Goal: Task Accomplishment & Management: Manage account settings

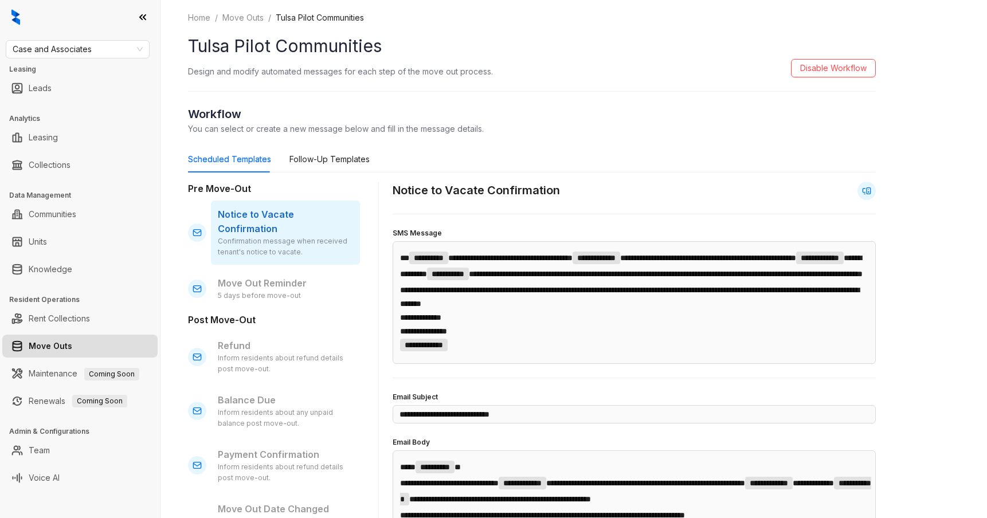
scroll to position [54, 0]
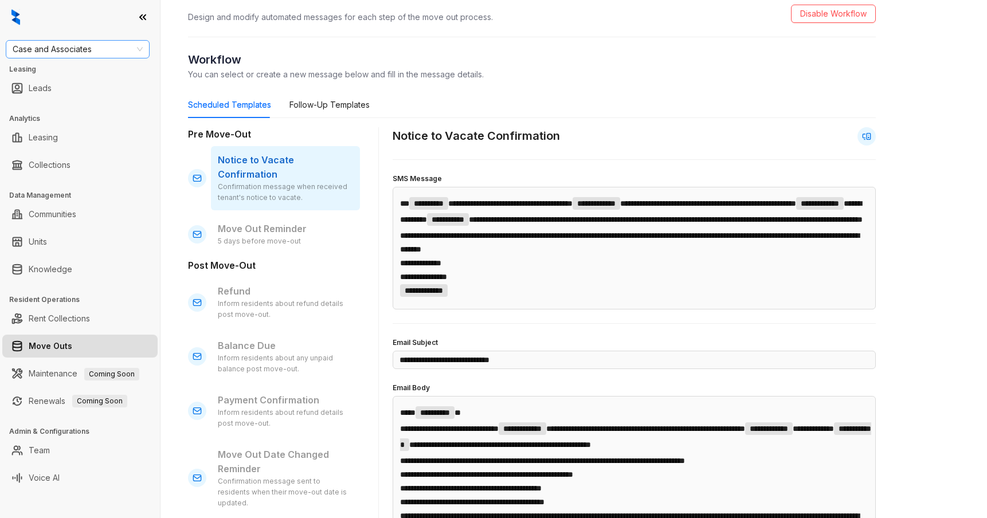
click at [109, 42] on span "Case and Associates" at bounding box center [78, 49] width 130 height 17
type input "***"
click at [83, 105] on div "United Apartment Group" at bounding box center [78, 109] width 126 height 13
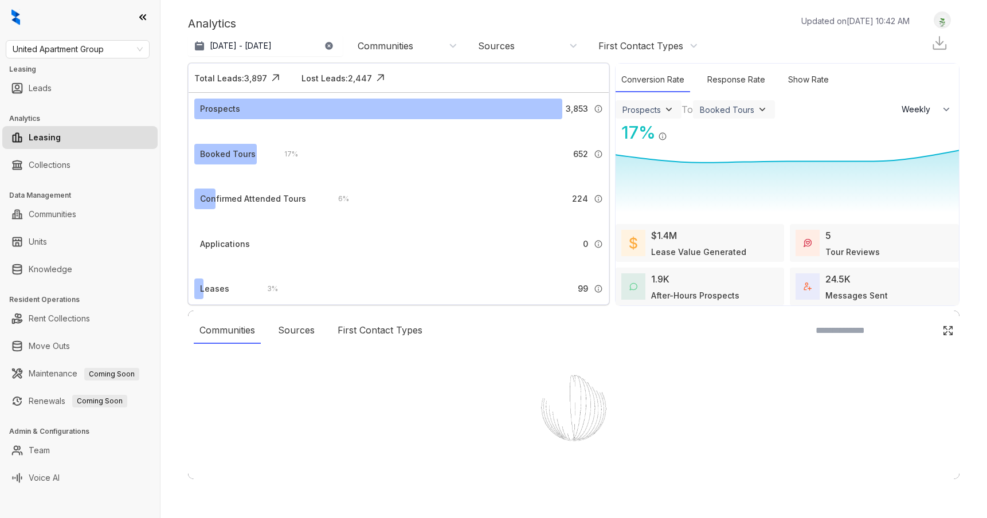
select select "******"
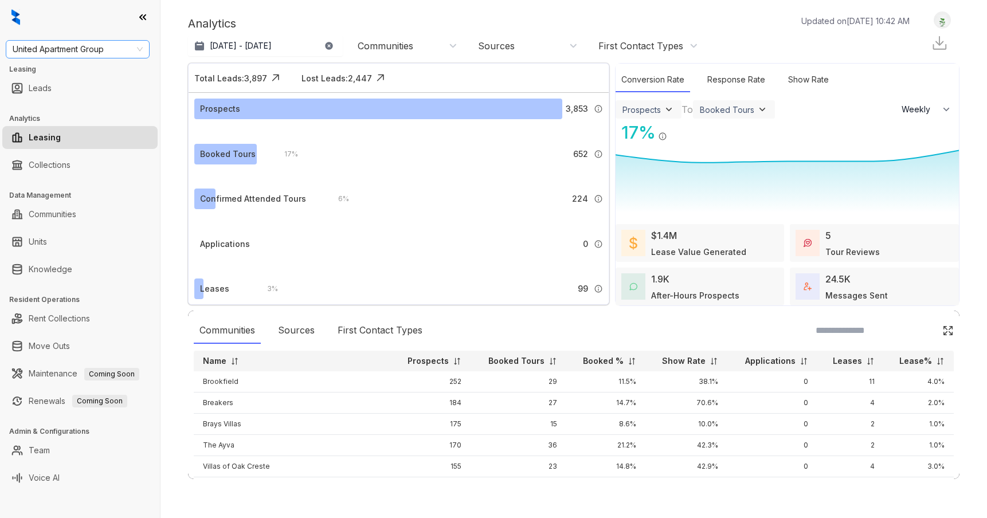
click at [96, 49] on span "United Apartment Group" at bounding box center [78, 49] width 130 height 17
click at [70, 166] on link "Collections" at bounding box center [50, 165] width 42 height 23
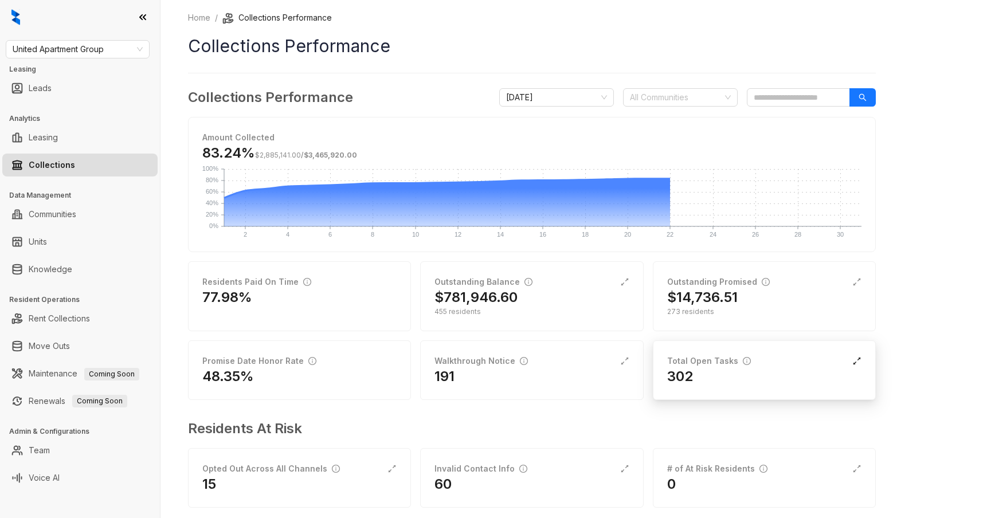
click at [857, 361] on icon "expand-alt" at bounding box center [856, 360] width 9 height 9
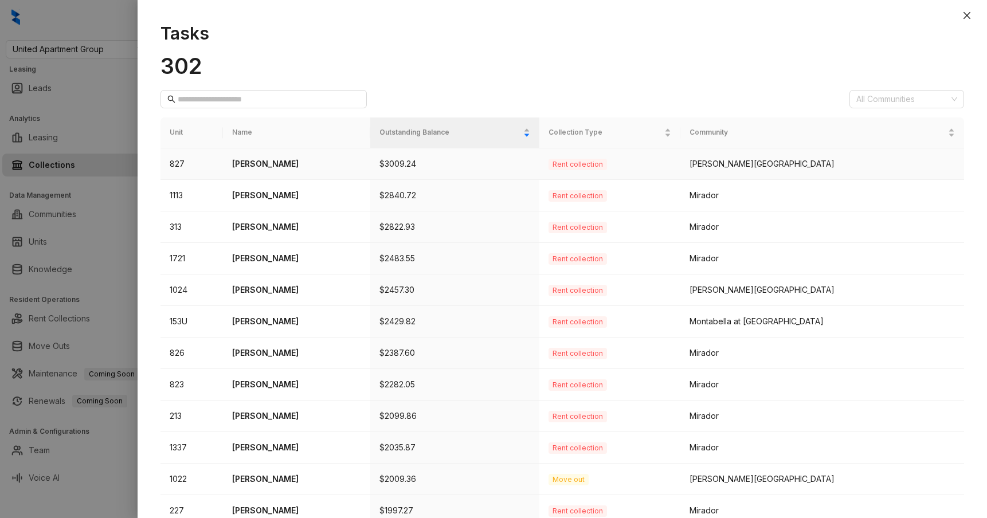
click at [475, 161] on p "$3009.24" at bounding box center [454, 164] width 151 height 13
click at [257, 163] on p "[PERSON_NAME]" at bounding box center [296, 164] width 129 height 13
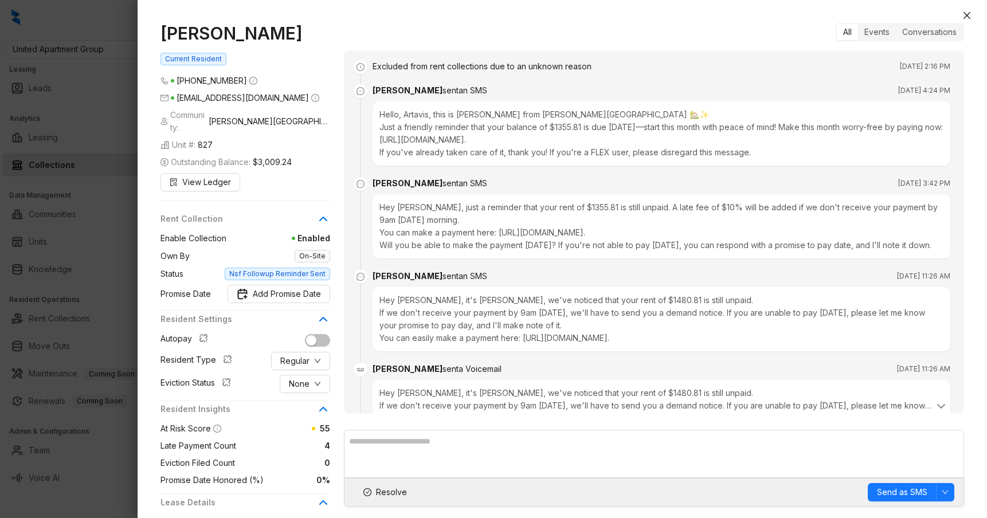
scroll to position [787, 0]
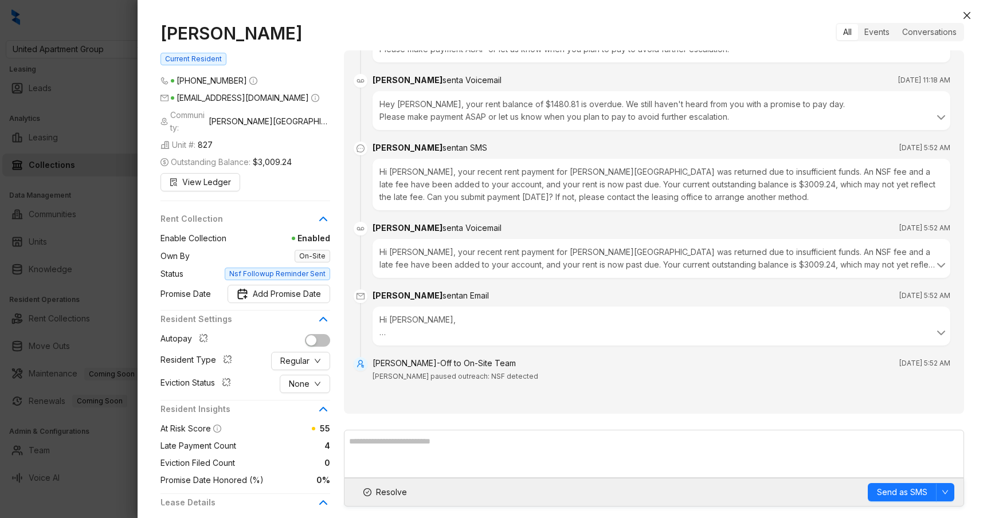
click at [101, 140] on div at bounding box center [493, 259] width 987 height 518
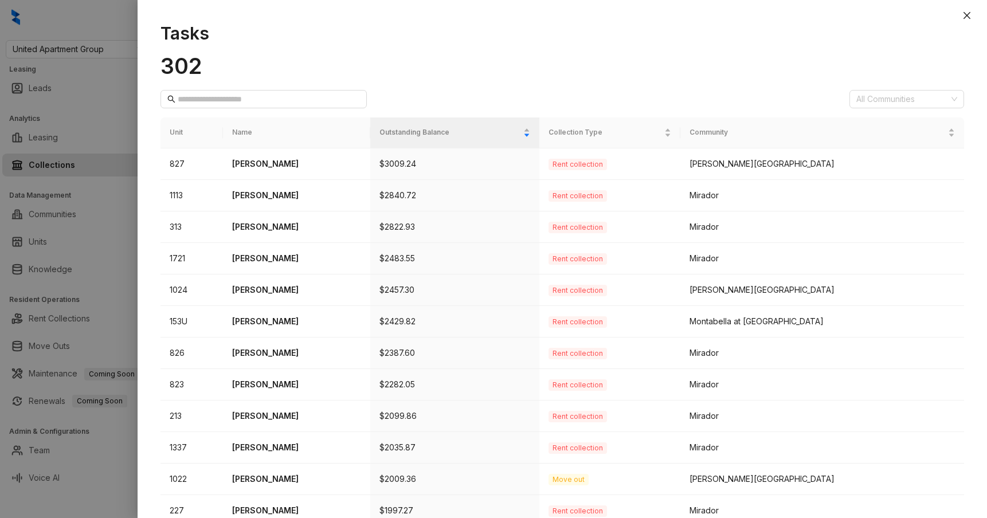
click at [116, 131] on div at bounding box center [493, 259] width 987 height 518
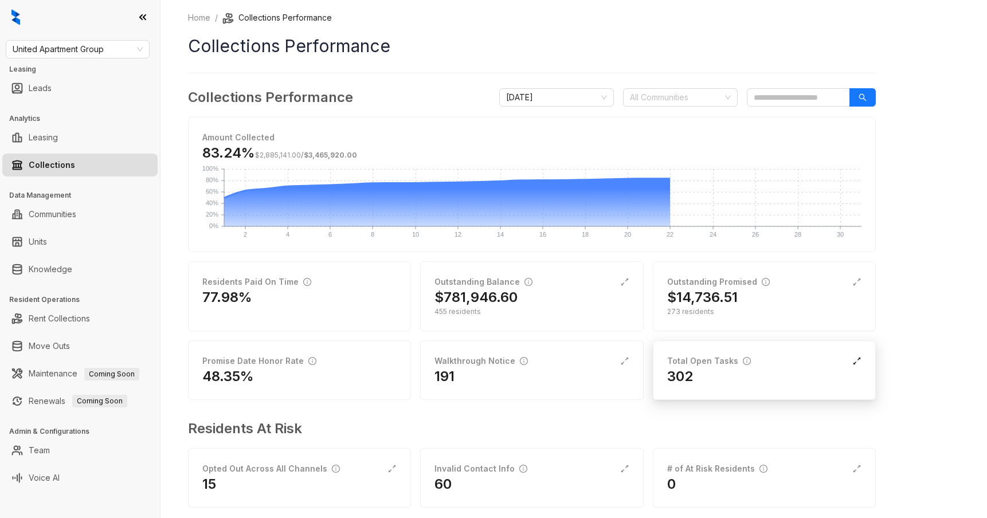
click at [858, 363] on icon "expand-alt" at bounding box center [856, 360] width 9 height 9
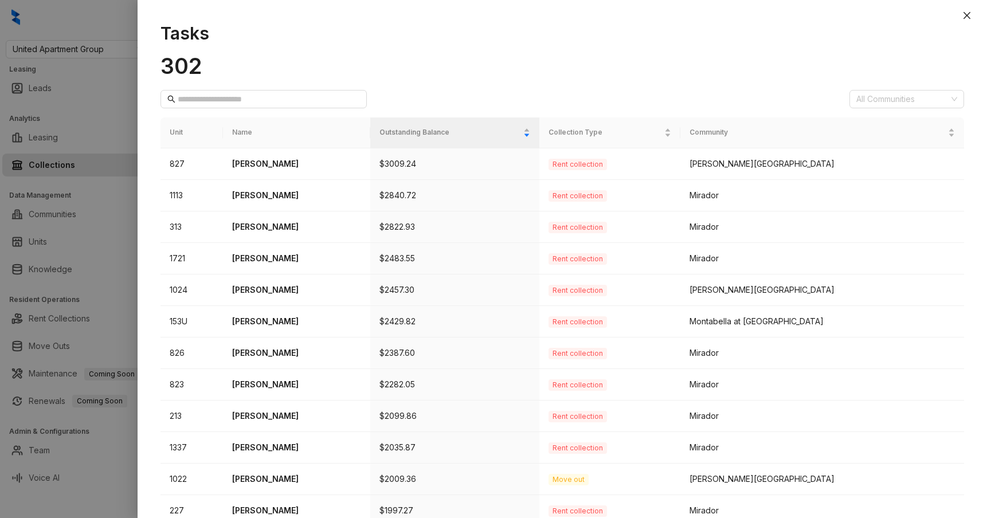
click at [123, 158] on div at bounding box center [493, 259] width 987 height 518
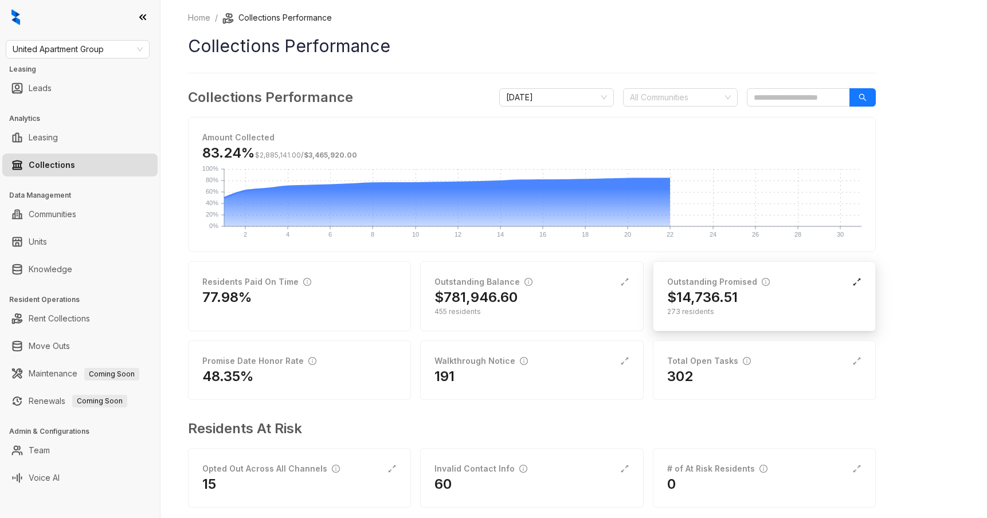
click at [858, 279] on icon "expand-alt" at bounding box center [856, 281] width 9 height 9
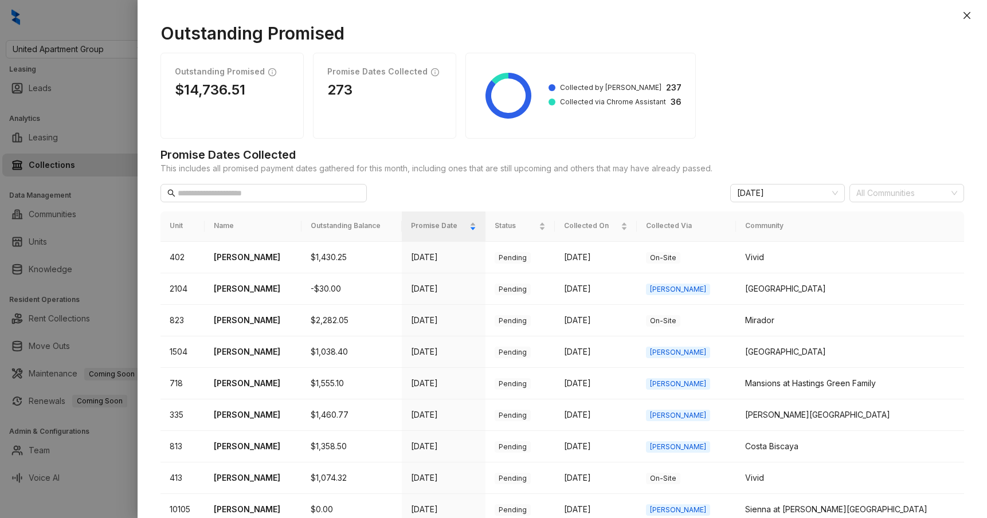
click at [100, 171] on div at bounding box center [493, 259] width 987 height 518
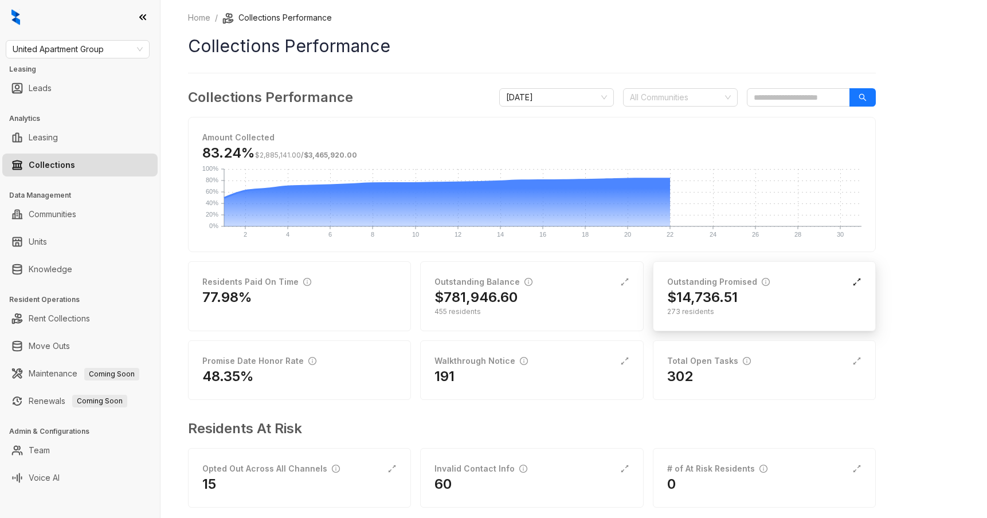
click at [860, 279] on icon "expand-alt" at bounding box center [856, 281] width 9 height 9
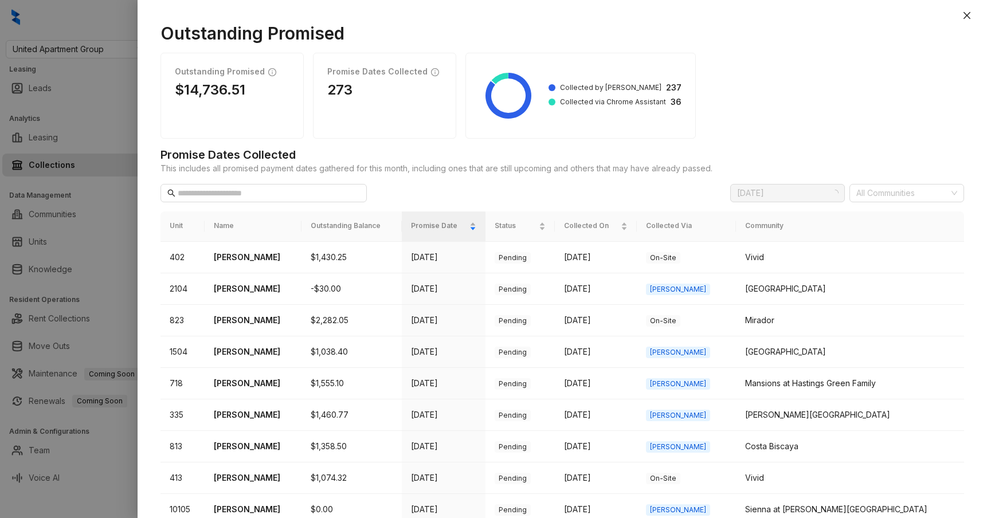
click at [119, 199] on div at bounding box center [493, 259] width 987 height 518
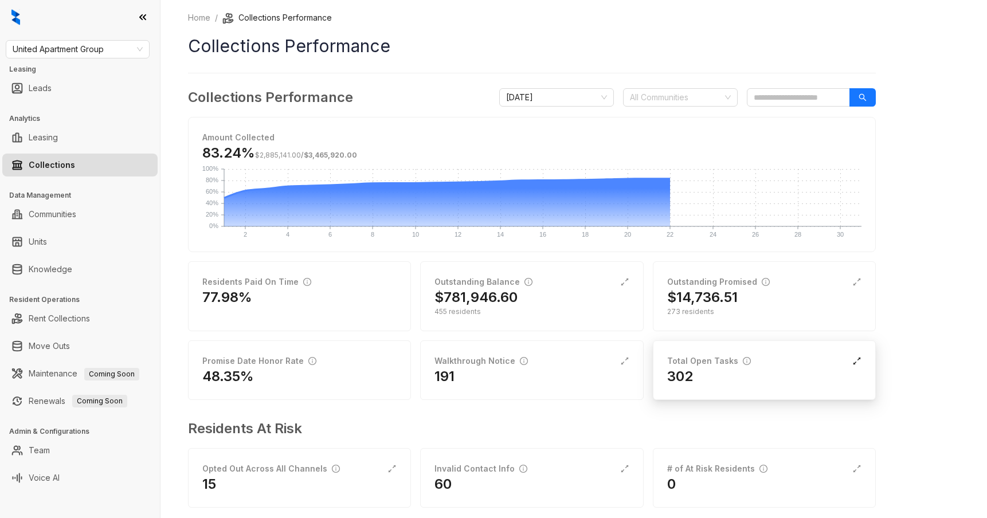
click at [856, 363] on icon "expand-alt" at bounding box center [856, 360] width 9 height 9
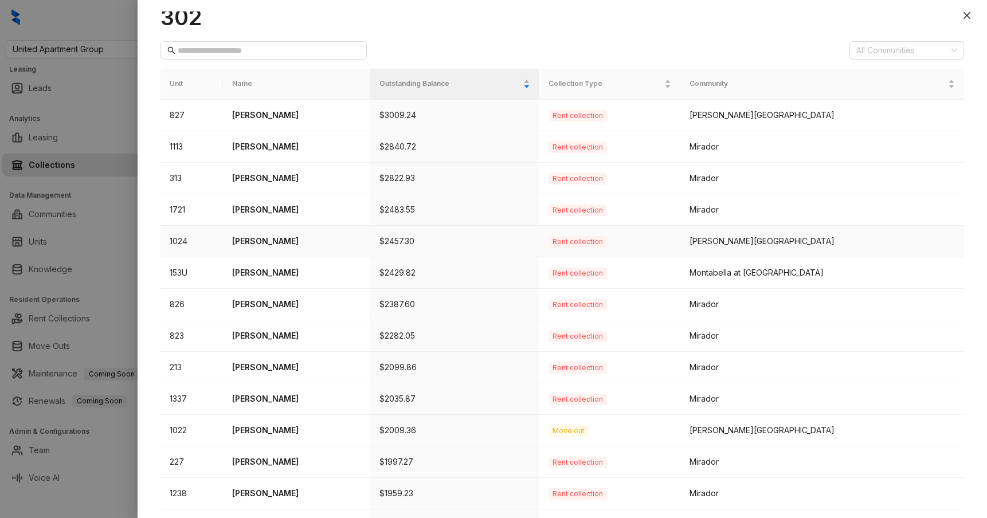
scroll to position [55, 0]
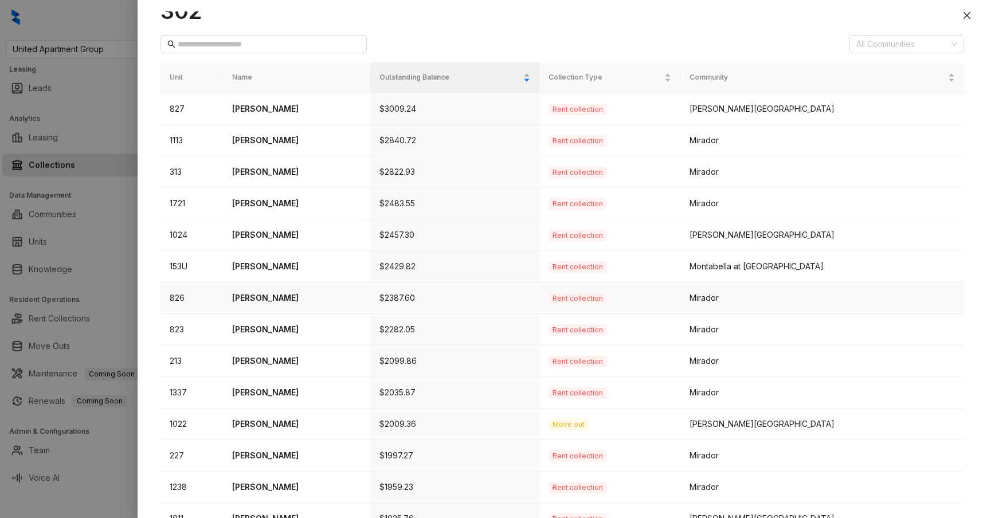
click at [291, 300] on p "[PERSON_NAME]" at bounding box center [296, 298] width 129 height 13
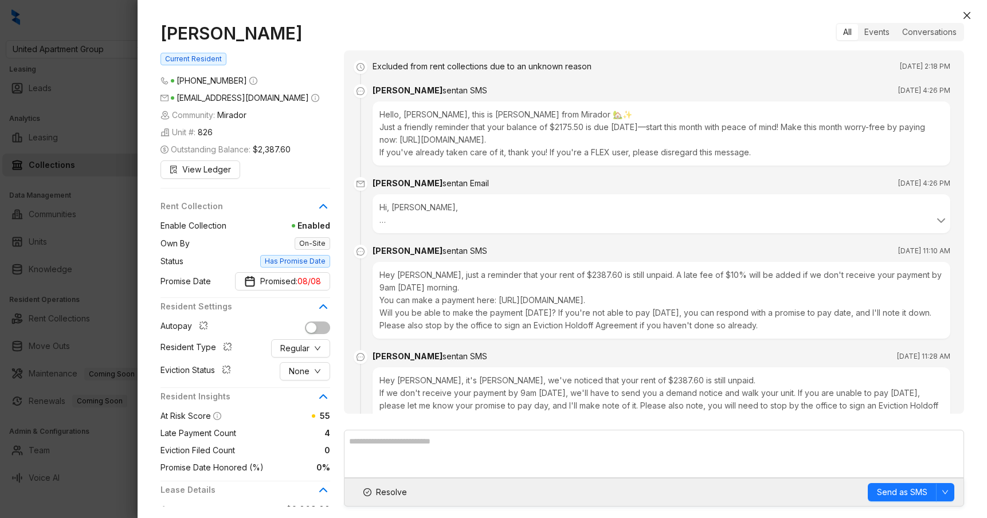
scroll to position [246, 0]
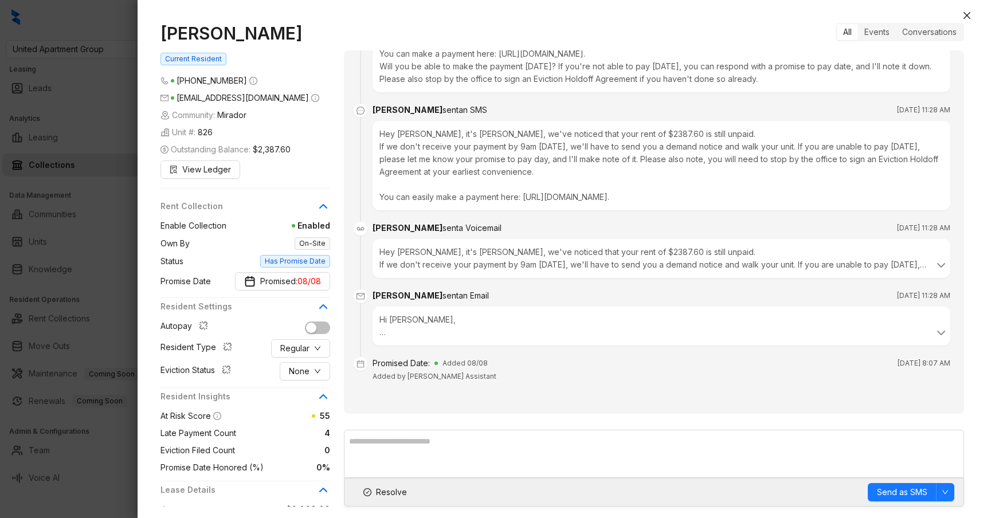
click at [379, 336] on br at bounding box center [382, 332] width 6 height 10
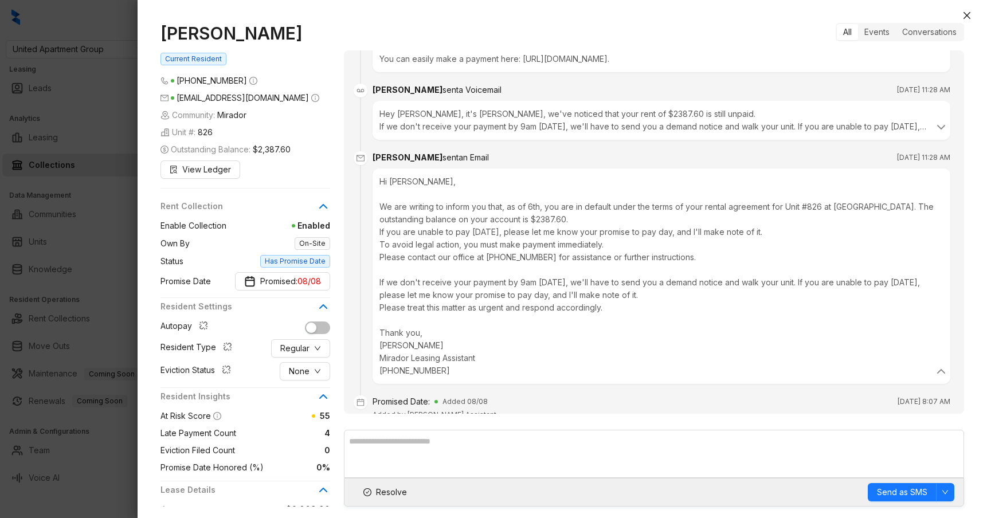
scroll to position [423, 0]
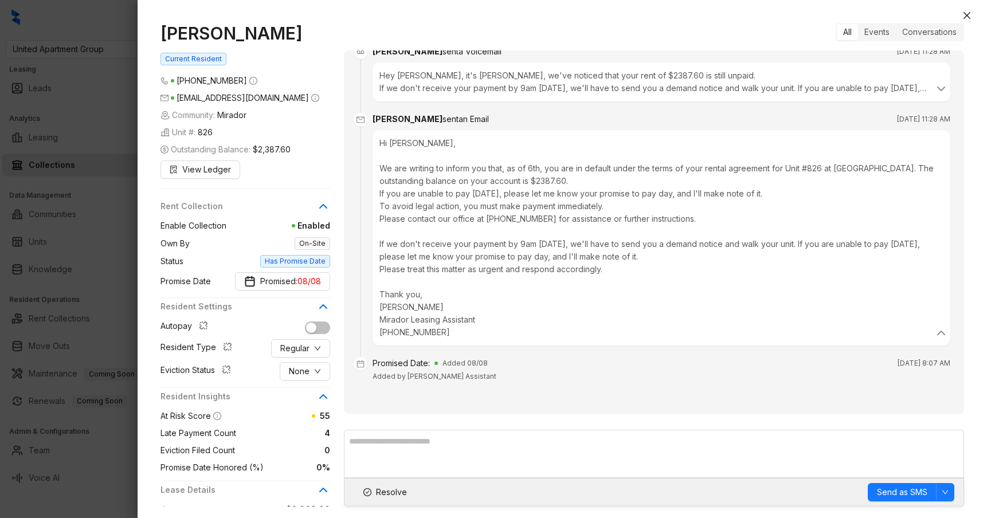
click at [85, 186] on div at bounding box center [493, 259] width 987 height 518
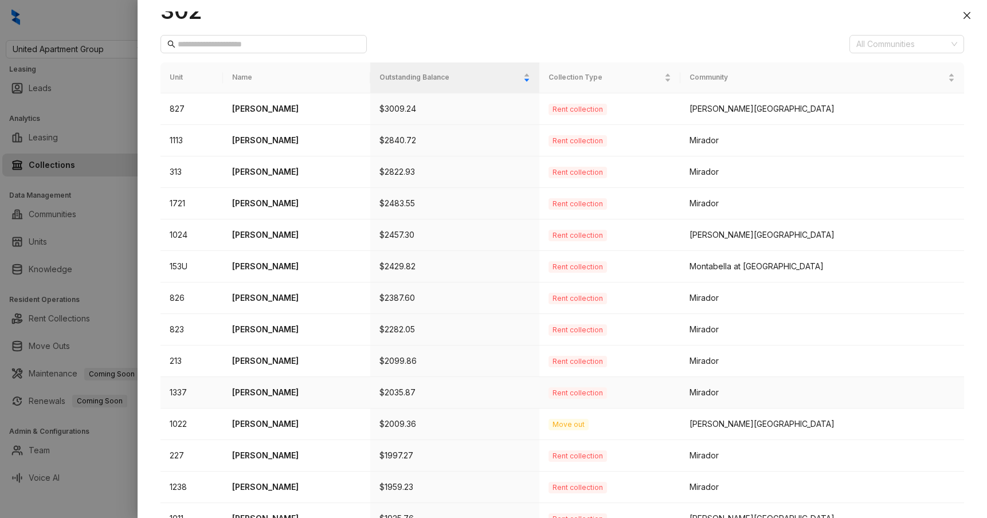
click at [260, 390] on p "[PERSON_NAME]" at bounding box center [296, 392] width 129 height 13
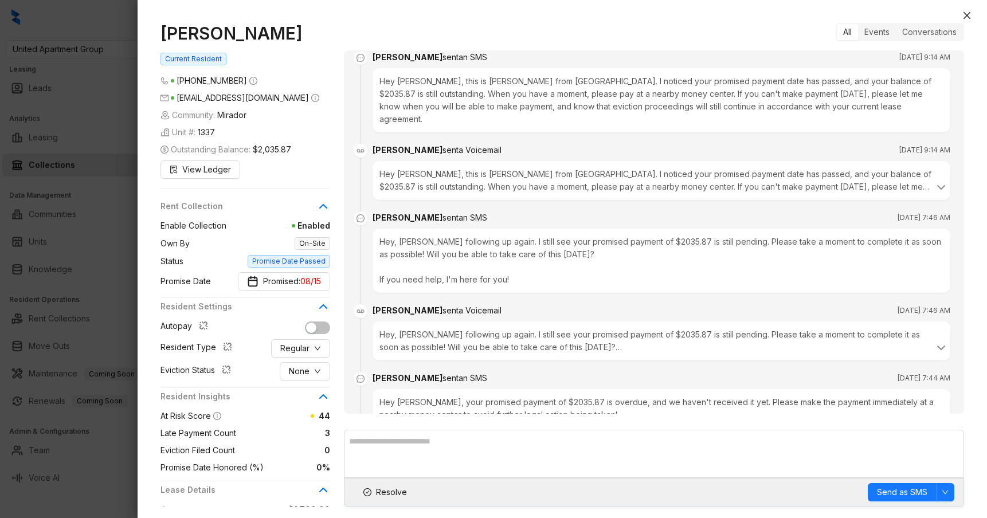
scroll to position [1071, 0]
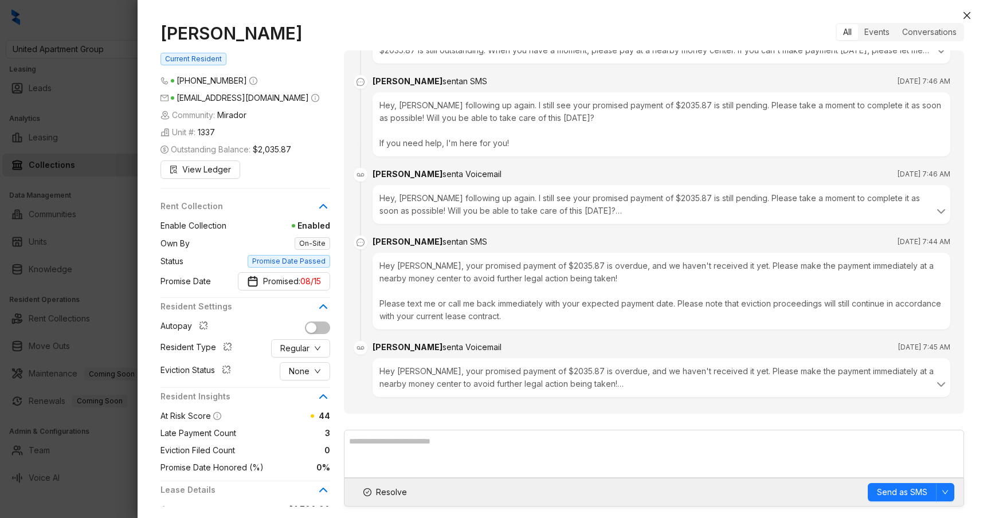
click at [89, 284] on div at bounding box center [493, 259] width 987 height 518
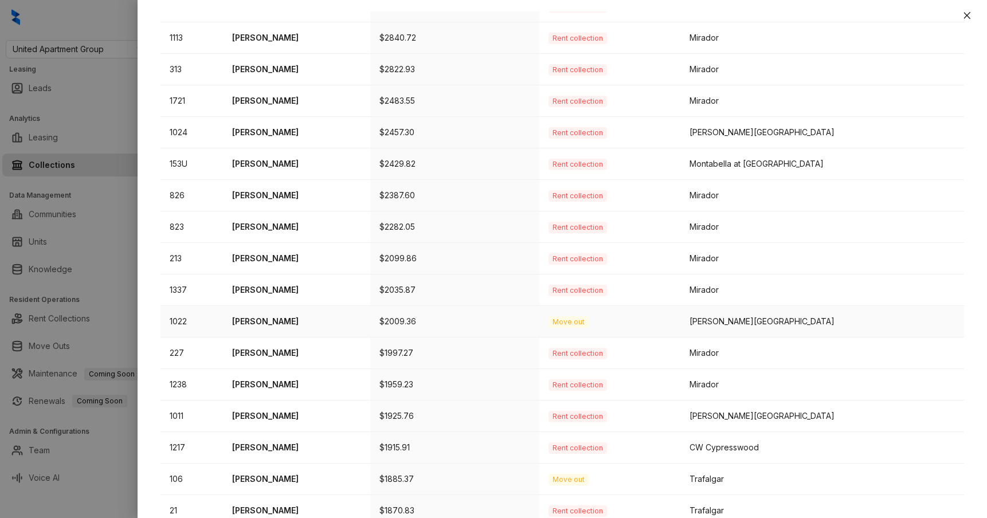
scroll to position [299, 0]
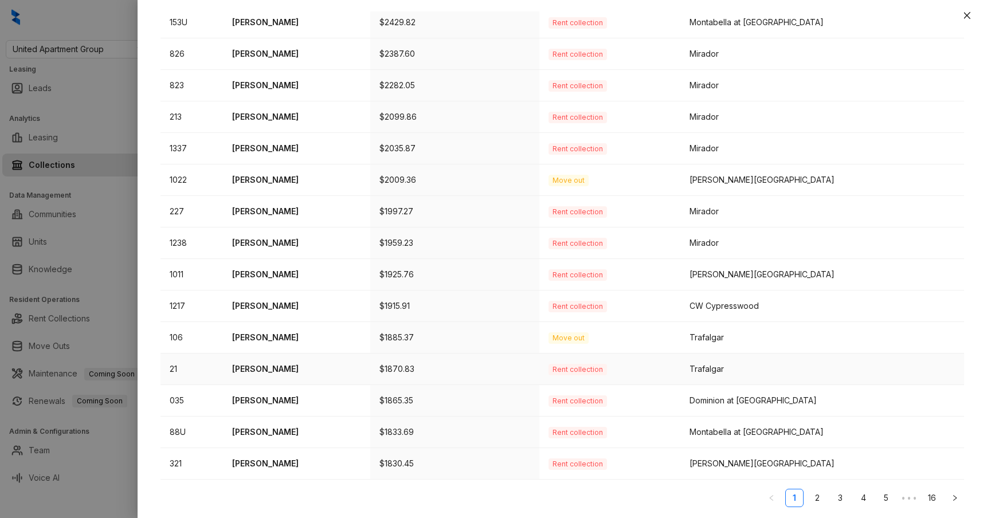
click at [291, 367] on p "[PERSON_NAME]" at bounding box center [296, 369] width 129 height 13
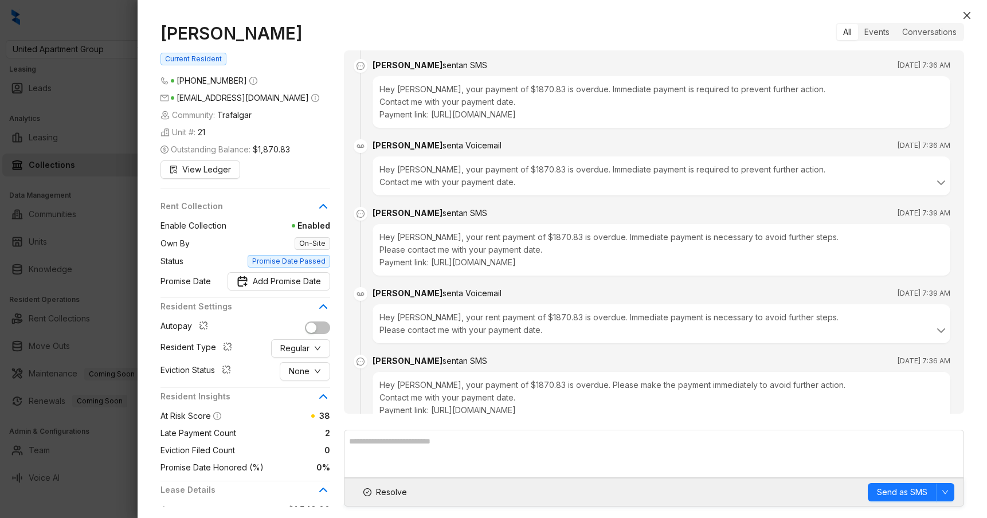
scroll to position [2507, 0]
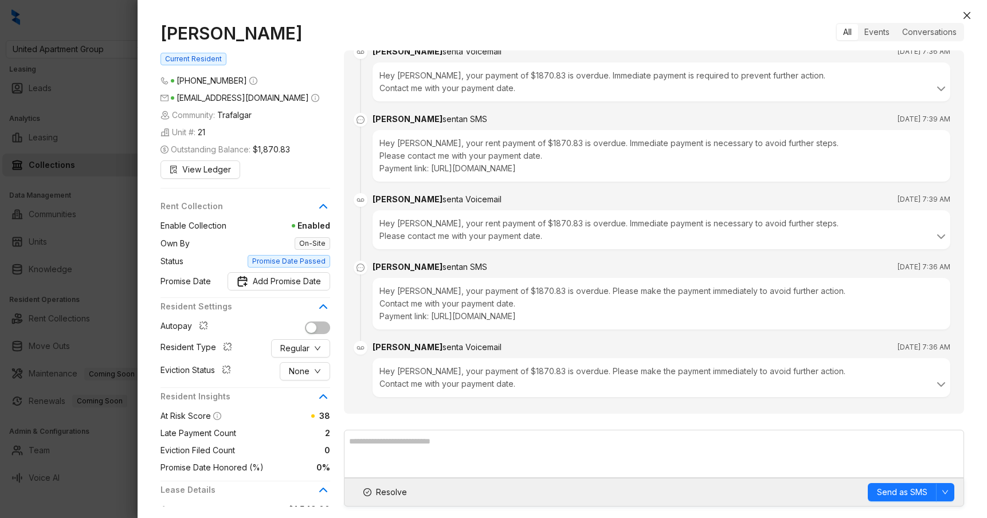
click at [120, 258] on div at bounding box center [493, 259] width 987 height 518
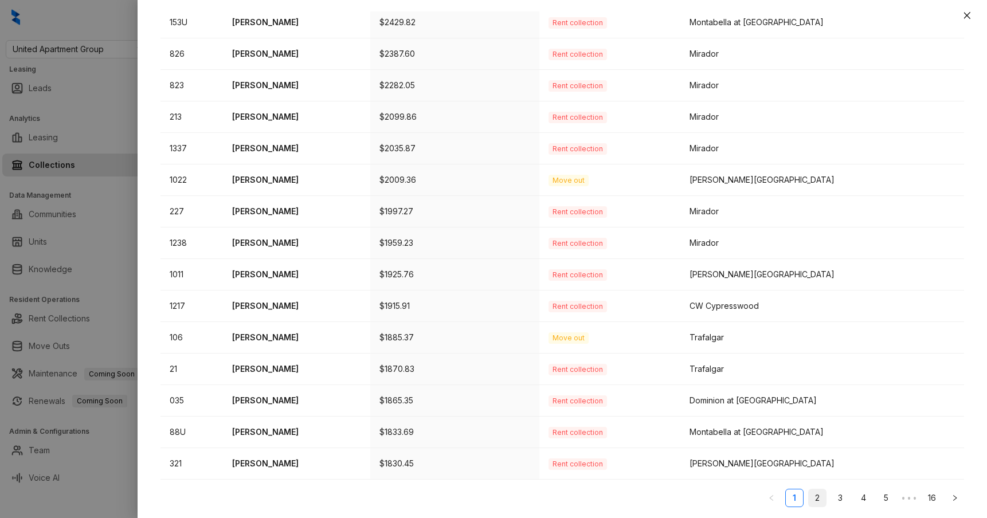
click at [816, 492] on link "2" at bounding box center [817, 497] width 17 height 17
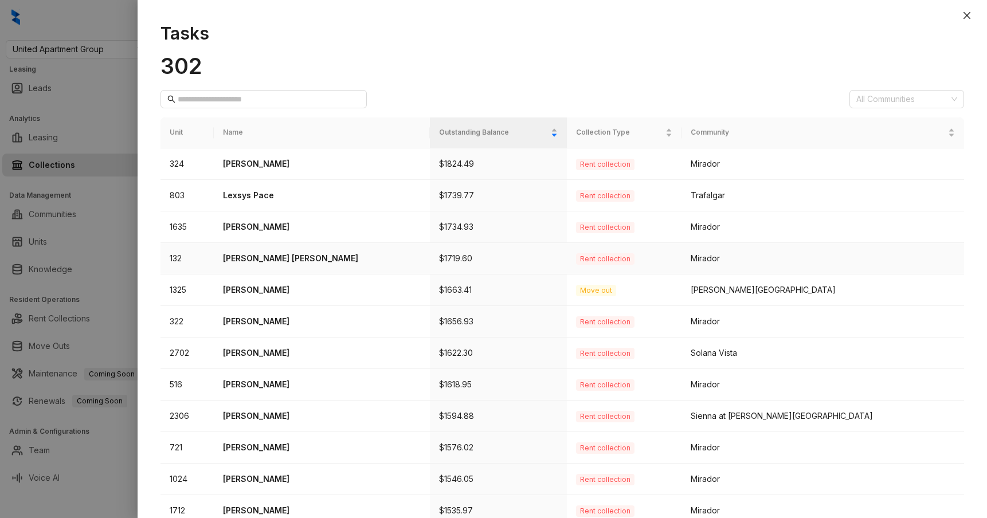
click at [258, 260] on p "[PERSON_NAME] [PERSON_NAME]" at bounding box center [322, 258] width 198 height 13
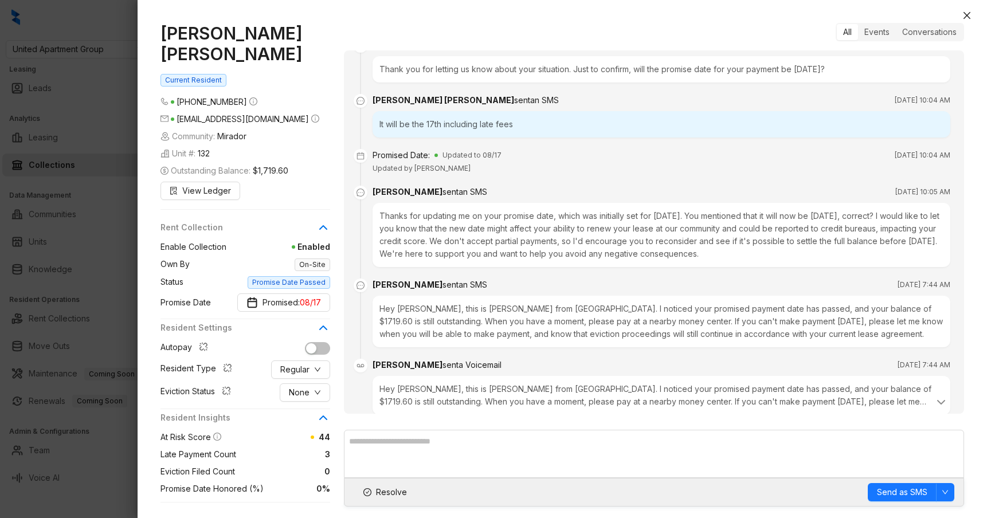
scroll to position [1226, 0]
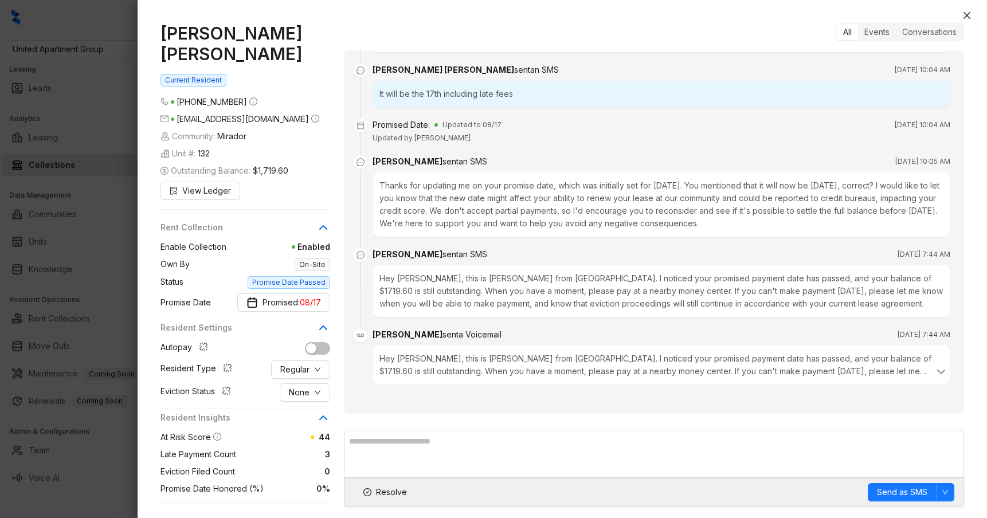
click at [91, 265] on div at bounding box center [493, 259] width 987 height 518
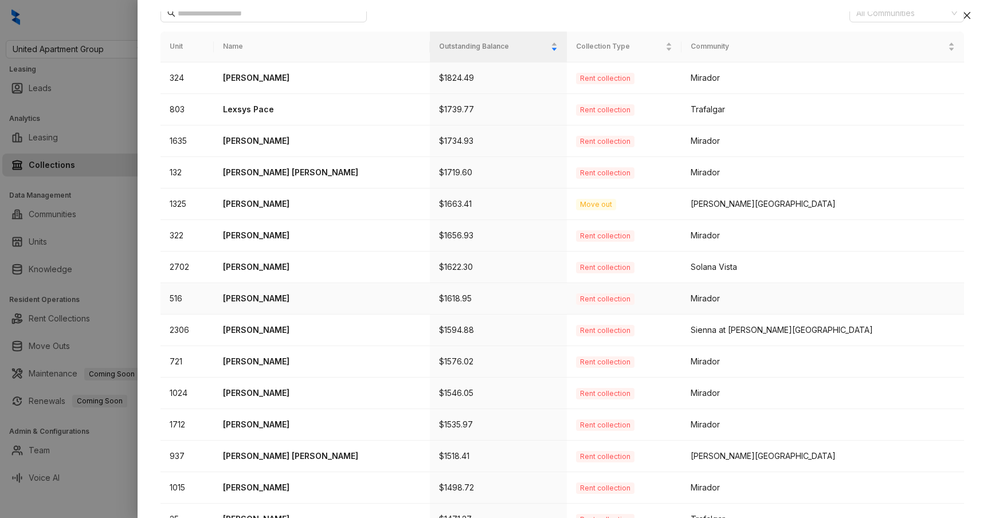
scroll to position [299, 0]
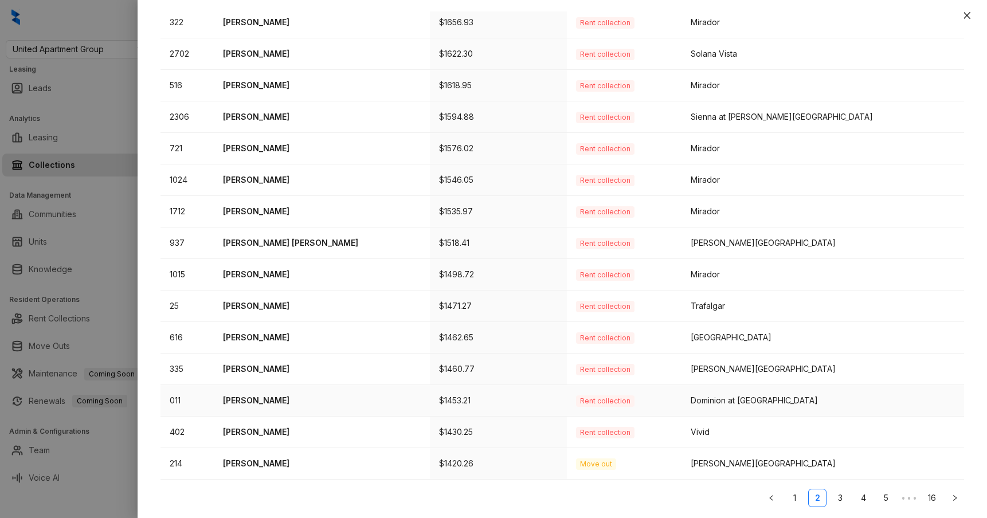
click at [292, 398] on p "[PERSON_NAME]" at bounding box center [322, 400] width 198 height 13
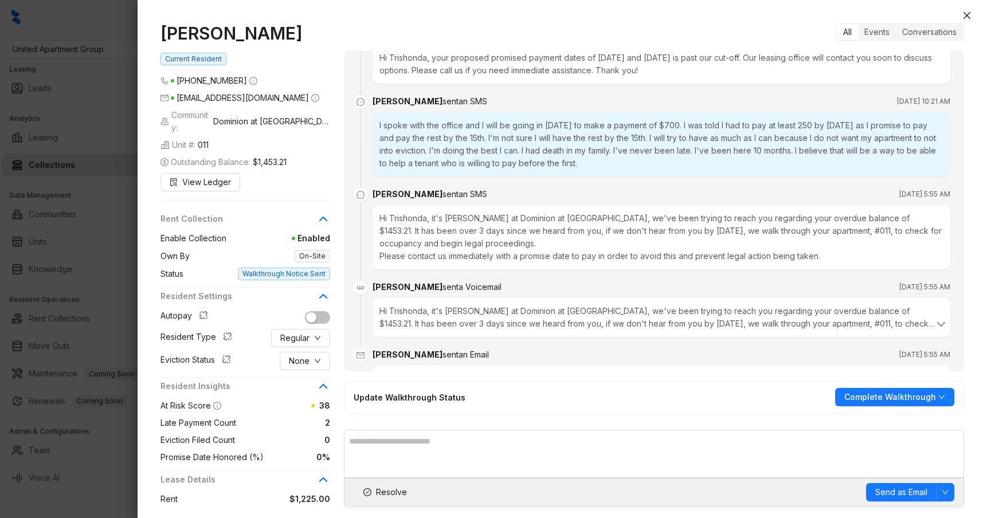
scroll to position [1488, 0]
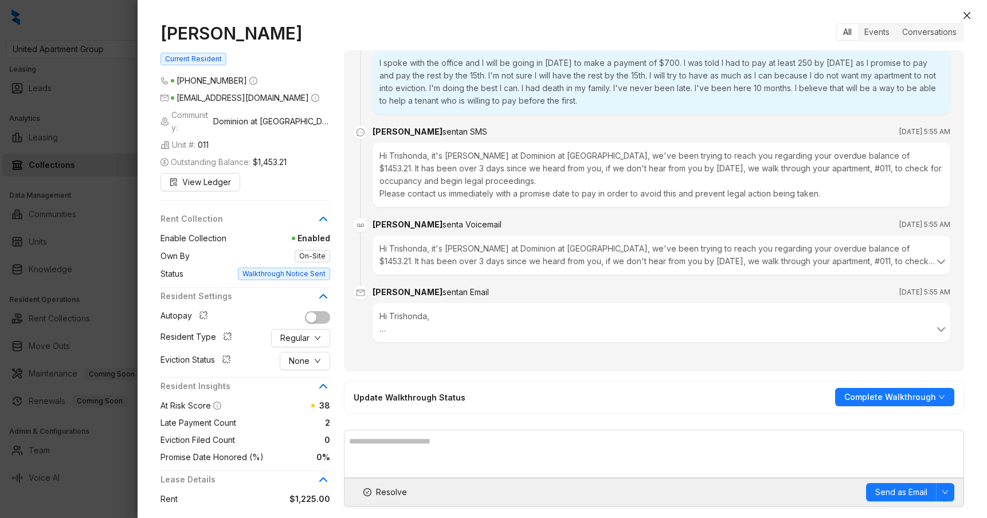
click at [115, 233] on div at bounding box center [493, 259] width 987 height 518
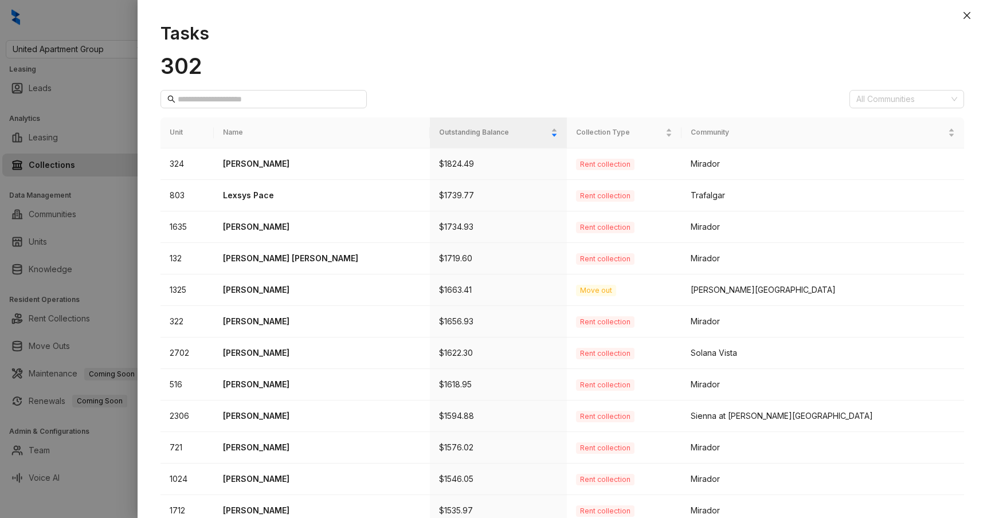
scroll to position [299, 0]
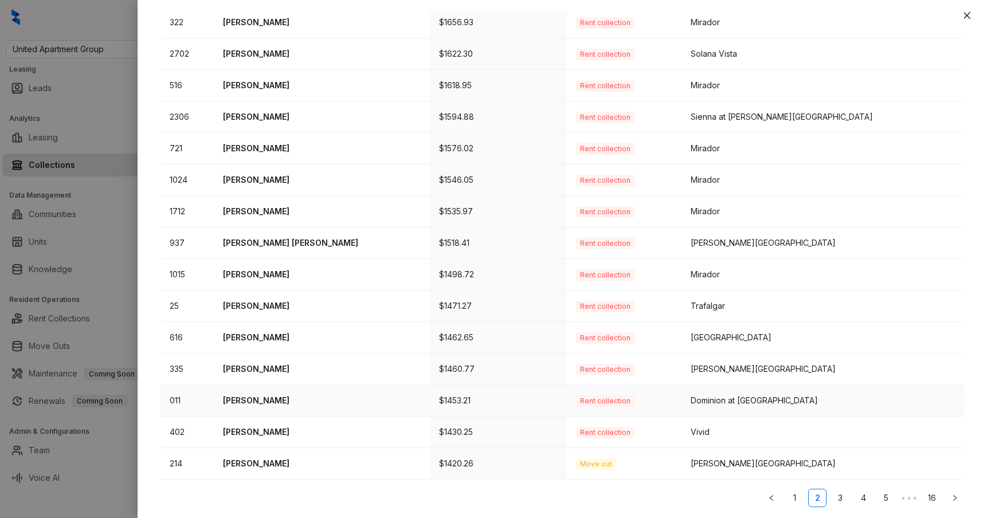
click at [284, 406] on p "[PERSON_NAME]" at bounding box center [322, 400] width 198 height 13
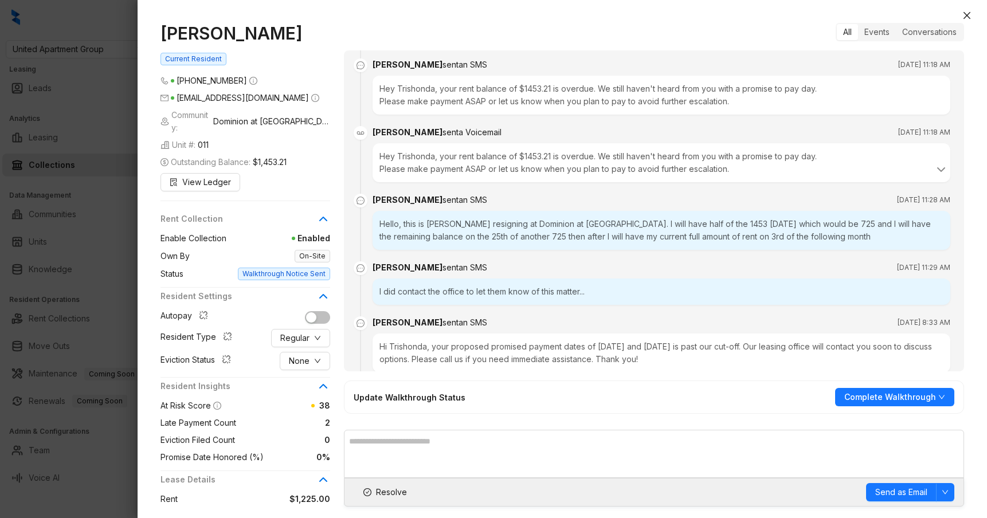
scroll to position [1215, 0]
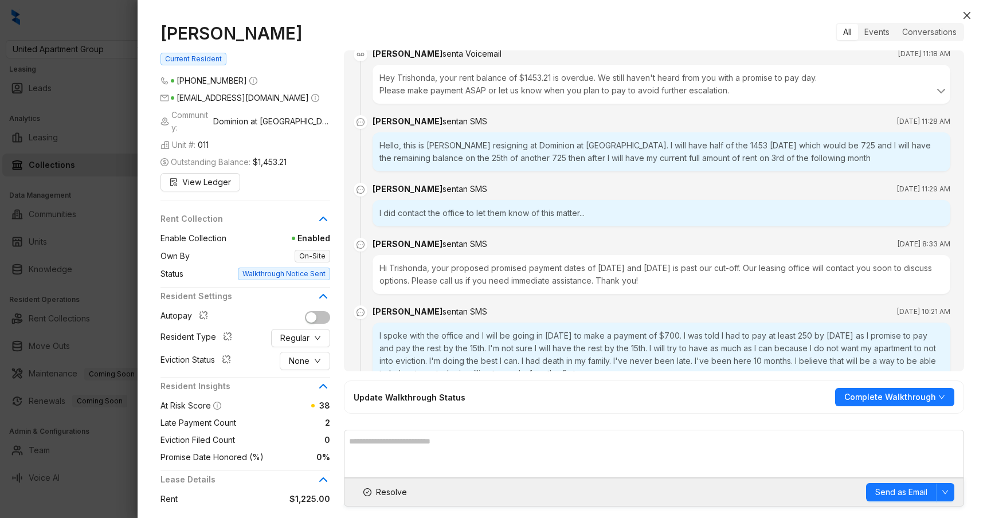
click at [103, 222] on div at bounding box center [493, 259] width 987 height 518
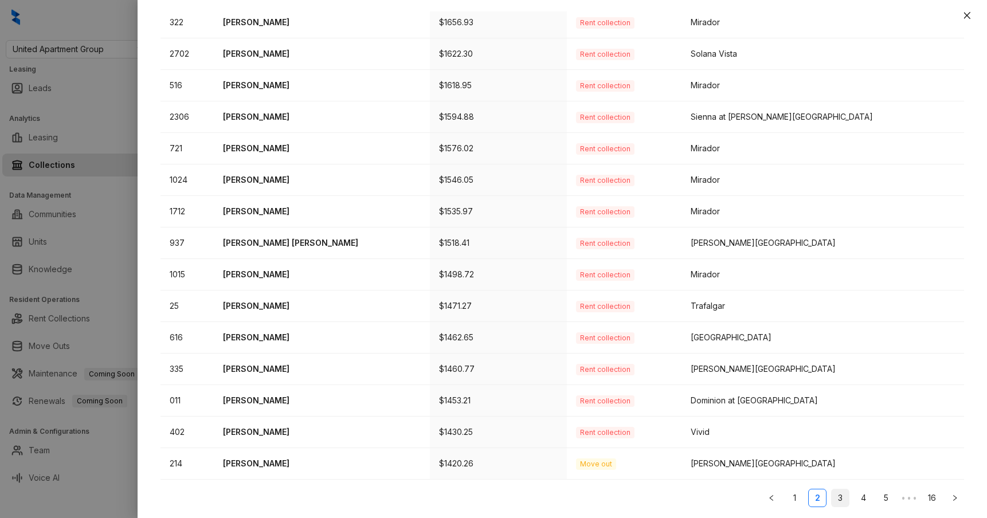
click at [840, 492] on link "3" at bounding box center [840, 497] width 17 height 17
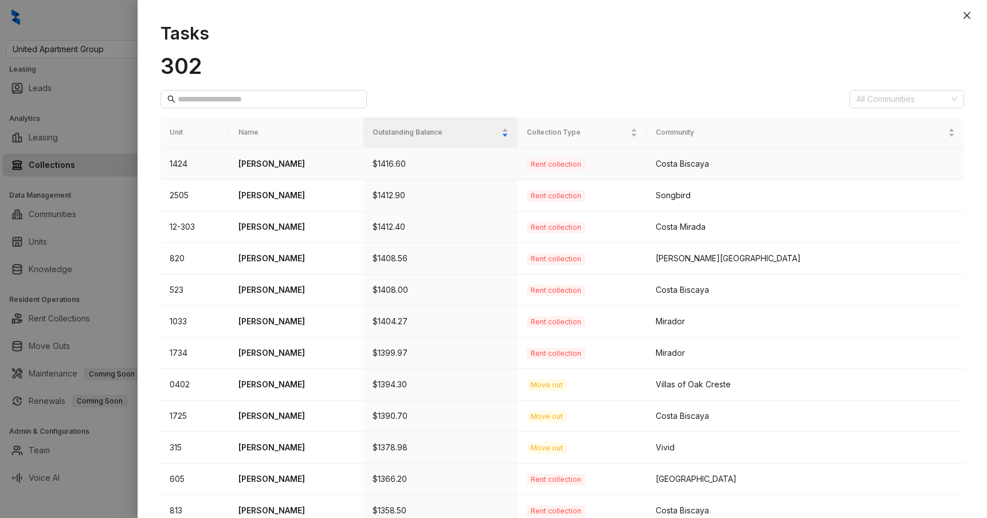
click at [294, 166] on p "[PERSON_NAME]" at bounding box center [296, 164] width 116 height 13
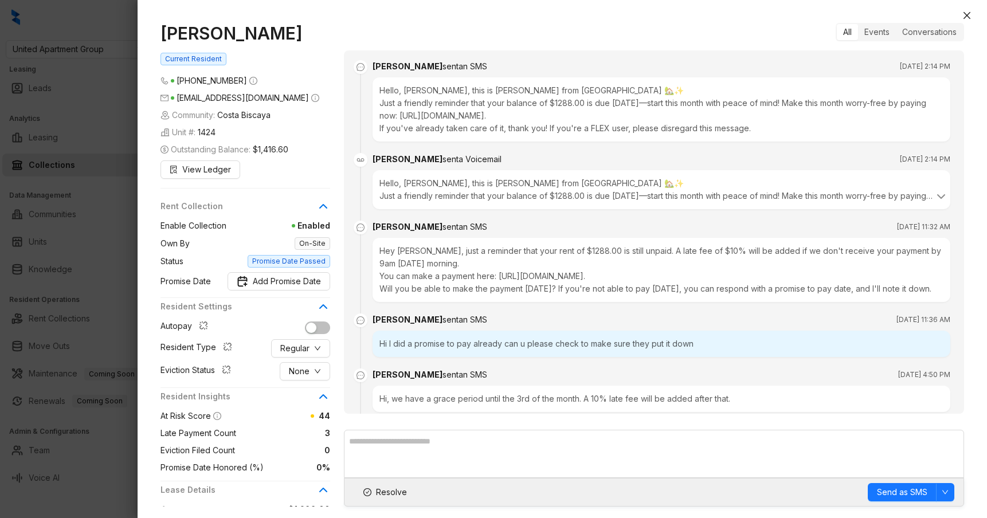
scroll to position [3206, 0]
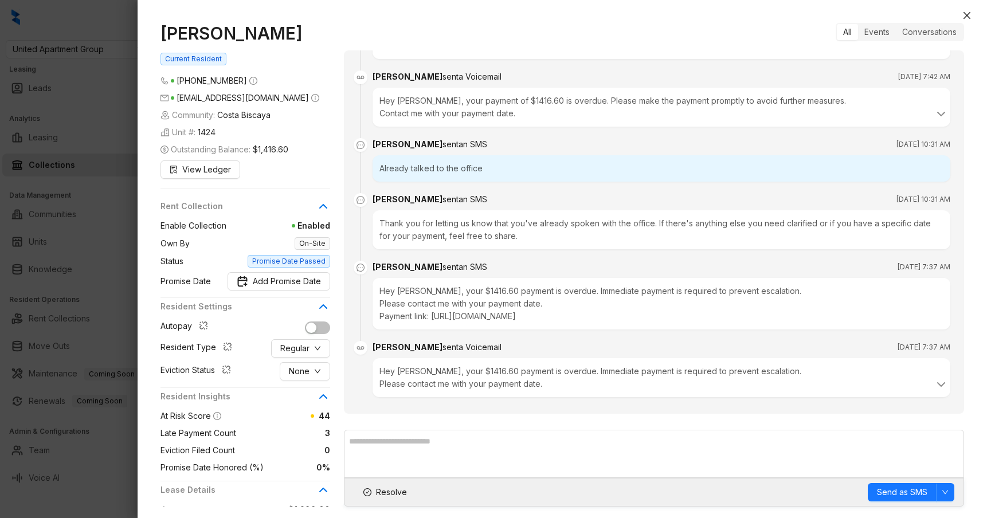
click at [452, 158] on div "Already talked to the office" at bounding box center [662, 168] width 578 height 26
click at [465, 157] on div "Already talked to the office" at bounding box center [662, 168] width 578 height 26
click at [492, 289] on div "Hey [PERSON_NAME], your $1416.60 payment is overdue. Immediate payment is requi…" at bounding box center [662, 304] width 578 height 52
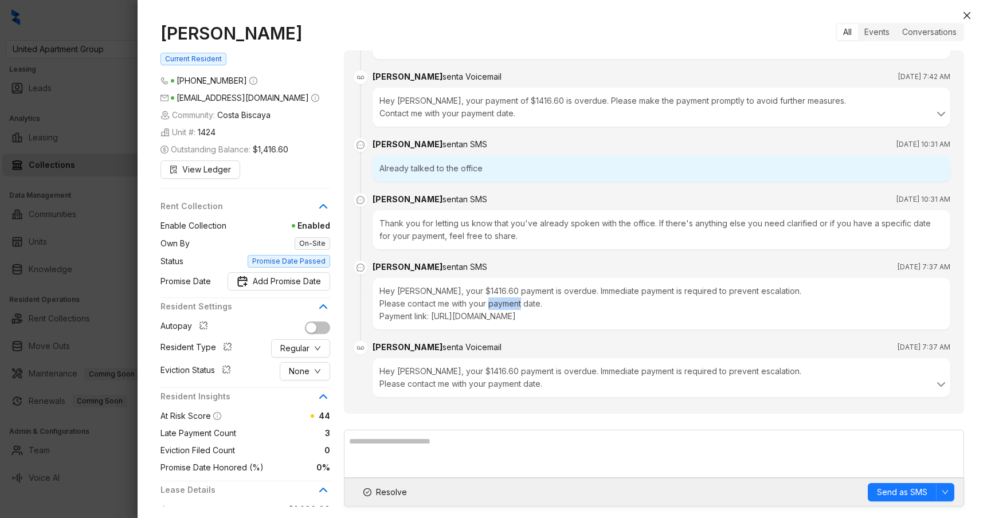
click at [492, 289] on div "Hey [PERSON_NAME], your $1416.60 payment is overdue. Immediate payment is requi…" at bounding box center [662, 304] width 578 height 52
click at [494, 281] on div "Hey [PERSON_NAME], your $1416.60 payment is overdue. Immediate payment is requi…" at bounding box center [662, 304] width 578 height 52
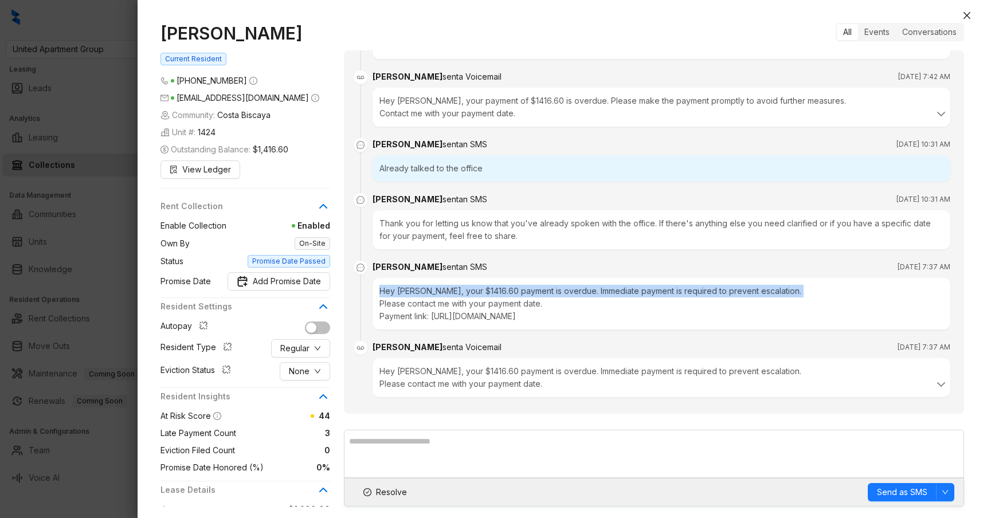
click at [494, 281] on div "Hey [PERSON_NAME], your $1416.60 payment is overdue. Immediate payment is requi…" at bounding box center [662, 304] width 578 height 52
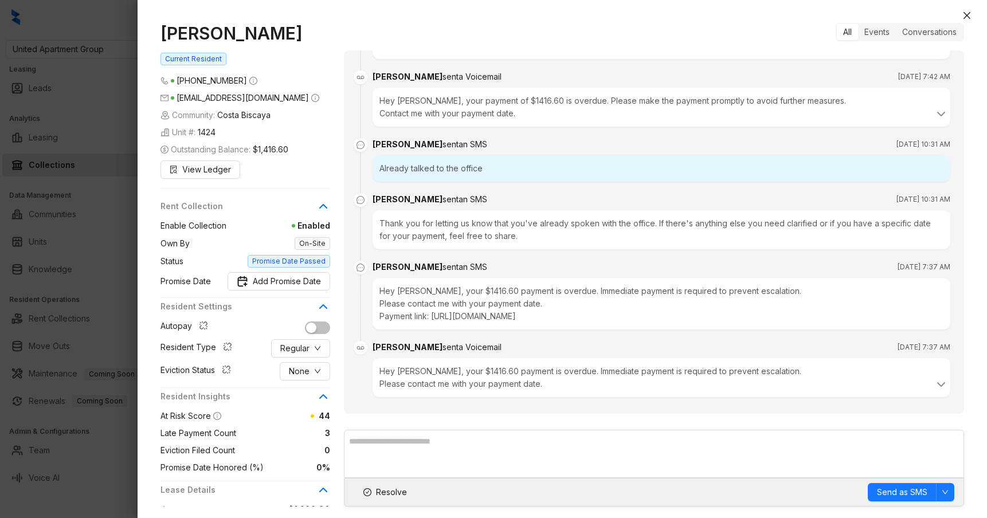
click at [493, 221] on div "Thank you for letting us know that you've already spoken with the office. If th…" at bounding box center [662, 229] width 578 height 39
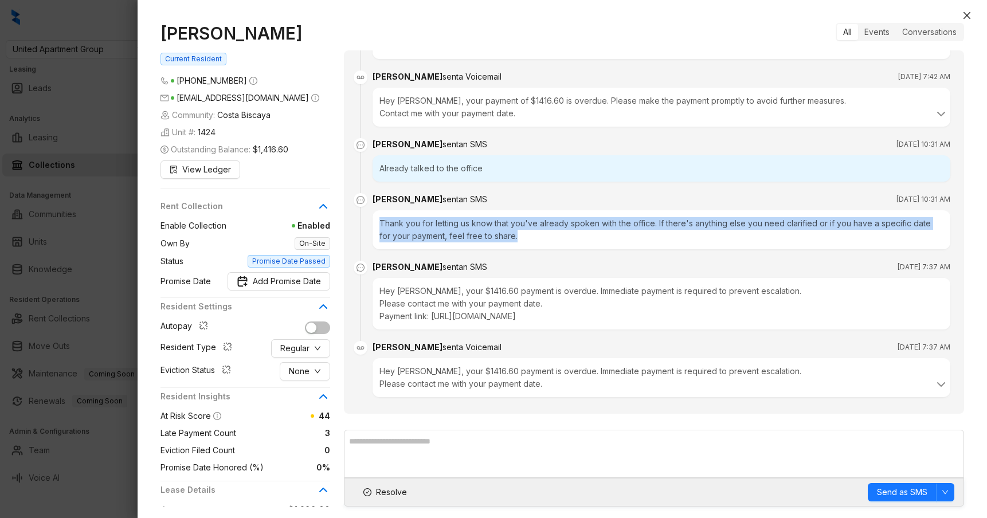
click at [493, 221] on div "Thank you for letting us know that you've already spoken with the office. If th…" at bounding box center [662, 229] width 578 height 39
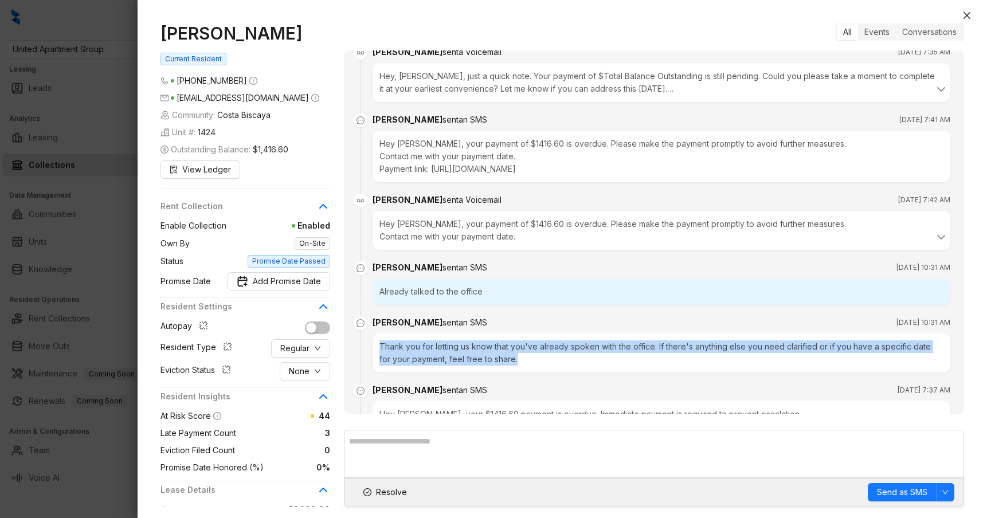
scroll to position [3059, 0]
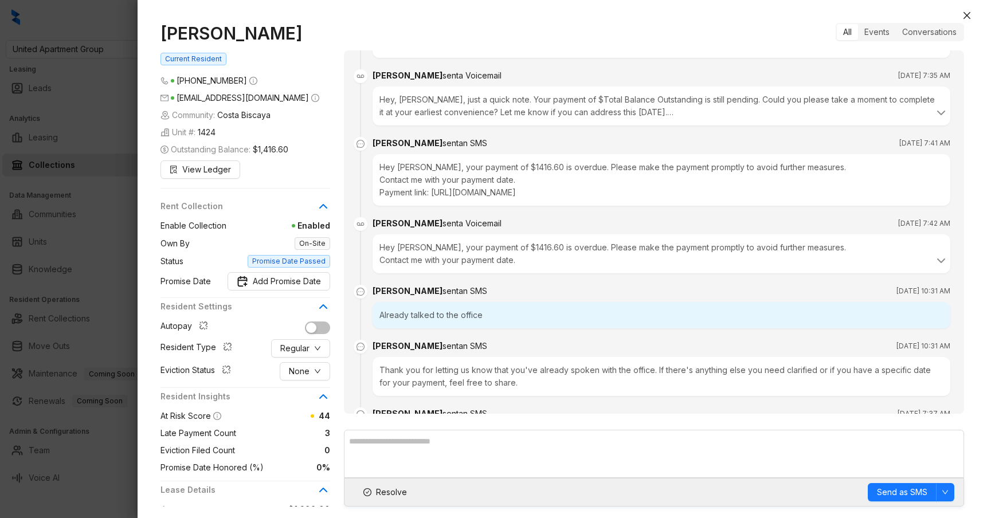
click at [467, 241] on div "Hey [PERSON_NAME], your payment of $1416.60 is overdue. Please make the payment…" at bounding box center [661, 253] width 564 height 25
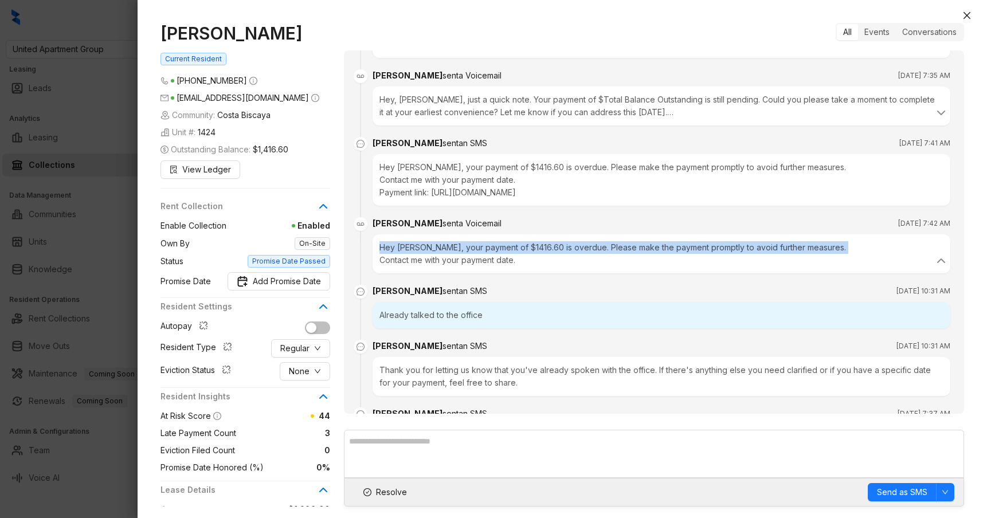
click at [467, 241] on div "Hey [PERSON_NAME], your payment of $1416.60 is overdue. Please make the payment…" at bounding box center [661, 253] width 564 height 25
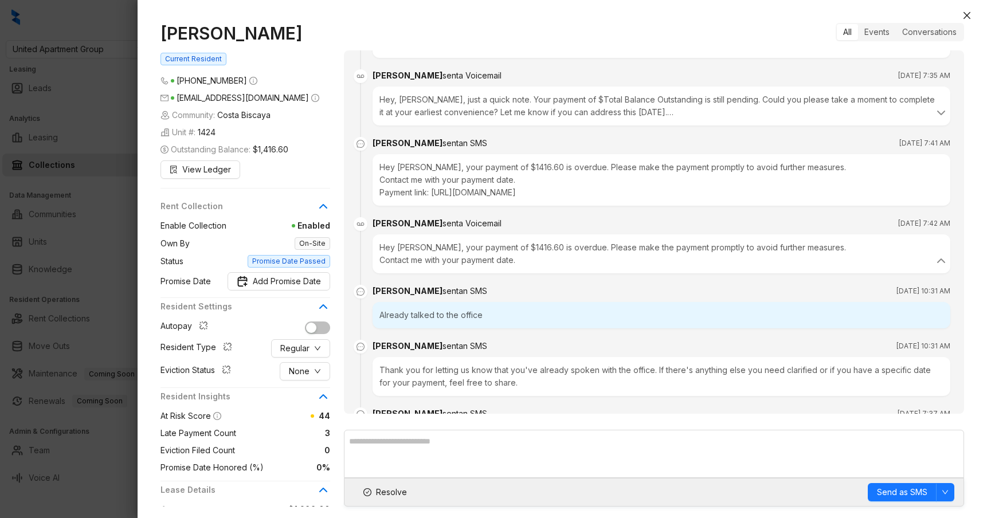
click at [486, 241] on div "Hey [PERSON_NAME], your payment of $1416.60 is overdue. Please make the payment…" at bounding box center [661, 253] width 564 height 25
click at [479, 241] on div "Hey [PERSON_NAME], your payment of $1416.60 is overdue. Please make the payment…" at bounding box center [661, 253] width 564 height 25
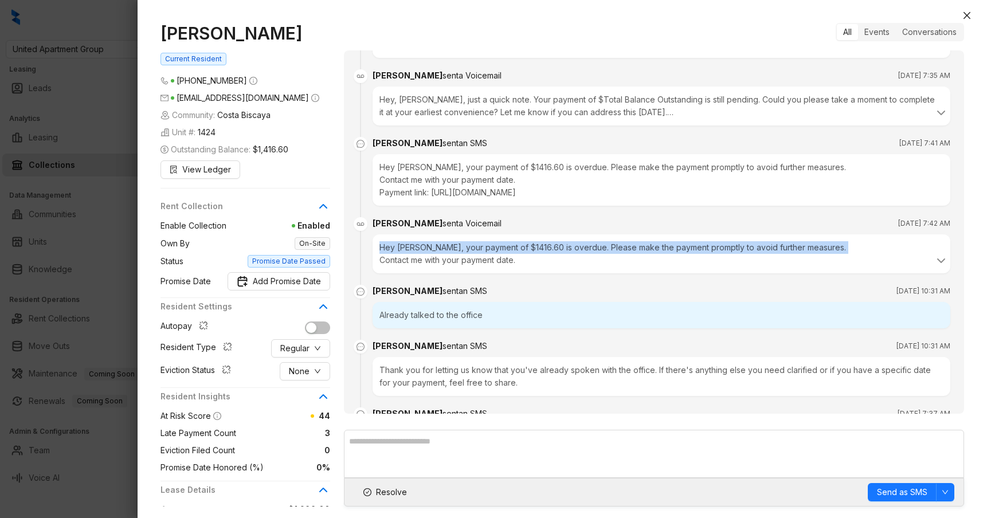
click at [479, 241] on div "Hey [PERSON_NAME], your payment of $1416.60 is overdue. Please make the payment…" at bounding box center [661, 253] width 564 height 25
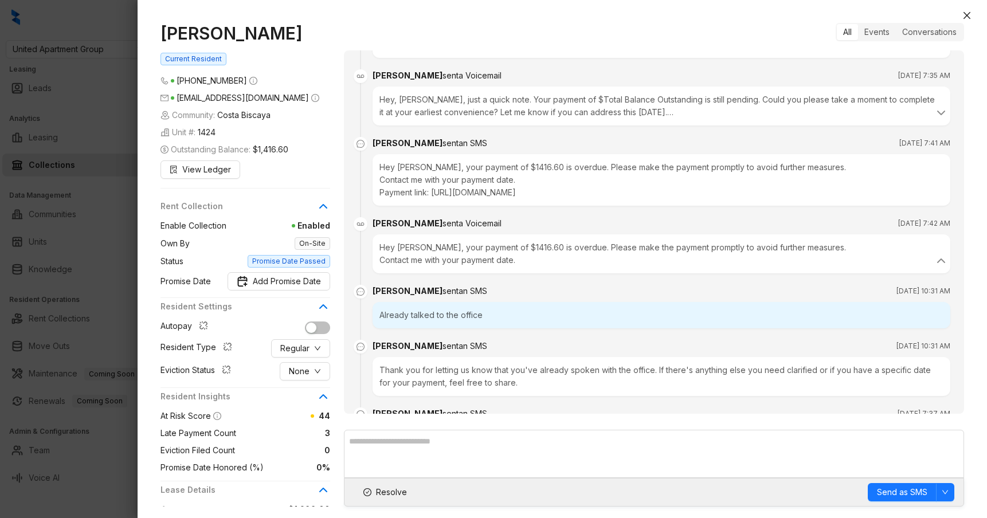
click at [475, 249] on div "Hey [PERSON_NAME], your payment of $1416.60 is overdue. Please make the payment…" at bounding box center [661, 253] width 564 height 25
click at [508, 241] on div "Hey [PERSON_NAME], your payment of $1416.60 is overdue. Please make the payment…" at bounding box center [661, 253] width 564 height 25
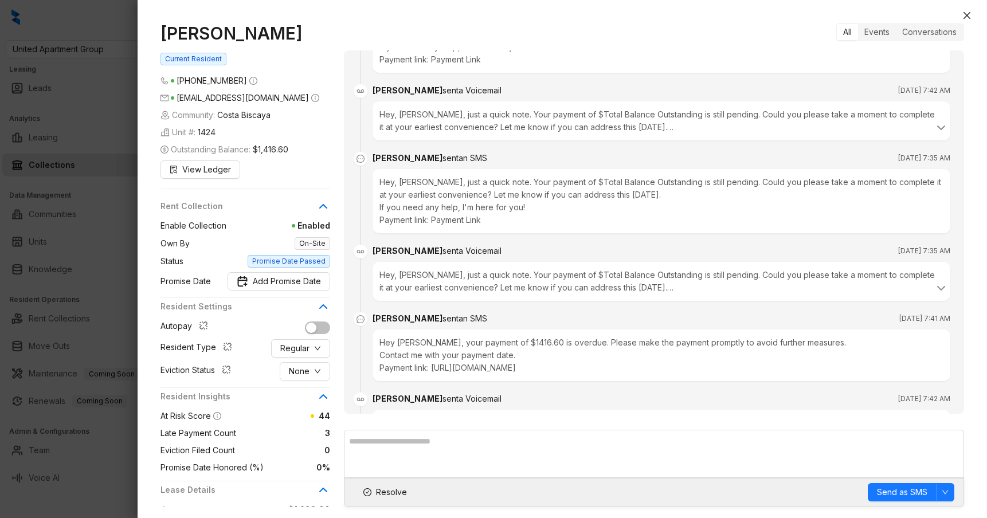
scroll to position [3206, 0]
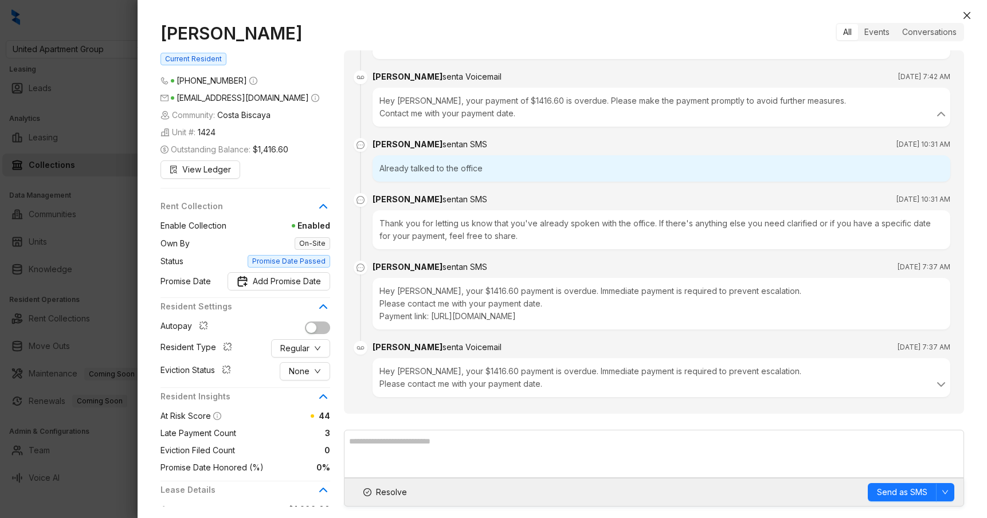
click at [465, 283] on div "Hey [PERSON_NAME], your $1416.60 payment is overdue. Immediate payment is requi…" at bounding box center [662, 304] width 578 height 52
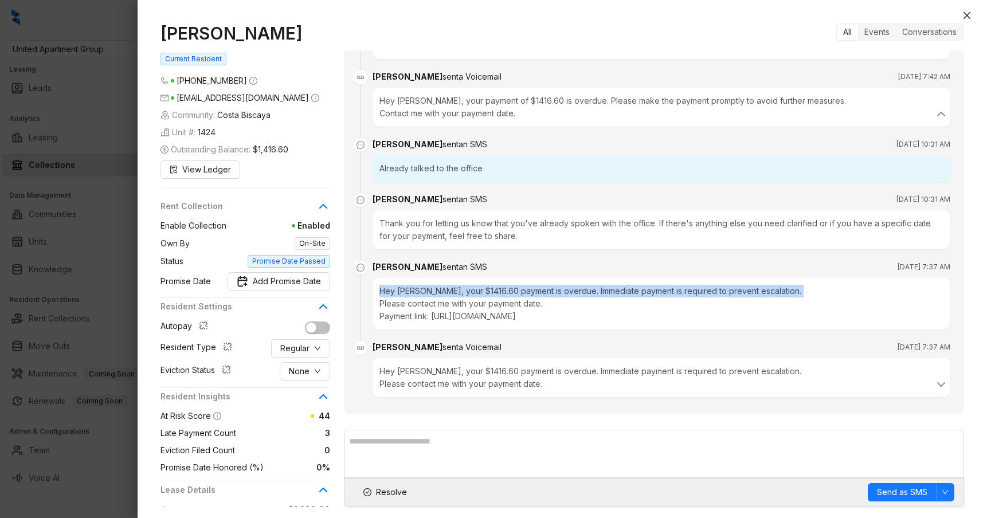
click at [465, 283] on div "Hey [PERSON_NAME], your $1416.60 payment is overdue. Immediate payment is requi…" at bounding box center [662, 304] width 578 height 52
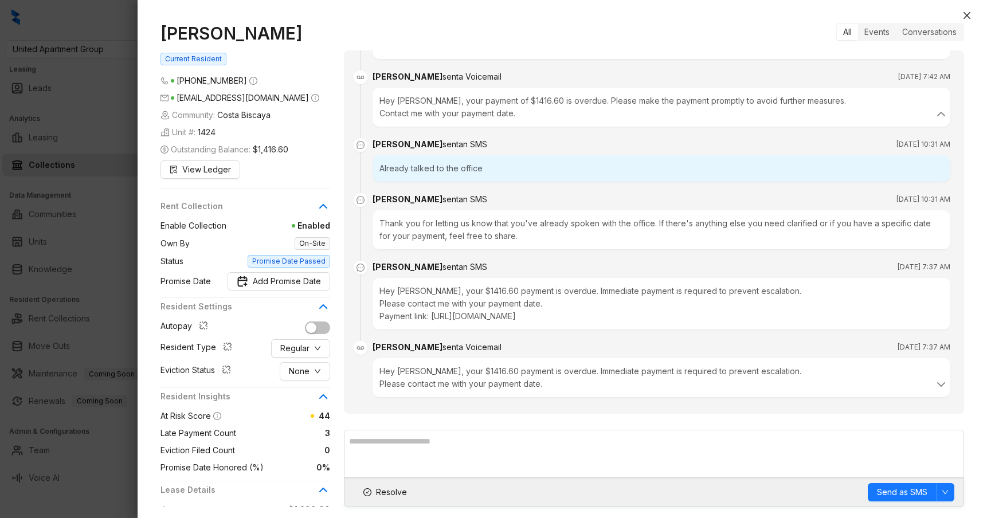
click at [464, 288] on div "Hey [PERSON_NAME], your $1416.60 payment is overdue. Immediate payment is requi…" at bounding box center [662, 304] width 578 height 52
click at [118, 250] on div at bounding box center [493, 259] width 987 height 518
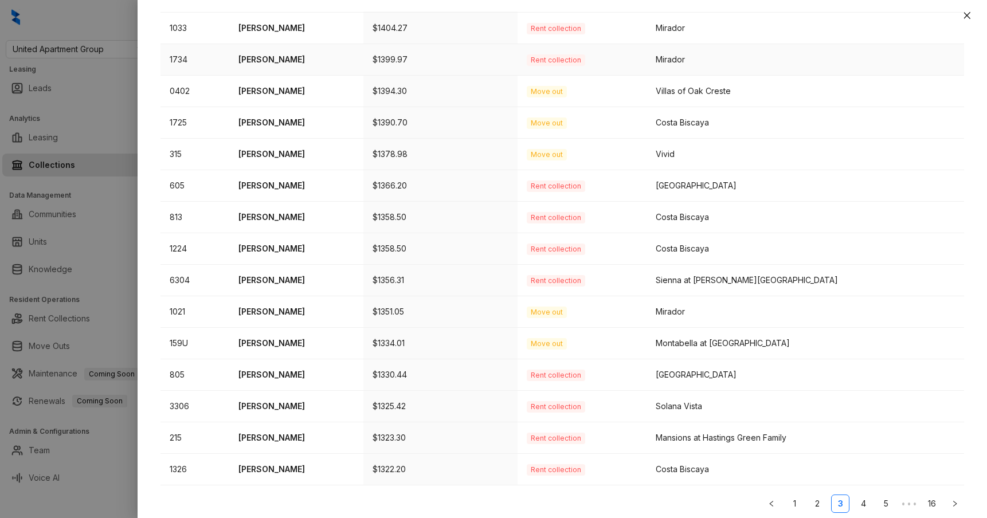
scroll to position [299, 0]
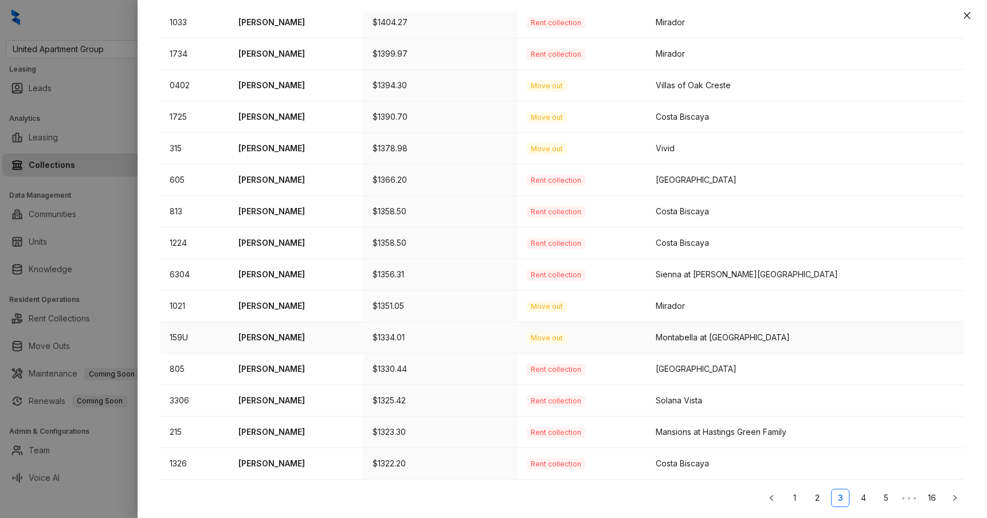
click at [284, 334] on p "[PERSON_NAME]" at bounding box center [296, 337] width 116 height 13
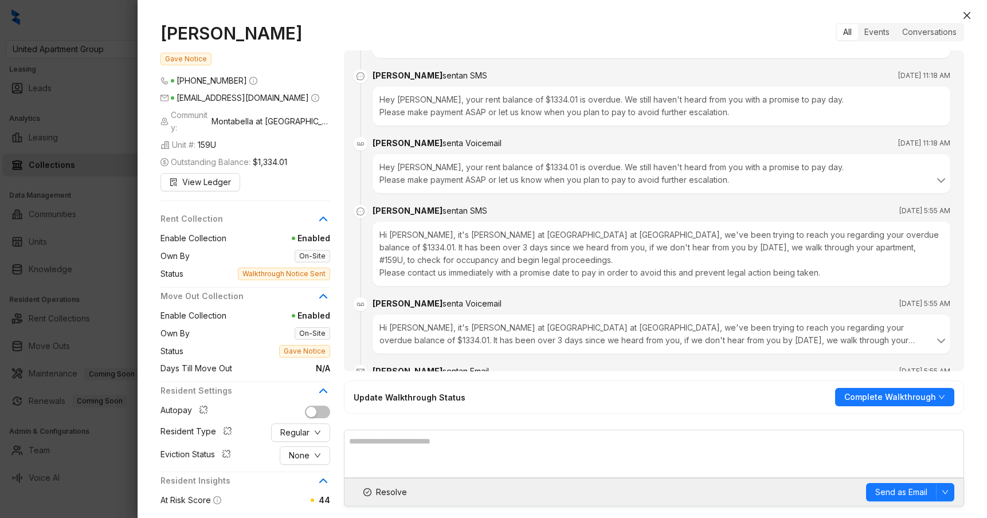
scroll to position [1116, 0]
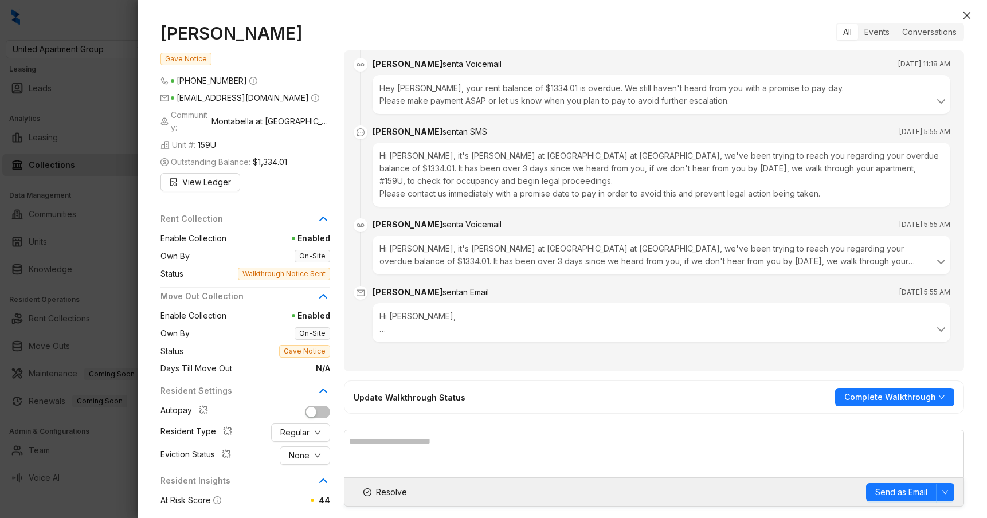
click at [119, 266] on div at bounding box center [493, 259] width 987 height 518
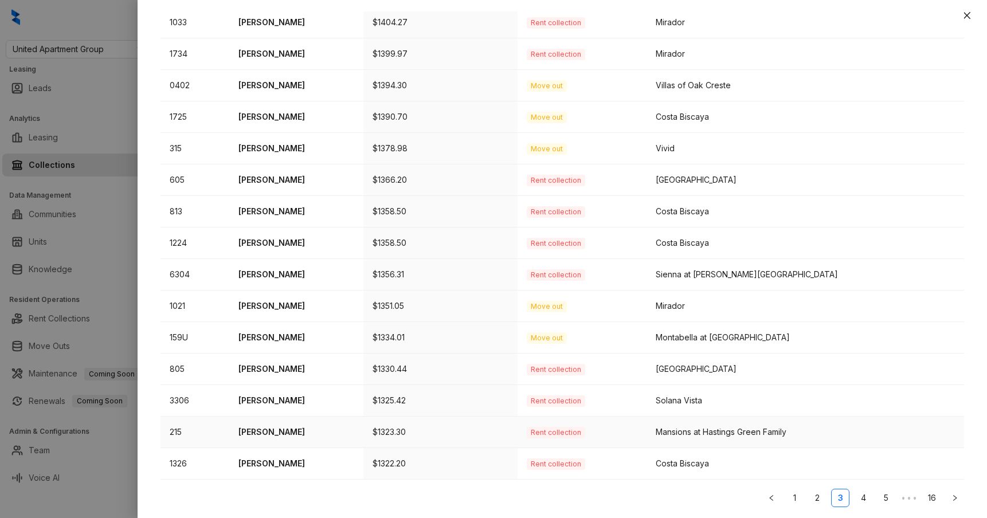
click at [264, 432] on p "[PERSON_NAME]" at bounding box center [296, 432] width 116 height 13
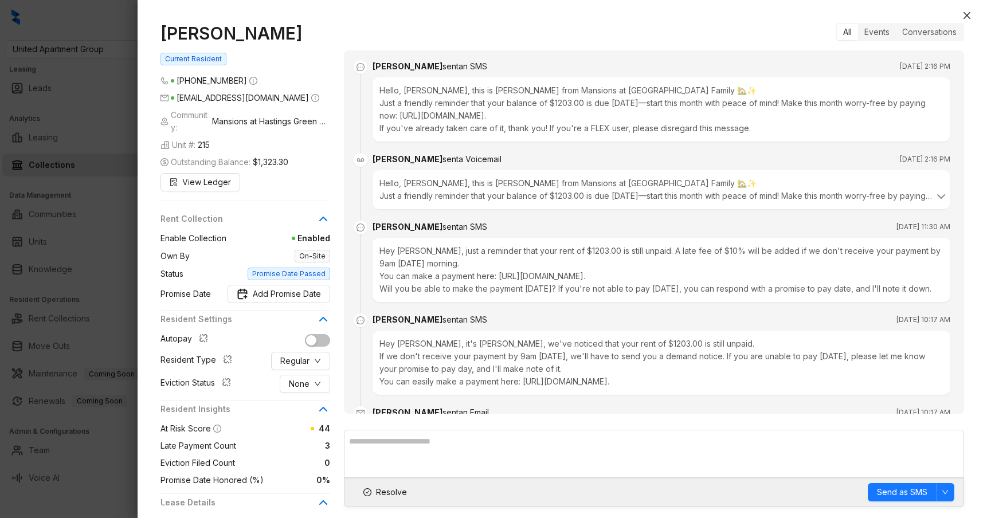
scroll to position [3035, 0]
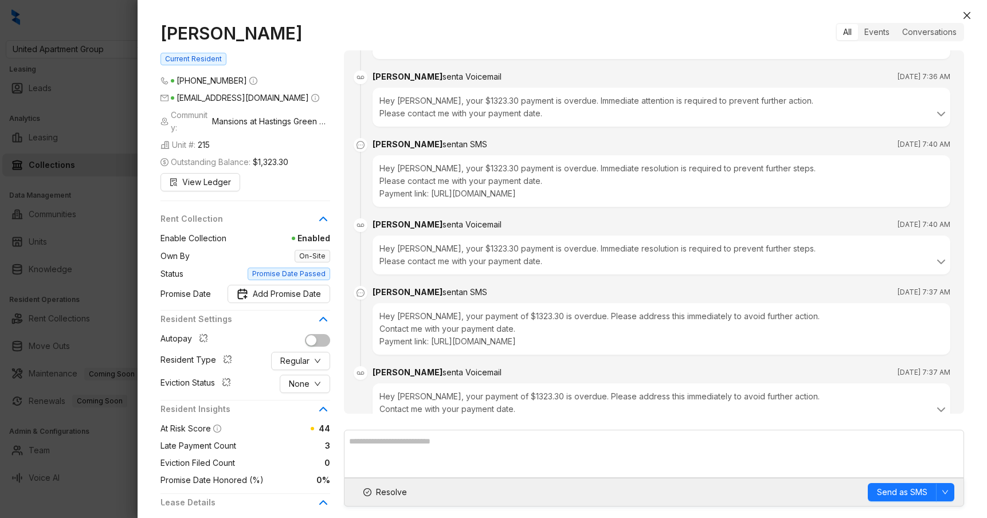
click at [110, 269] on div at bounding box center [493, 259] width 987 height 518
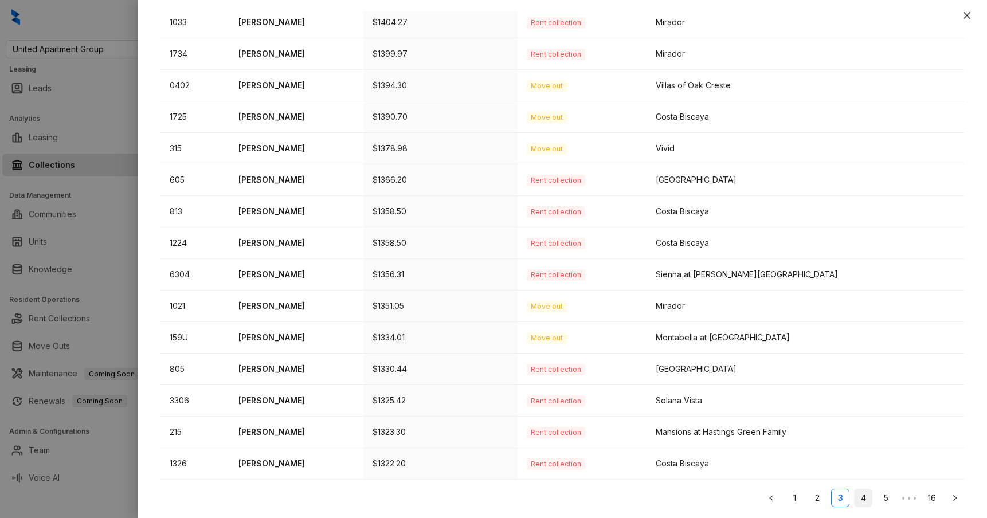
click at [860, 492] on link "4" at bounding box center [862, 497] width 17 height 17
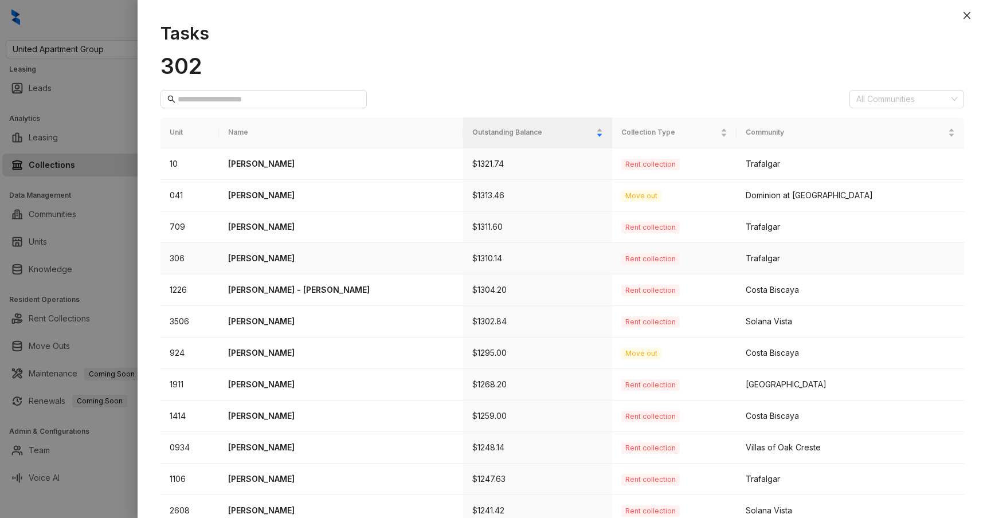
click at [254, 249] on td "[PERSON_NAME]" at bounding box center [341, 259] width 244 height 32
click at [252, 262] on p "[PERSON_NAME]" at bounding box center [341, 258] width 226 height 13
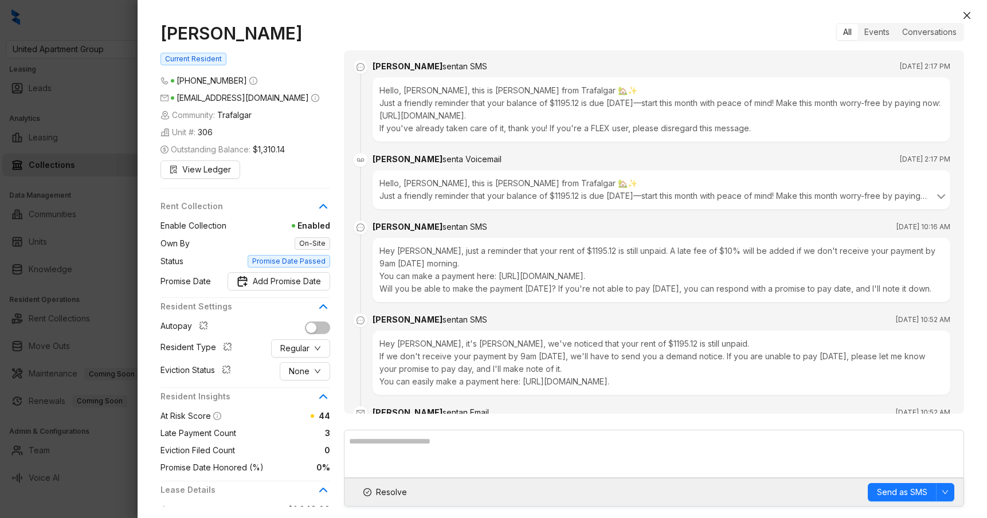
scroll to position [2167, 0]
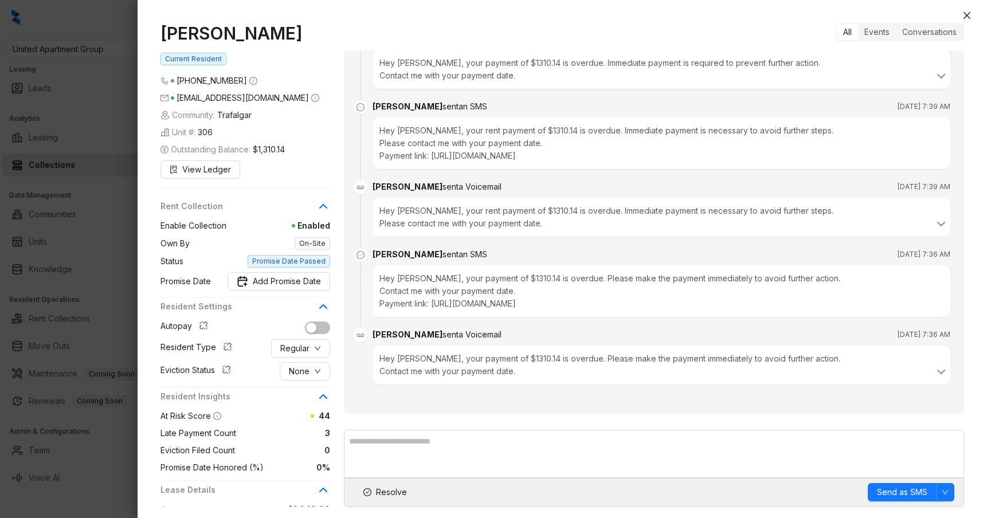
click at [124, 224] on div at bounding box center [493, 259] width 987 height 518
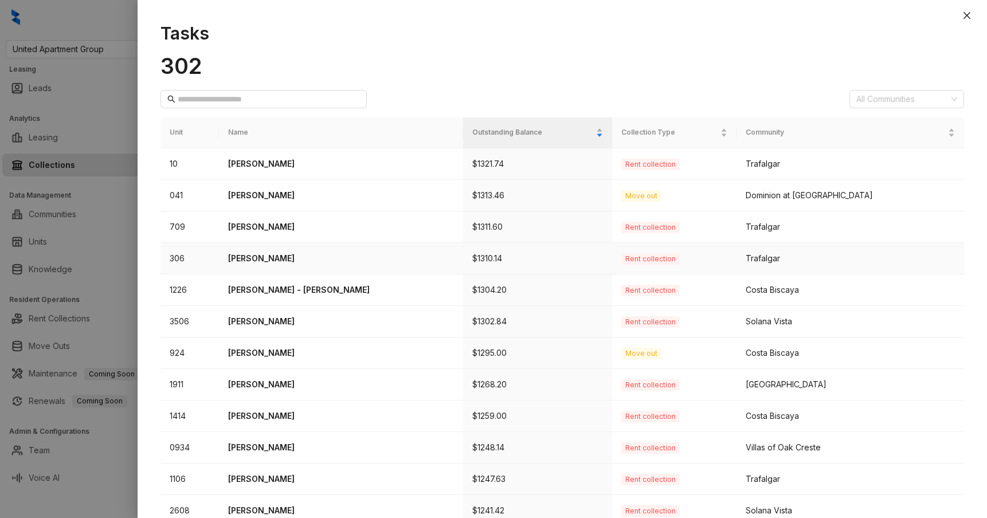
click at [256, 257] on p "[PERSON_NAME]" at bounding box center [341, 258] width 226 height 13
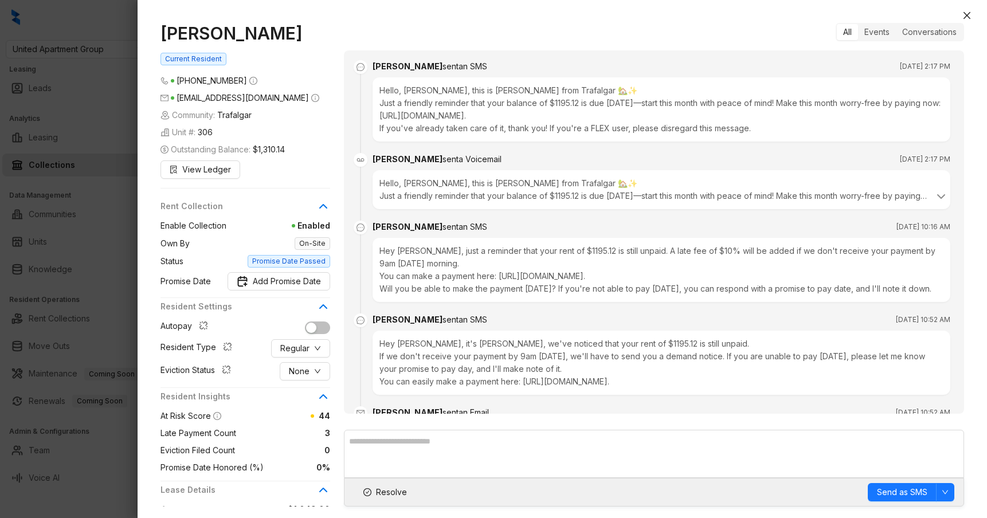
scroll to position [2167, 0]
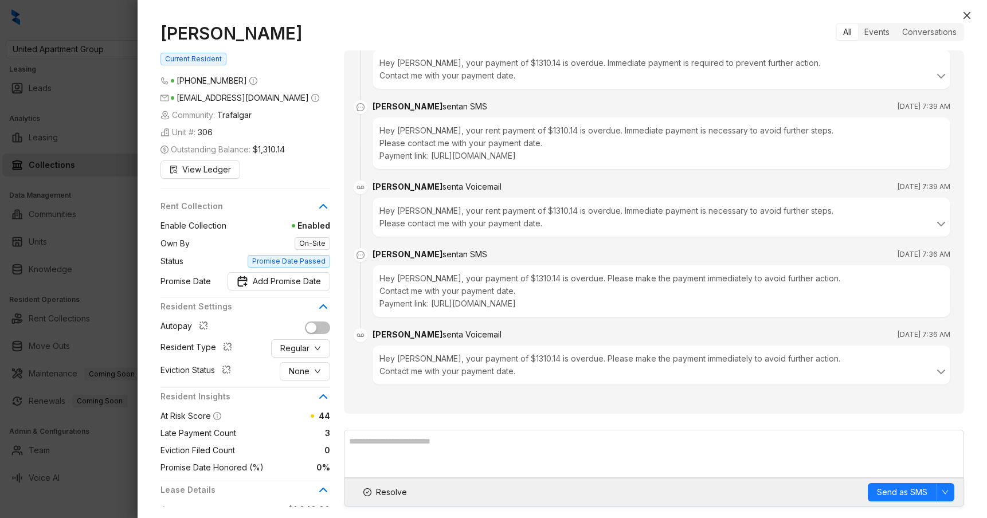
click at [123, 260] on div at bounding box center [493, 259] width 987 height 518
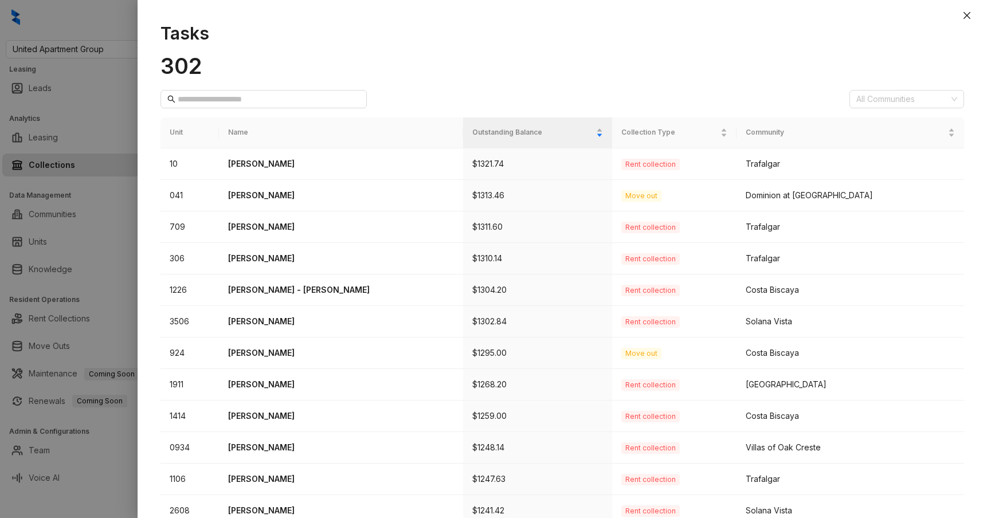
click at [123, 260] on div at bounding box center [493, 259] width 987 height 518
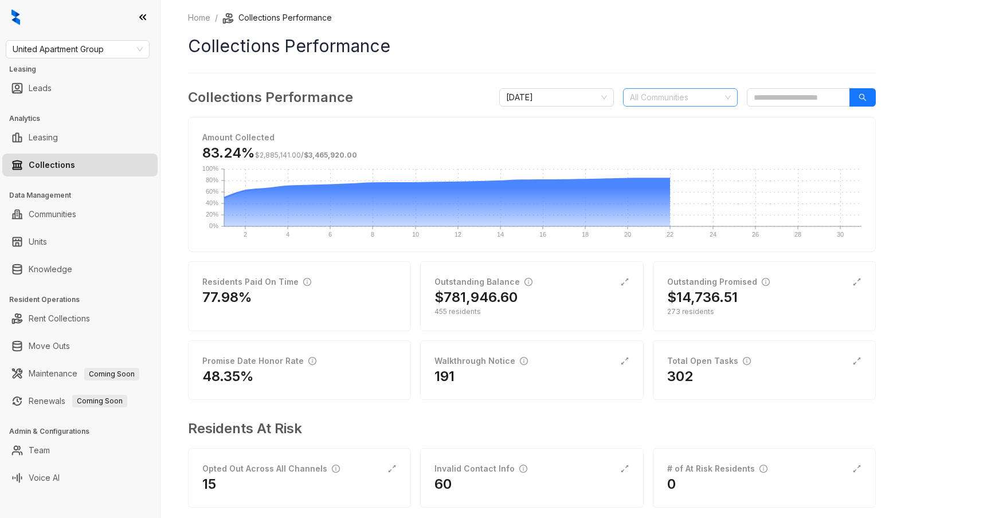
click at [679, 103] on div at bounding box center [674, 97] width 98 height 16
click at [775, 96] on input "search" at bounding box center [798, 97] width 103 height 18
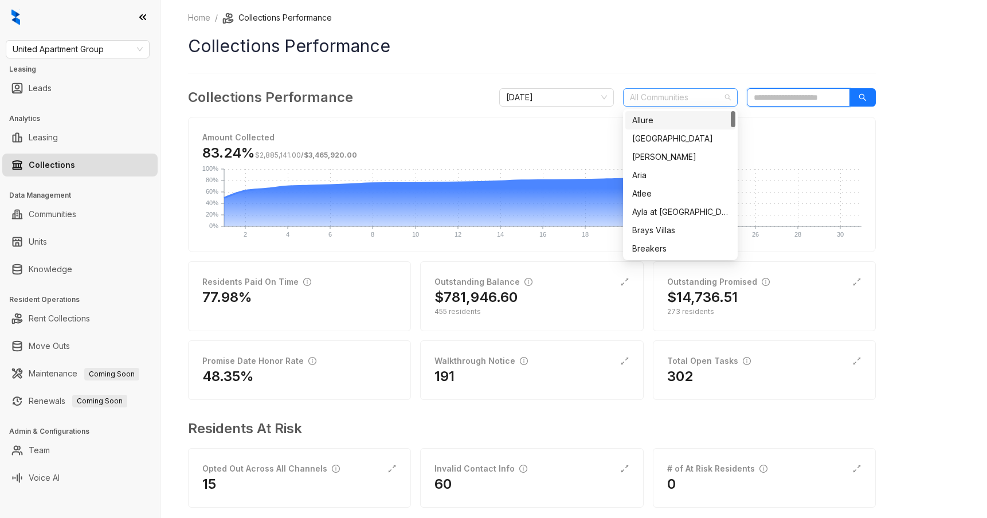
click at [685, 97] on div at bounding box center [674, 97] width 98 height 16
click at [665, 214] on div "Ayla at [GEOGRAPHIC_DATA]" at bounding box center [680, 212] width 96 height 13
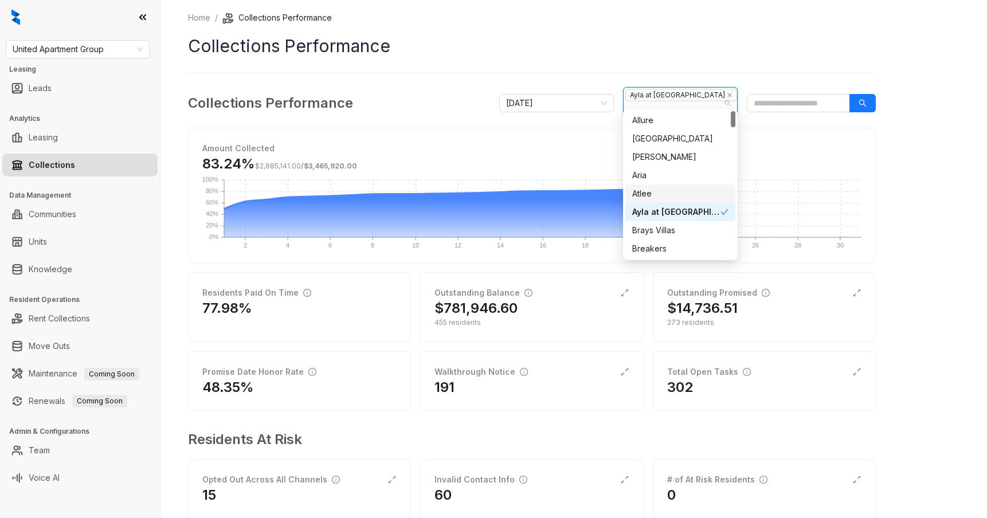
click at [666, 196] on div "Atlee" at bounding box center [680, 193] width 96 height 13
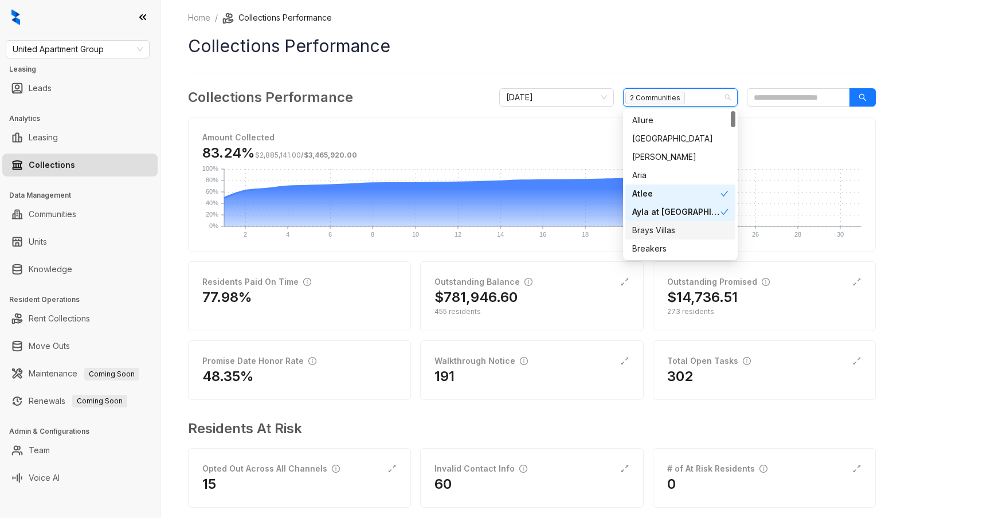
click at [669, 232] on div "Brays Villas" at bounding box center [680, 230] width 96 height 13
click at [867, 57] on h1 "Collections Performance" at bounding box center [532, 46] width 688 height 26
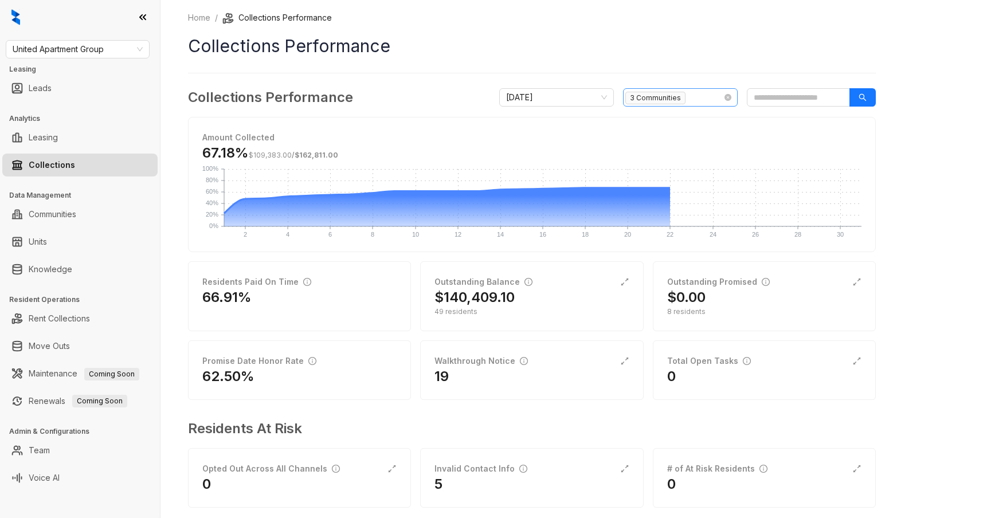
click at [666, 93] on span "3 Communities" at bounding box center [655, 98] width 60 height 13
click at [647, 73] on div at bounding box center [532, 73] width 688 height 1
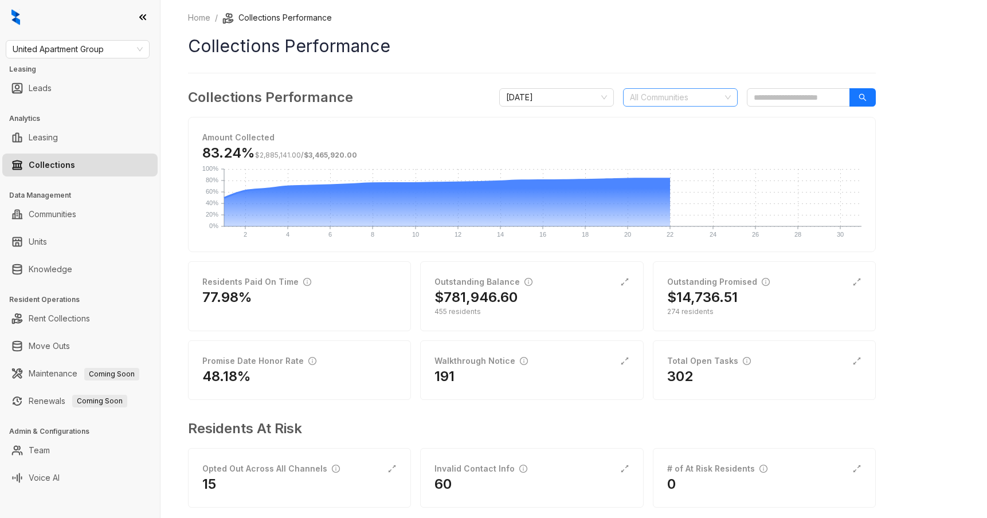
click at [649, 65] on div "Home / Collections Performance Collections Performance Collections Performance …" at bounding box center [532, 267] width 688 height 512
click at [854, 280] on icon "expand-alt" at bounding box center [856, 281] width 9 height 9
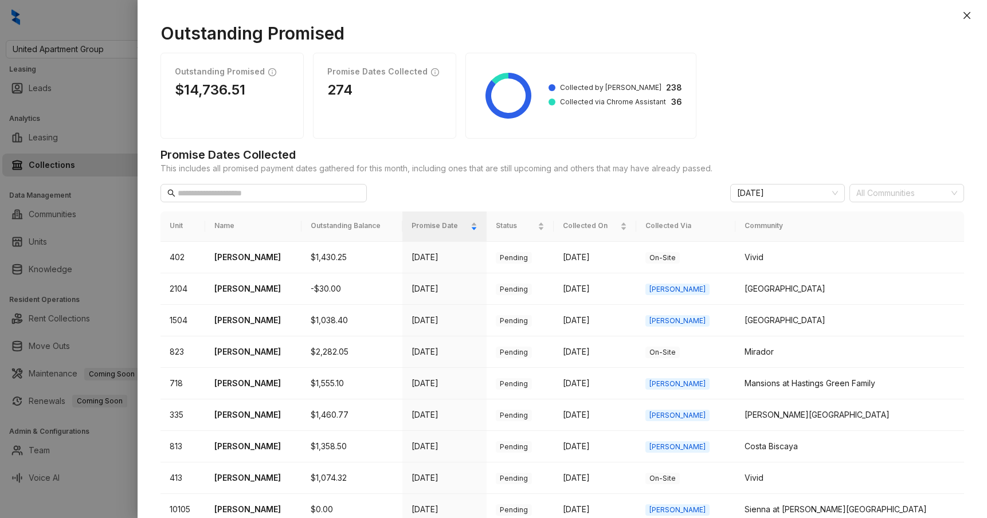
click at [109, 179] on div at bounding box center [493, 259] width 987 height 518
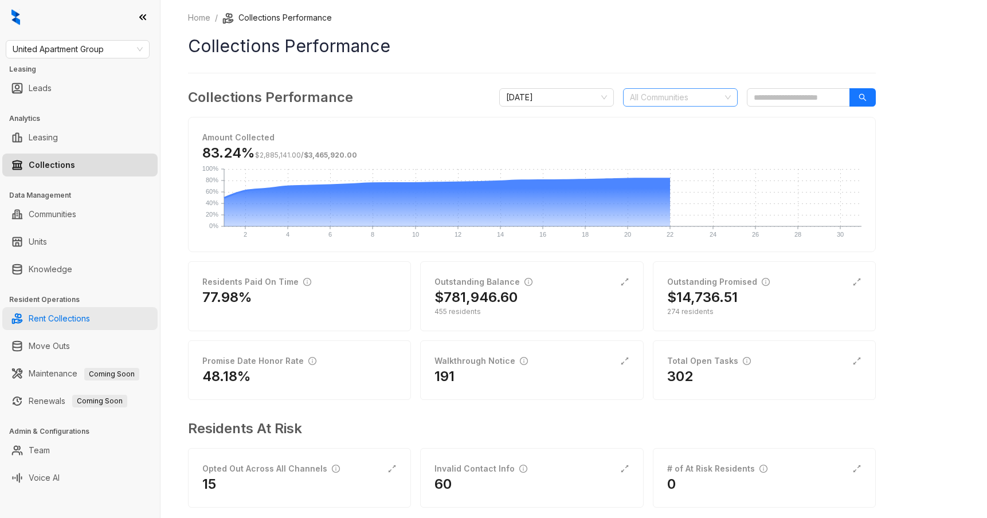
click at [89, 317] on link "Rent Collections" at bounding box center [59, 318] width 61 height 23
click at [592, 99] on span "[DATE]" at bounding box center [556, 97] width 101 height 17
click at [591, 72] on div "Home / Collections Performance Collections Performance Collections Performance …" at bounding box center [532, 267] width 688 height 512
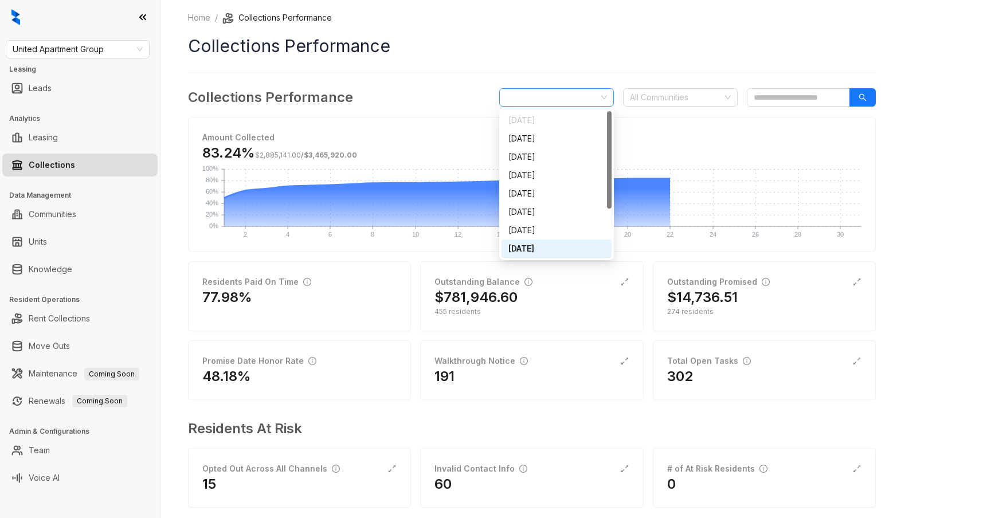
click at [587, 97] on span "[DATE]" at bounding box center [556, 97] width 101 height 17
click at [552, 215] on div "[DATE]" at bounding box center [556, 212] width 96 height 13
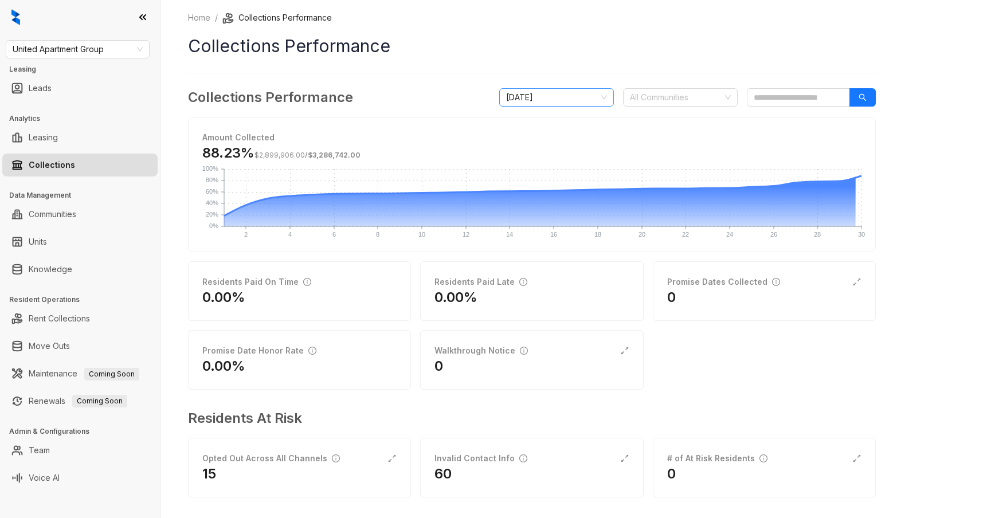
click at [586, 100] on span "[DATE]" at bounding box center [556, 97] width 101 height 17
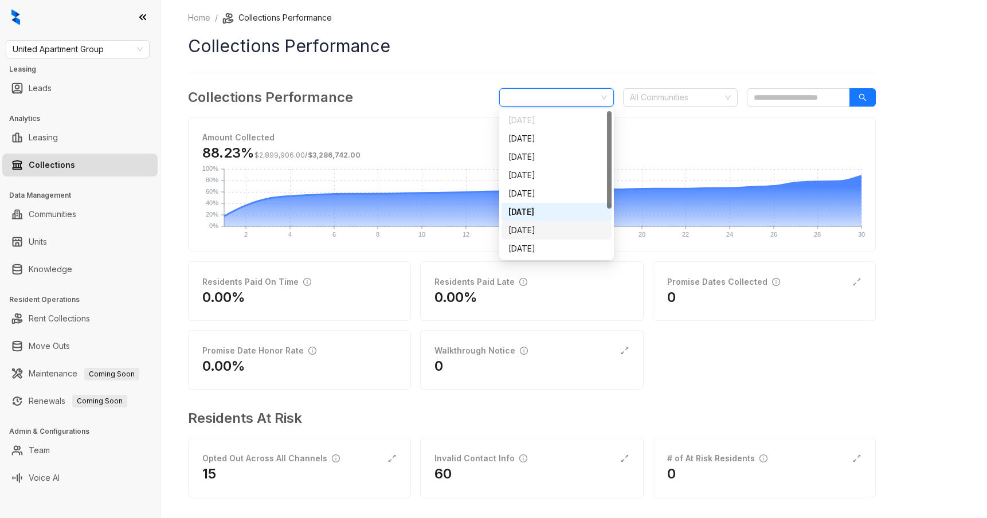
click at [542, 229] on div "[DATE]" at bounding box center [556, 230] width 96 height 13
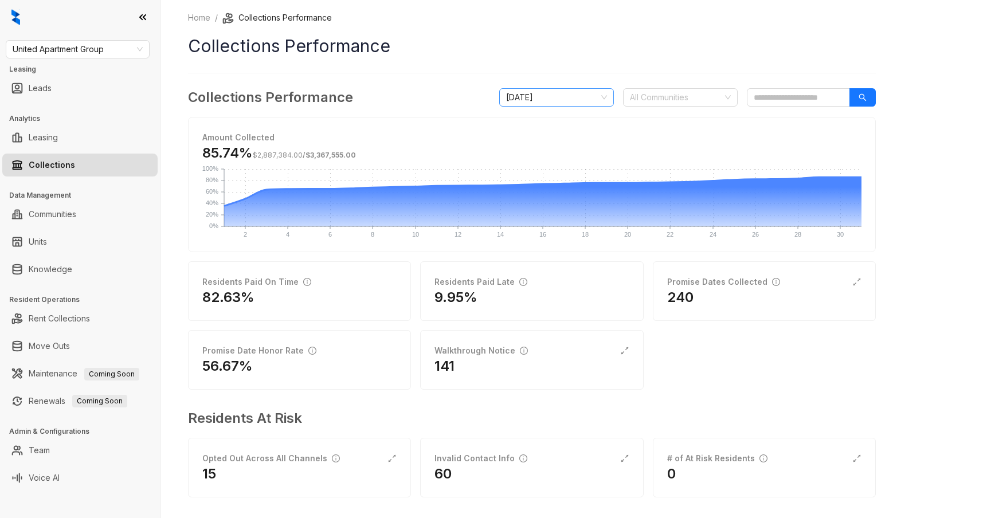
click at [564, 100] on span "[DATE]" at bounding box center [556, 97] width 101 height 17
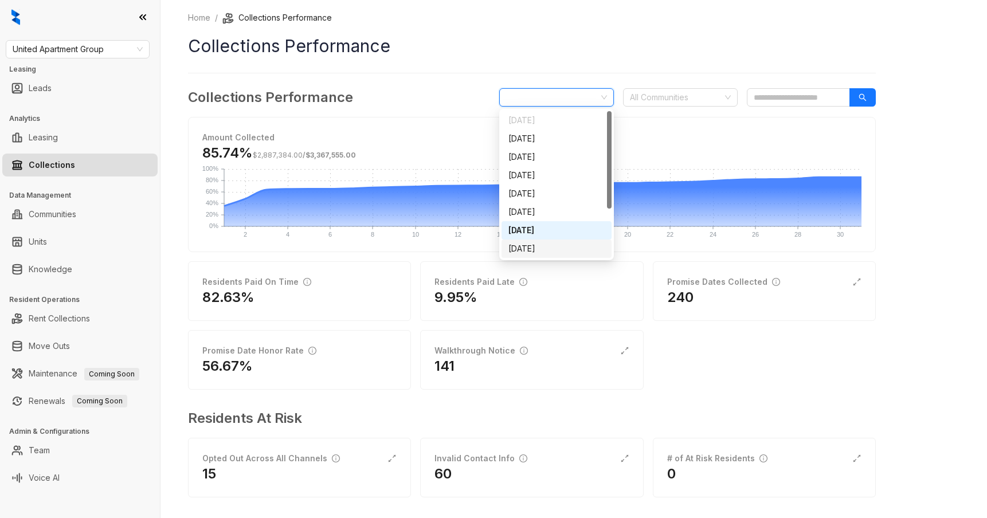
click at [532, 246] on div "[DATE]" at bounding box center [556, 248] width 96 height 13
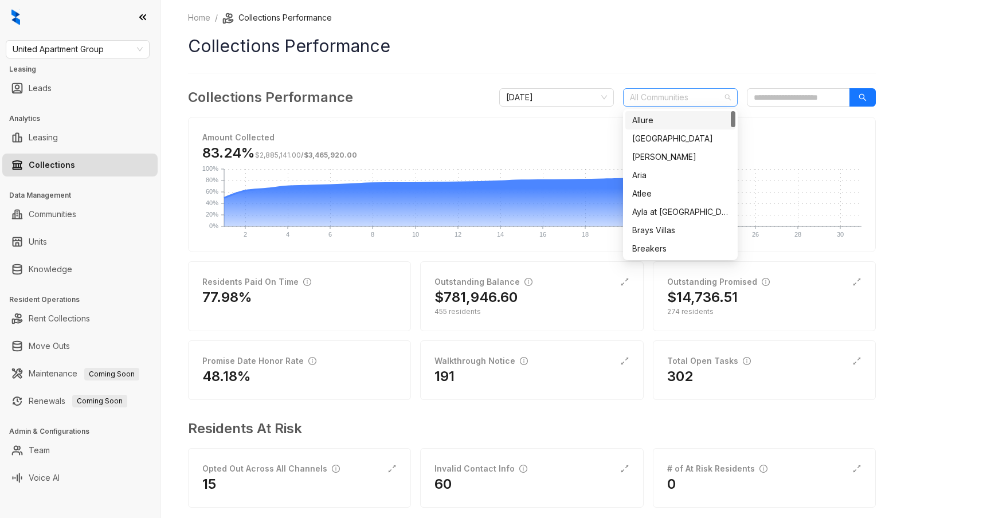
click at [660, 101] on div at bounding box center [674, 97] width 98 height 16
click at [653, 77] on div "Home / Collections Performance Collections Performance Collections Performance …" at bounding box center [532, 267] width 688 height 512
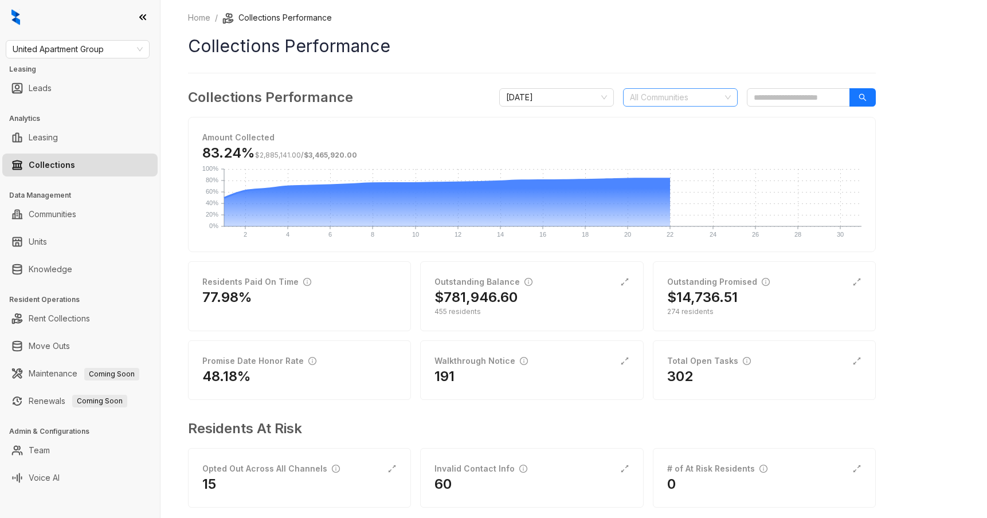
click at [649, 93] on div at bounding box center [674, 97] width 98 height 16
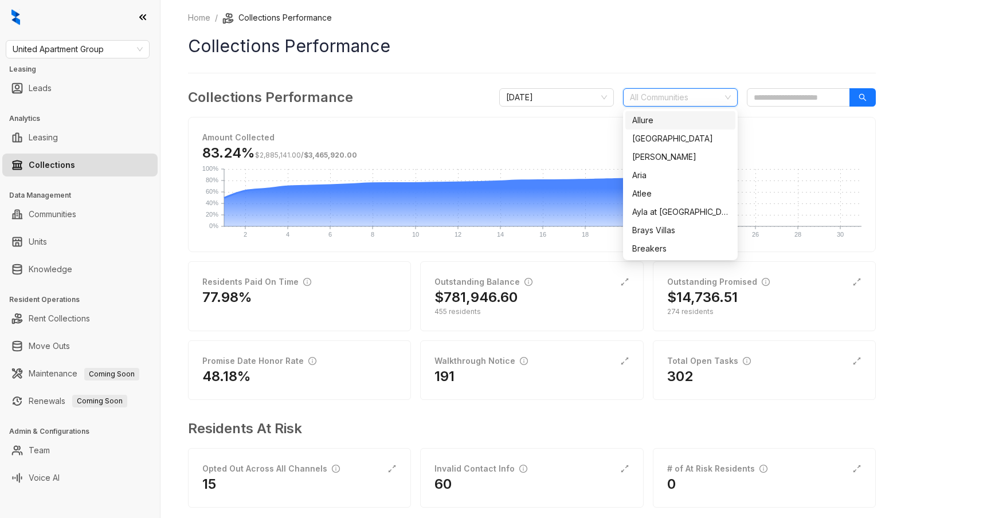
click at [654, 81] on div "Home / Collections Performance Collections Performance Collections Performance …" at bounding box center [532, 267] width 688 height 512
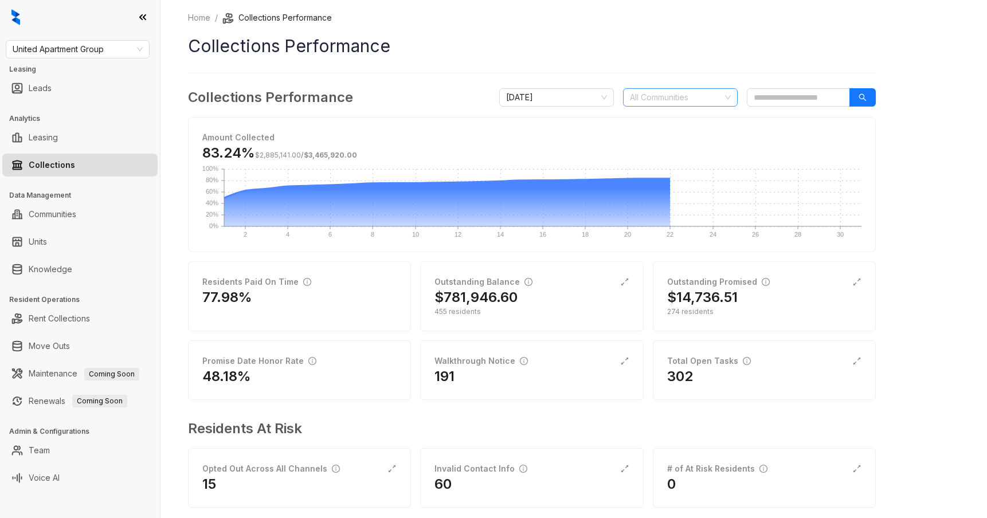
click at [652, 92] on div at bounding box center [674, 97] width 98 height 16
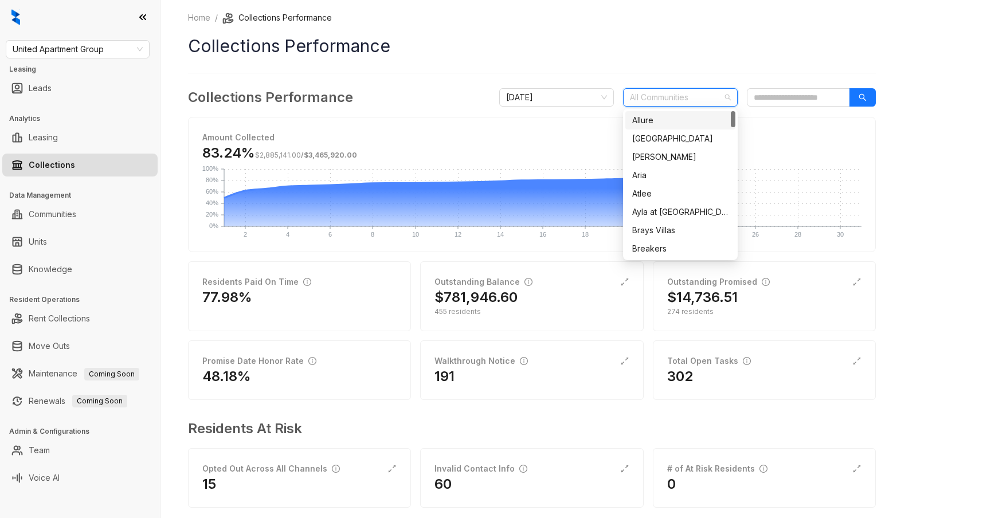
click at [654, 92] on div at bounding box center [674, 97] width 98 height 16
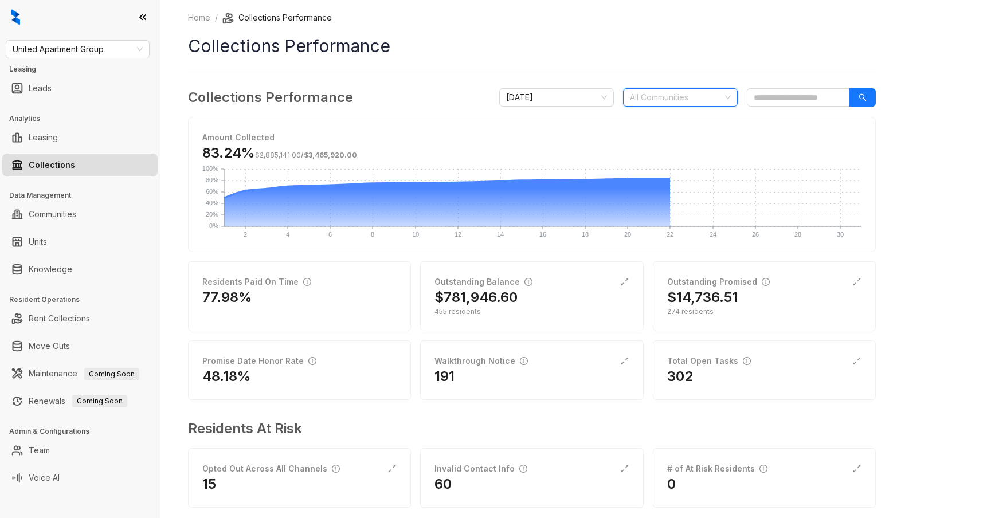
click at [654, 91] on div at bounding box center [674, 97] width 98 height 16
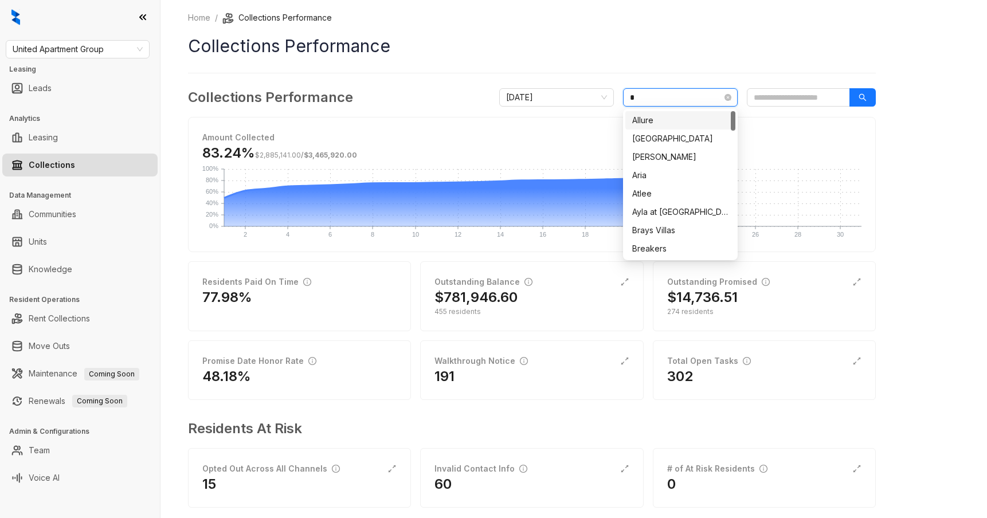
type input "**"
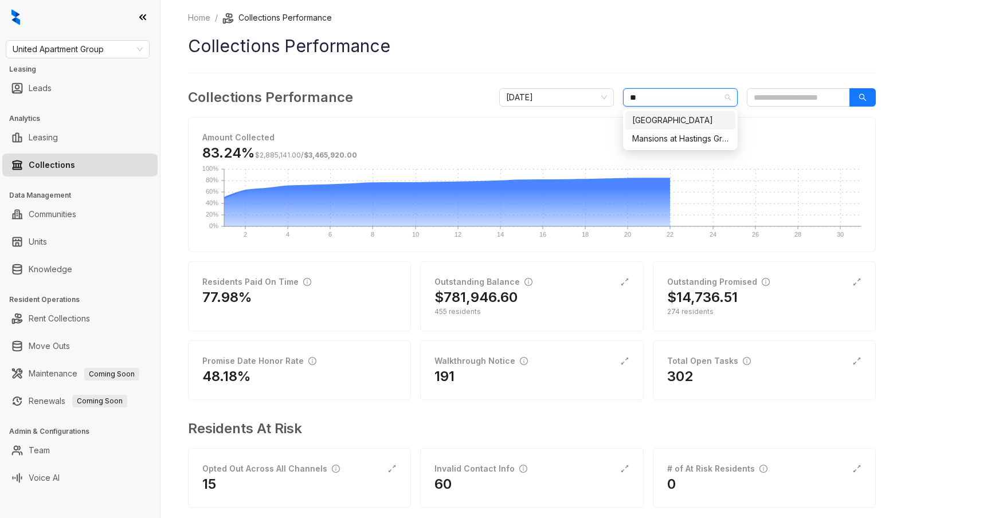
click at [657, 120] on div "[GEOGRAPHIC_DATA]" at bounding box center [680, 120] width 96 height 13
click at [669, 72] on div "Home / Collections Performance Collections Performance Collections Performance …" at bounding box center [532, 267] width 688 height 512
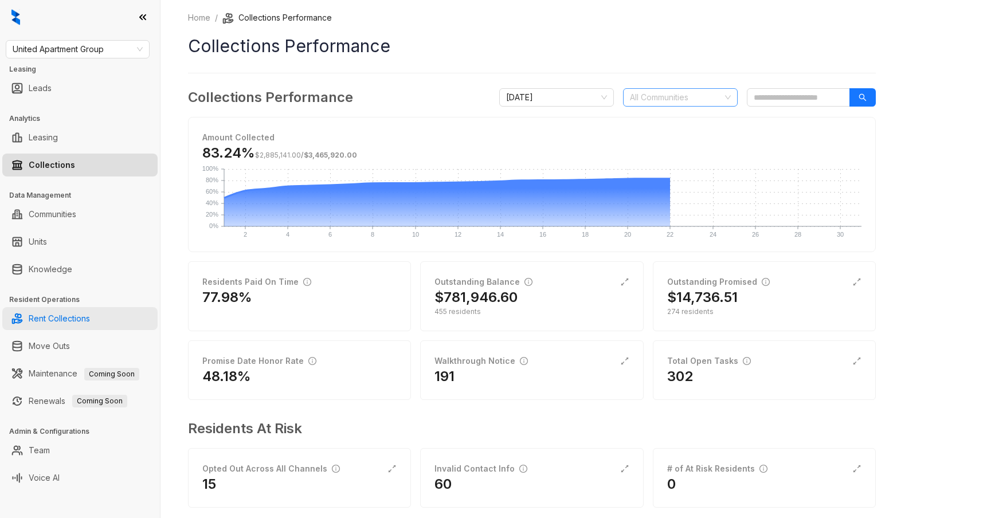
click at [85, 320] on link "Rent Collections" at bounding box center [59, 318] width 61 height 23
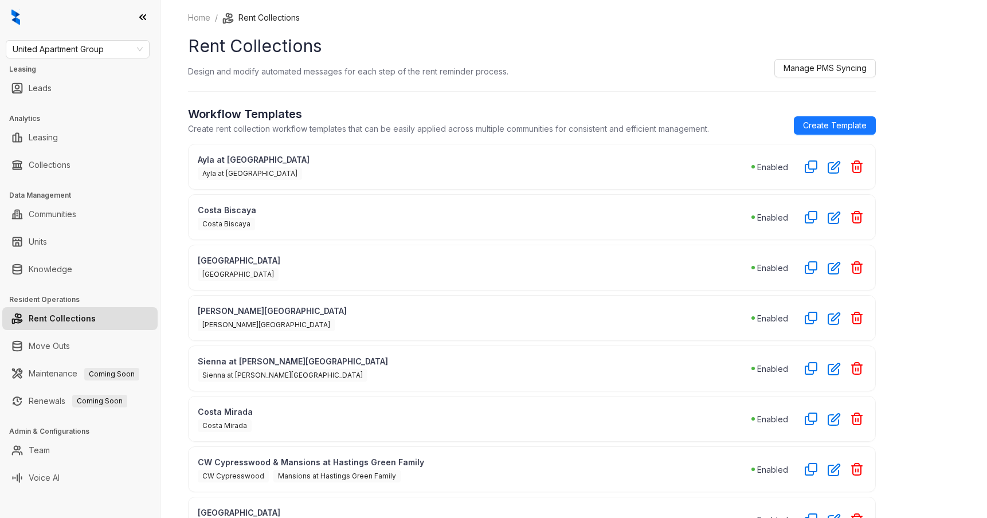
select select "******"
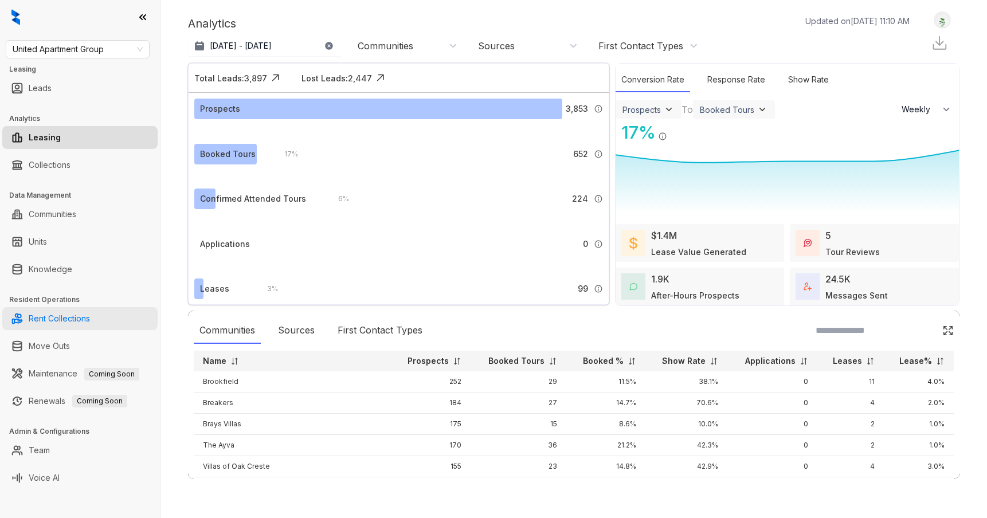
click at [73, 313] on link "Rent Collections" at bounding box center [59, 318] width 61 height 23
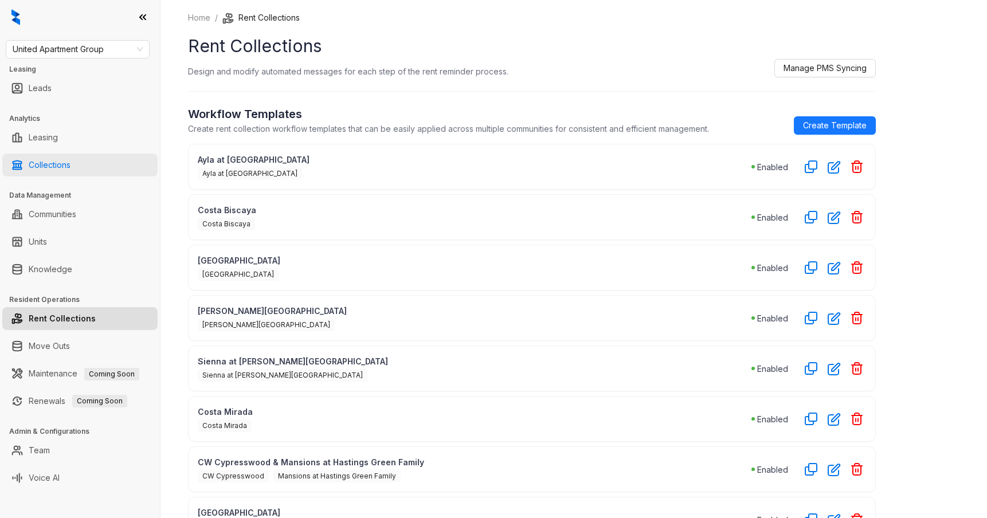
click at [49, 161] on link "Collections" at bounding box center [50, 165] width 42 height 23
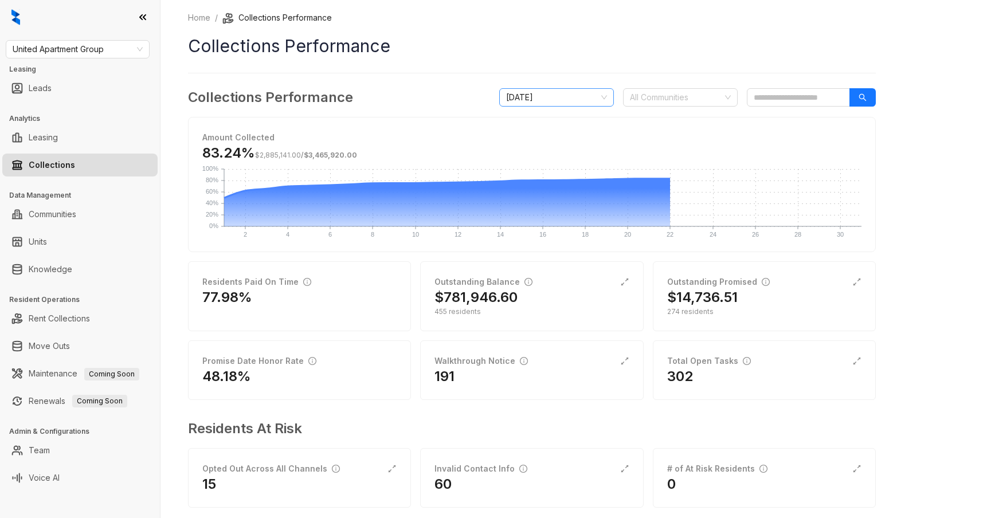
click at [599, 97] on span "[DATE]" at bounding box center [556, 97] width 101 height 17
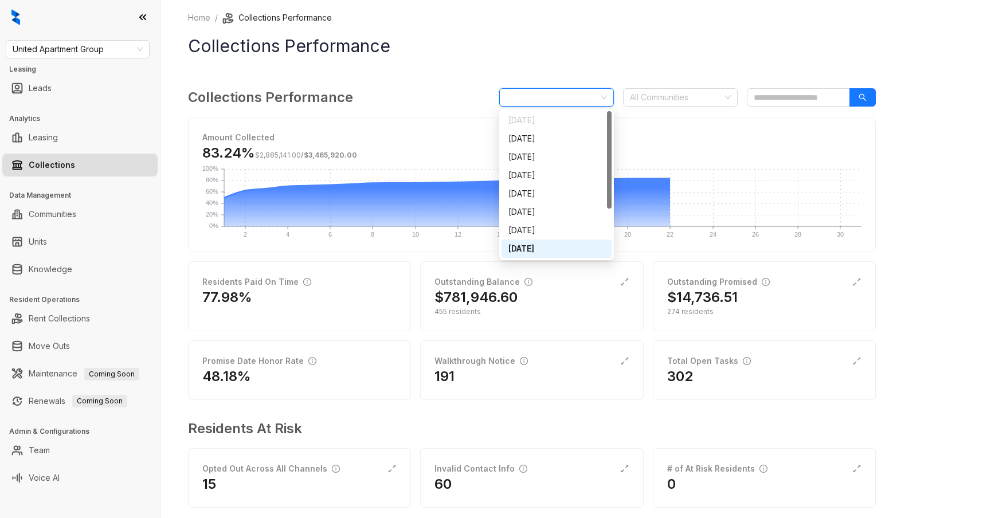
click at [560, 248] on div "[DATE]" at bounding box center [556, 248] width 96 height 13
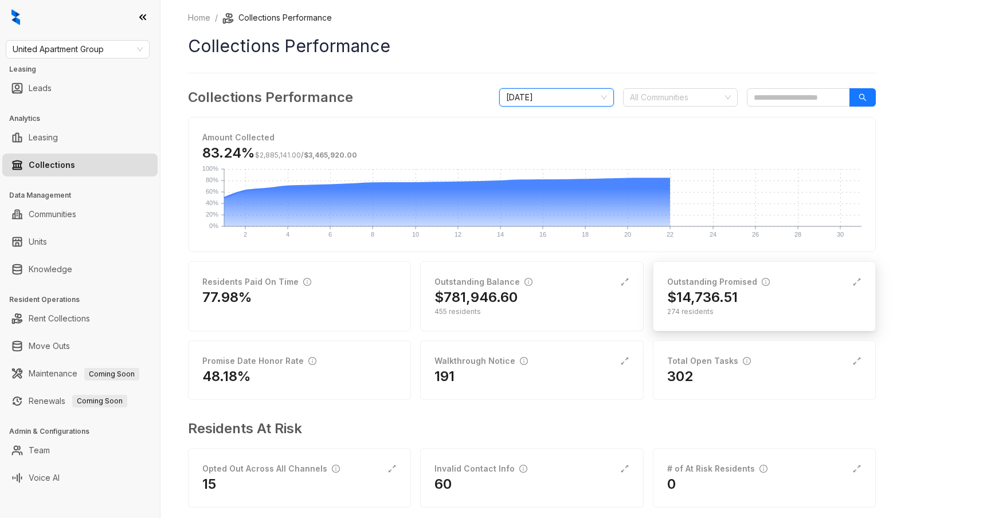
click at [691, 296] on h2 "$14,736.51" at bounding box center [702, 297] width 70 height 18
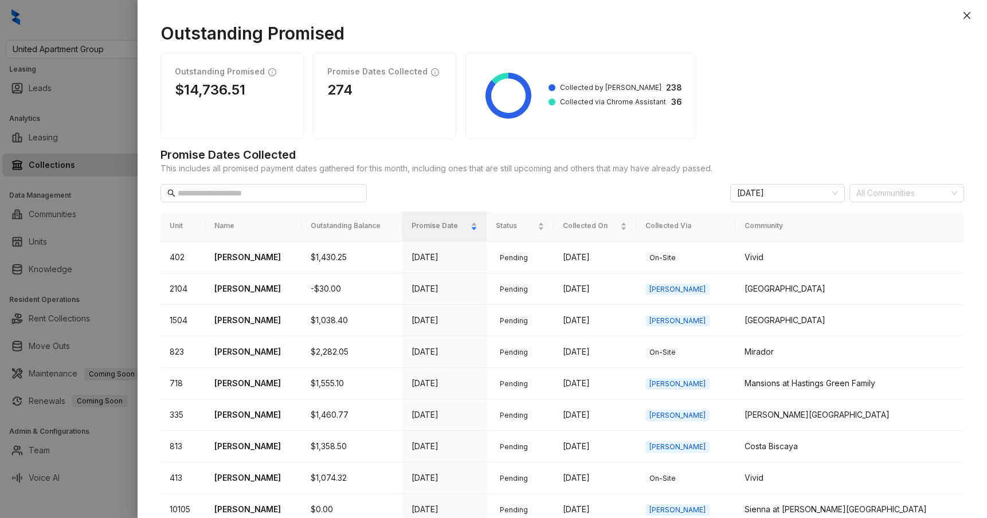
click at [578, 104] on span "Collected via Chrome Assistant" at bounding box center [613, 102] width 106 height 10
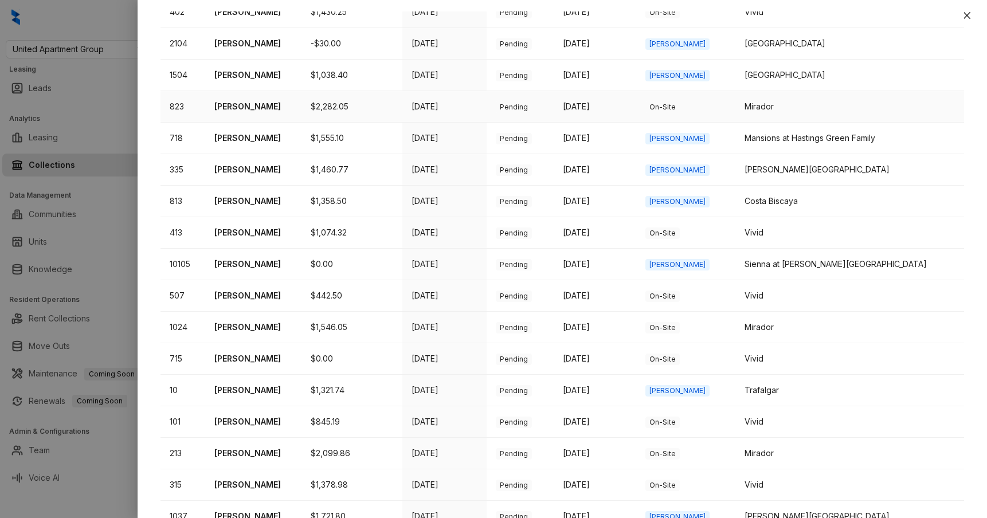
scroll to position [351, 0]
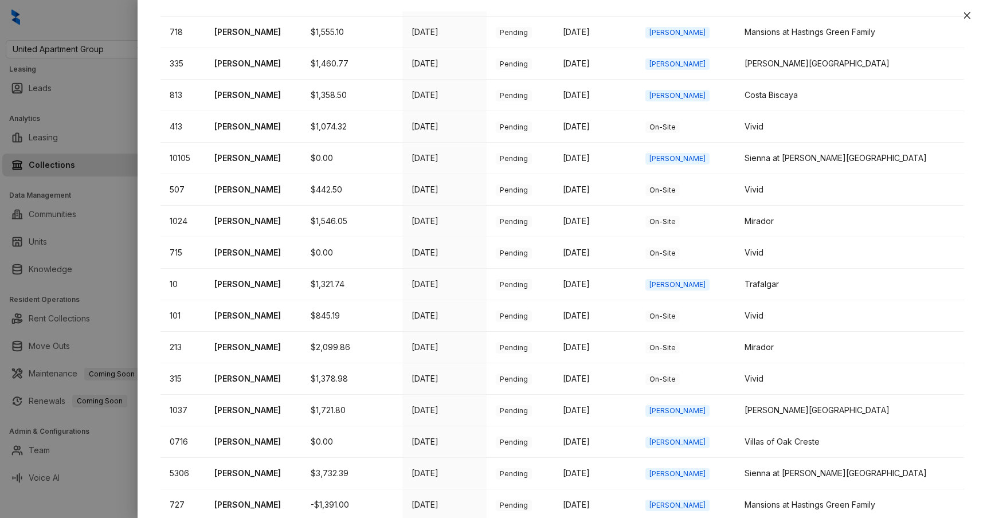
click at [115, 228] on div at bounding box center [493, 259] width 987 height 518
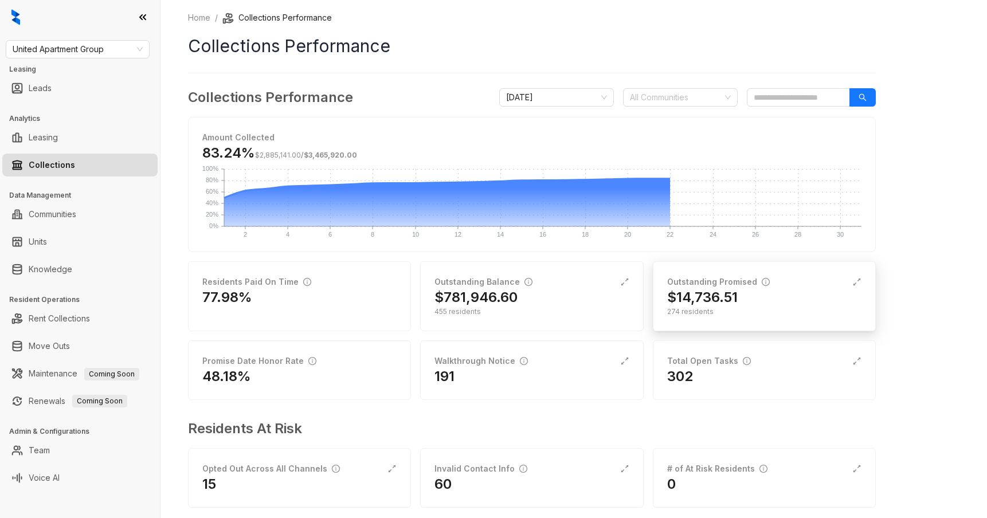
click at [668, 291] on h2 "$14,736.51" at bounding box center [702, 297] width 70 height 18
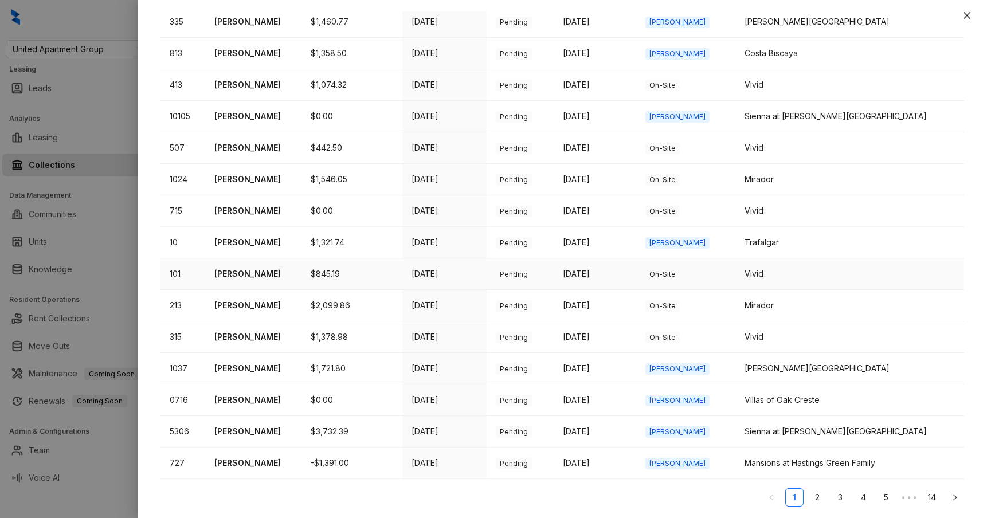
scroll to position [383, 0]
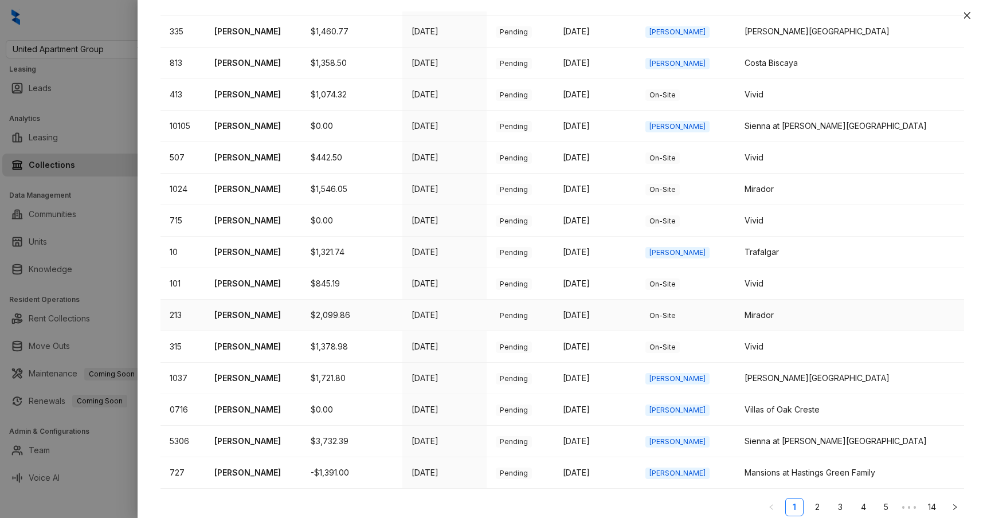
click at [266, 312] on p "[PERSON_NAME]" at bounding box center [253, 315] width 79 height 13
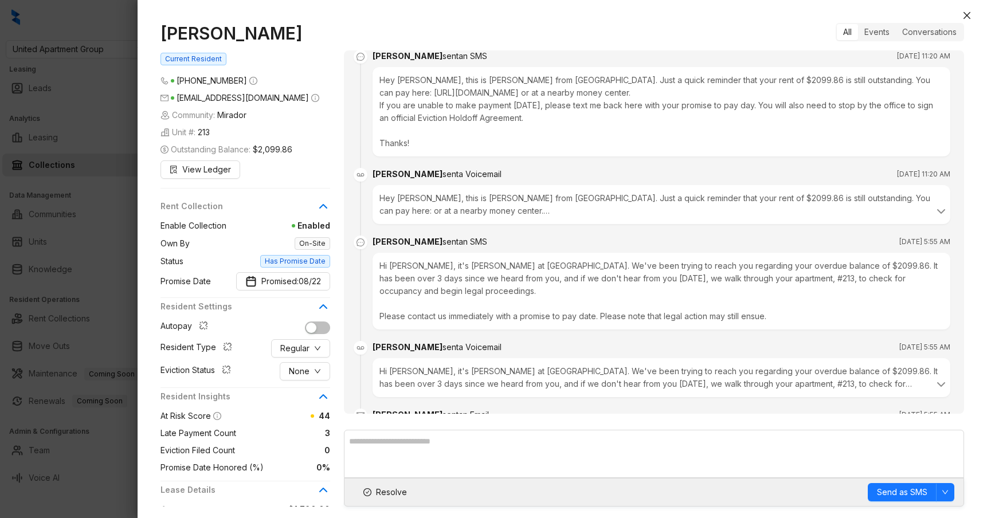
scroll to position [1771, 0]
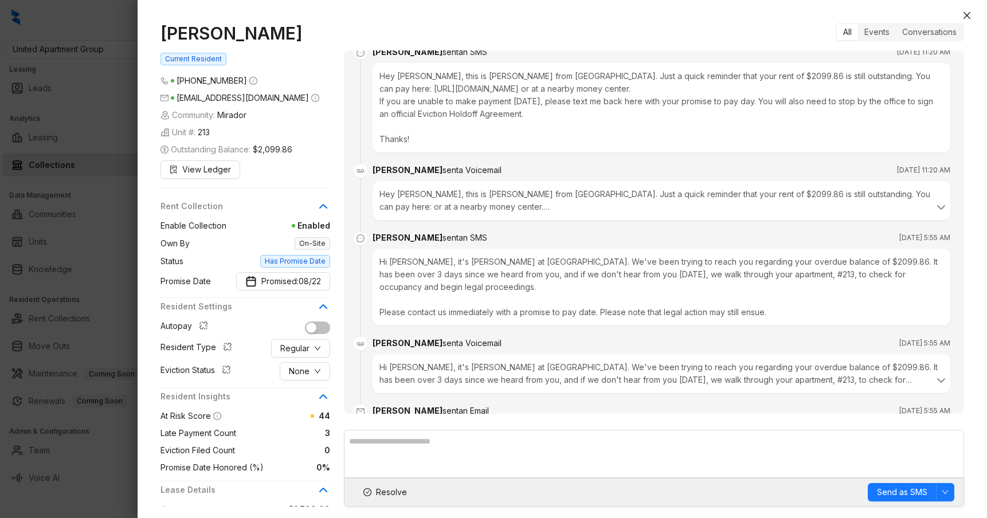
click at [112, 267] on div at bounding box center [493, 259] width 987 height 518
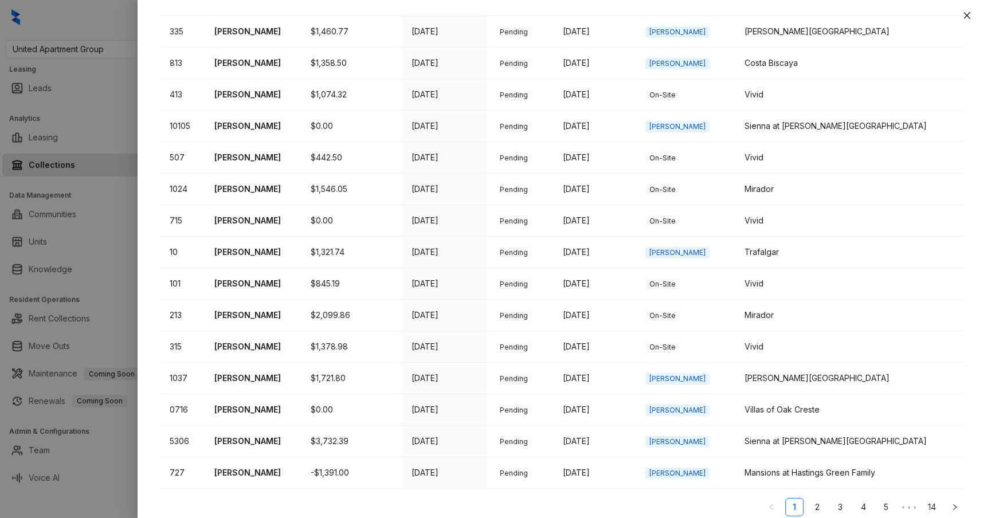
click at [121, 265] on div at bounding box center [493, 259] width 987 height 518
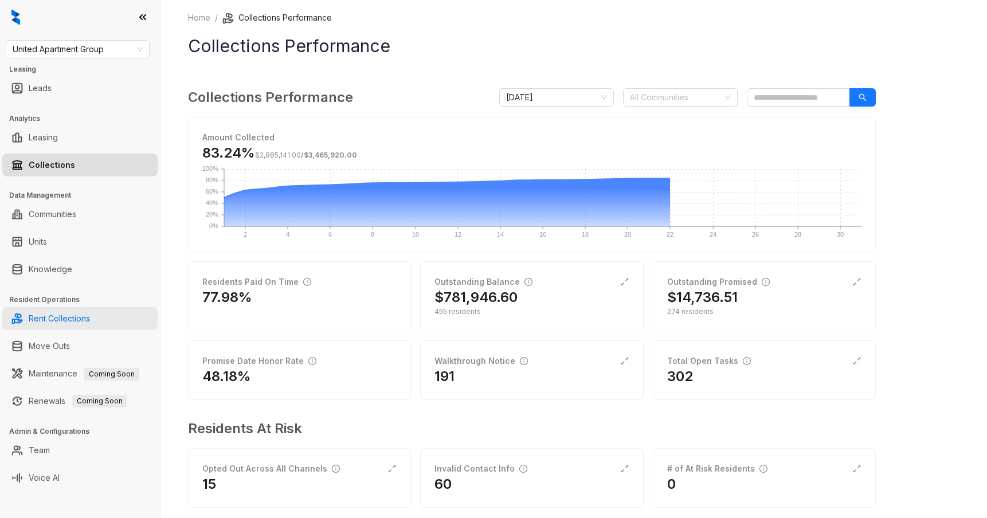
click at [75, 317] on link "Rent Collections" at bounding box center [59, 318] width 61 height 23
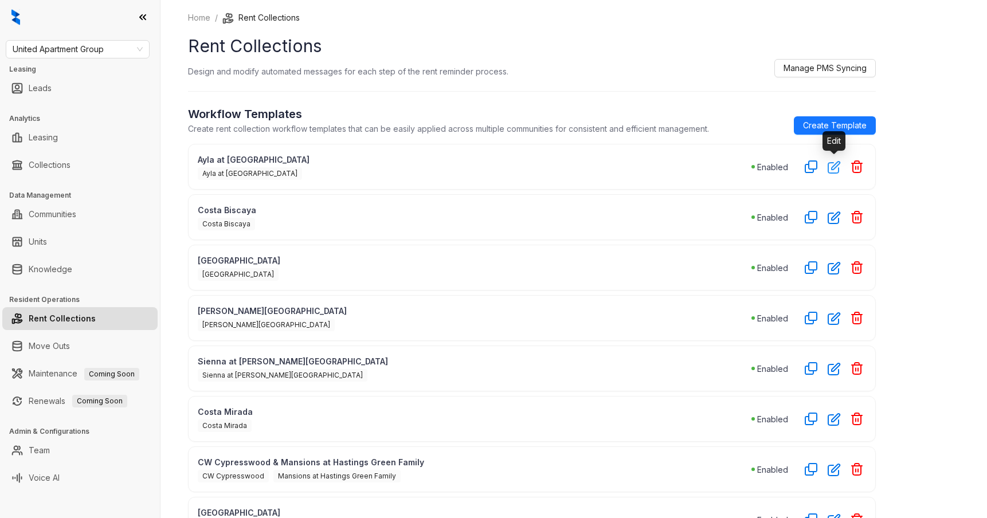
click at [835, 171] on icon "button" at bounding box center [834, 166] width 13 height 13
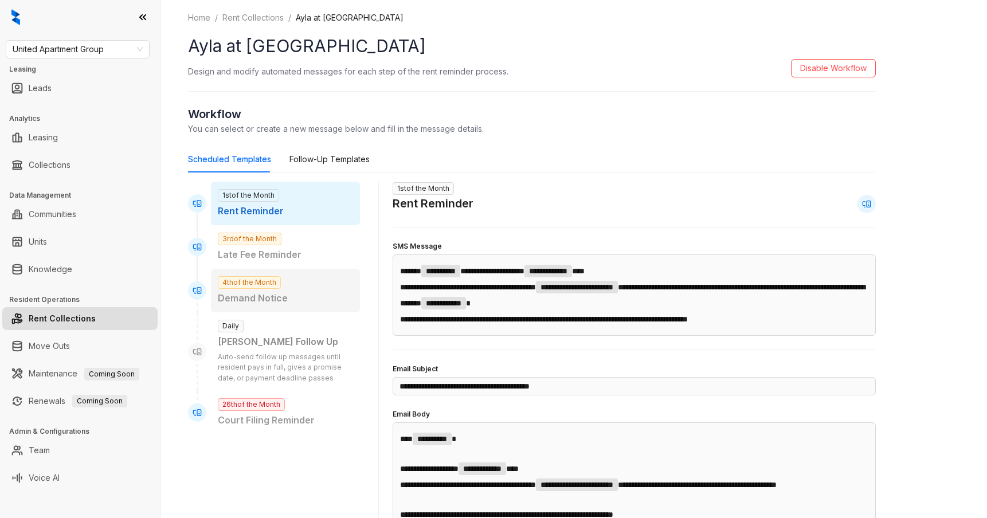
click at [275, 299] on p "Demand Notice" at bounding box center [285, 298] width 135 height 14
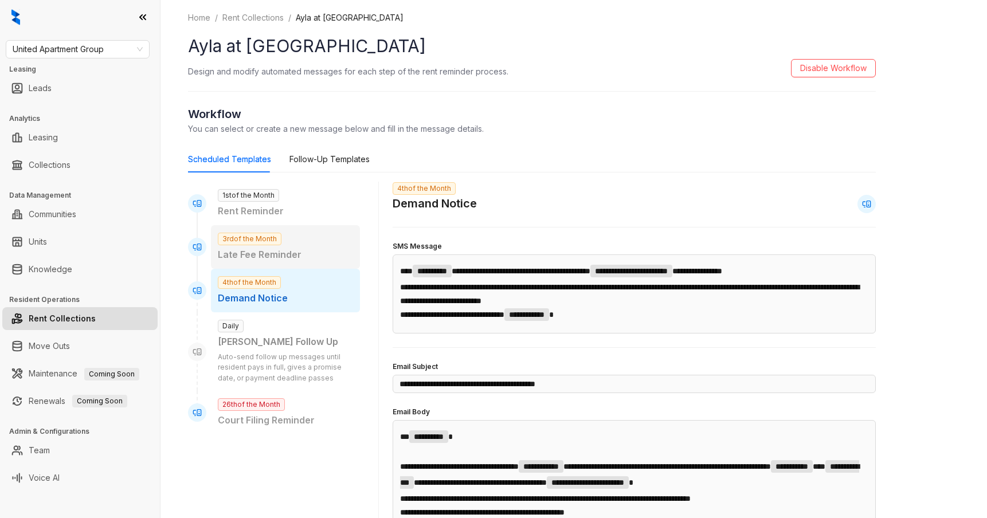
click at [292, 260] on p "Late Fee Reminder" at bounding box center [285, 255] width 135 height 14
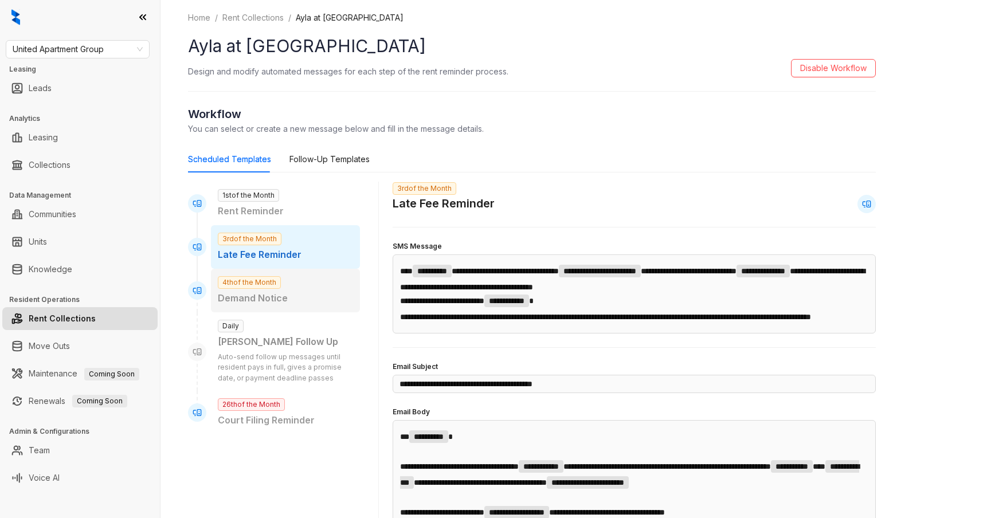
click at [287, 308] on div "4th of the Month Demand Notice" at bounding box center [285, 291] width 149 height 44
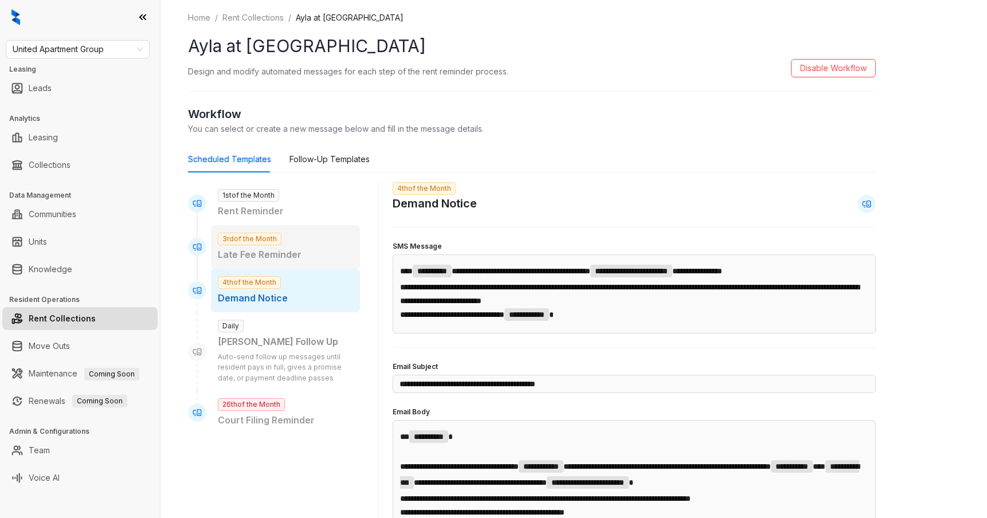
click at [316, 261] on p "Late Fee Reminder" at bounding box center [285, 255] width 135 height 14
type input "**********"
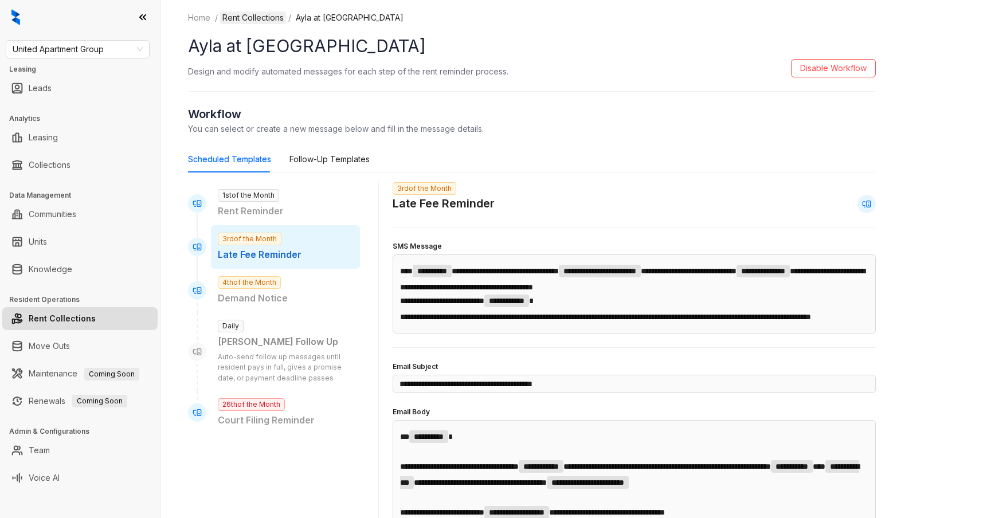
click at [281, 22] on link "Rent Collections" at bounding box center [253, 17] width 66 height 13
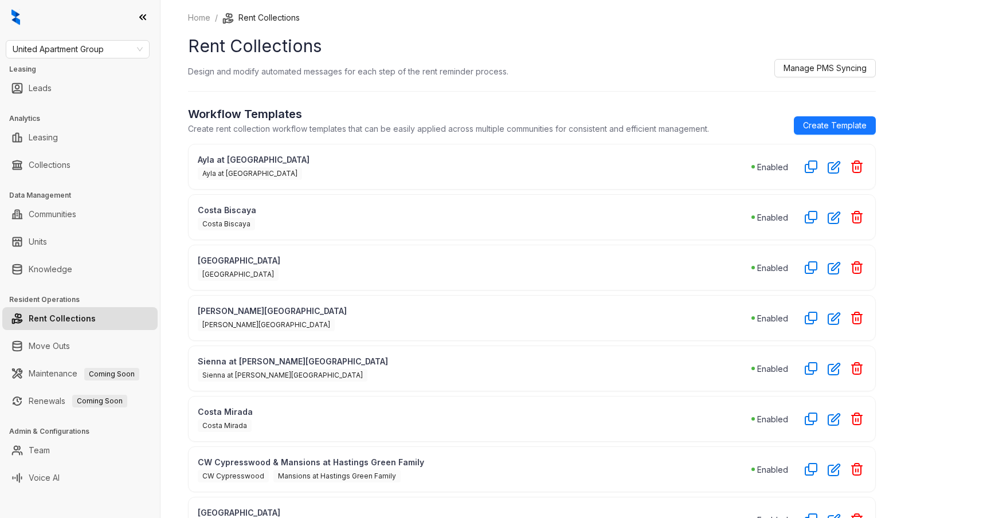
click at [723, 170] on div "Ayla at [GEOGRAPHIC_DATA]" at bounding box center [475, 173] width 554 height 14
click at [834, 169] on icon "button" at bounding box center [834, 166] width 13 height 13
click at [834, 167] on icon "button" at bounding box center [833, 167] width 11 height 11
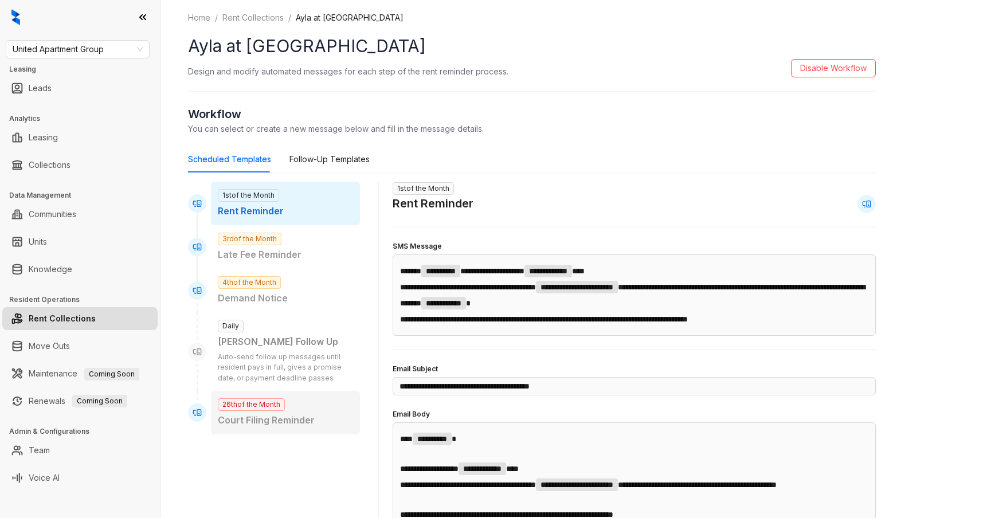
click at [284, 406] on span "26th of the Month" at bounding box center [251, 404] width 67 height 13
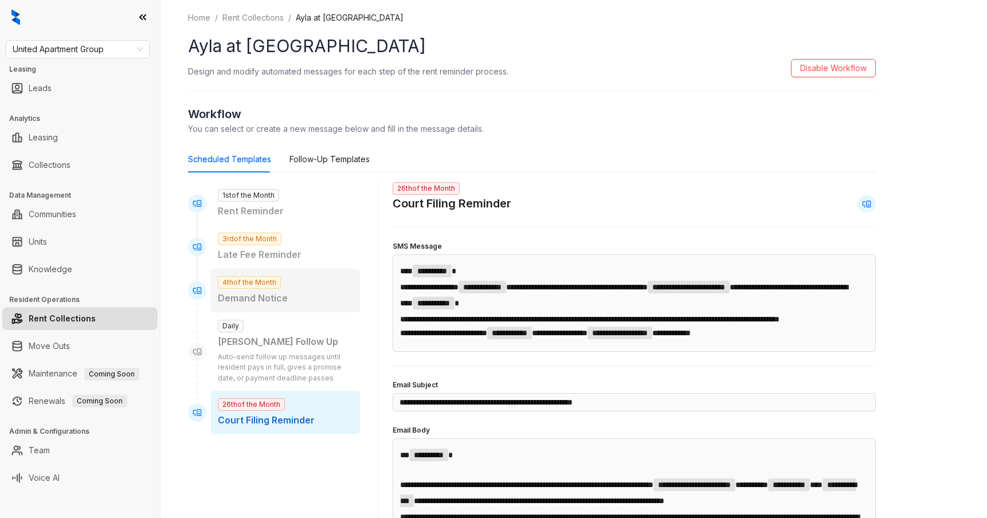
click at [286, 295] on p "Demand Notice" at bounding box center [285, 298] width 135 height 14
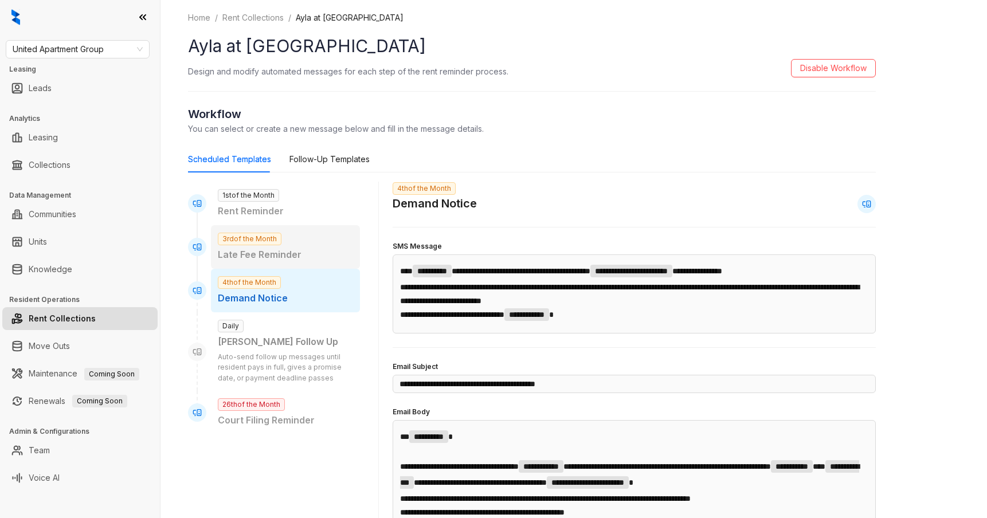
click at [288, 241] on div "3rd of the Month Late Fee Reminder" at bounding box center [285, 247] width 149 height 44
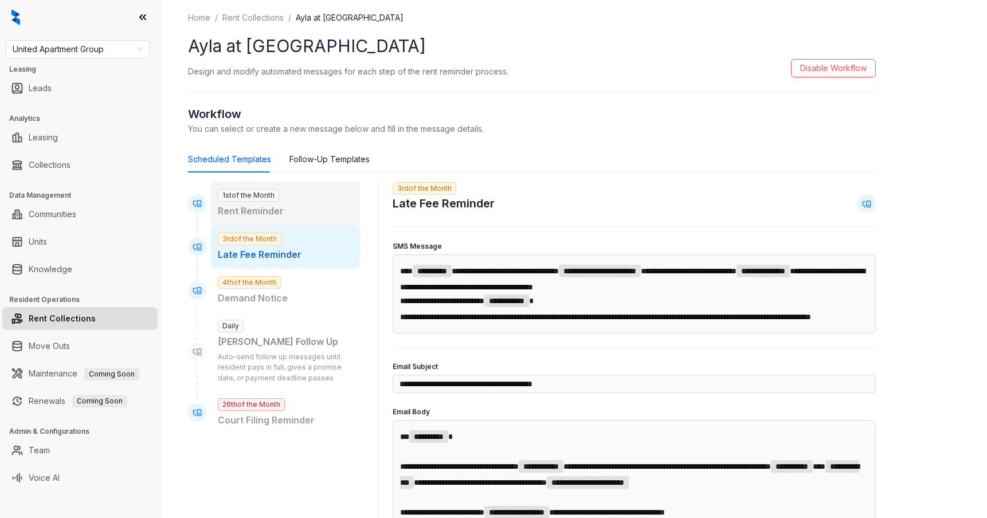
click at [285, 214] on p "Rent Reminder" at bounding box center [285, 211] width 135 height 14
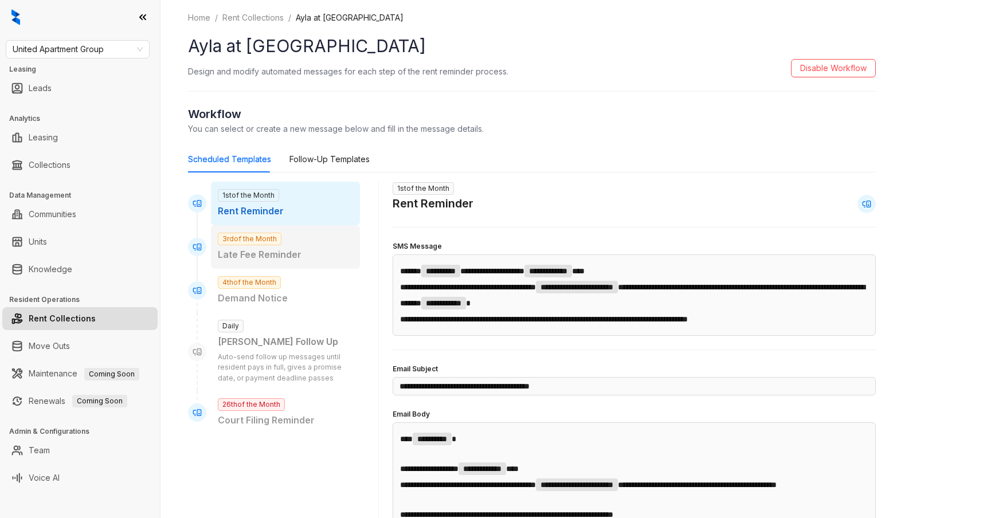
click at [278, 244] on span "3rd of the Month" at bounding box center [250, 239] width 64 height 13
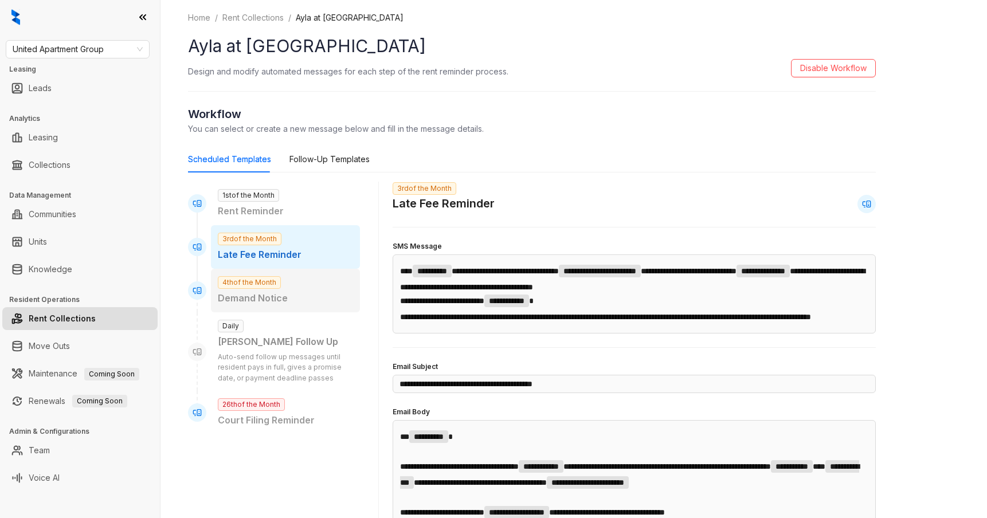
click at [279, 305] on p "Demand Notice" at bounding box center [285, 298] width 135 height 14
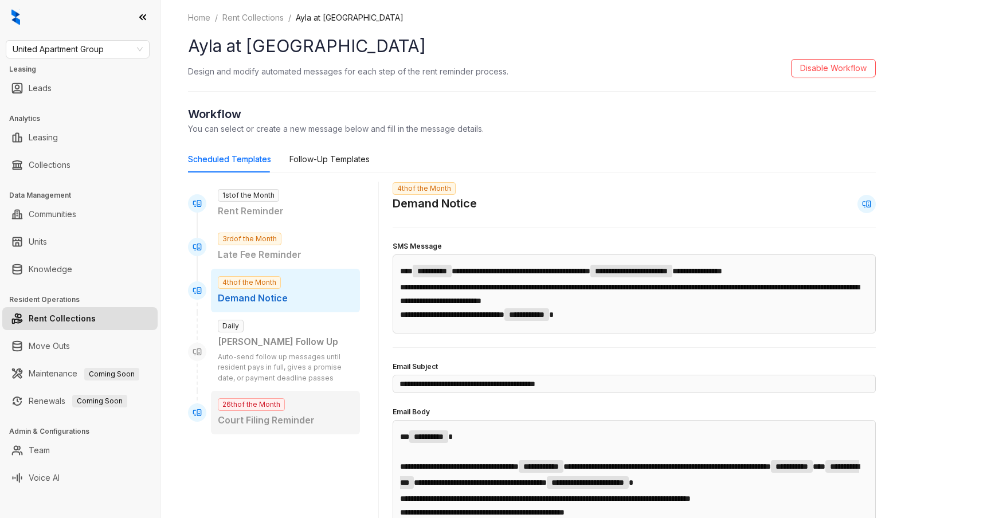
click at [273, 413] on div "26th of the Month Court Filing Reminder" at bounding box center [285, 413] width 149 height 44
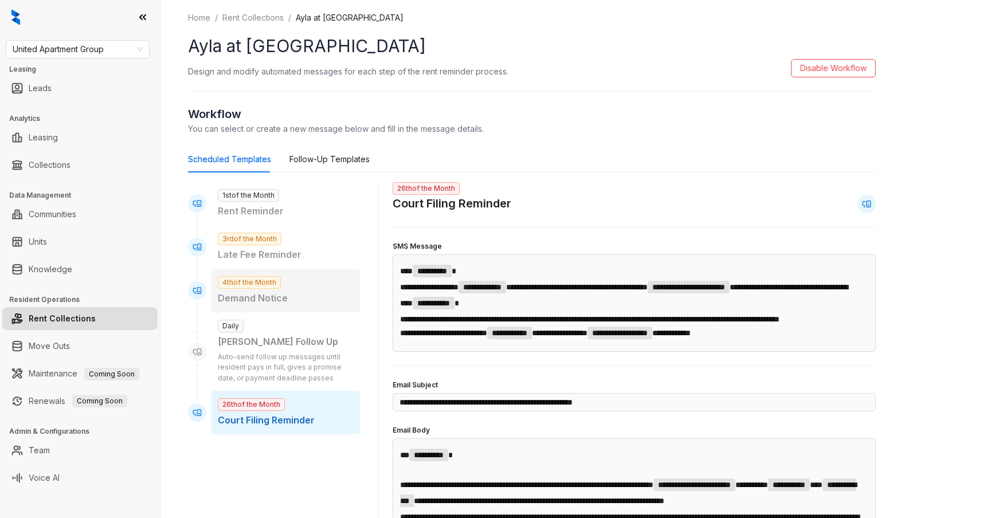
click at [275, 305] on div "4th of the Month Demand Notice" at bounding box center [285, 291] width 149 height 44
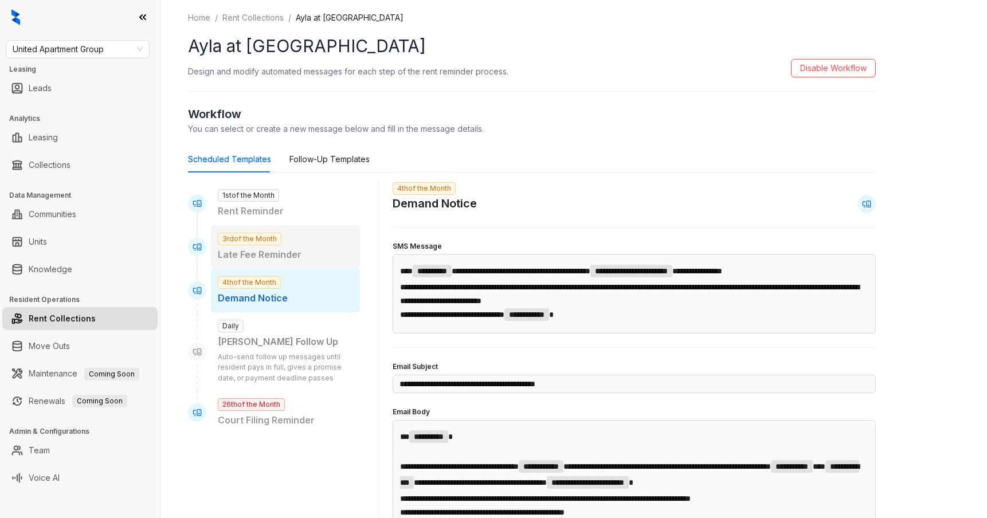
click at [281, 239] on span "3rd of the Month" at bounding box center [250, 239] width 64 height 13
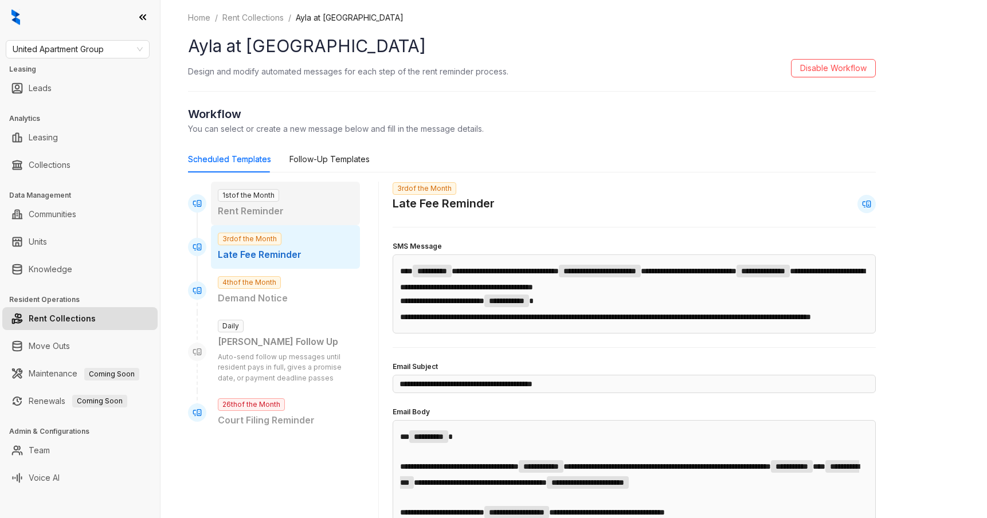
click at [285, 208] on p "Rent Reminder" at bounding box center [285, 211] width 135 height 14
type input "**********"
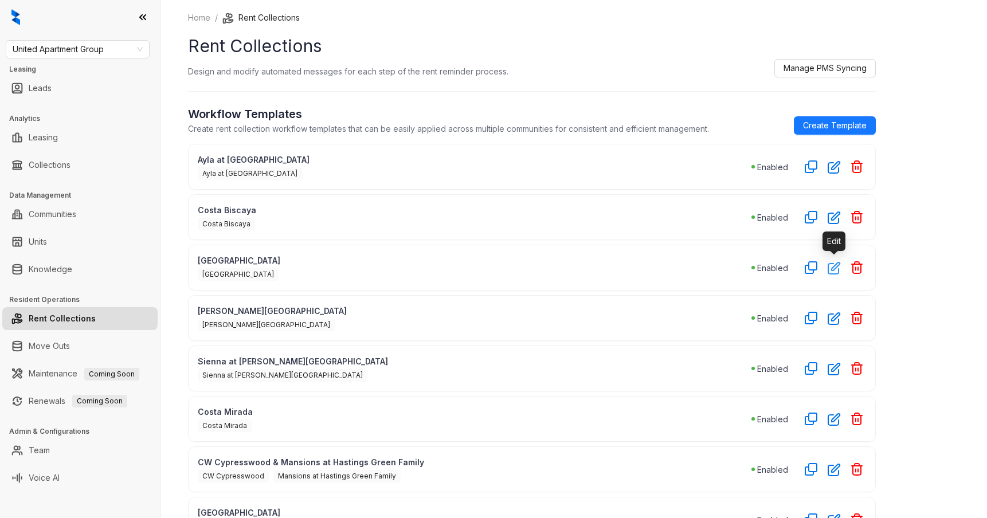
click at [833, 262] on icon "button" at bounding box center [833, 267] width 11 height 11
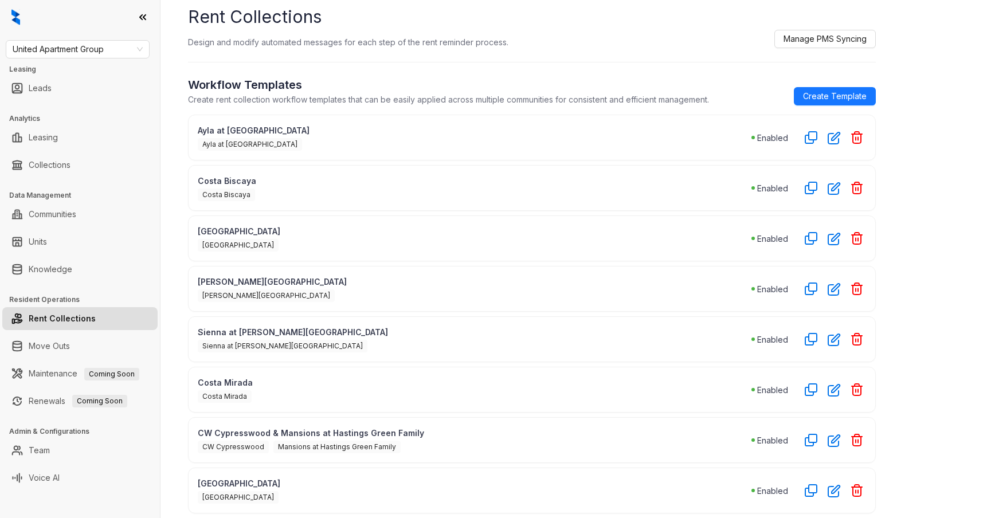
scroll to position [31, 0]
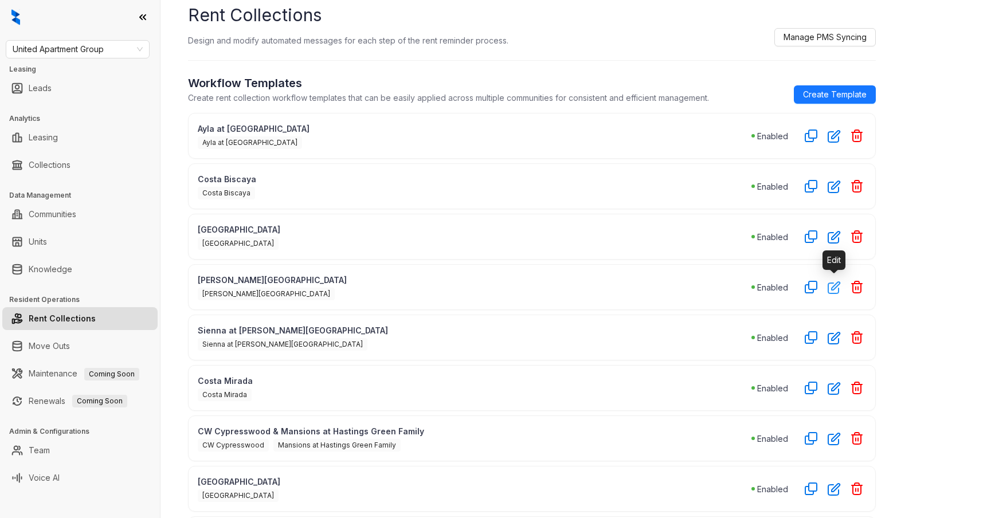
click at [835, 287] on icon "button" at bounding box center [833, 287] width 11 height 11
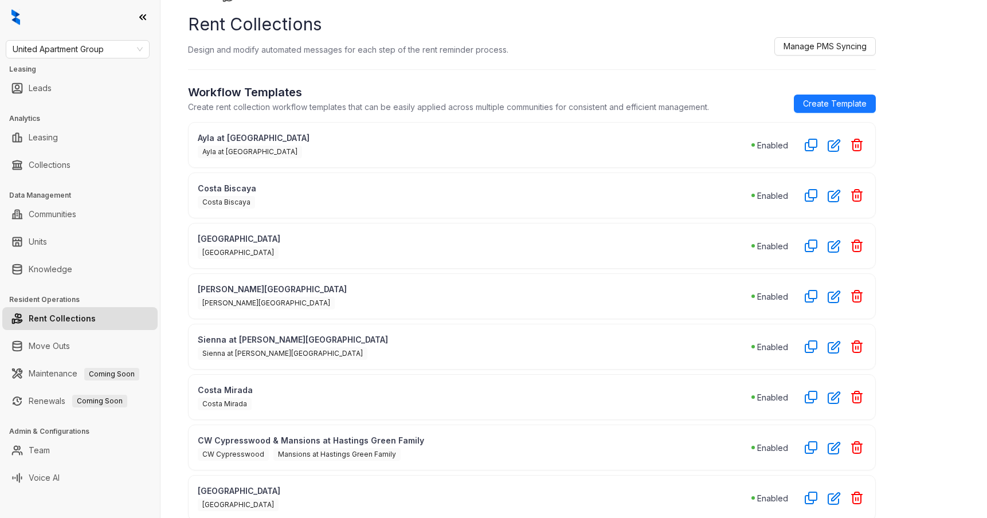
scroll to position [26, 0]
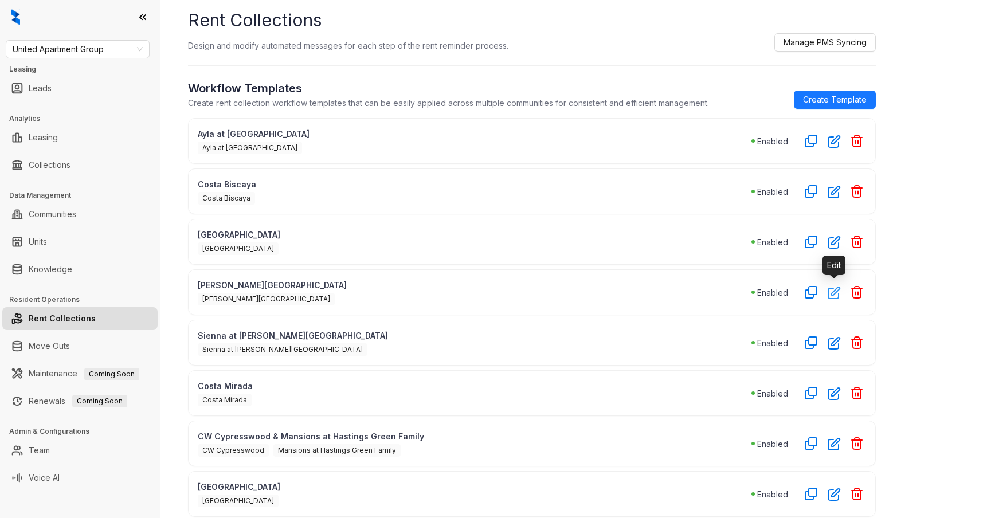
click at [833, 292] on icon "button" at bounding box center [834, 292] width 13 height 13
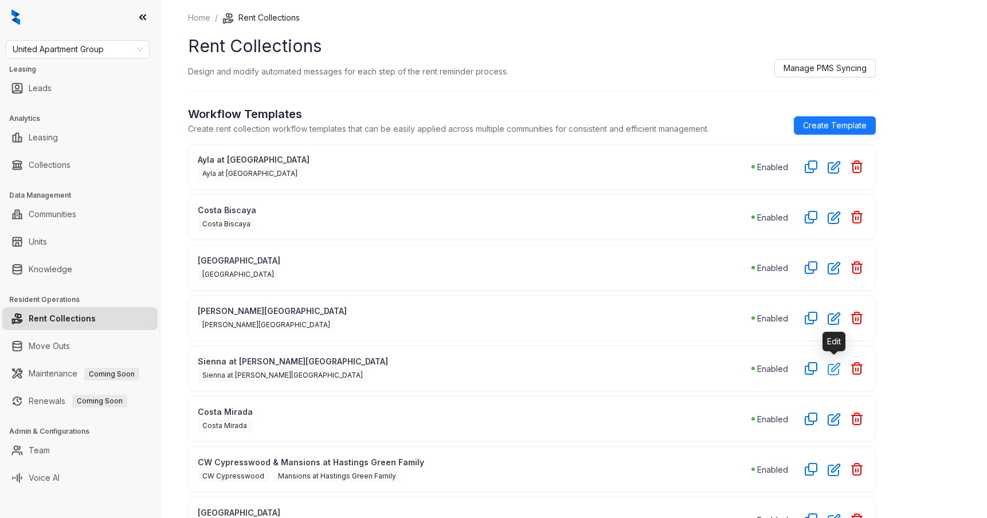
click at [835, 368] on icon "button" at bounding box center [833, 368] width 11 height 11
click at [834, 167] on icon "button" at bounding box center [833, 167] width 11 height 11
click at [833, 173] on icon "button" at bounding box center [833, 167] width 11 height 11
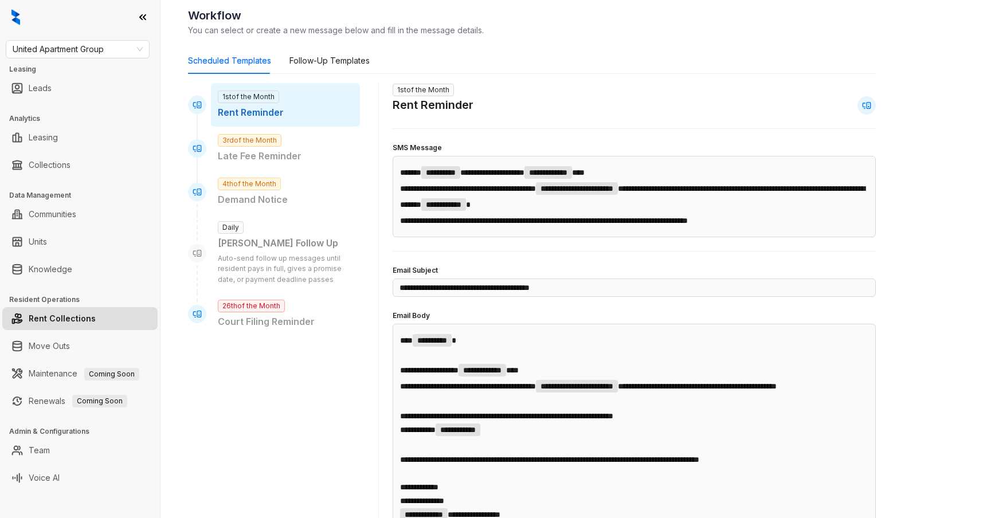
scroll to position [76, 0]
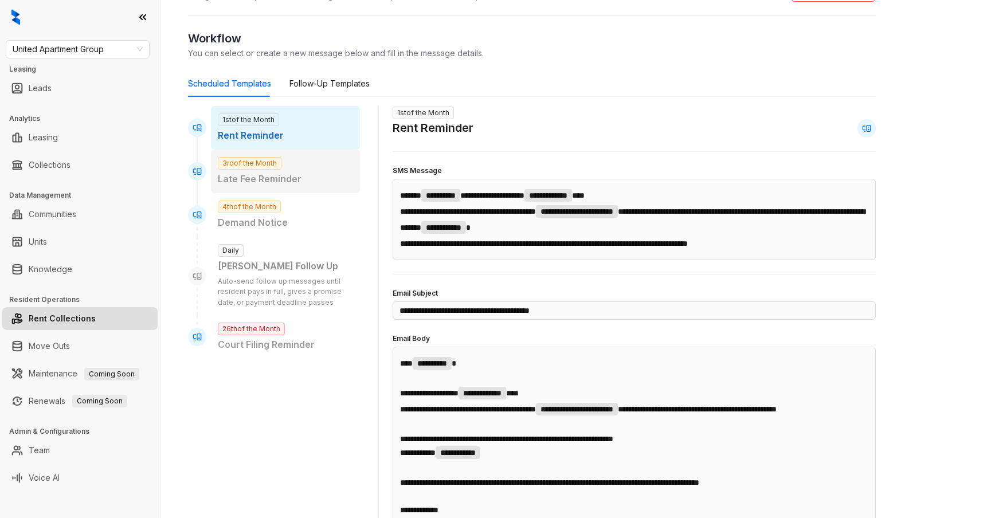
click at [288, 178] on p "Late Fee Reminder" at bounding box center [285, 179] width 135 height 14
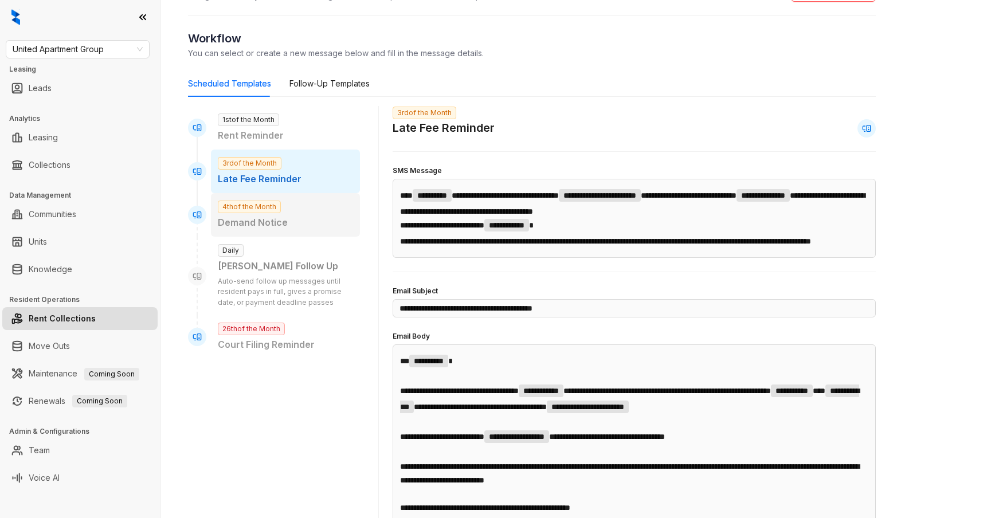
click at [296, 221] on p "Demand Notice" at bounding box center [285, 222] width 135 height 14
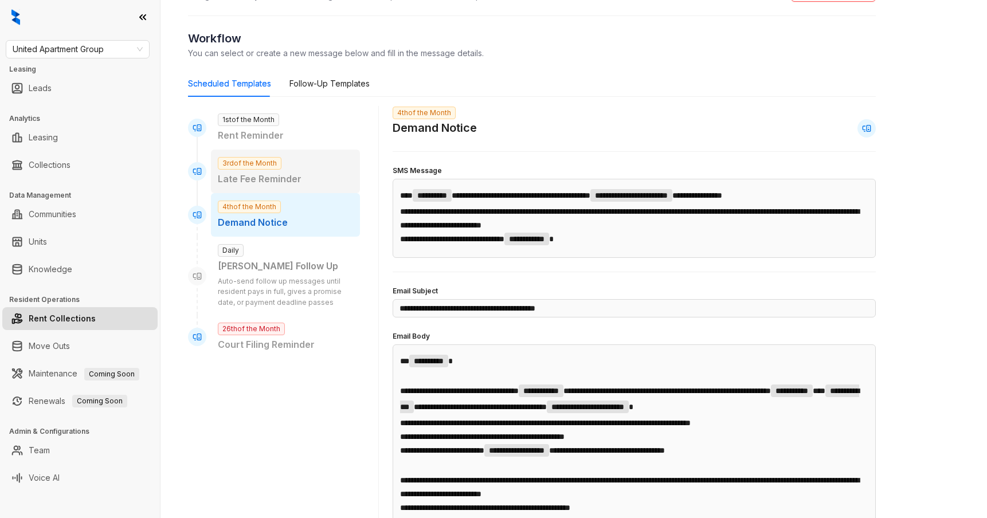
click at [304, 185] on p "Late Fee Reminder" at bounding box center [285, 179] width 135 height 14
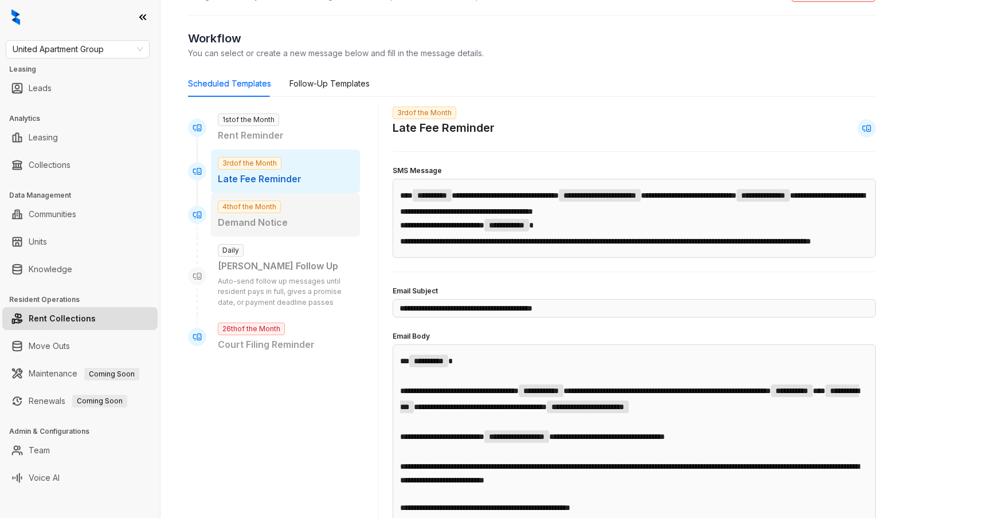
click at [295, 218] on p "Demand Notice" at bounding box center [285, 222] width 135 height 14
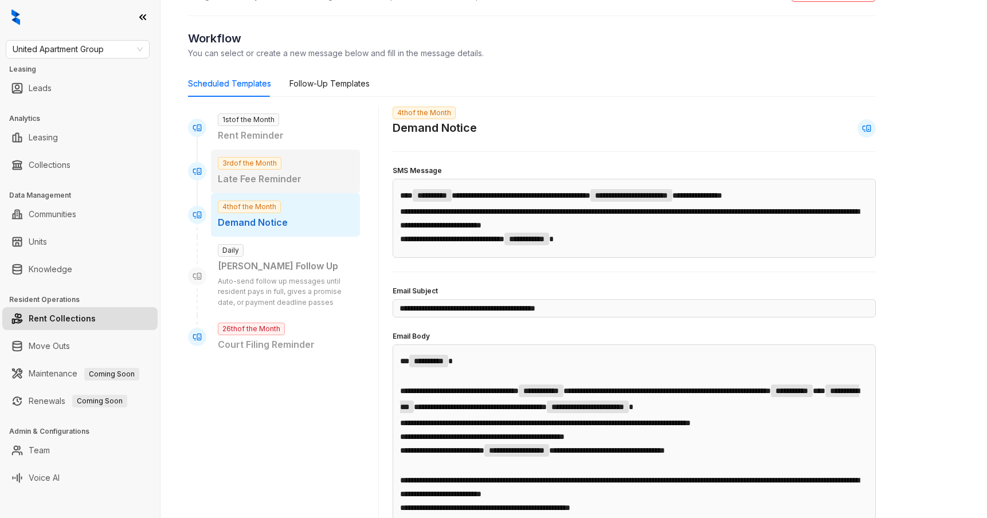
click at [317, 167] on div "3rd of the Month Late Fee Reminder" at bounding box center [285, 172] width 149 height 44
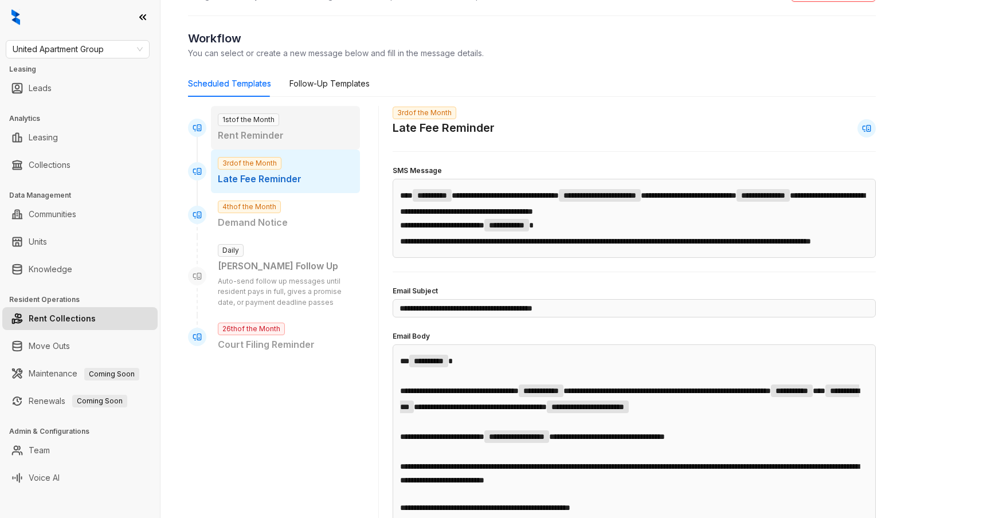
click at [313, 138] on p "Rent Reminder" at bounding box center [285, 135] width 135 height 14
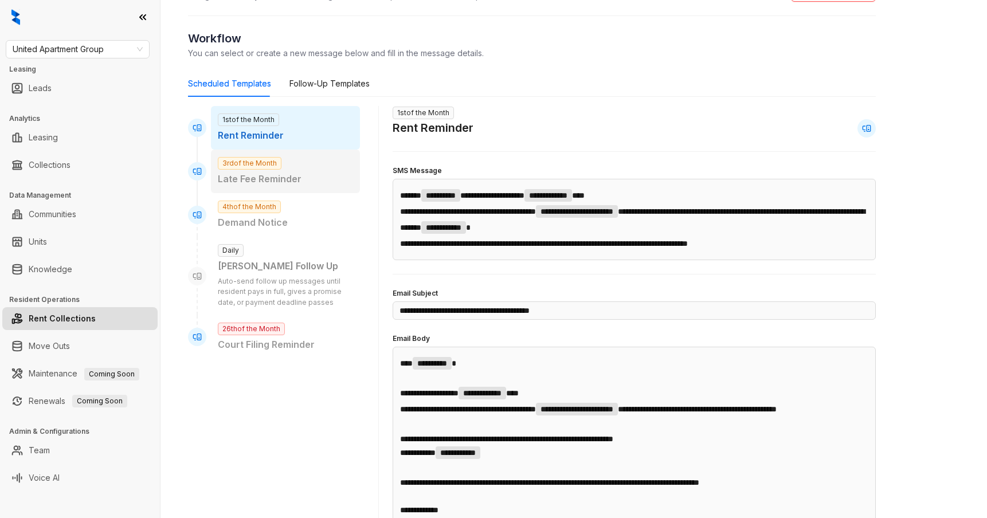
click at [297, 173] on p "Late Fee Reminder" at bounding box center [285, 179] width 135 height 14
type input "**********"
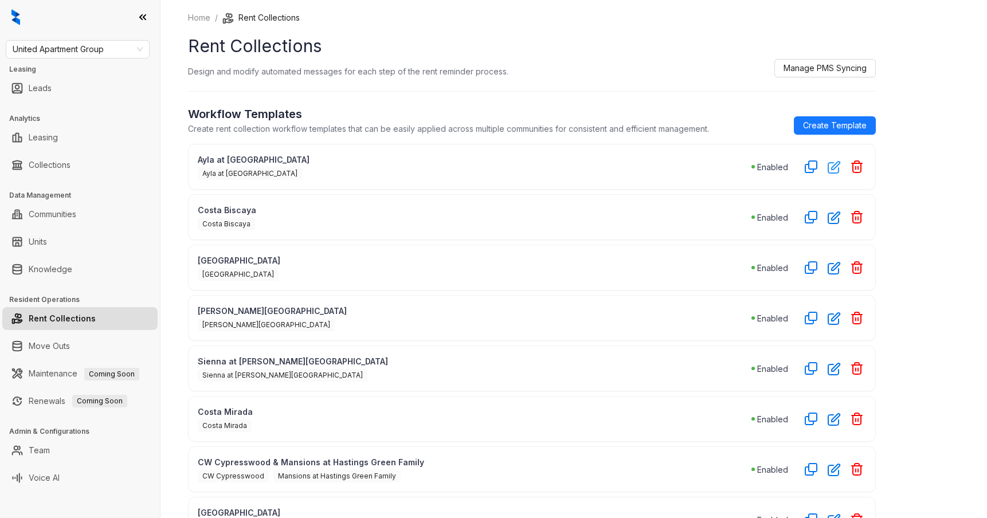
click at [834, 168] on icon "button" at bounding box center [833, 167] width 11 height 11
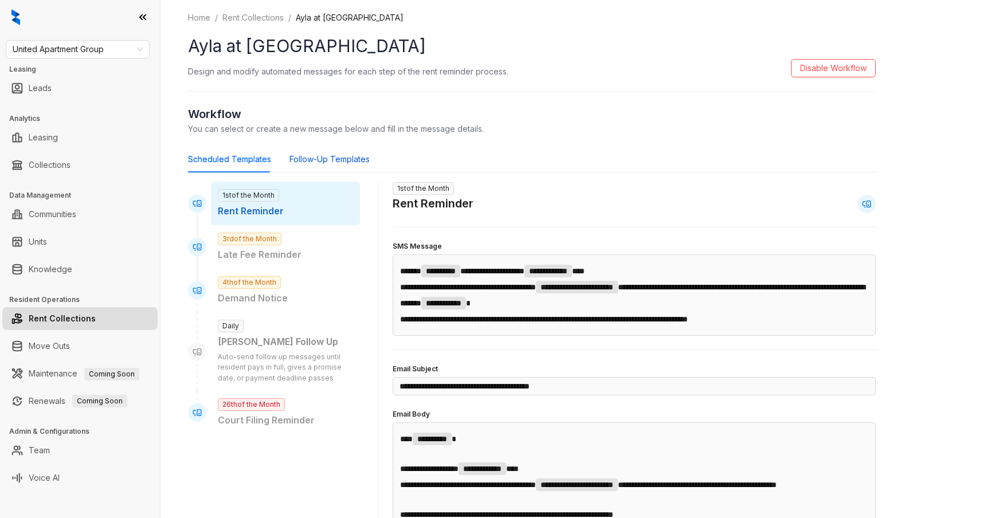
click at [339, 156] on div "Follow-Up Templates" at bounding box center [329, 159] width 80 height 13
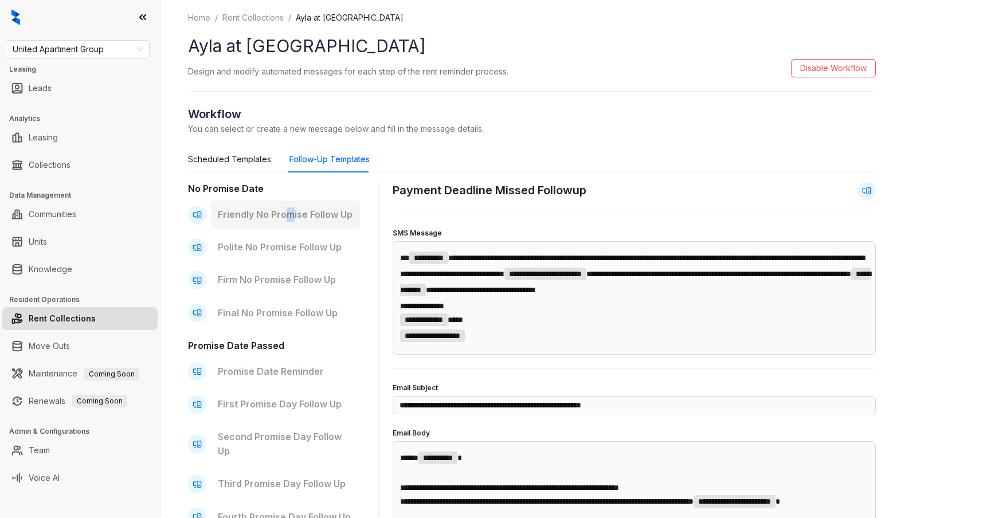
click at [289, 215] on p "Friendly No Promise Follow Up" at bounding box center [285, 214] width 135 height 14
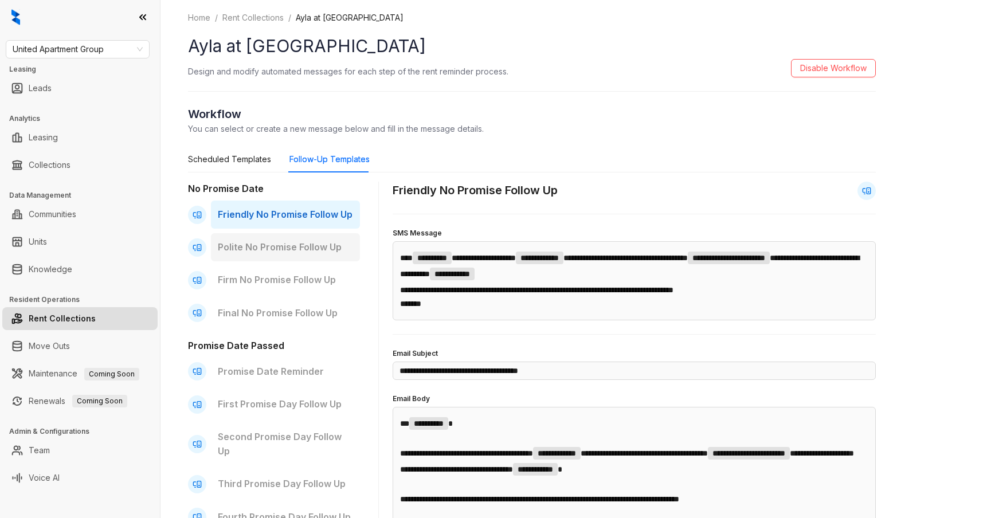
click at [284, 236] on div "Polite No Promise Follow Up" at bounding box center [285, 247] width 149 height 28
type input "**********"
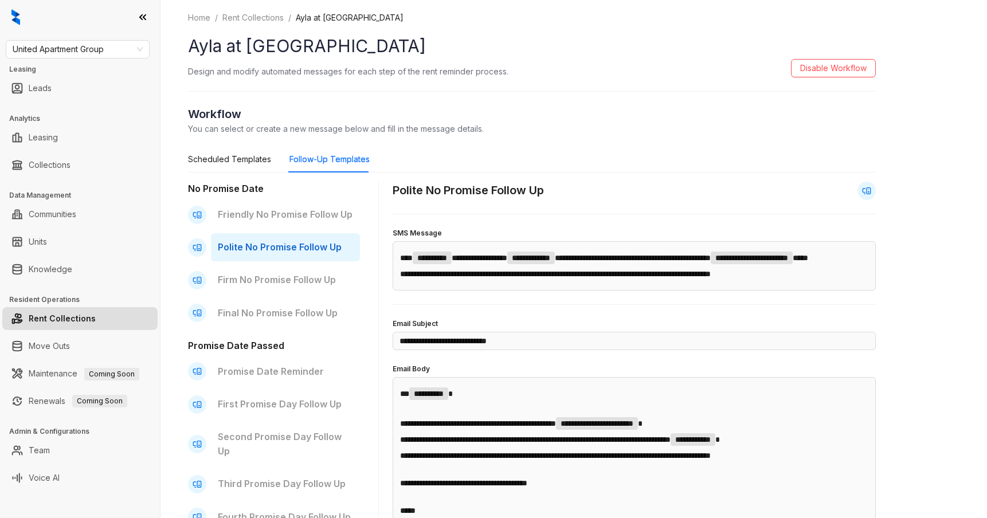
click at [277, 261] on div "No Promise Date Friendly No Promise Follow Up Polite No Promise Follow Up Firm …" at bounding box center [274, 461] width 172 height 558
click at [271, 272] on div "Firm No Promise Follow Up" at bounding box center [285, 280] width 149 height 28
type input "**********"
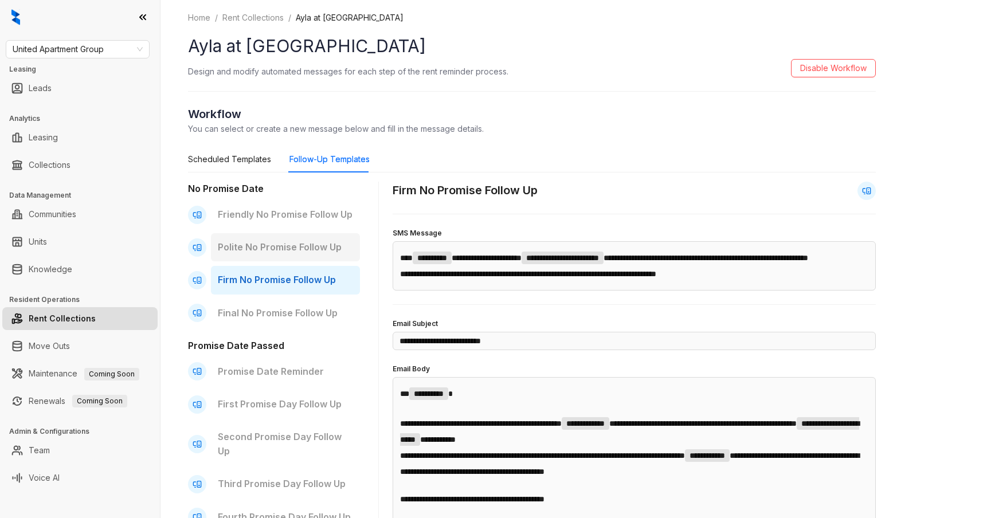
click at [275, 240] on div "Polite No Promise Follow Up" at bounding box center [285, 247] width 149 height 28
type input "**********"
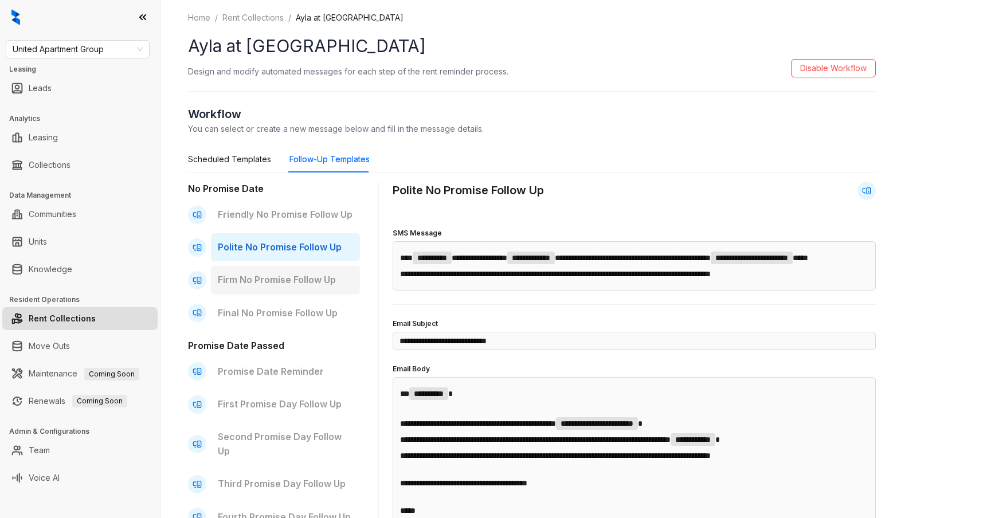
click at [271, 273] on p "Firm No Promise Follow Up" at bounding box center [285, 280] width 135 height 14
type input "**********"
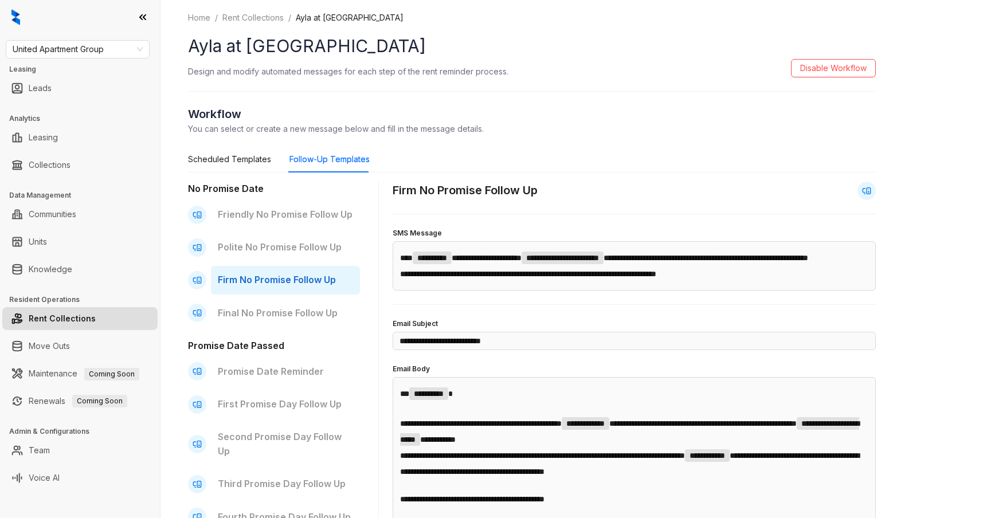
click at [266, 295] on div "No Promise Date Friendly No Promise Follow Up Polite No Promise Follow Up Firm …" at bounding box center [274, 461] width 172 height 558
click at [270, 249] on p "Polite No Promise Follow Up" at bounding box center [285, 247] width 135 height 14
type input "**********"
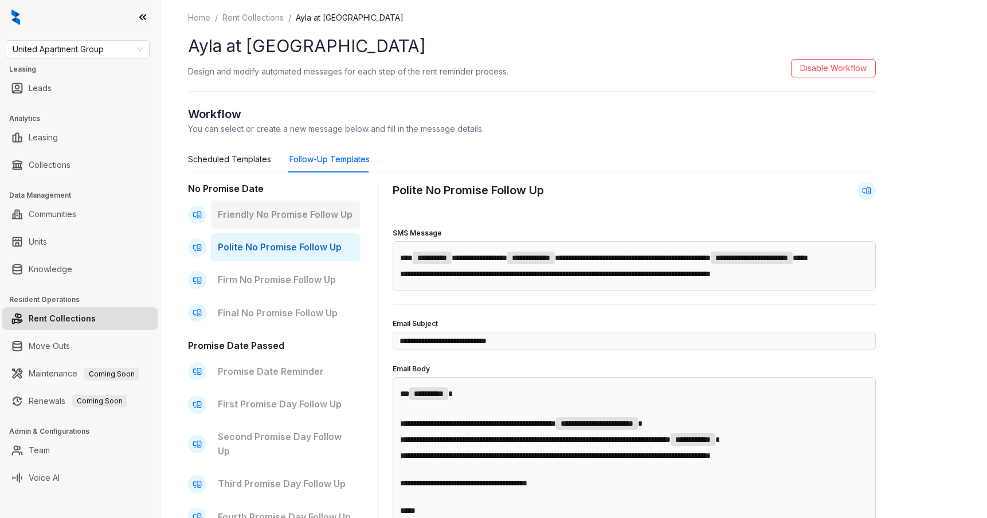
click at [270, 223] on div "Friendly No Promise Follow Up" at bounding box center [285, 215] width 149 height 28
type input "**********"
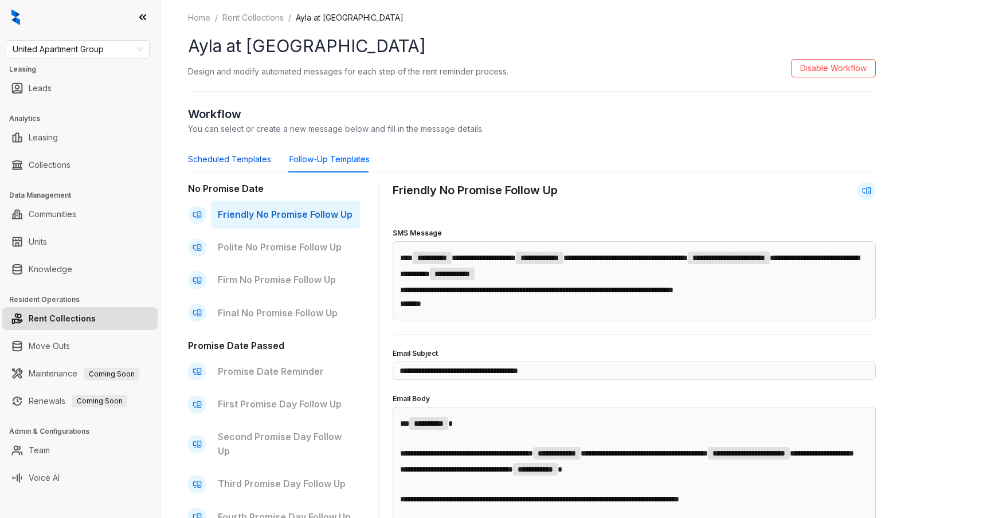
click at [264, 164] on div "Scheduled Templates" at bounding box center [229, 159] width 83 height 13
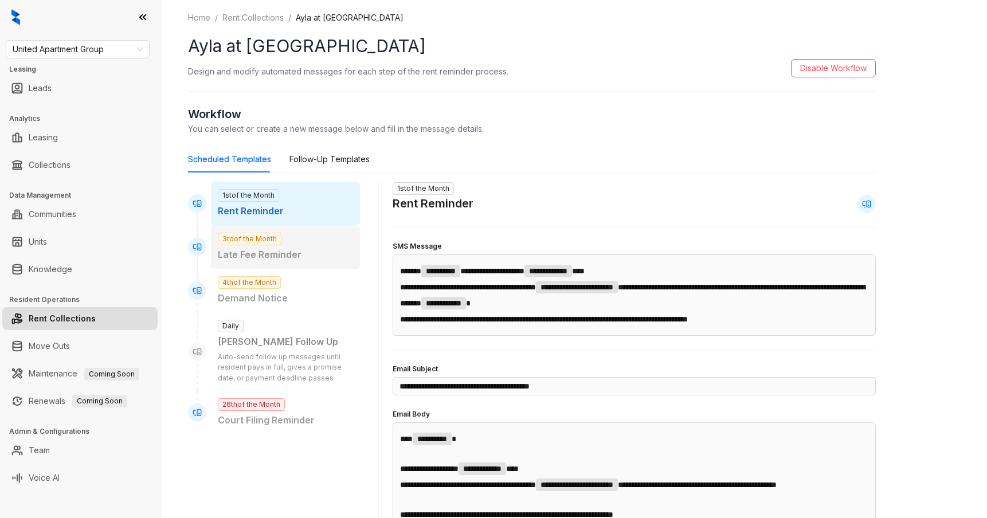
click at [281, 243] on span "3rd of the Month" at bounding box center [250, 239] width 64 height 13
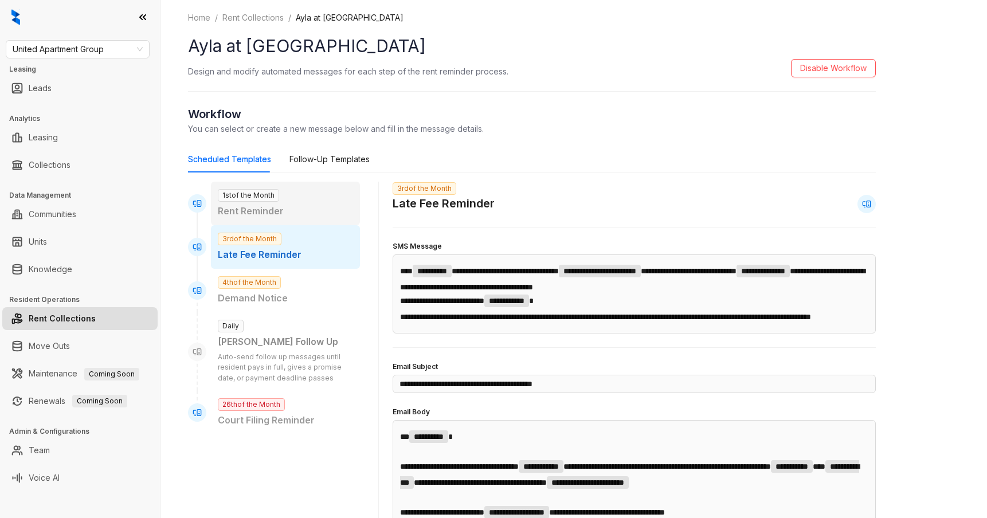
click at [273, 213] on p "Rent Reminder" at bounding box center [285, 211] width 135 height 14
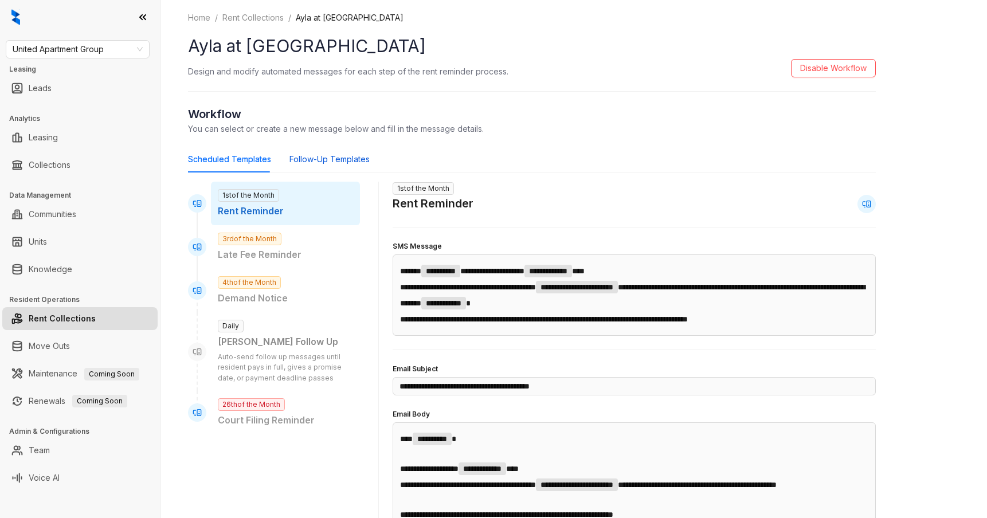
click at [338, 162] on div "Follow-Up Templates" at bounding box center [329, 159] width 80 height 13
type input "**********"
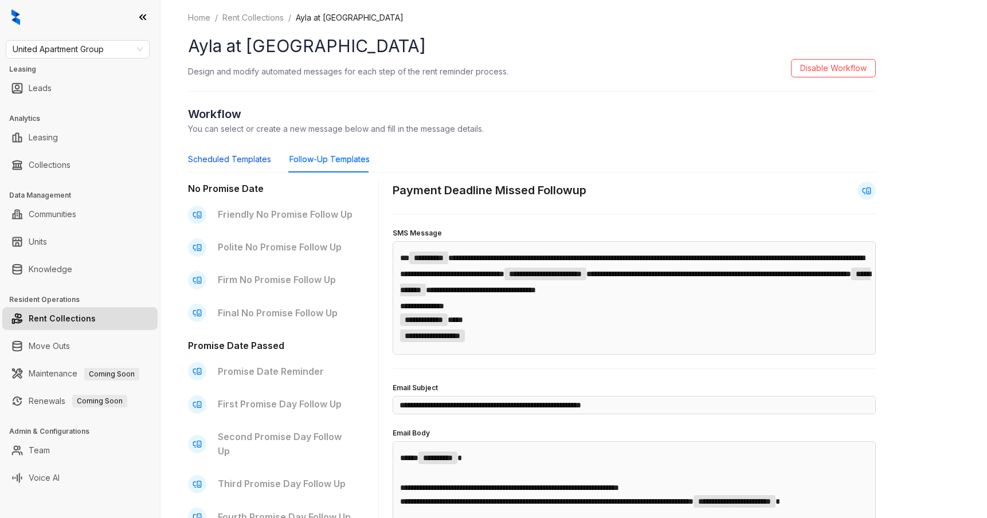
click at [232, 164] on div "Scheduled Templates" at bounding box center [229, 159] width 83 height 13
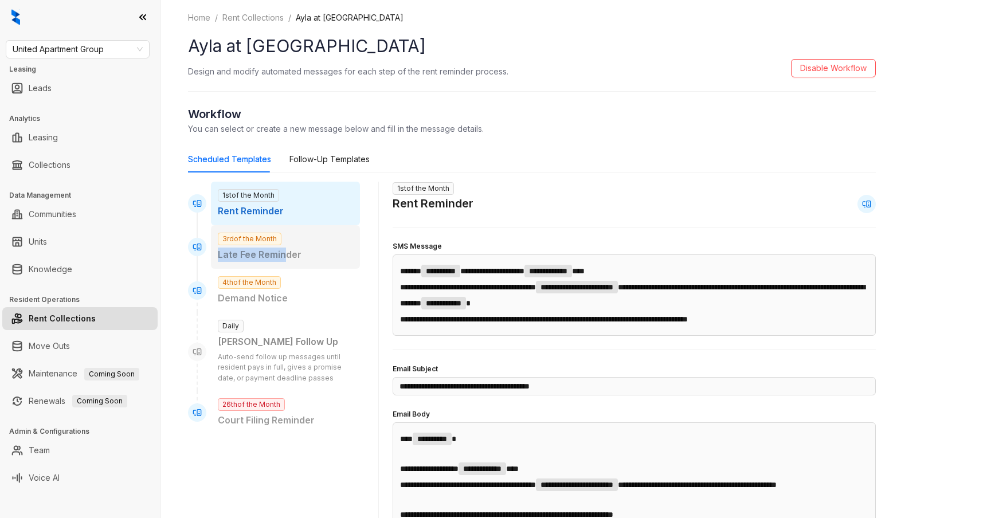
click at [286, 248] on p "Late Fee Reminder" at bounding box center [285, 255] width 135 height 14
type input "**********"
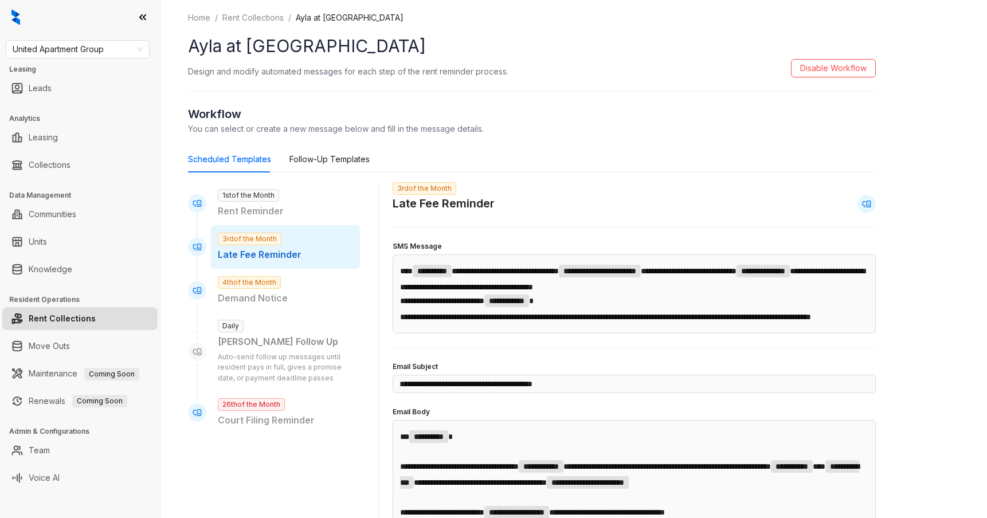
click at [303, 242] on div "3rd of the Month Late Fee Reminder" at bounding box center [285, 247] width 149 height 44
drag, startPoint x: 688, startPoint y: 324, endPoint x: 726, endPoint y: 324, distance: 38.4
click at [726, 321] on span "**********" at bounding box center [605, 317] width 411 height 8
click at [748, 321] on span "**********" at bounding box center [605, 317] width 411 height 8
click at [268, 20] on link "Rent Collections" at bounding box center [253, 17] width 66 height 13
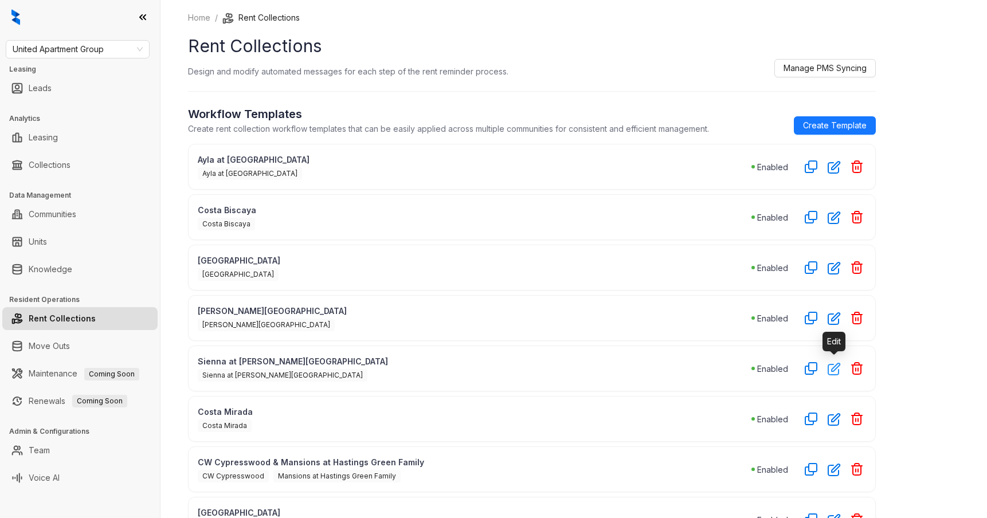
click at [836, 369] on icon "button" at bounding box center [834, 368] width 13 height 13
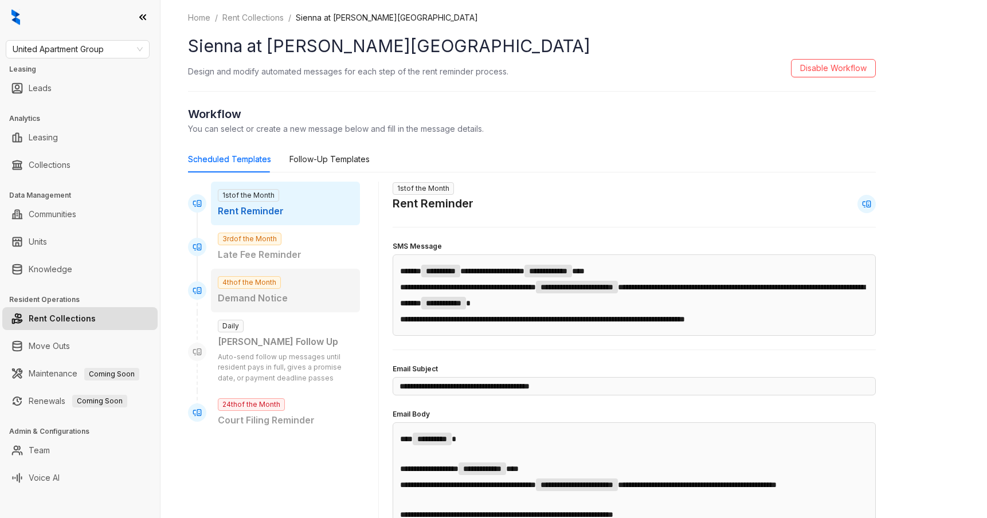
scroll to position [2, 0]
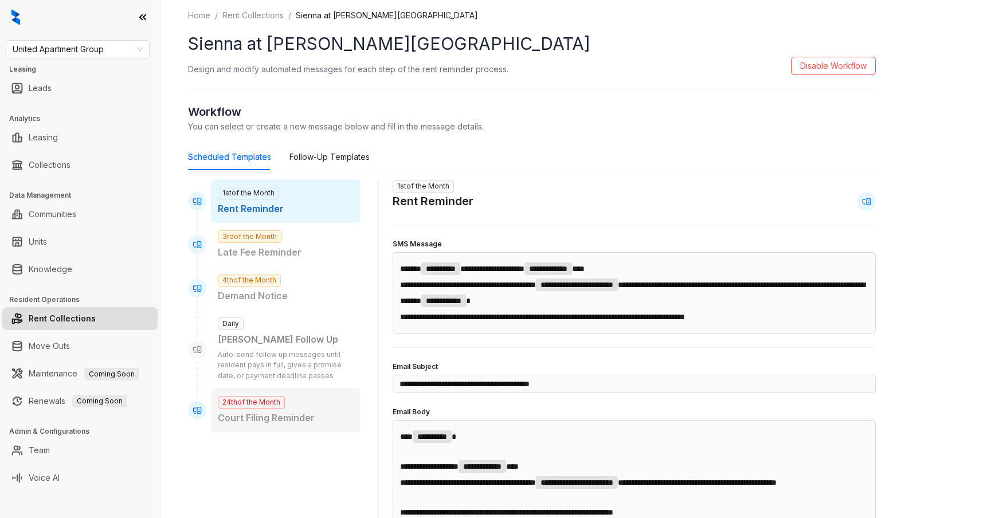
click at [308, 418] on p "Court Filing Reminder" at bounding box center [285, 418] width 135 height 14
type input "**********"
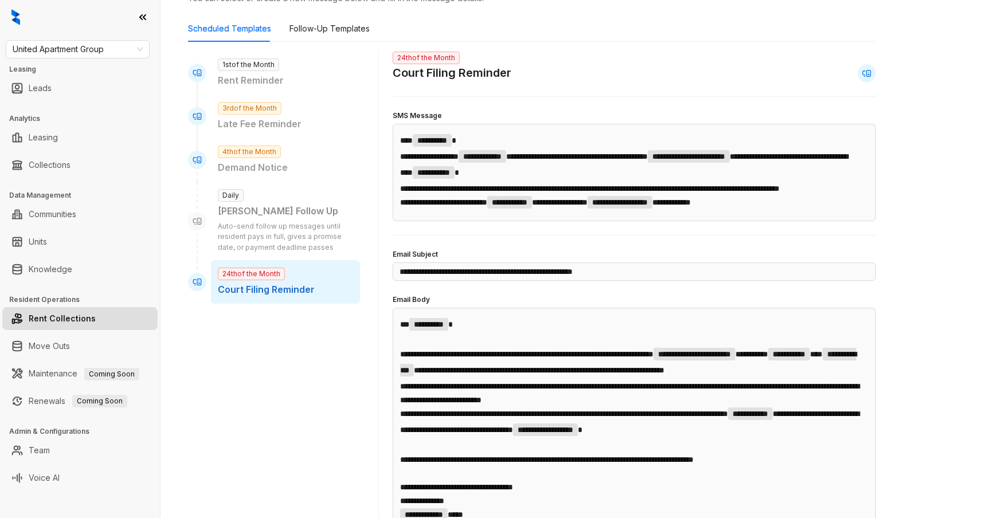
scroll to position [129, 0]
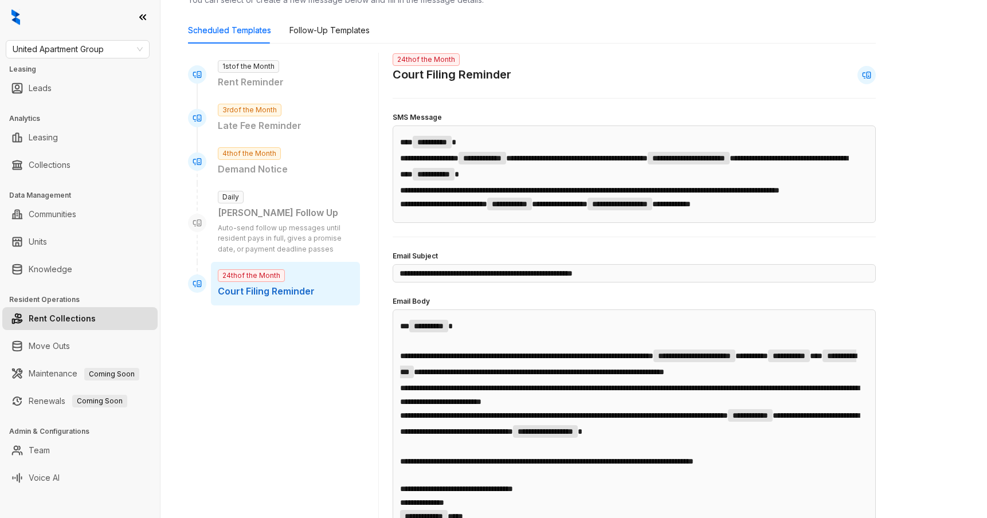
click at [93, 317] on link "Rent Collections" at bounding box center [62, 318] width 67 height 23
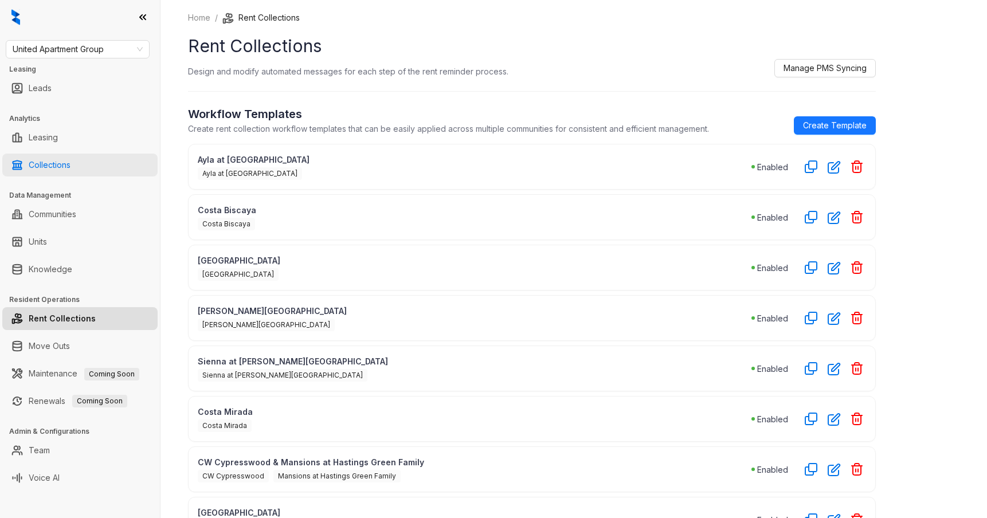
click at [52, 162] on link "Collections" at bounding box center [50, 165] width 42 height 23
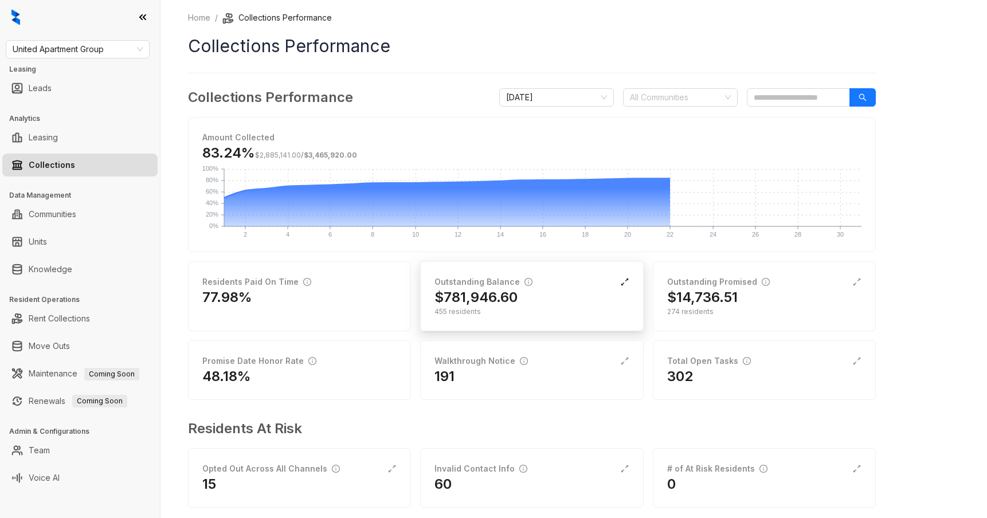
click at [625, 281] on icon "expand-alt" at bounding box center [624, 282] width 7 height 7
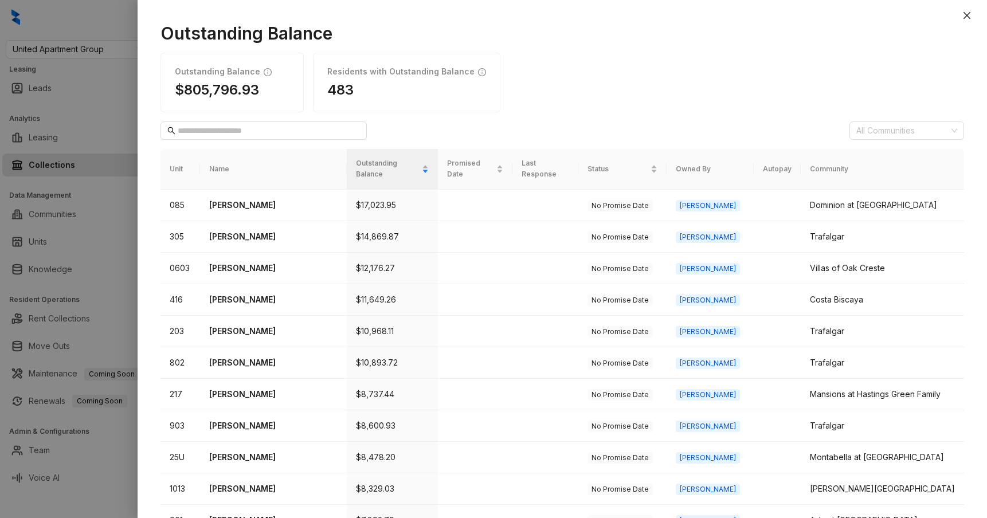
click at [118, 239] on div at bounding box center [493, 259] width 987 height 518
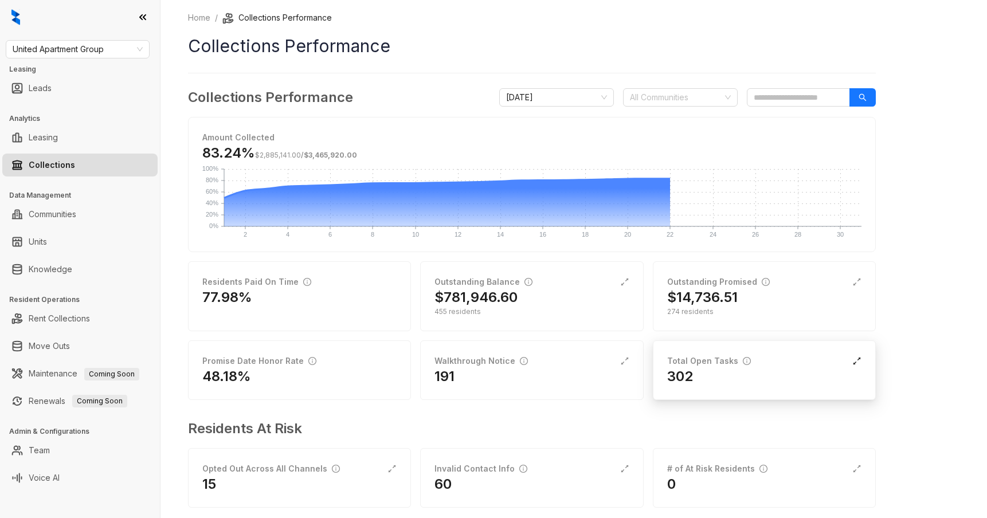
click at [858, 361] on icon "expand-alt" at bounding box center [856, 360] width 9 height 9
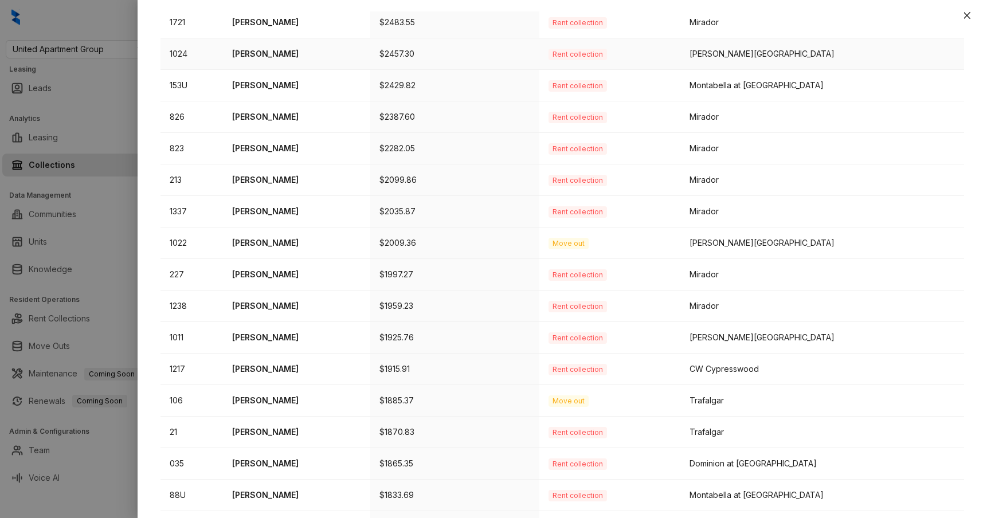
scroll to position [299, 0]
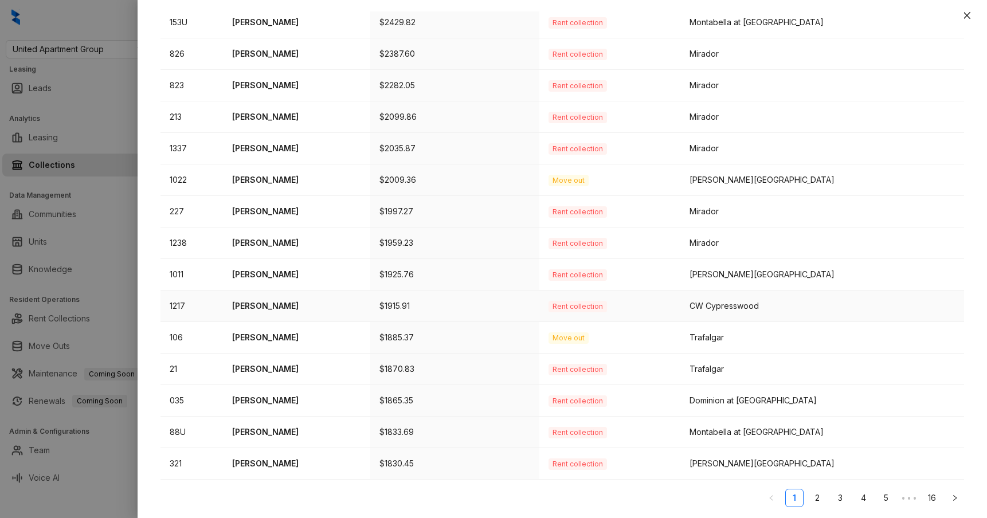
click at [283, 307] on p "[PERSON_NAME]" at bounding box center [296, 306] width 129 height 13
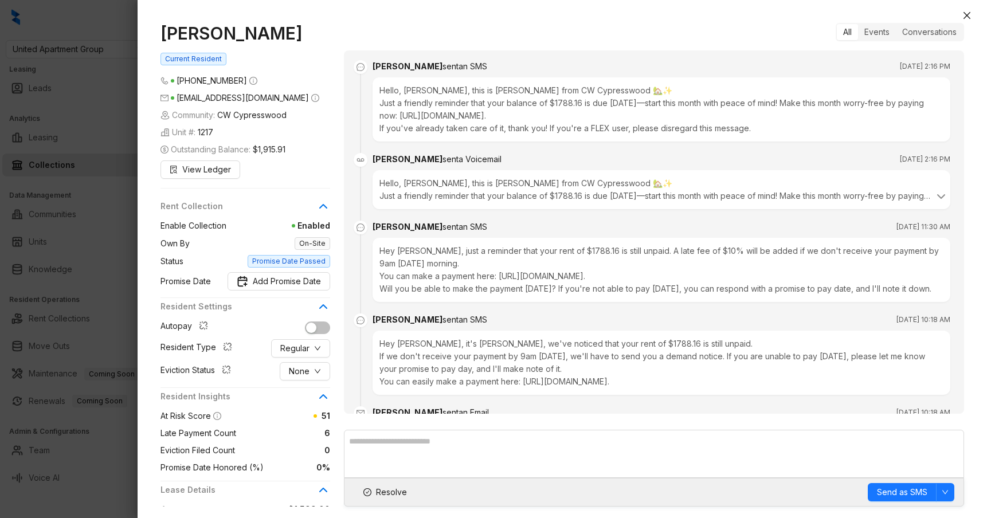
scroll to position [1495, 0]
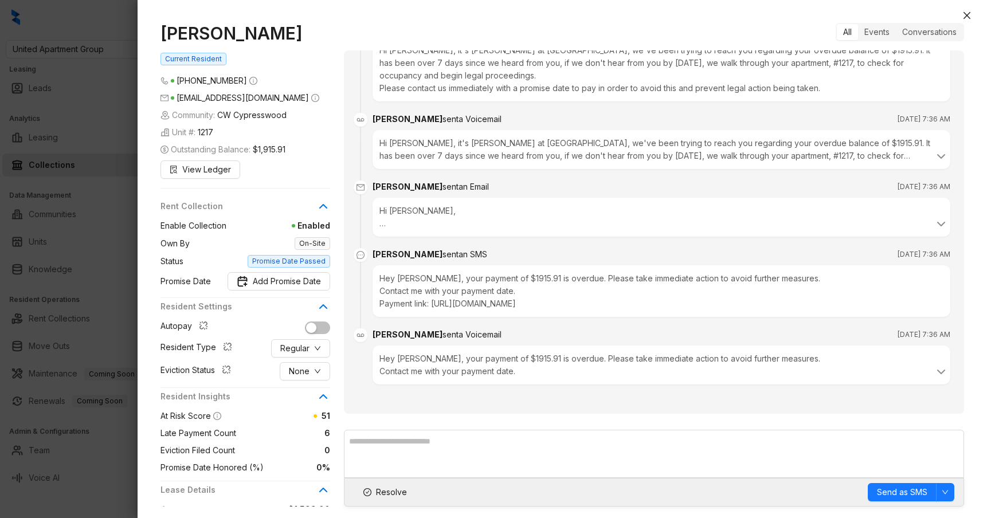
click at [460, 358] on div "Hey [PERSON_NAME], your payment of $1915.91 is overdue. Please take immediate a…" at bounding box center [661, 364] width 564 height 25
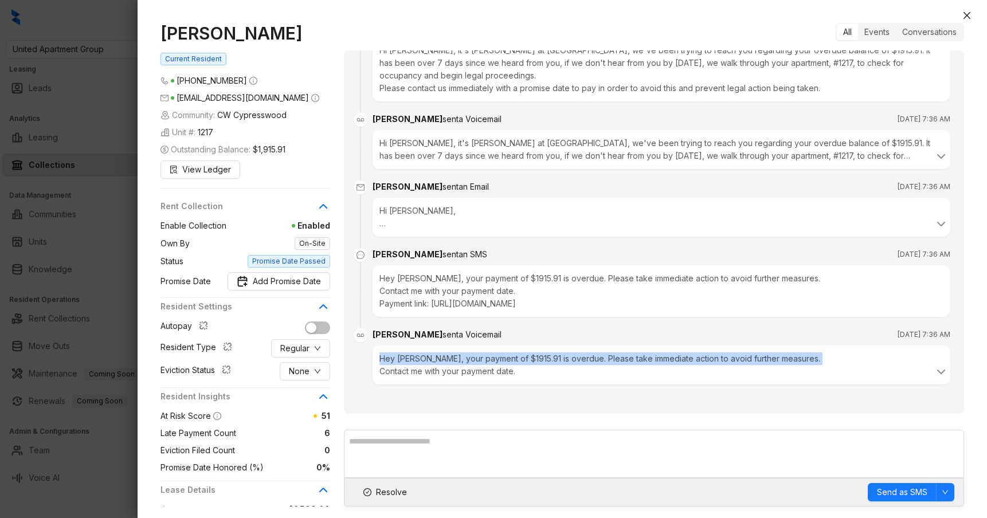
click at [460, 358] on div "Hey [PERSON_NAME], your payment of $1915.91 is overdue. Please take immediate a…" at bounding box center [661, 364] width 564 height 25
click at [468, 358] on div "Hey [PERSON_NAME], your payment of $1915.91 is overdue. Please take immediate a…" at bounding box center [661, 364] width 564 height 25
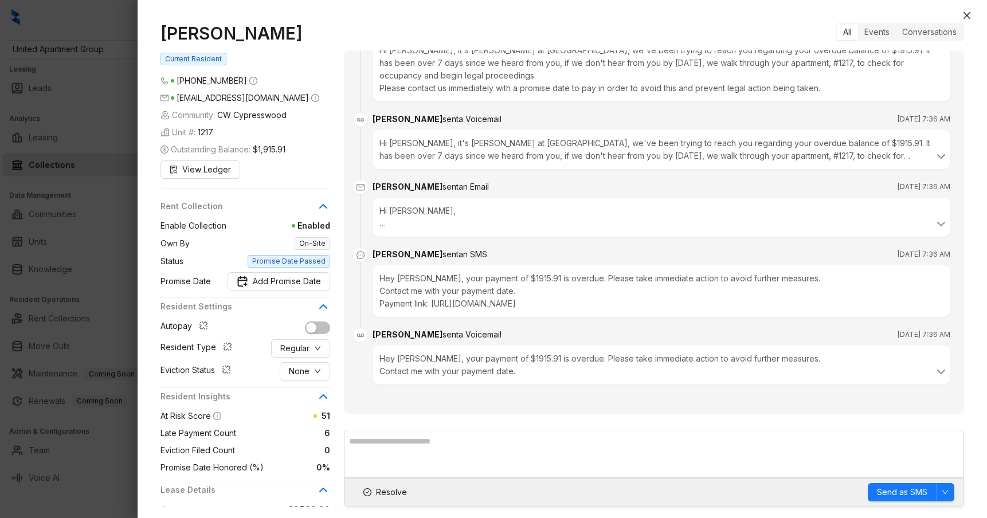
click at [476, 288] on div "Hey [PERSON_NAME], your payment of $1915.91 is overdue. Please take immediate a…" at bounding box center [662, 291] width 578 height 52
click at [480, 277] on div "Hey [PERSON_NAME], your payment of $1915.91 is overdue. Please take immediate a…" at bounding box center [662, 291] width 578 height 52
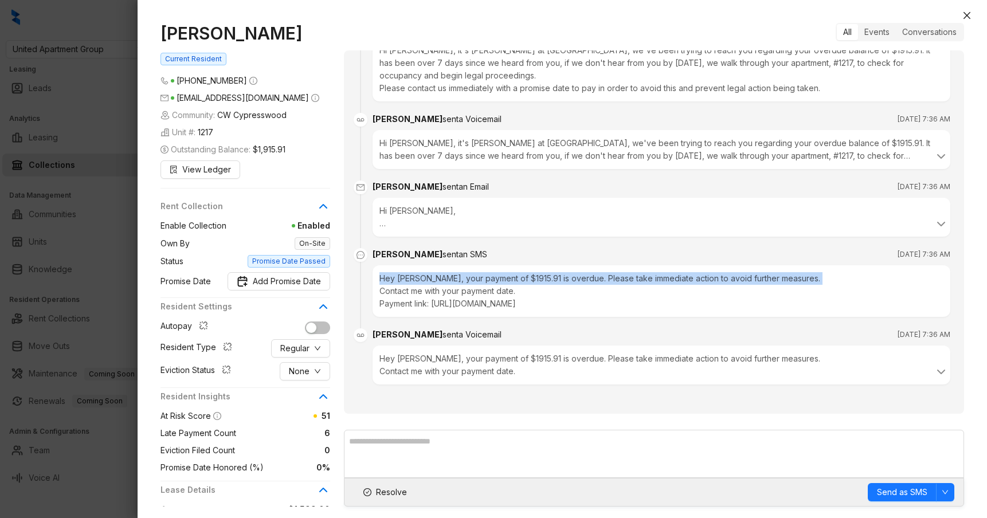
click at [480, 277] on div "Hey [PERSON_NAME], your payment of $1915.91 is overdue. Please take immediate a…" at bounding box center [662, 291] width 578 height 52
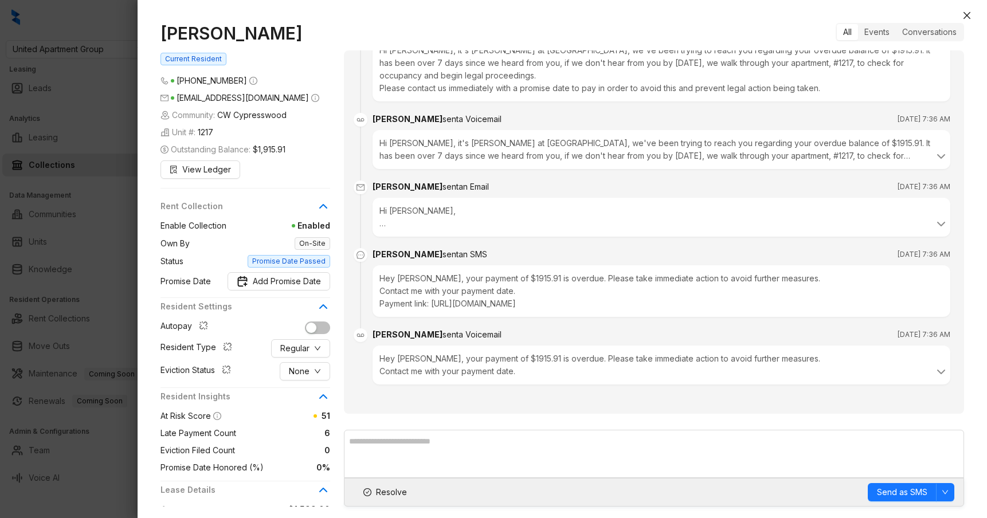
click at [378, 228] on div "Hi [PERSON_NAME], We've made several attempts to reach you regarding your overd…" at bounding box center [662, 217] width 578 height 39
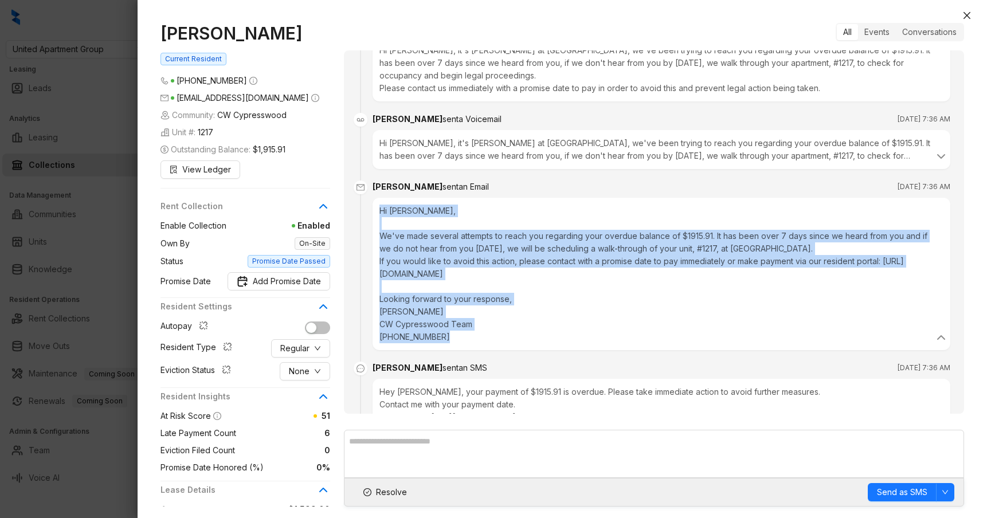
drag, startPoint x: 449, startPoint y: 336, endPoint x: 379, endPoint y: 214, distance: 141.2
click at [379, 214] on div "Hi [PERSON_NAME], We've made several attempts to reach you regarding your overd…" at bounding box center [661, 274] width 564 height 139
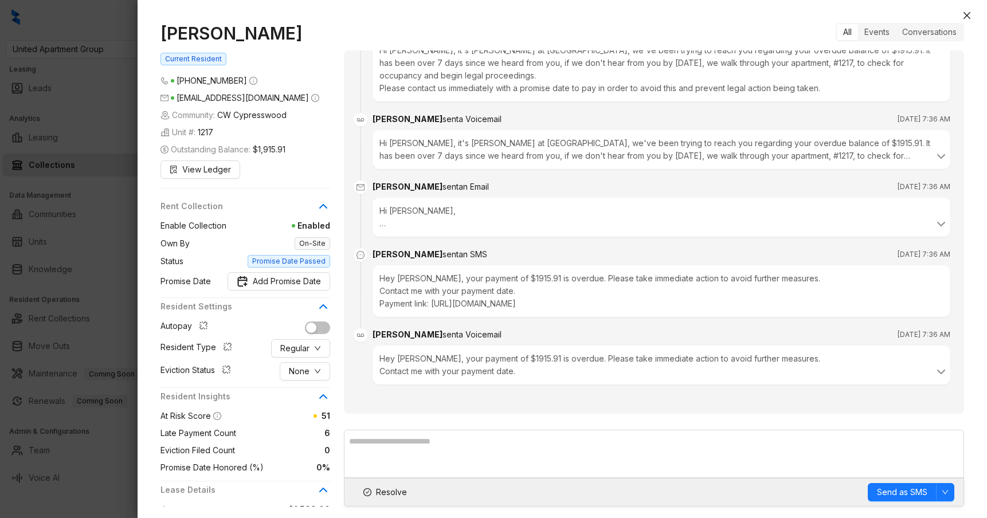
click at [383, 228] on br at bounding box center [382, 223] width 6 height 10
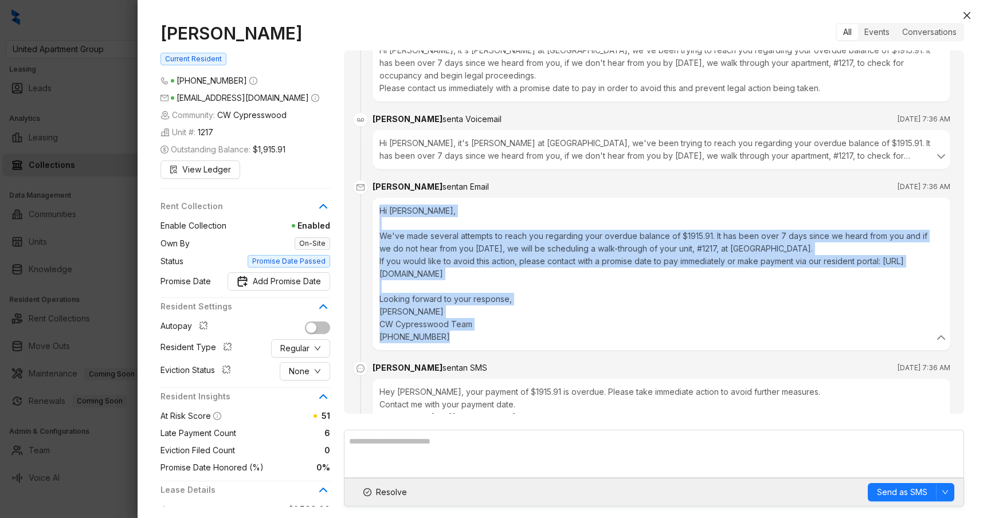
drag, startPoint x: 380, startPoint y: 210, endPoint x: 447, endPoint y: 335, distance: 141.8
click at [447, 335] on div "Hi [PERSON_NAME], We've made several attempts to reach you regarding your overd…" at bounding box center [661, 274] width 564 height 139
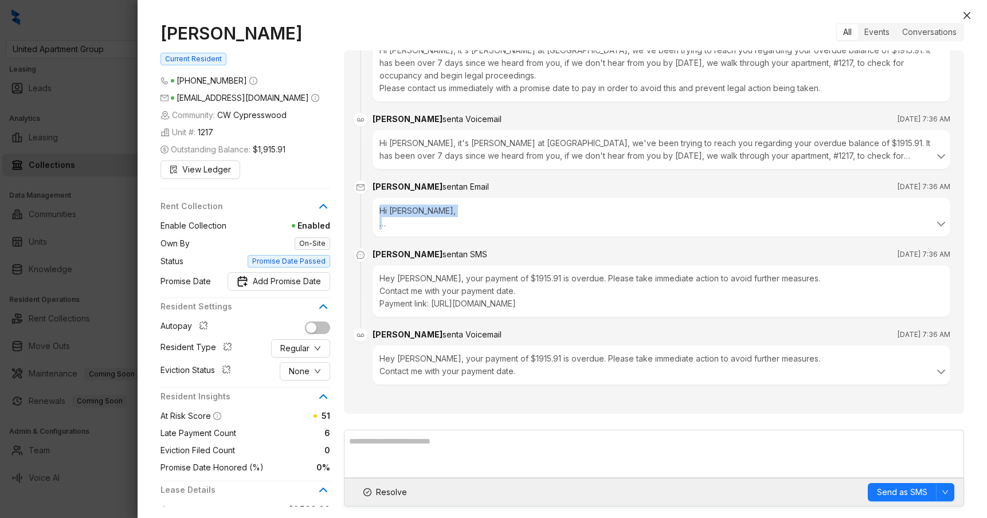
click at [402, 223] on div "Hi [PERSON_NAME], We've made several attempts to reach you regarding your overd…" at bounding box center [661, 217] width 564 height 25
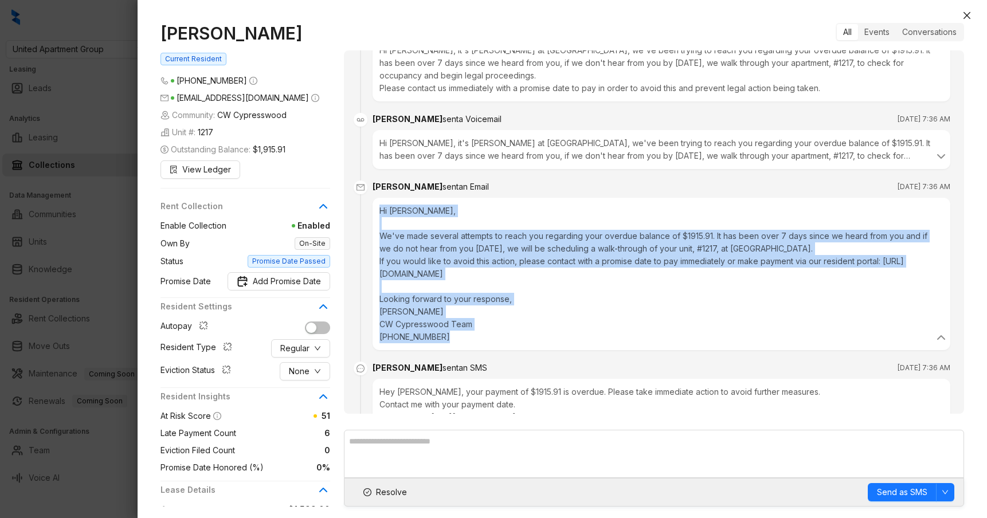
drag, startPoint x: 379, startPoint y: 208, endPoint x: 454, endPoint y: 332, distance: 145.6
click at [454, 332] on div "Hi [PERSON_NAME], We've made several attempts to reach you regarding your overd…" at bounding box center [661, 274] width 564 height 139
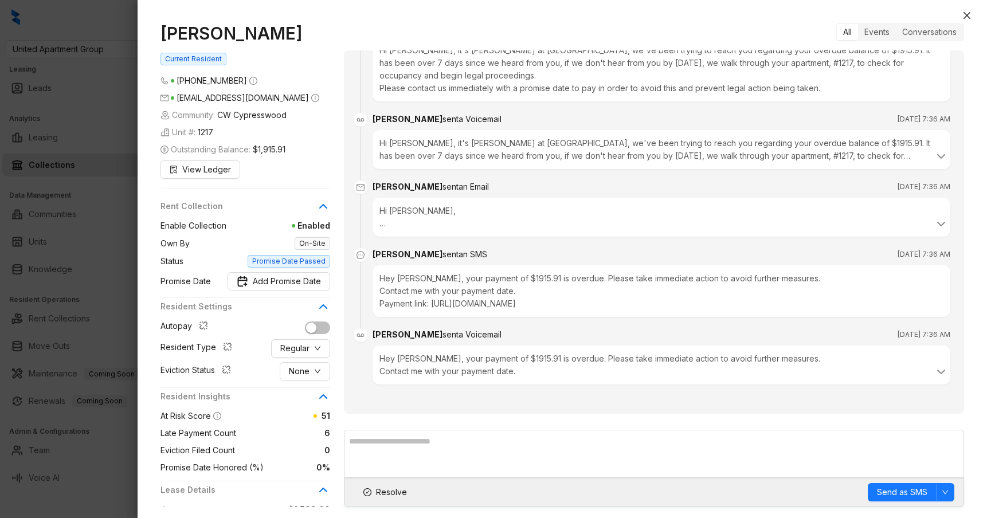
click at [382, 224] on br at bounding box center [382, 223] width 6 height 10
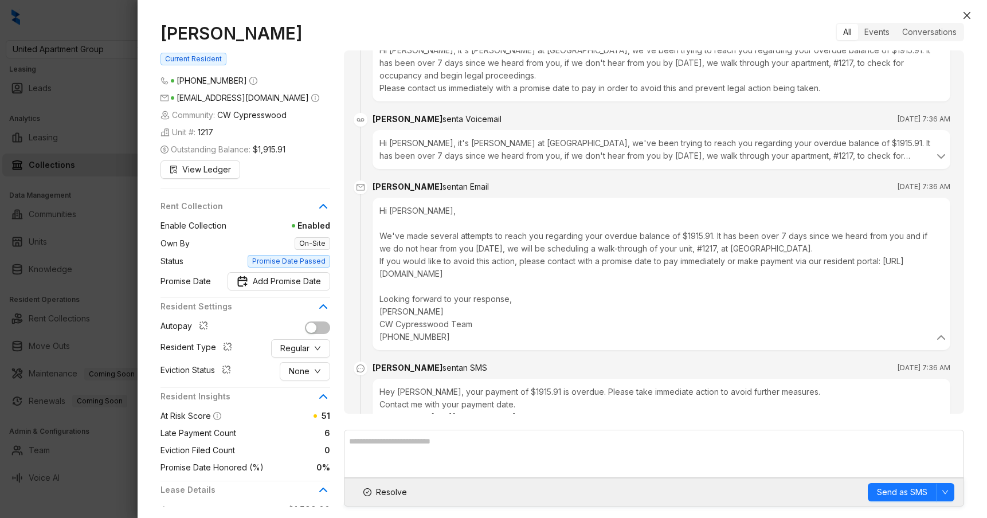
scroll to position [1608, 0]
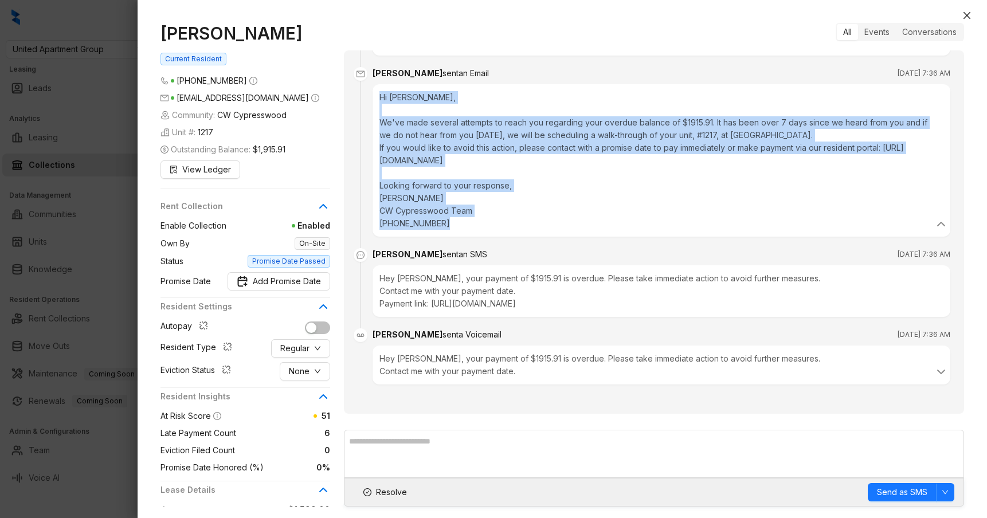
drag, startPoint x: 379, startPoint y: 97, endPoint x: 448, endPoint y: 226, distance: 146.9
click at [448, 226] on div "Hi [PERSON_NAME], We've made several attempts to reach you regarding your overd…" at bounding box center [661, 160] width 564 height 139
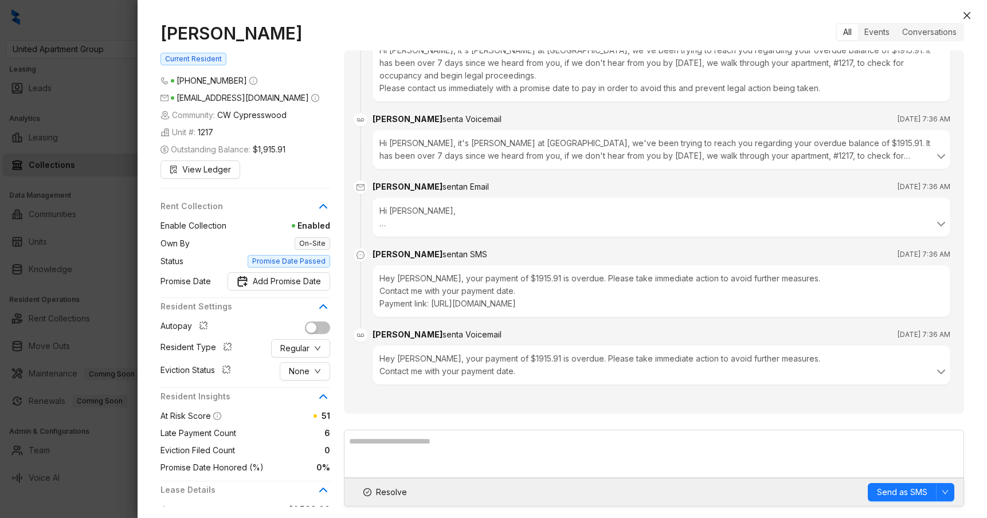
click at [384, 224] on br at bounding box center [382, 223] width 6 height 10
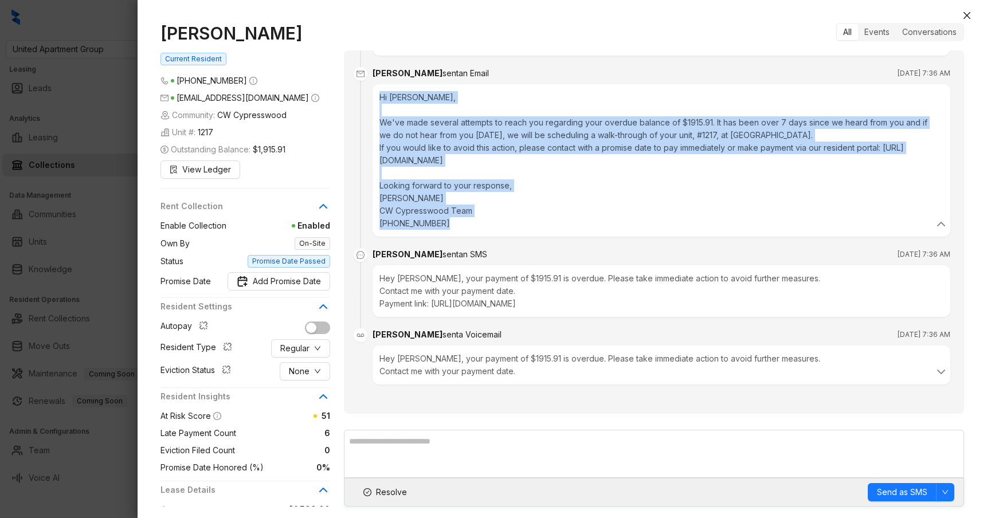
drag, startPoint x: 379, startPoint y: 96, endPoint x: 446, endPoint y: 222, distance: 142.8
click at [446, 222] on div "Hi [PERSON_NAME], We've made several attempts to reach you regarding your overd…" at bounding box center [661, 160] width 564 height 139
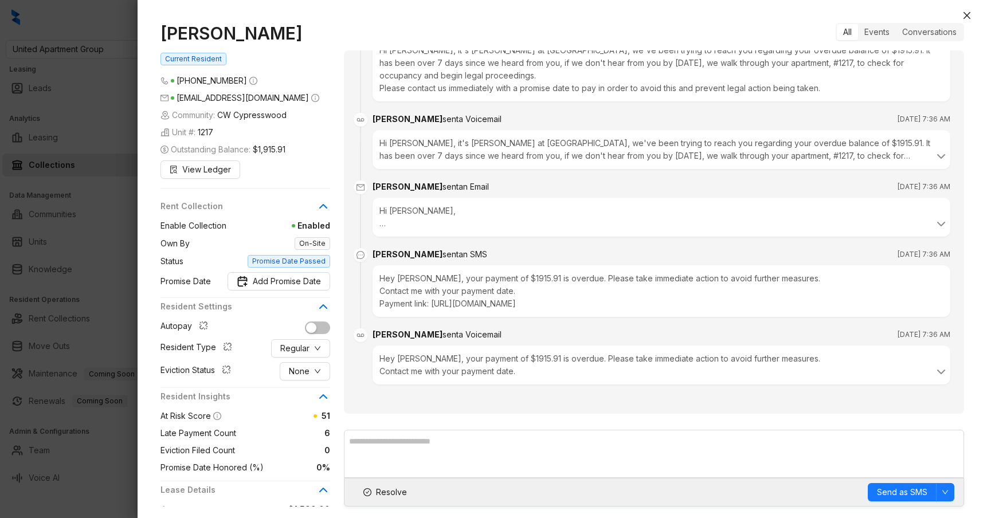
click at [383, 228] on div "Hi [PERSON_NAME], We've made several attempts to reach you regarding your overd…" at bounding box center [661, 217] width 564 height 25
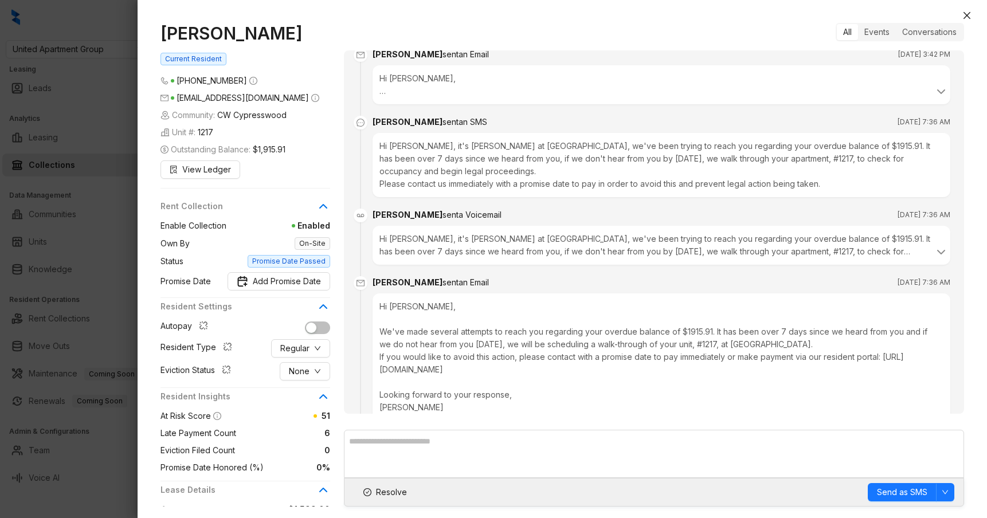
scroll to position [1386, 0]
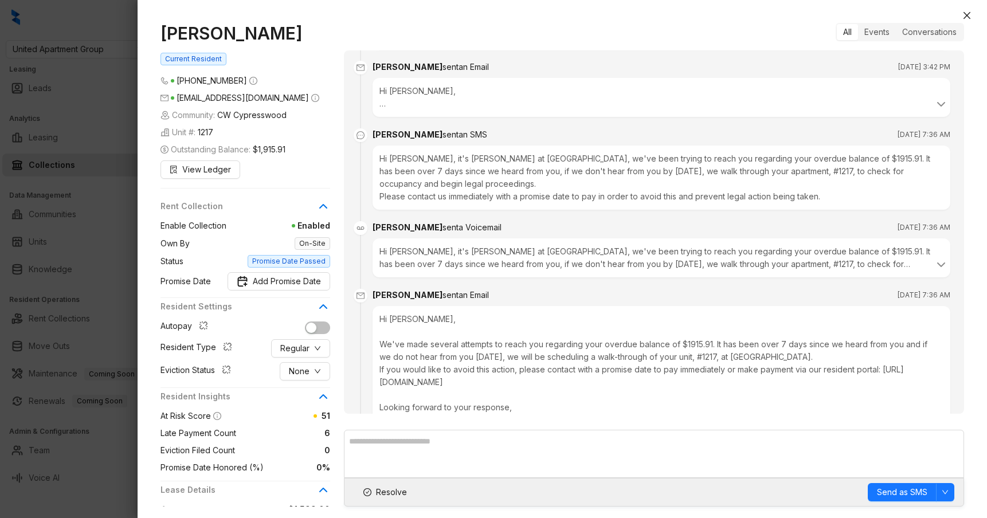
click at [93, 174] on div at bounding box center [493, 259] width 987 height 518
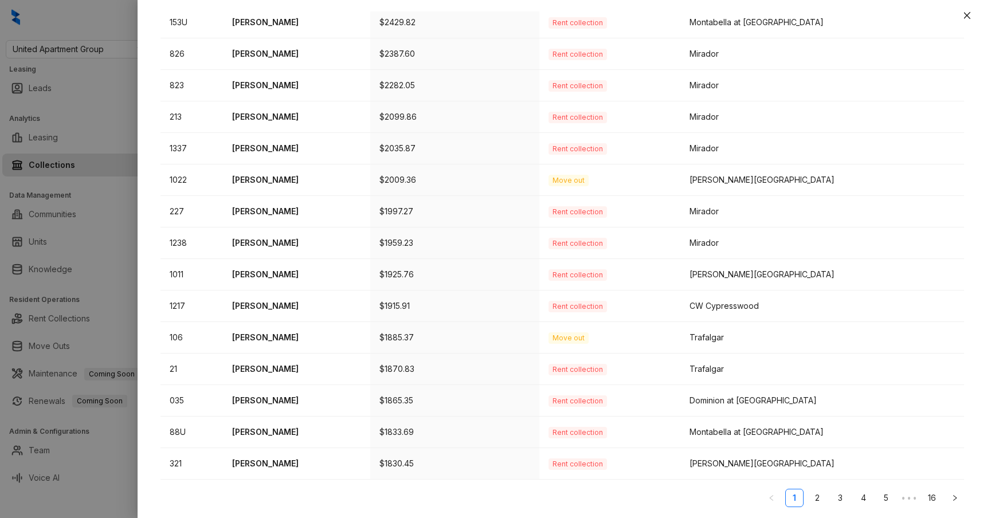
click at [89, 207] on div at bounding box center [493, 259] width 987 height 518
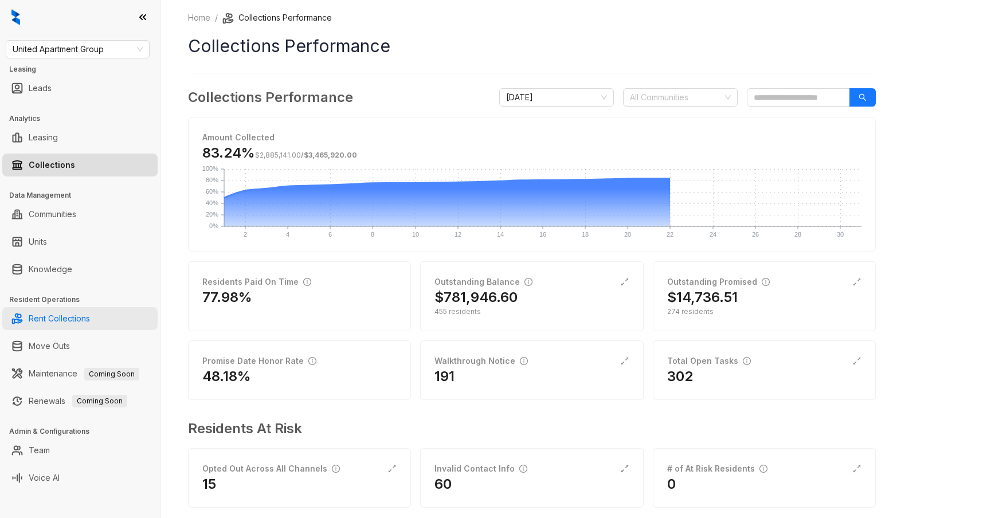
click at [62, 317] on link "Rent Collections" at bounding box center [59, 318] width 61 height 23
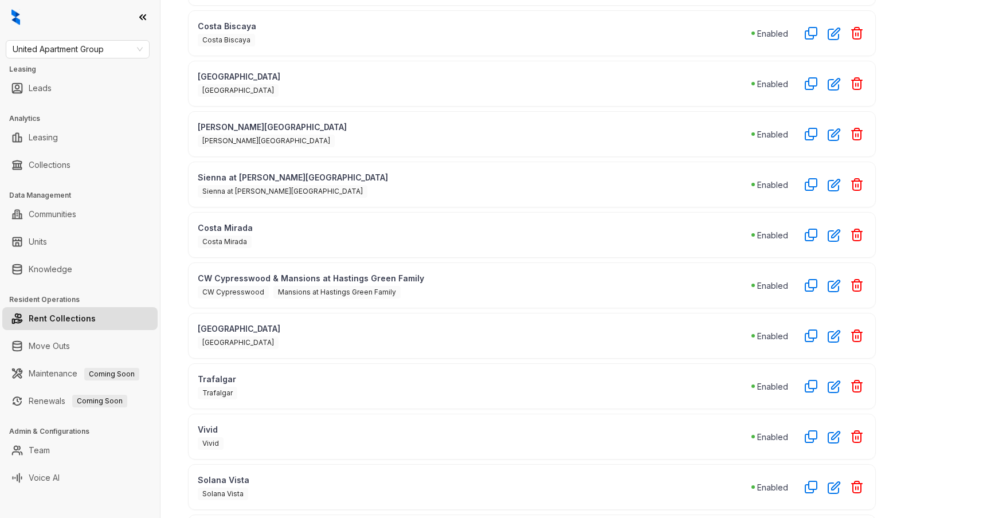
scroll to position [268, 0]
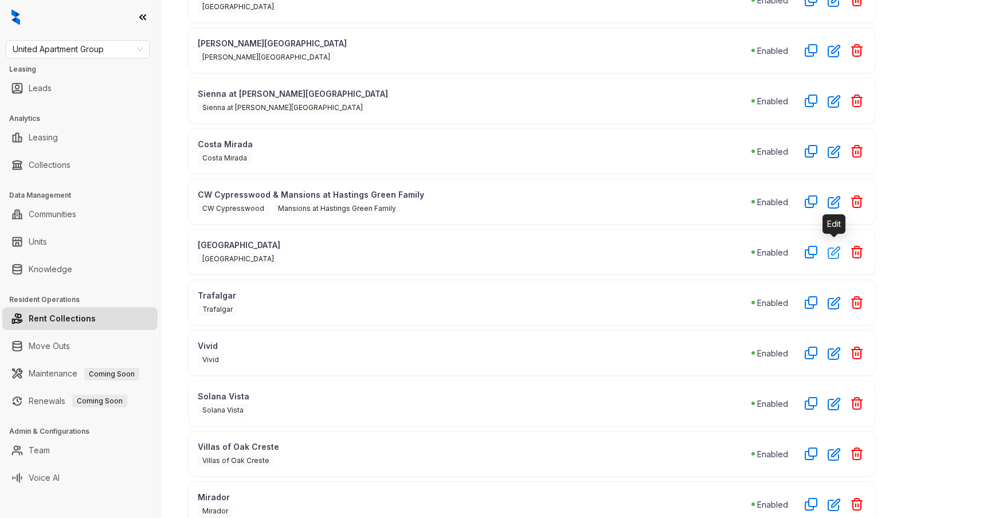
click at [837, 251] on icon "button" at bounding box center [834, 252] width 13 height 13
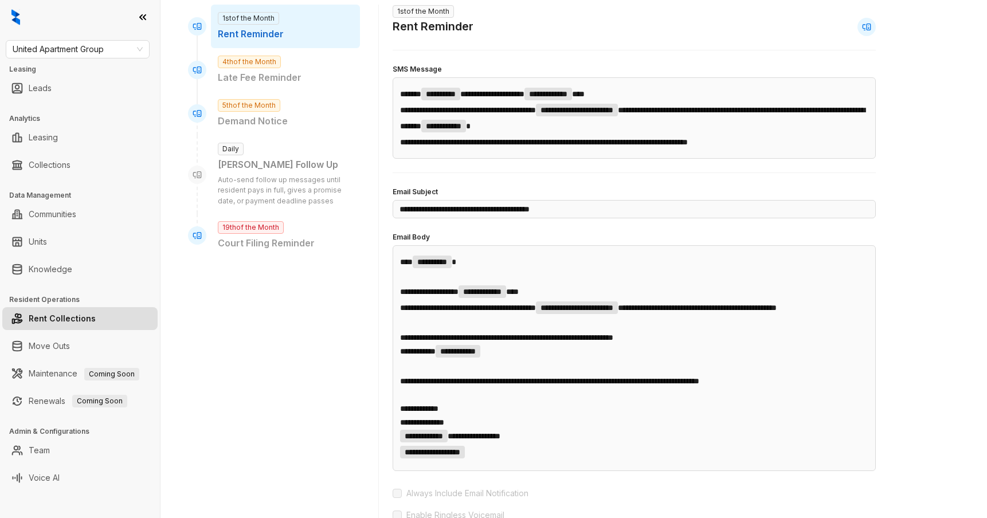
scroll to position [143, 0]
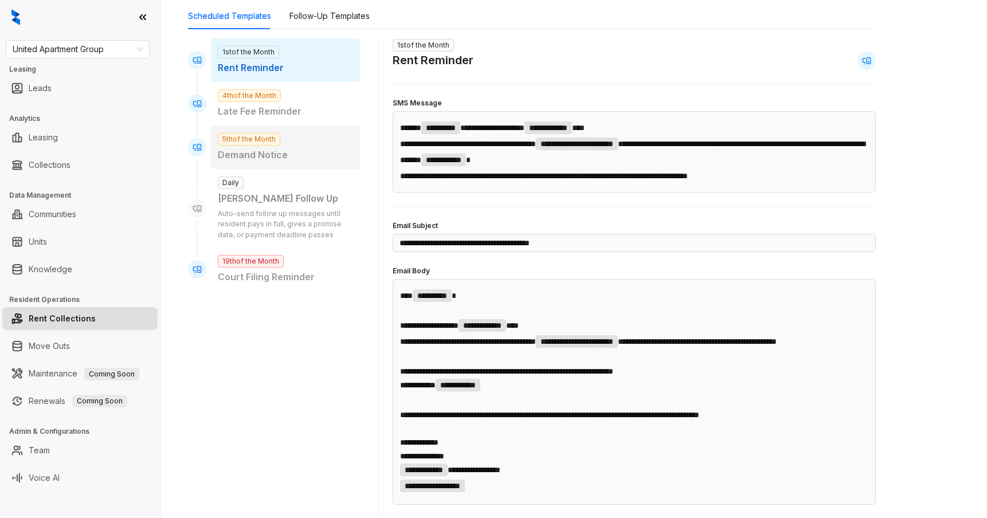
click at [307, 147] on div "5th of the Month Demand Notice" at bounding box center [285, 148] width 149 height 44
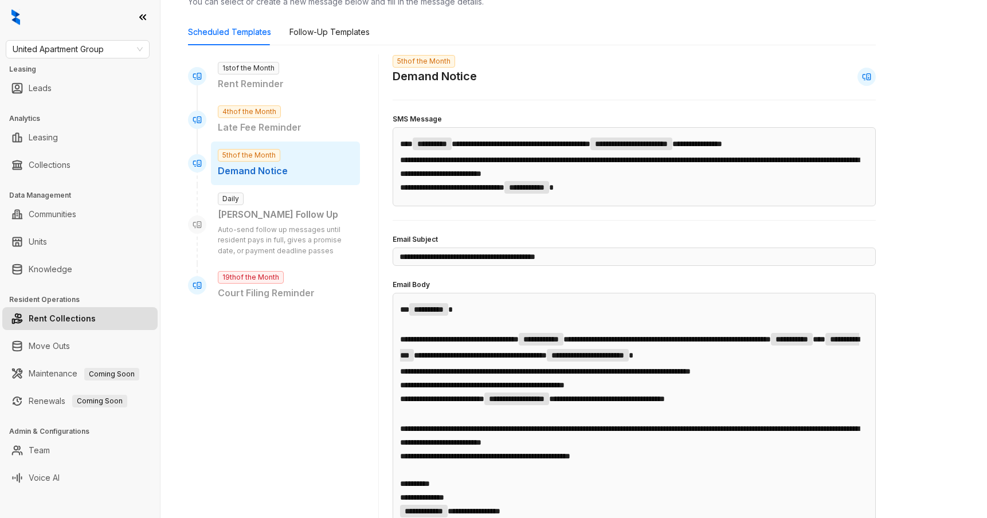
scroll to position [85, 0]
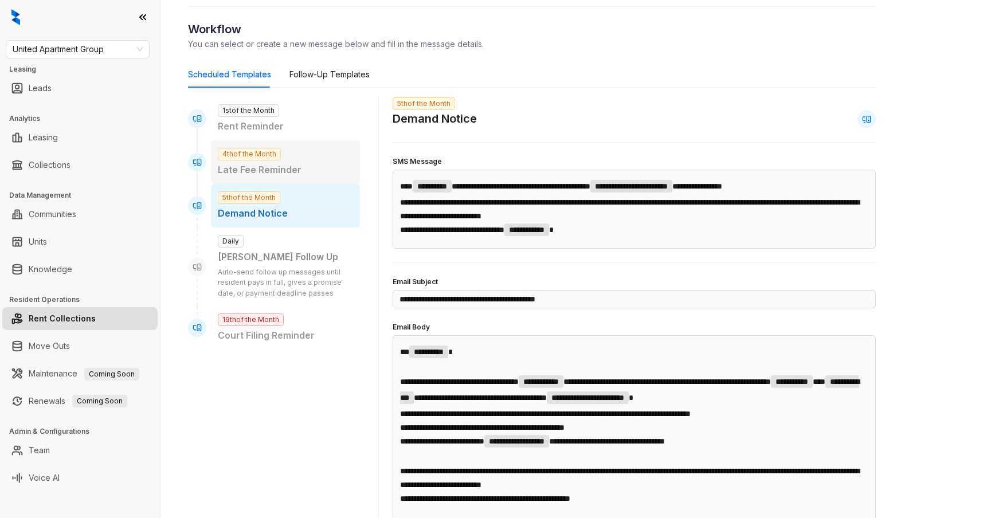
click at [289, 158] on div "4th of the Month Late Fee Reminder" at bounding box center [285, 162] width 149 height 44
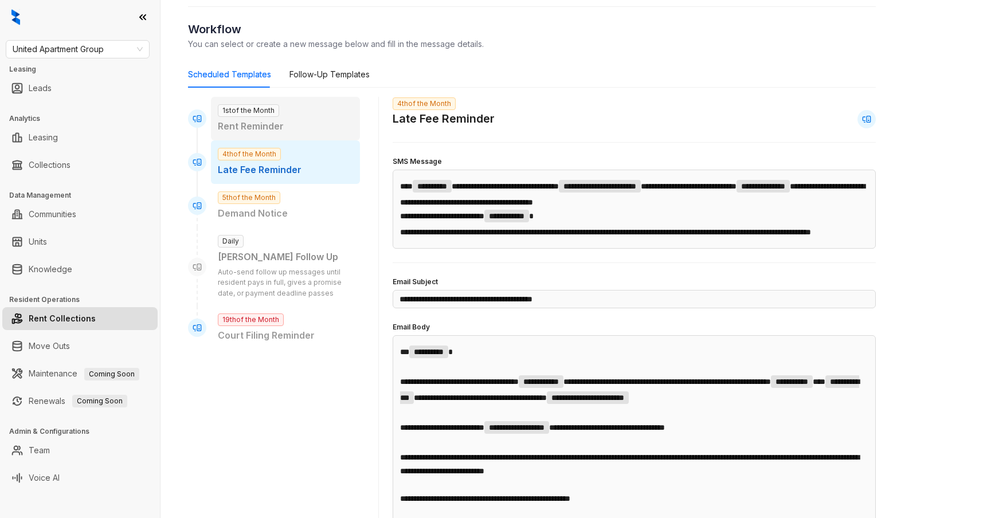
click at [299, 112] on div "1st of the Month Rent Reminder" at bounding box center [285, 119] width 149 height 44
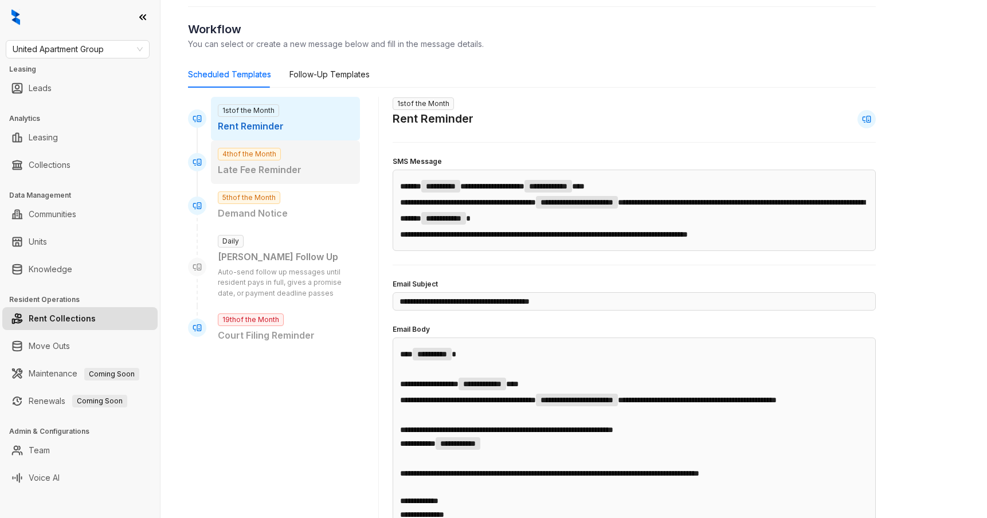
click at [277, 153] on span "4th of the Month" at bounding box center [249, 154] width 63 height 13
type input "**********"
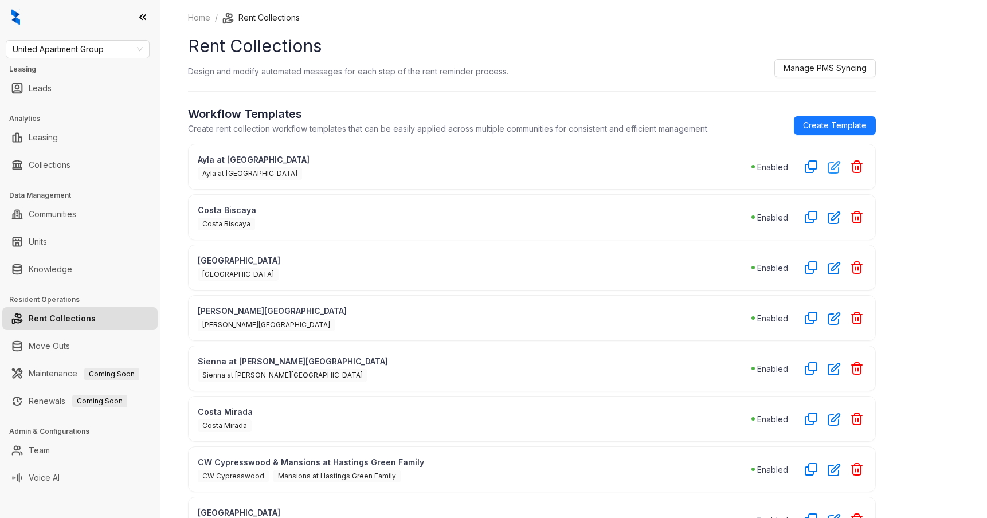
click at [833, 168] on icon "button" at bounding box center [834, 166] width 13 height 13
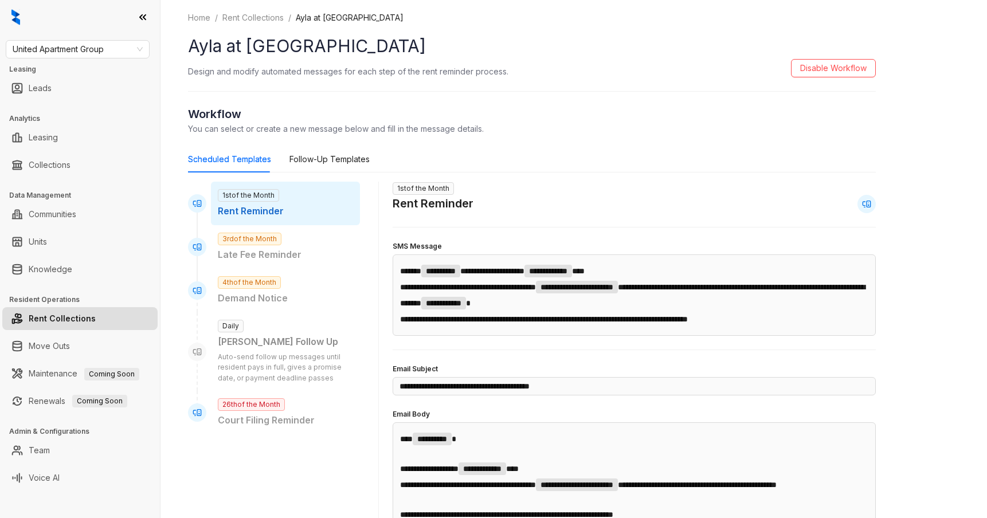
click at [325, 207] on p "Rent Reminder" at bounding box center [285, 211] width 135 height 14
click at [316, 248] on p "Late Fee Reminder" at bounding box center [285, 255] width 135 height 14
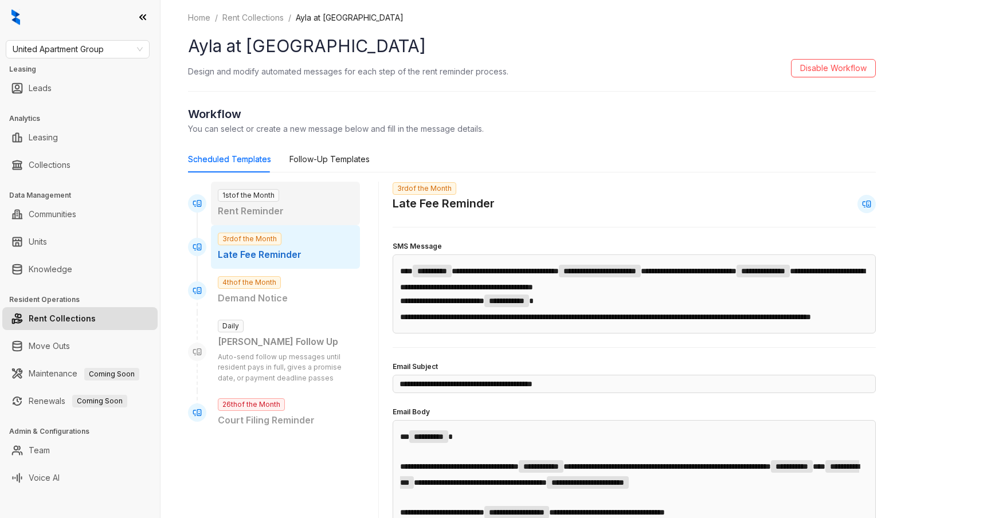
click at [315, 203] on div "1st of the Month Rent Reminder" at bounding box center [285, 204] width 149 height 44
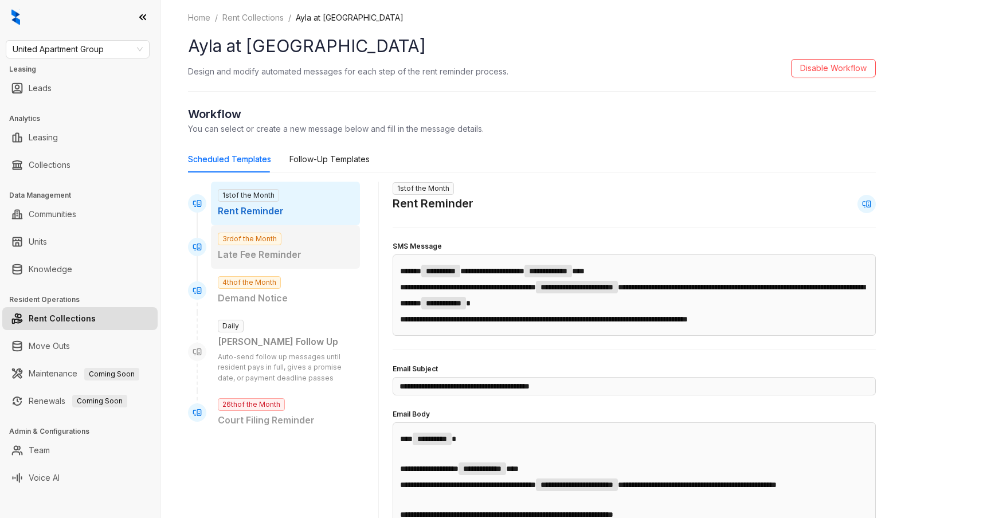
click at [308, 242] on div "3rd of the Month Late Fee Reminder" at bounding box center [285, 247] width 149 height 44
type input "**********"
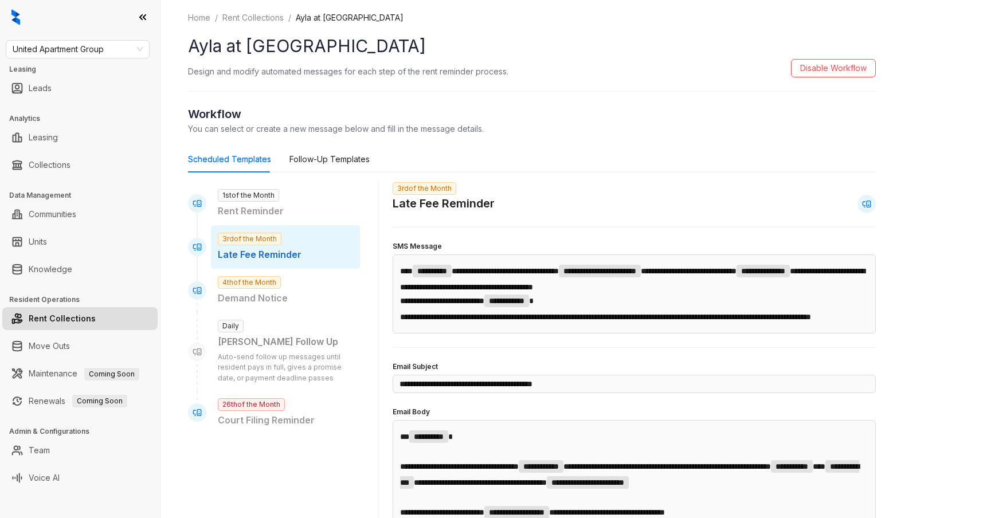
scroll to position [25, 0]
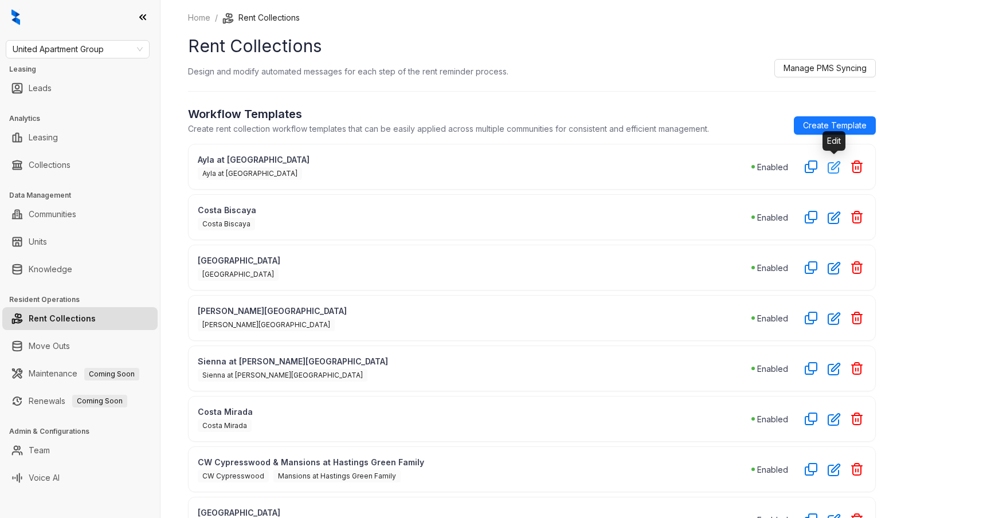
click at [833, 170] on icon "button" at bounding box center [834, 166] width 13 height 13
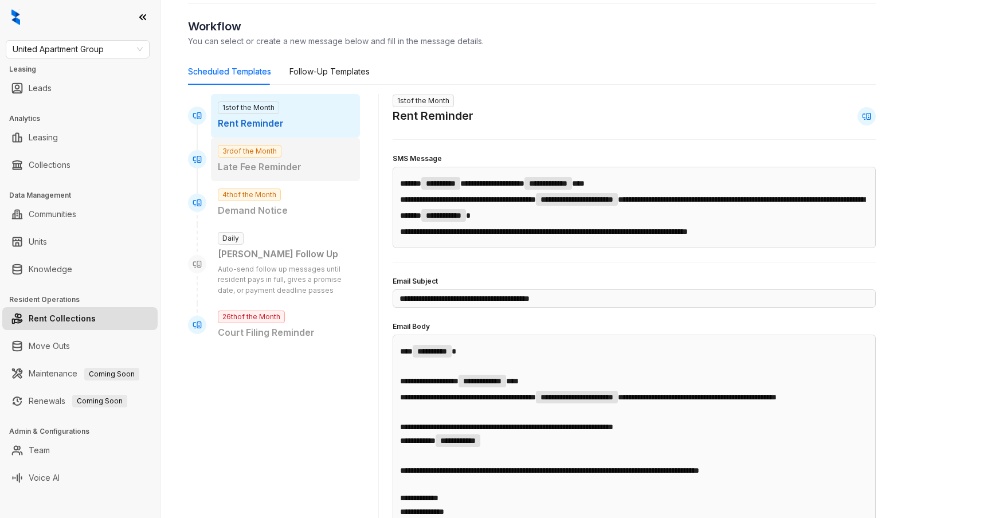
scroll to position [40, 0]
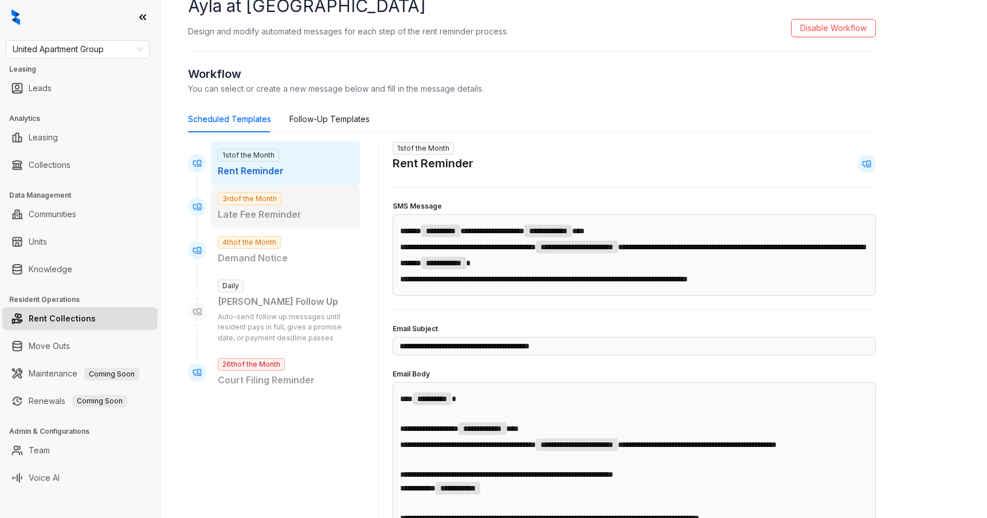
click at [309, 209] on p "Late Fee Reminder" at bounding box center [285, 214] width 135 height 14
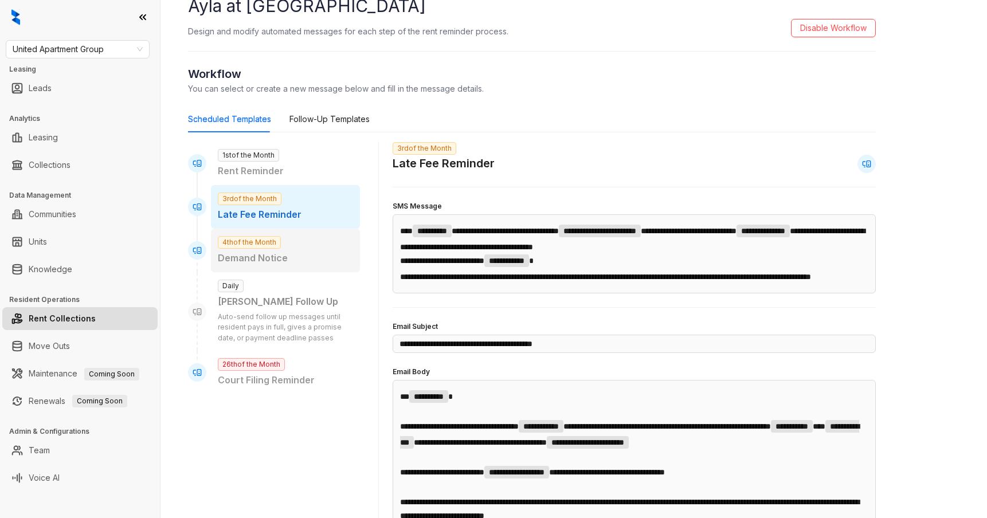
click at [288, 257] on p "Demand Notice" at bounding box center [285, 258] width 135 height 14
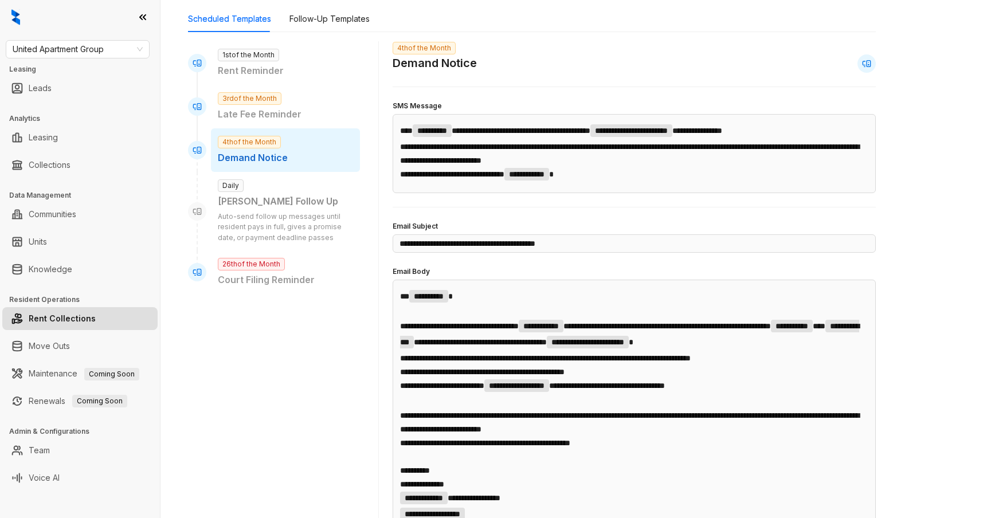
scroll to position [98, 0]
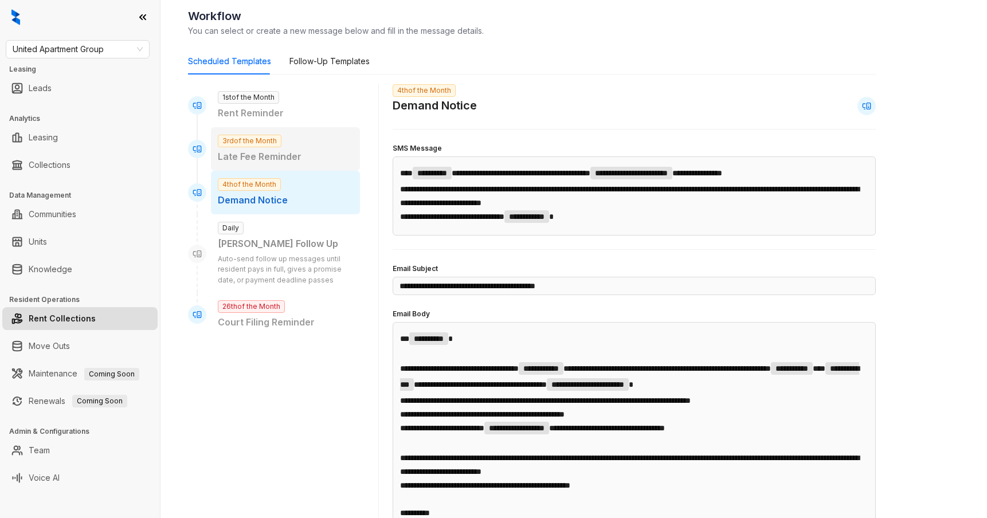
click at [305, 158] on p "Late Fee Reminder" at bounding box center [285, 157] width 135 height 14
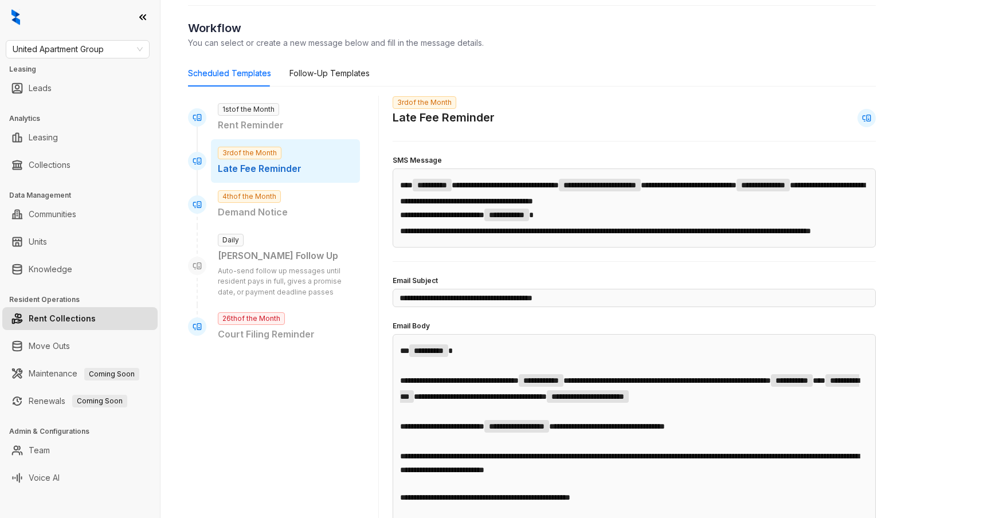
scroll to position [0, 0]
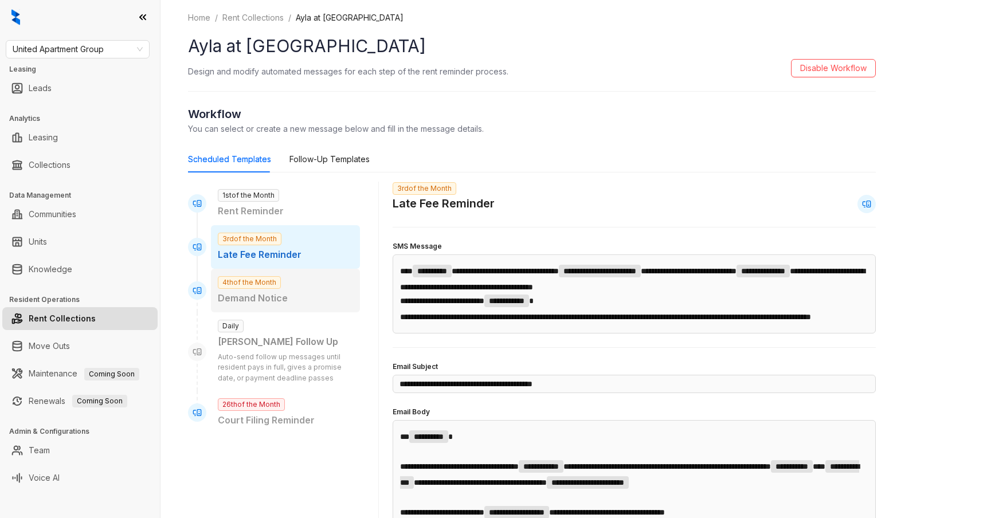
click at [303, 288] on div "4th of the Month Demand Notice" at bounding box center [285, 291] width 149 height 44
type input "**********"
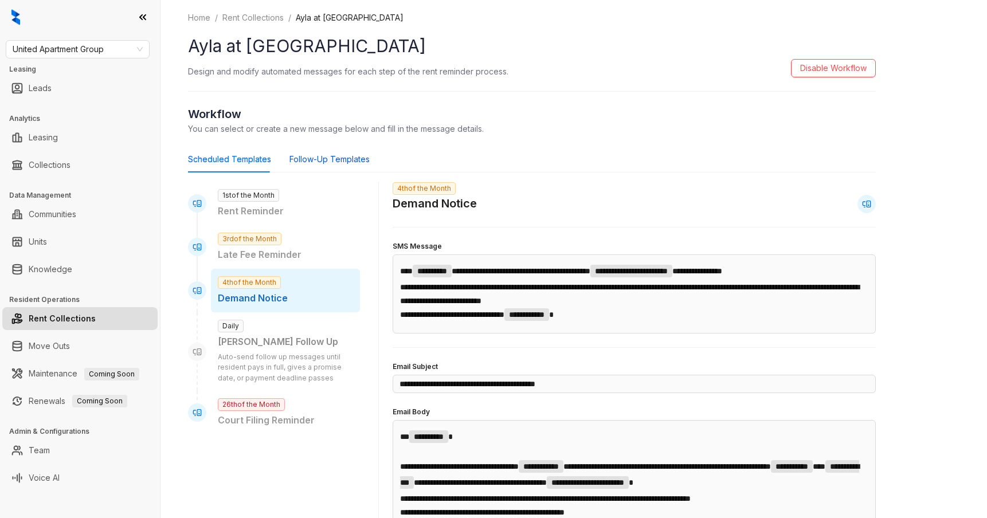
click at [350, 163] on div "Follow-Up Templates" at bounding box center [329, 159] width 80 height 13
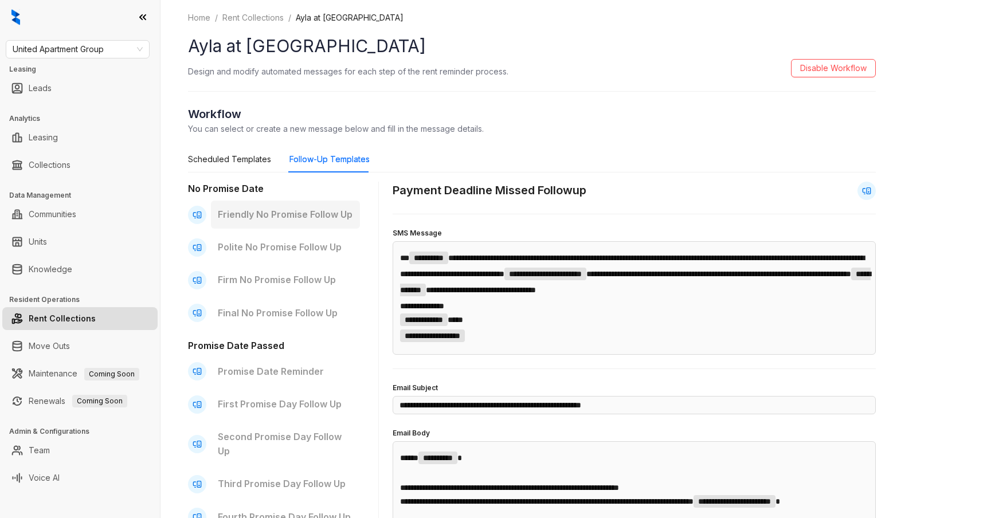
click at [307, 222] on div "Friendly No Promise Follow Up" at bounding box center [285, 215] width 149 height 28
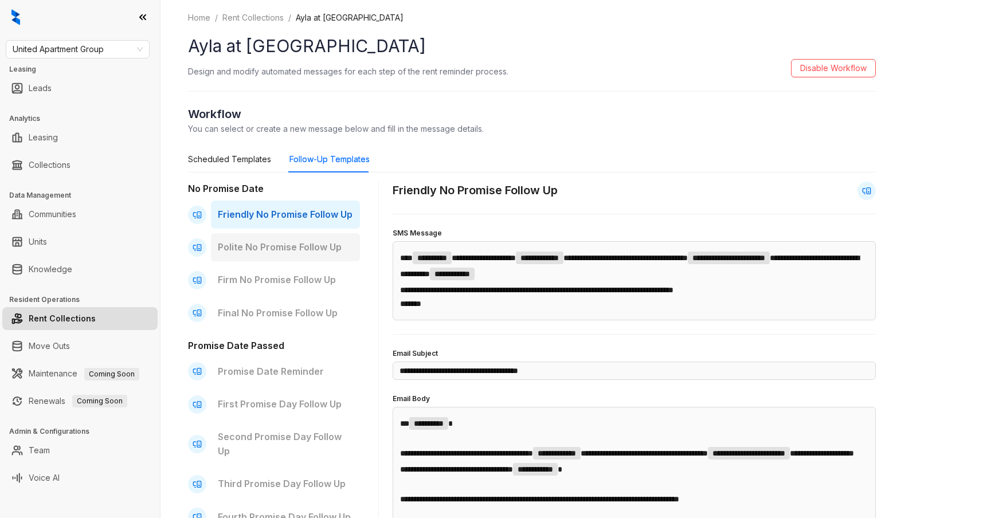
click at [313, 252] on p "Polite No Promise Follow Up" at bounding box center [285, 247] width 135 height 14
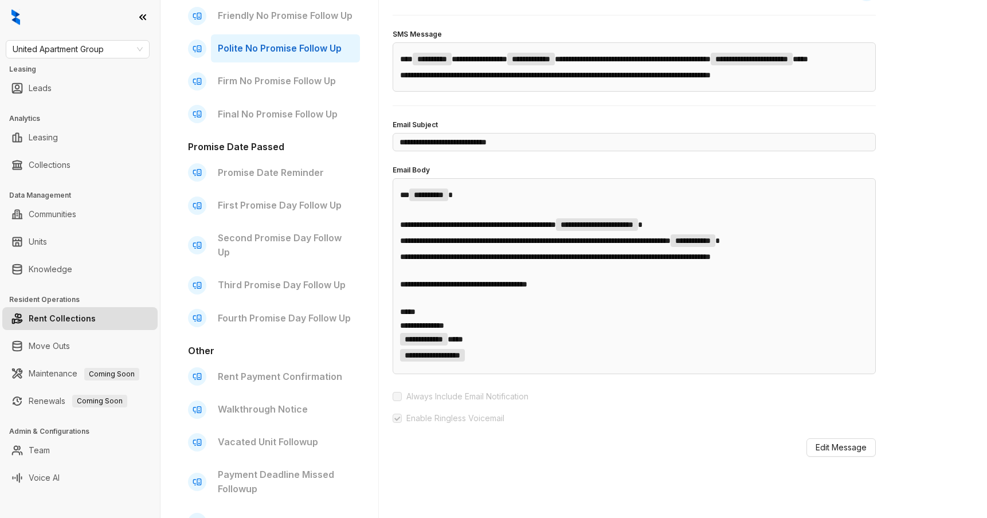
scroll to position [183, 0]
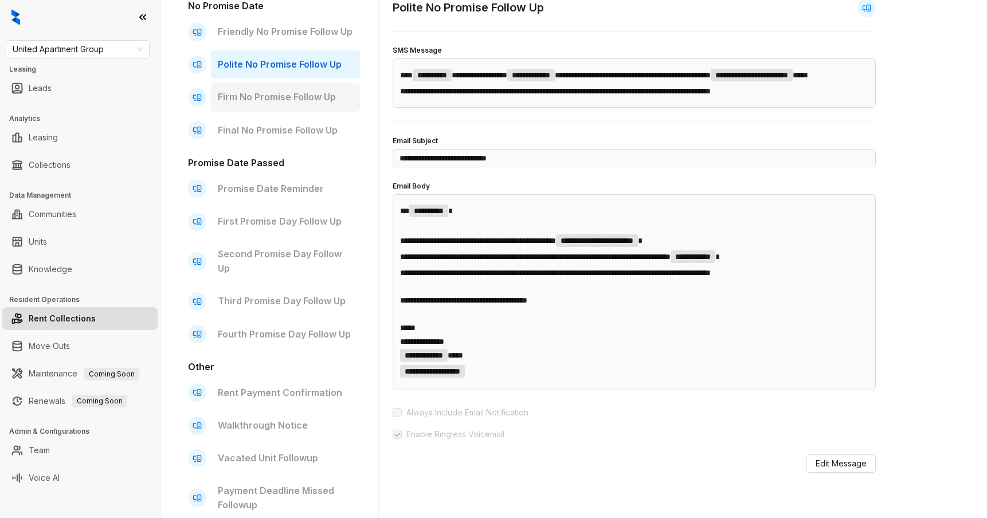
click at [301, 107] on div "Firm No Promise Follow Up" at bounding box center [285, 97] width 149 height 28
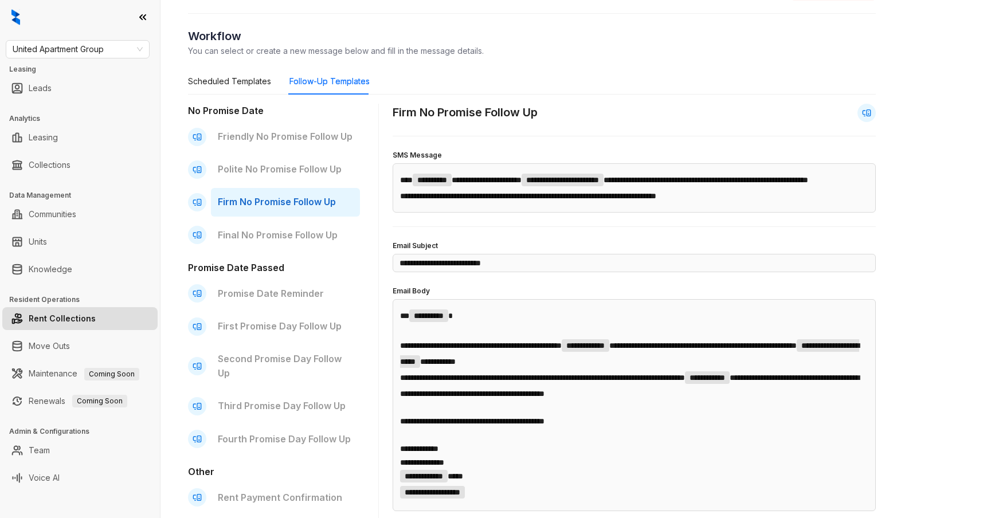
scroll to position [15, 0]
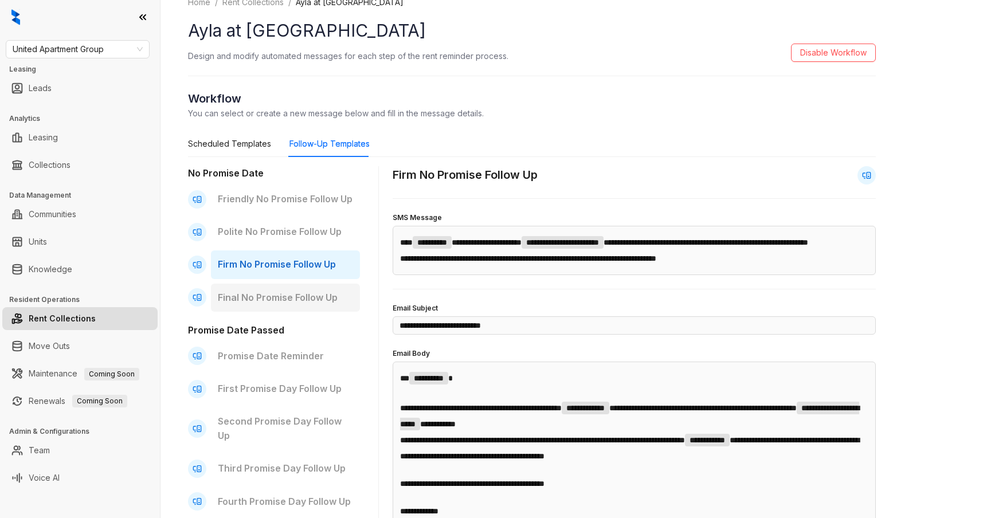
click at [295, 297] on p "Final No Promise Follow Up" at bounding box center [285, 298] width 135 height 14
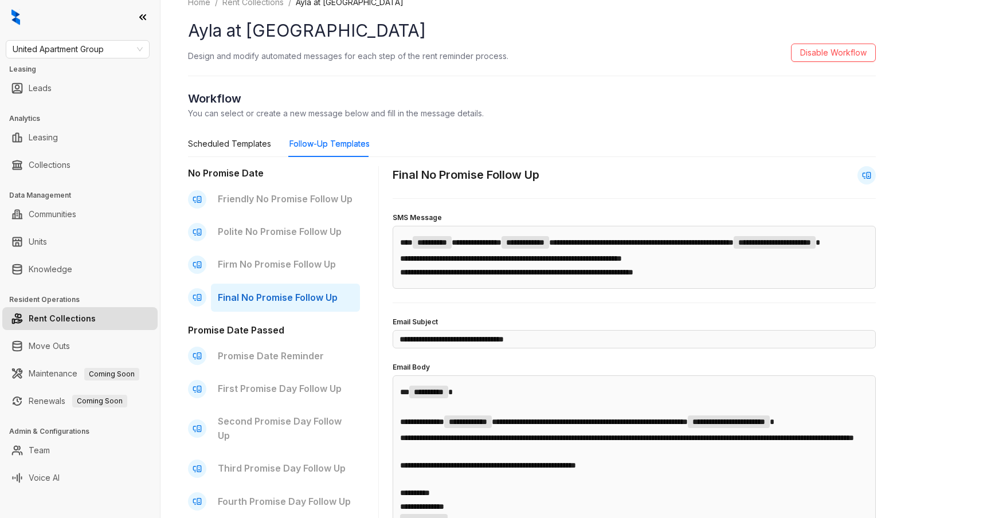
click at [315, 247] on div "No Promise Date Friendly No Promise Follow Up Polite No Promise Follow Up Firm …" at bounding box center [274, 445] width 172 height 558
click at [305, 268] on p "Firm No Promise Follow Up" at bounding box center [285, 264] width 135 height 14
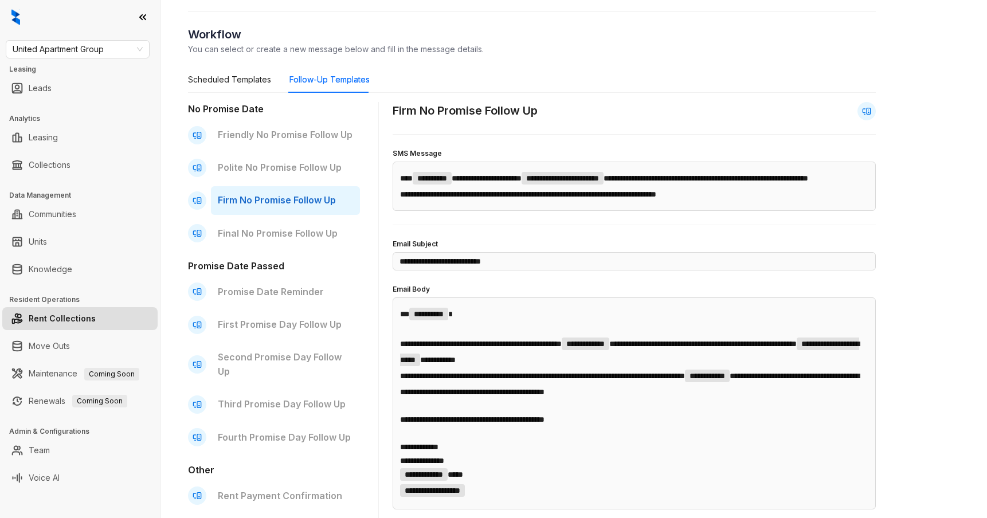
scroll to position [192, 0]
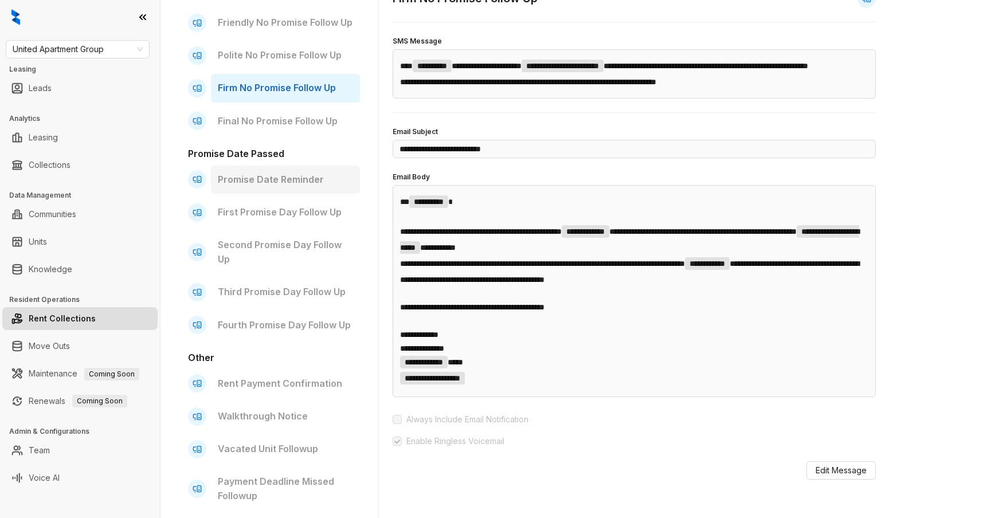
click at [319, 187] on div "Promise Date Reminder" at bounding box center [285, 180] width 149 height 28
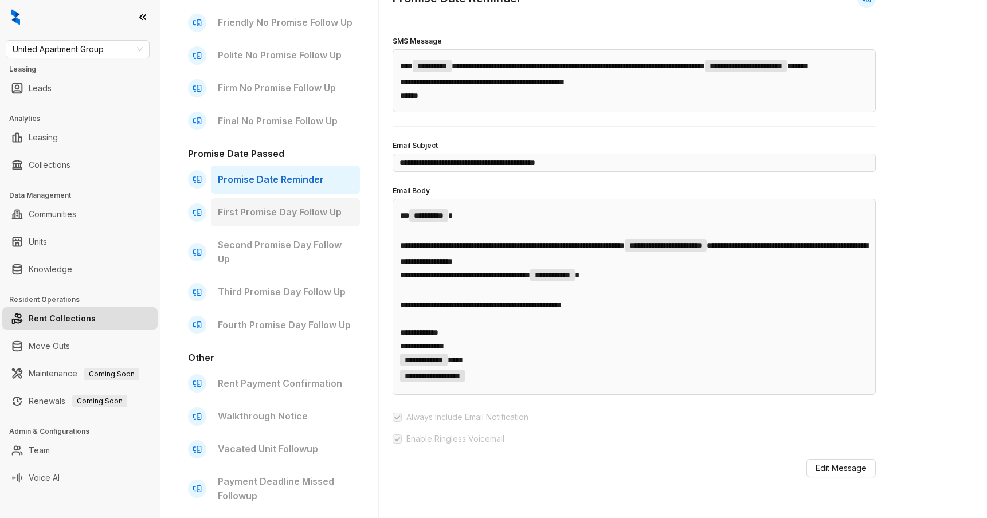
click at [312, 210] on p "First Promise Day Follow Up" at bounding box center [285, 212] width 135 height 14
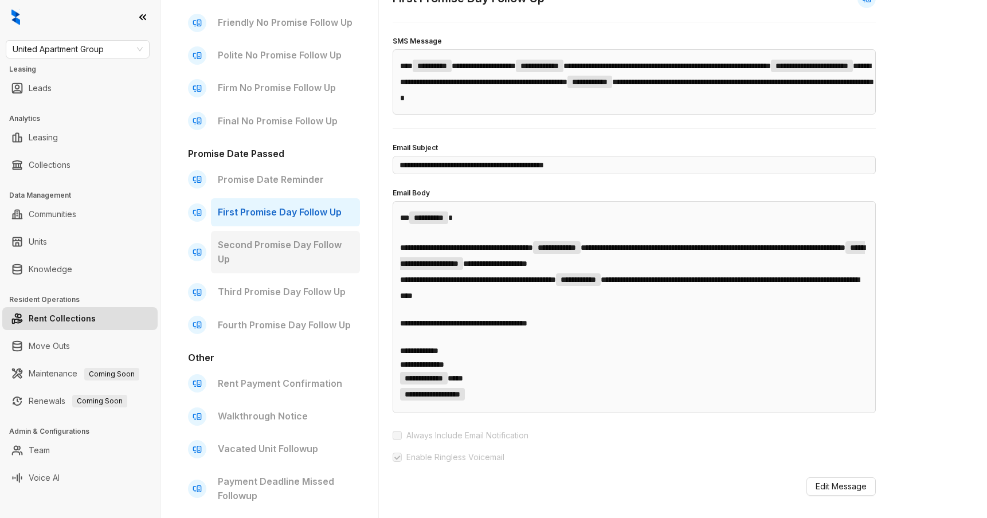
click at [309, 239] on p "Second Promise Day Follow Up" at bounding box center [285, 252] width 135 height 29
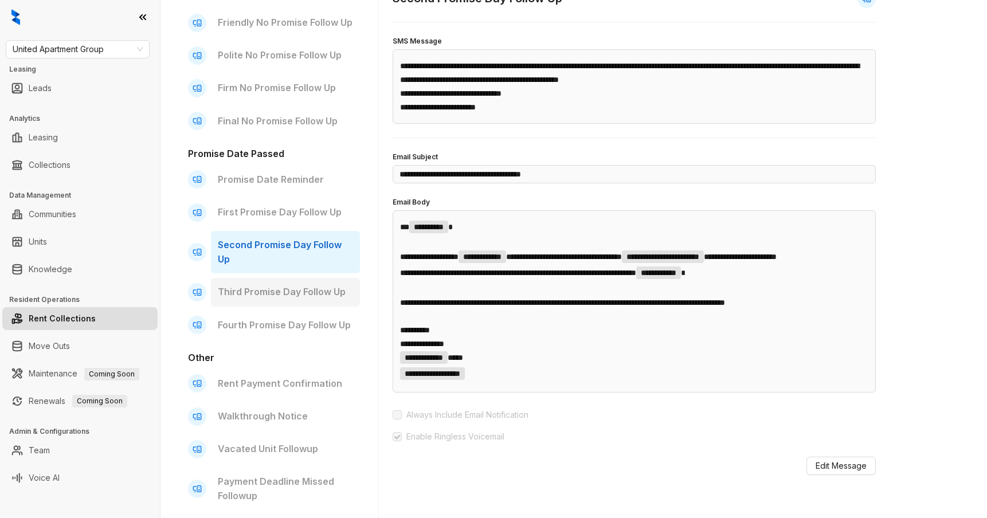
click at [301, 297] on p "Third Promise Day Follow Up" at bounding box center [285, 292] width 135 height 14
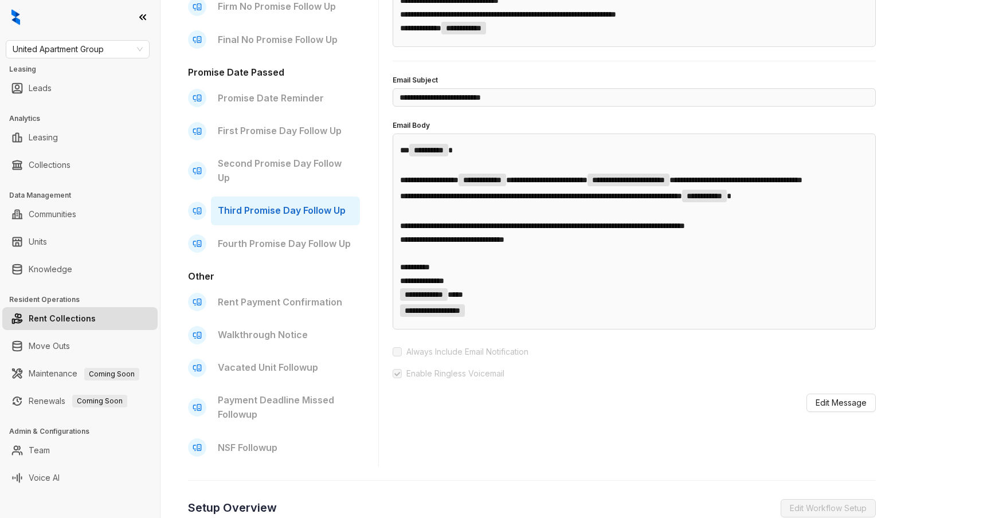
scroll to position [281, 0]
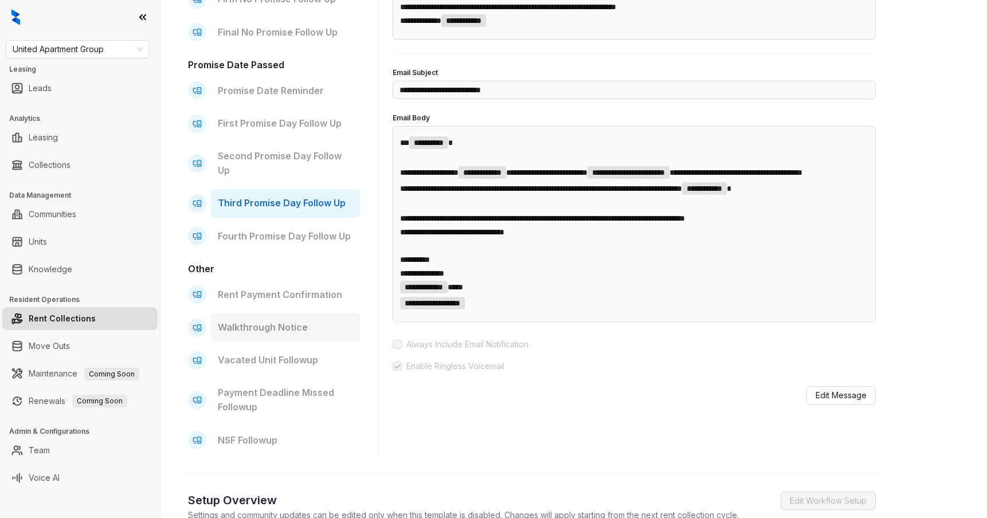
click at [313, 332] on p "Walkthrough Notice" at bounding box center [285, 327] width 135 height 14
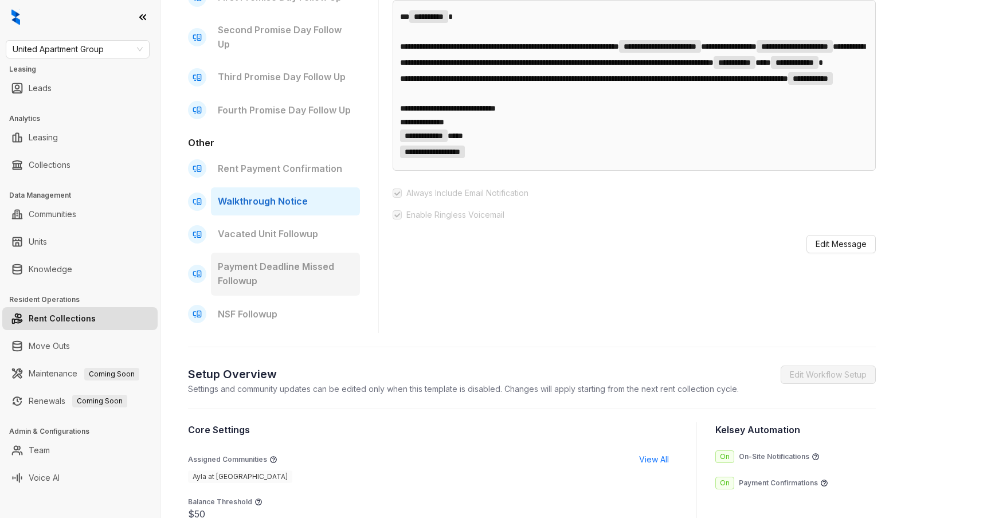
scroll to position [407, 0]
click at [252, 313] on p "NSF Followup" at bounding box center [285, 314] width 135 height 14
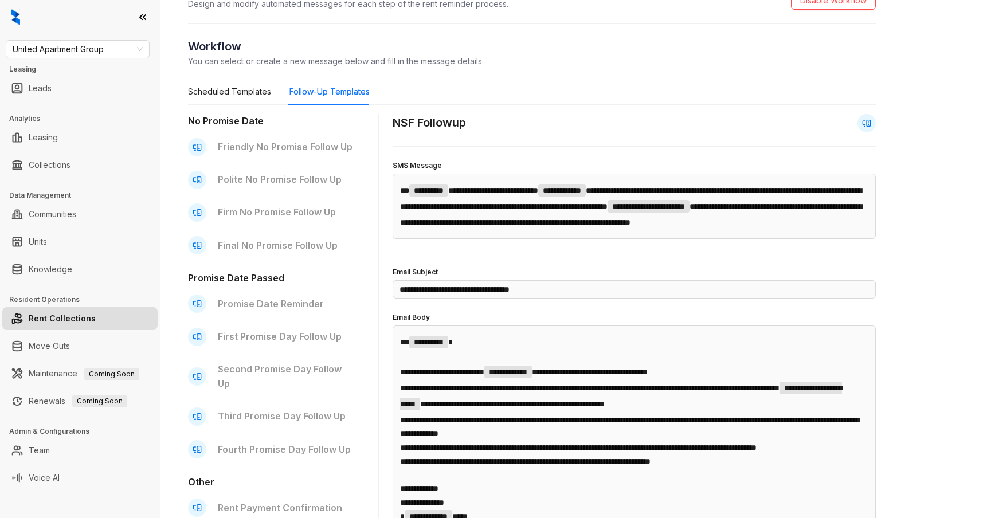
scroll to position [63, 0]
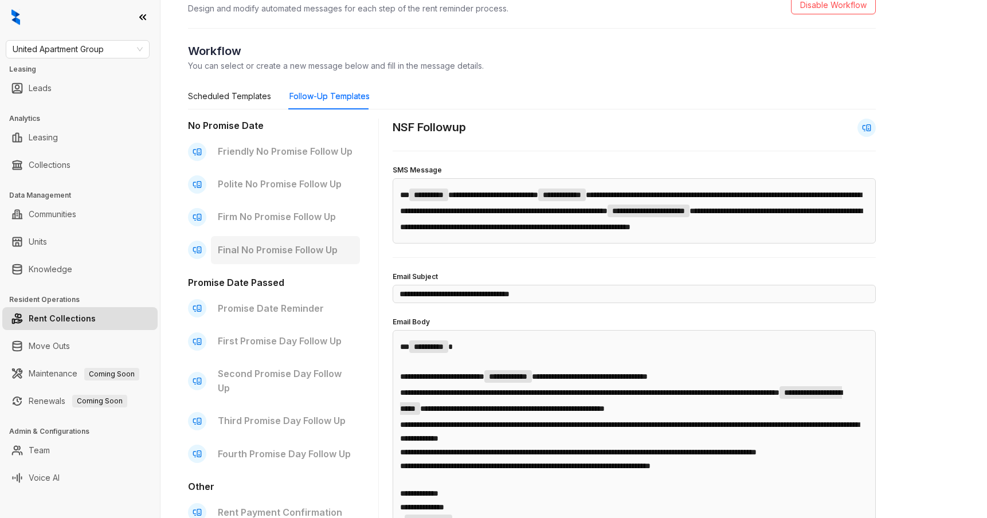
click at [299, 246] on p "Final No Promise Follow Up" at bounding box center [285, 250] width 135 height 14
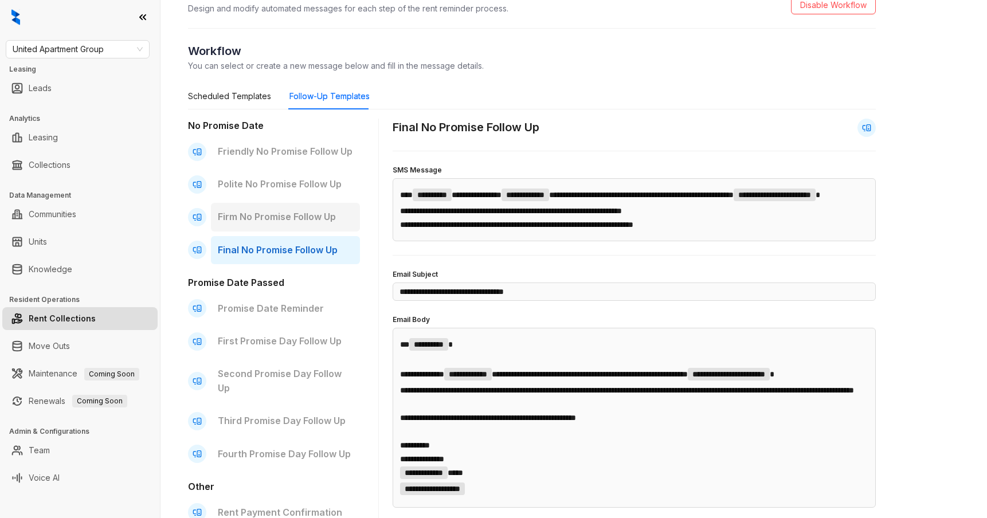
click at [301, 215] on p "Firm No Promise Follow Up" at bounding box center [285, 217] width 135 height 14
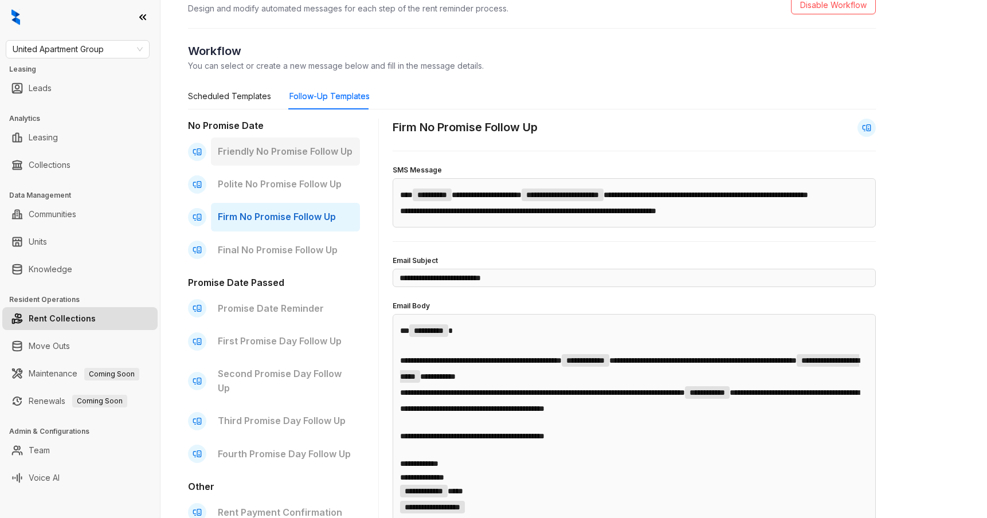
click at [287, 154] on p "Friendly No Promise Follow Up" at bounding box center [285, 151] width 135 height 14
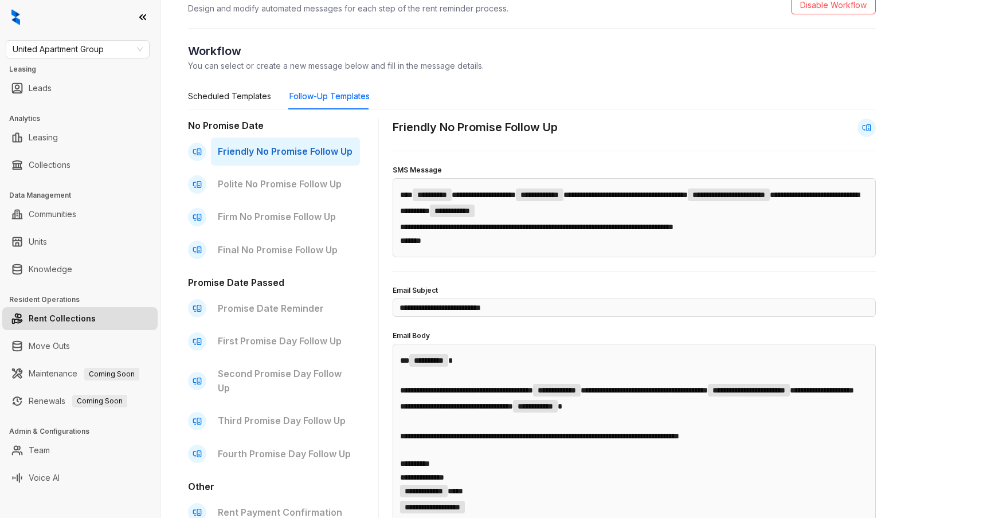
type input "**********"
click at [264, 100] on div "Scheduled Templates" at bounding box center [229, 96] width 83 height 13
type input "**********"
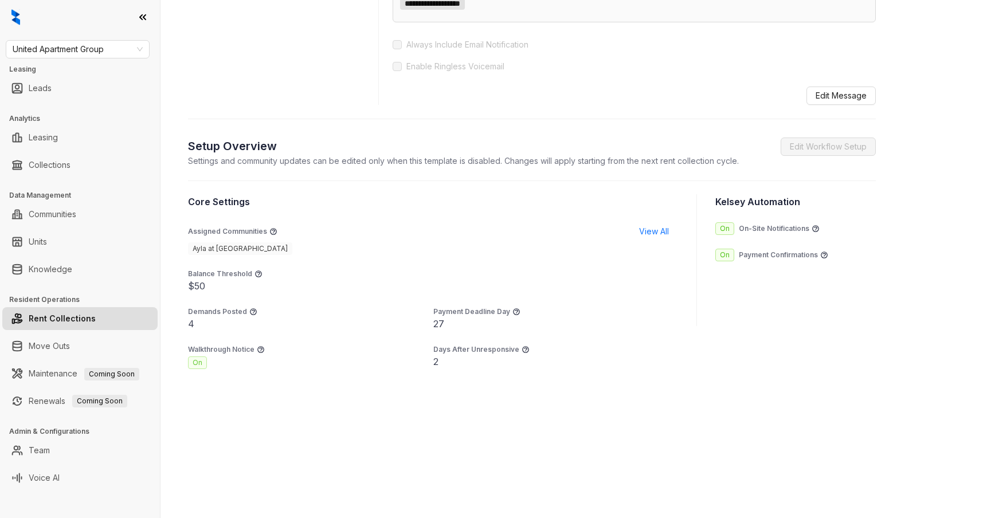
scroll to position [644, 0]
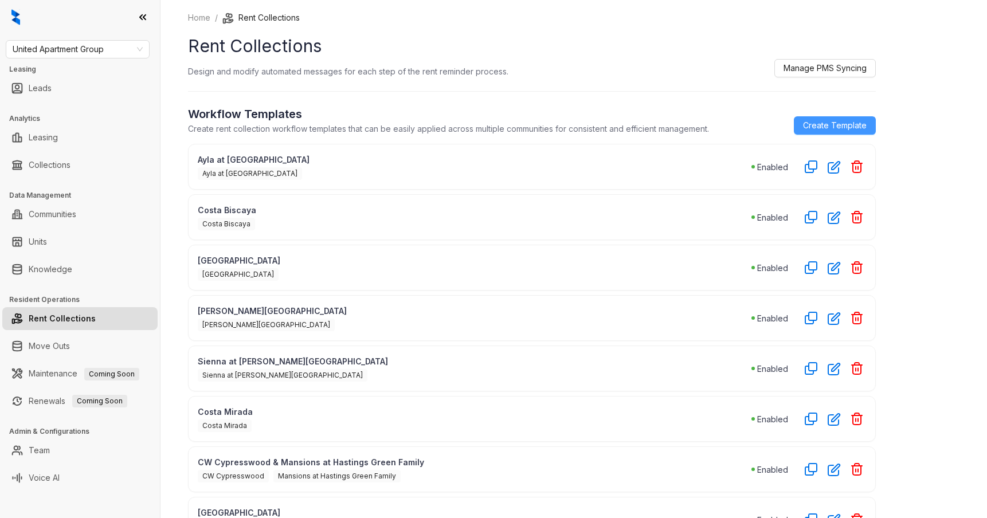
click at [833, 127] on span "Create Template" at bounding box center [835, 125] width 64 height 13
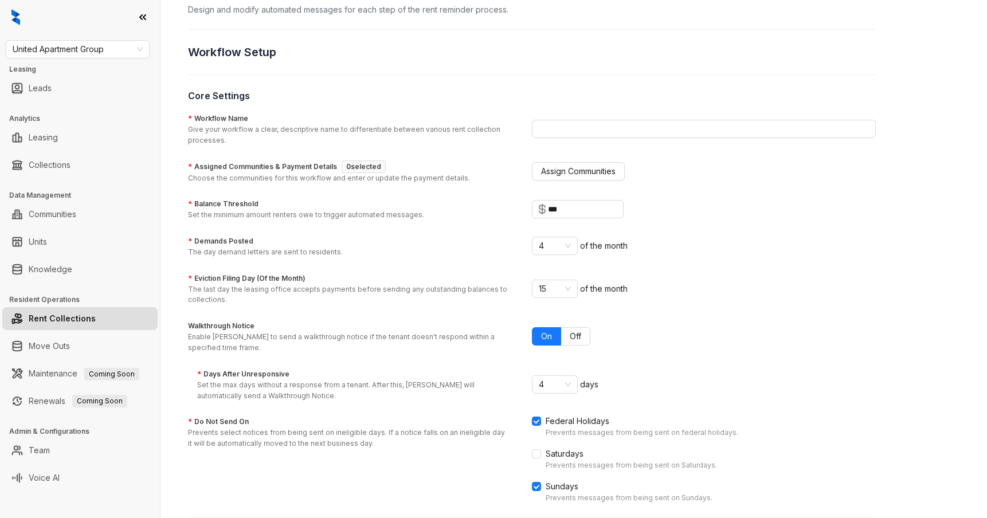
scroll to position [76, 0]
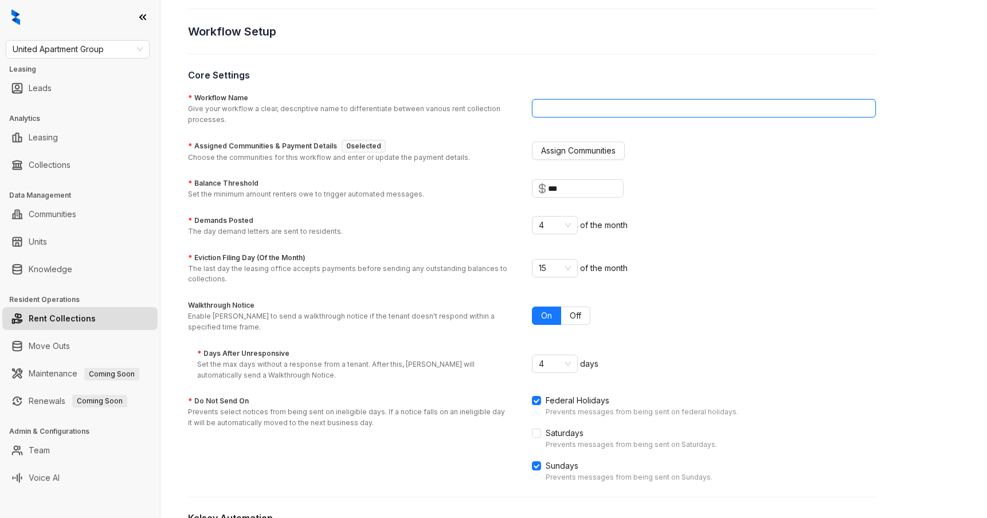
click at [555, 103] on input "* Workflow Name Give your workflow a clear, descriptive name to differentiate b…" at bounding box center [704, 108] width 344 height 18
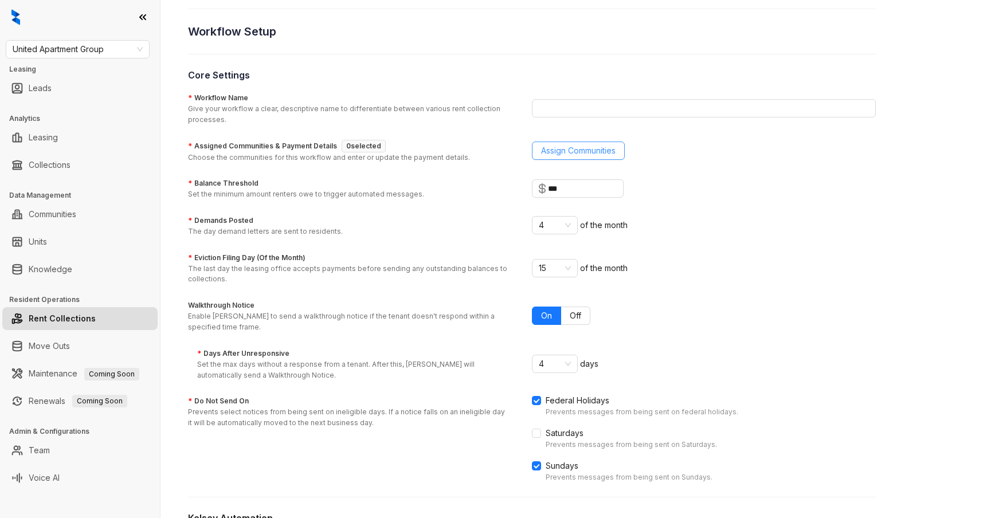
click at [565, 155] on span "Assign Communities" at bounding box center [578, 150] width 75 height 13
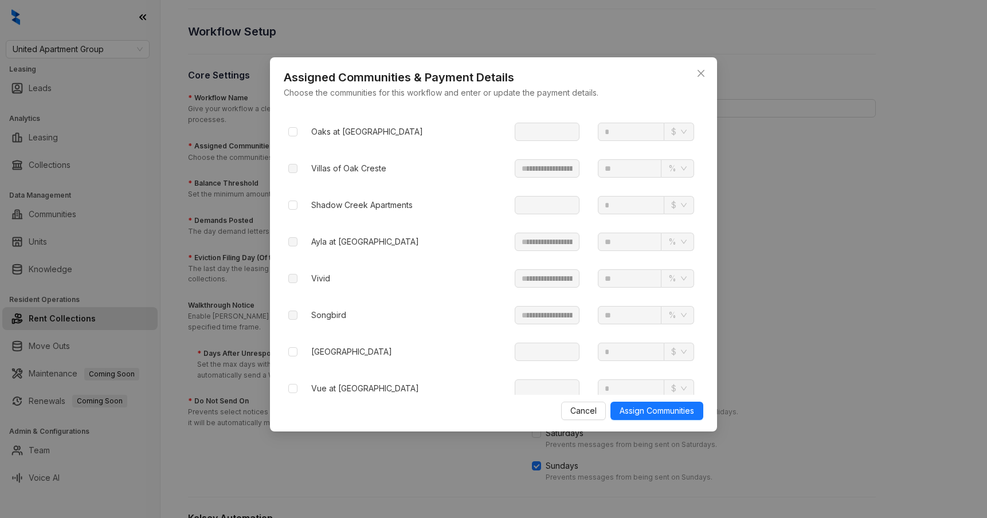
scroll to position [0, 0]
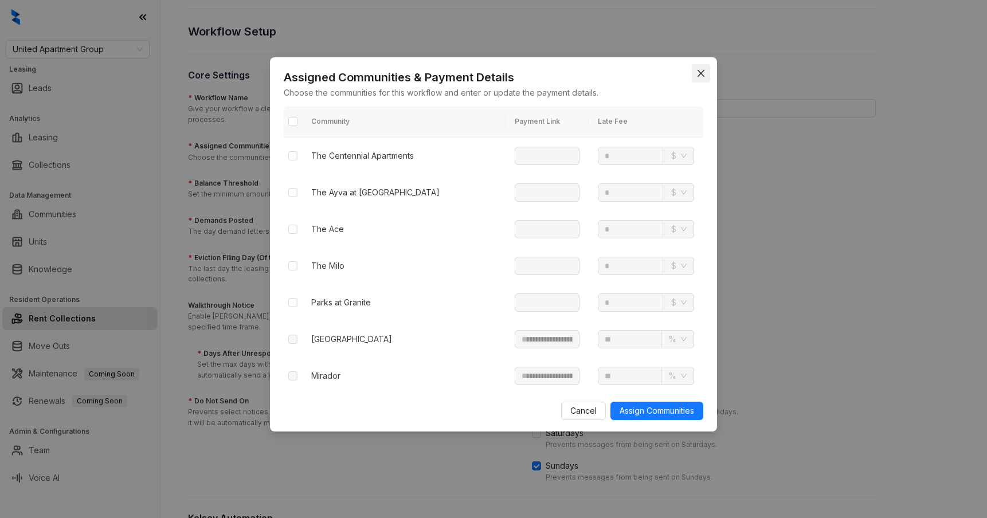
click at [704, 77] on icon "close" at bounding box center [700, 73] width 9 height 9
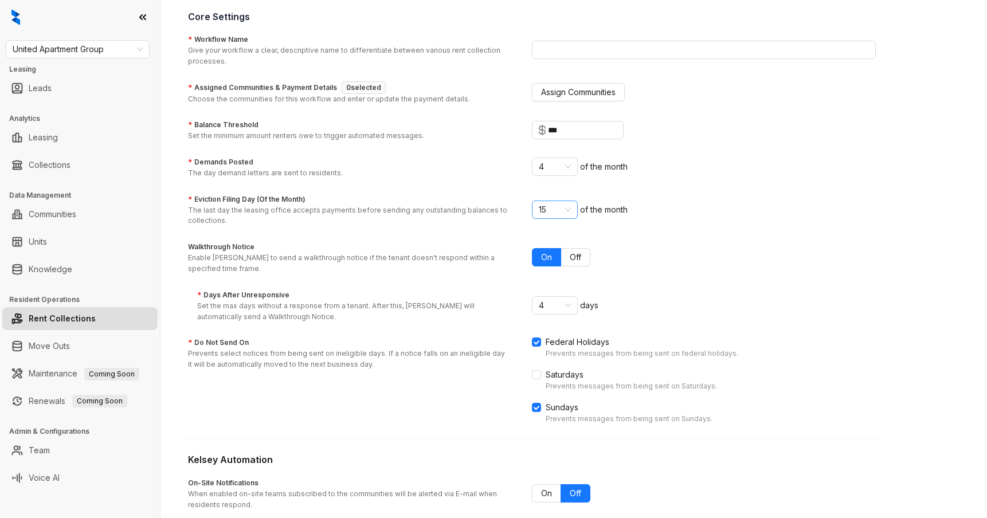
scroll to position [142, 0]
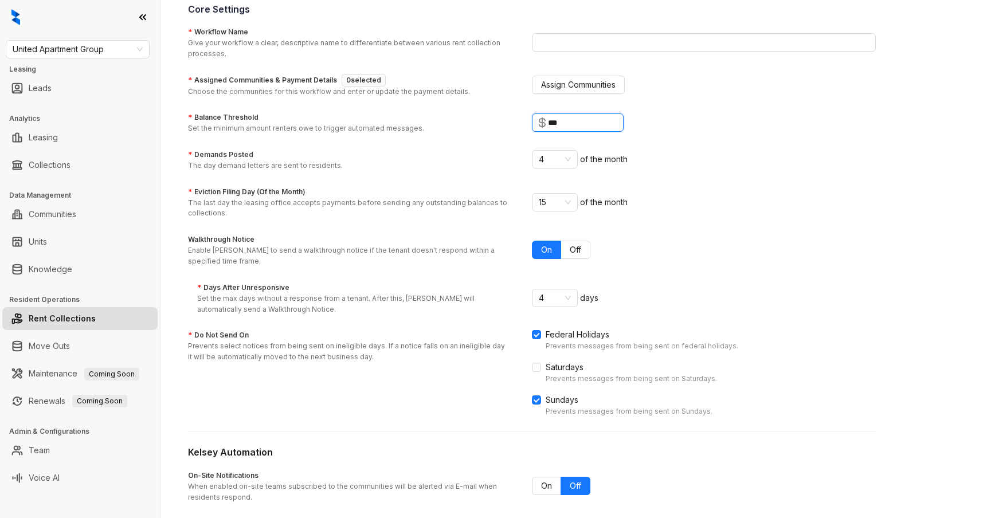
click at [579, 125] on input "***" at bounding box center [582, 122] width 69 height 13
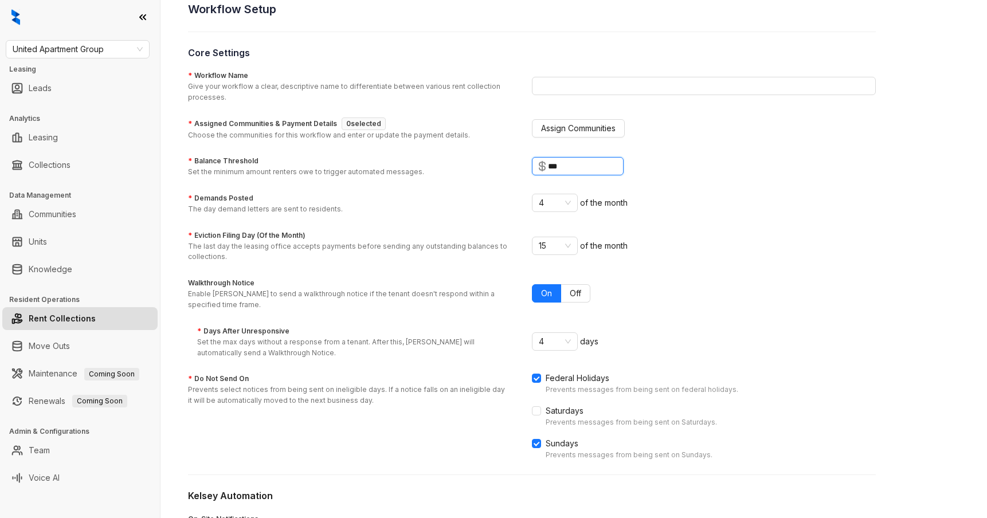
scroll to position [0, 0]
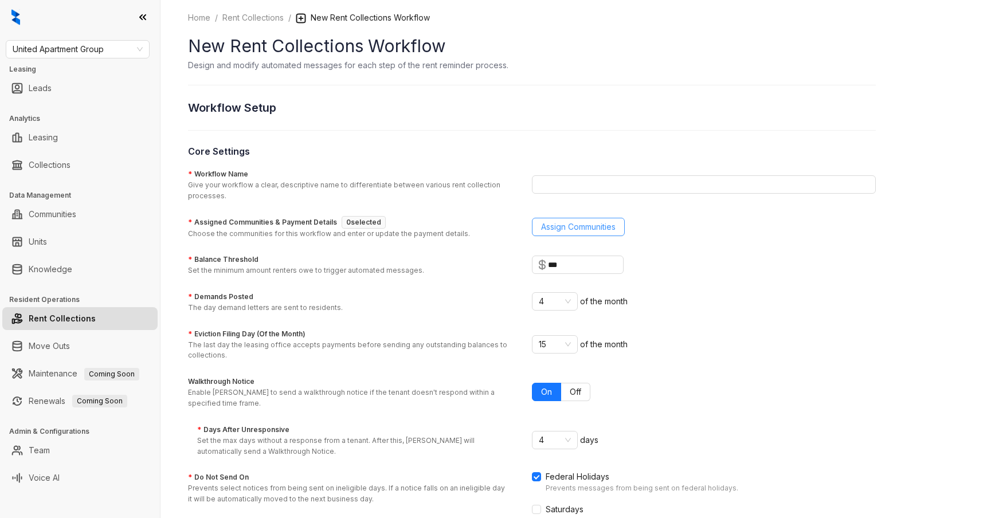
click at [571, 225] on span "Assign Communities" at bounding box center [578, 227] width 75 height 13
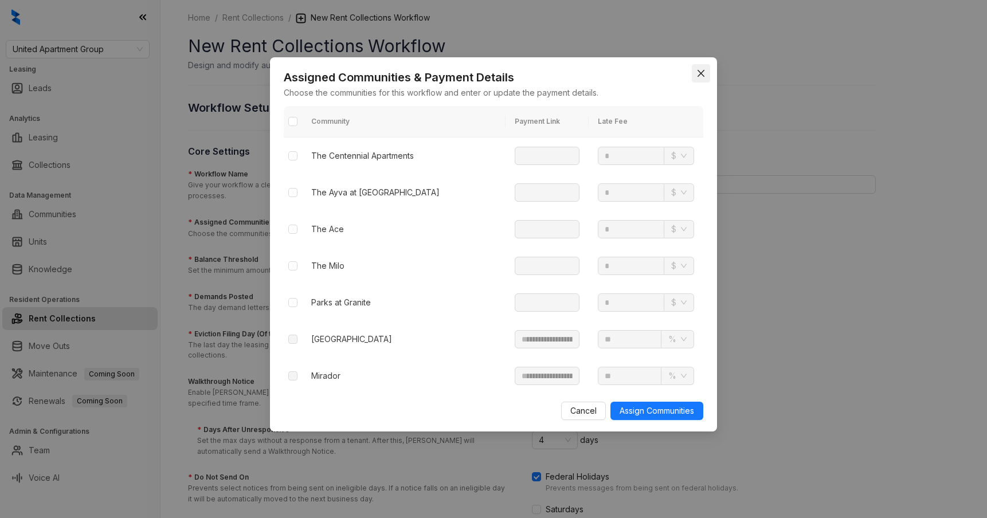
click at [702, 73] on icon "close" at bounding box center [700, 73] width 9 height 9
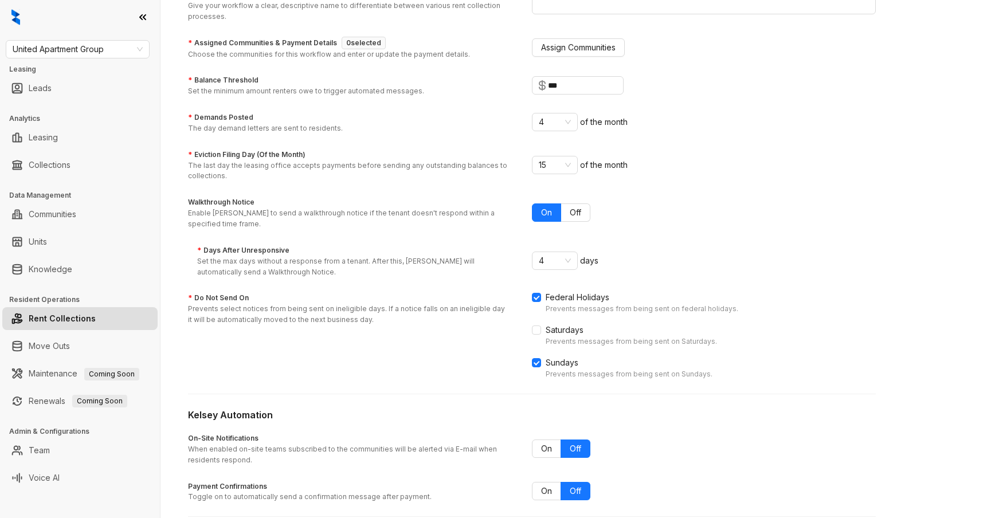
scroll to position [233, 0]
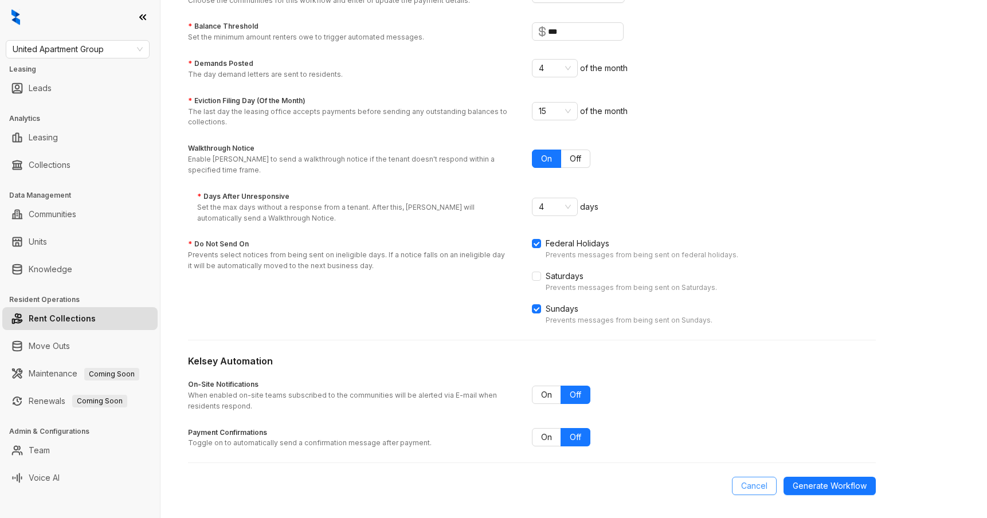
click at [742, 486] on span "Cancel" at bounding box center [754, 486] width 26 height 13
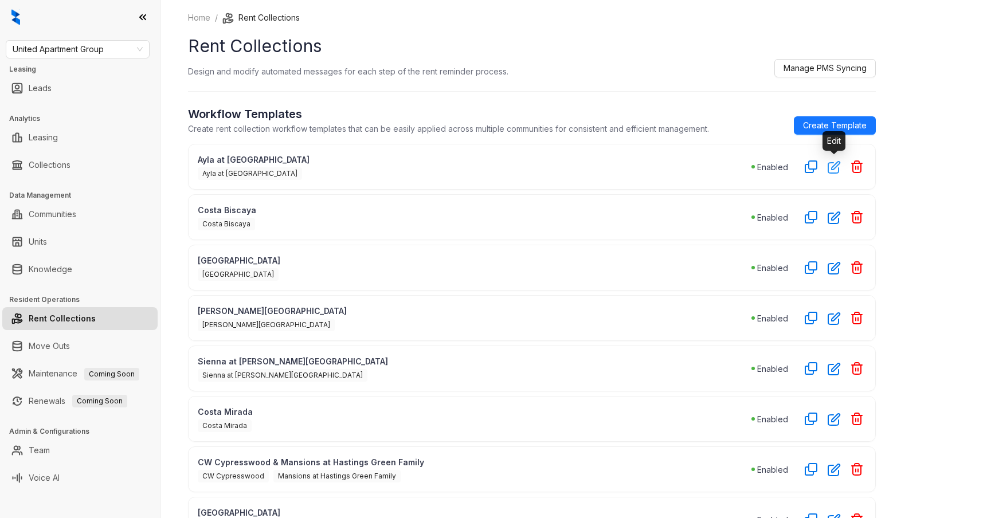
click at [831, 166] on icon "button" at bounding box center [834, 166] width 13 height 13
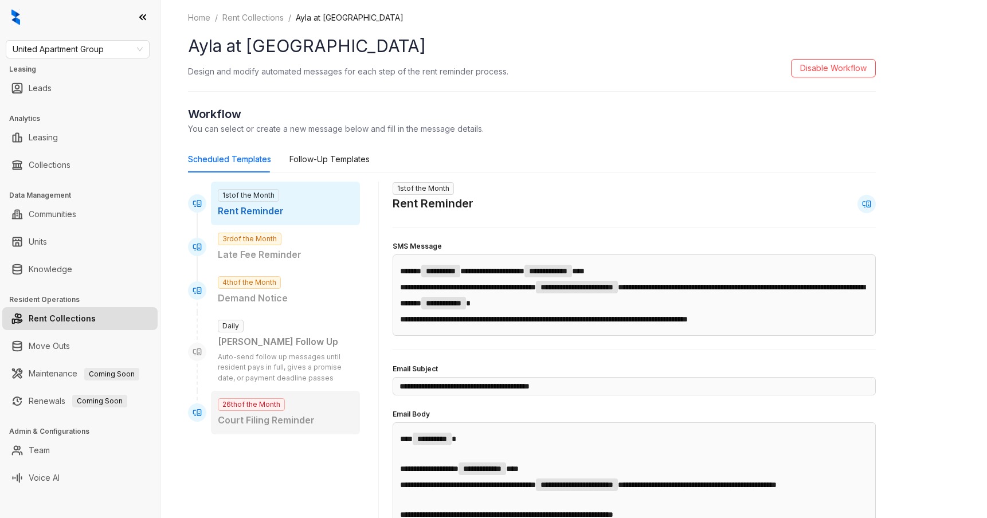
click at [307, 425] on p "Court Filing Reminder" at bounding box center [285, 420] width 135 height 14
type input "**********"
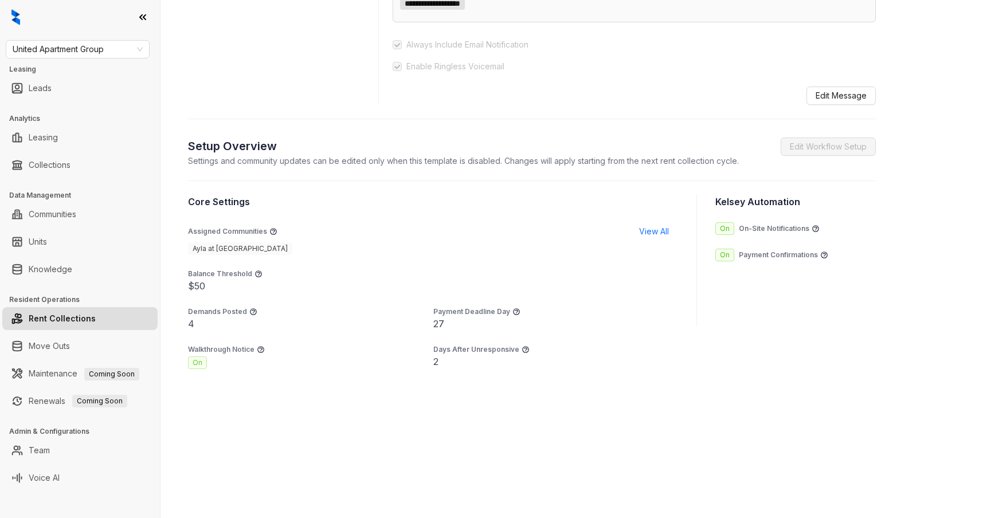
scroll to position [674, 0]
drag, startPoint x: 449, startPoint y: 319, endPoint x: 433, endPoint y: 320, distance: 15.5
click at [433, 320] on div "27" at bounding box center [555, 324] width 245 height 14
click at [444, 313] on p "Payment Deadline Day" at bounding box center [471, 312] width 77 height 10
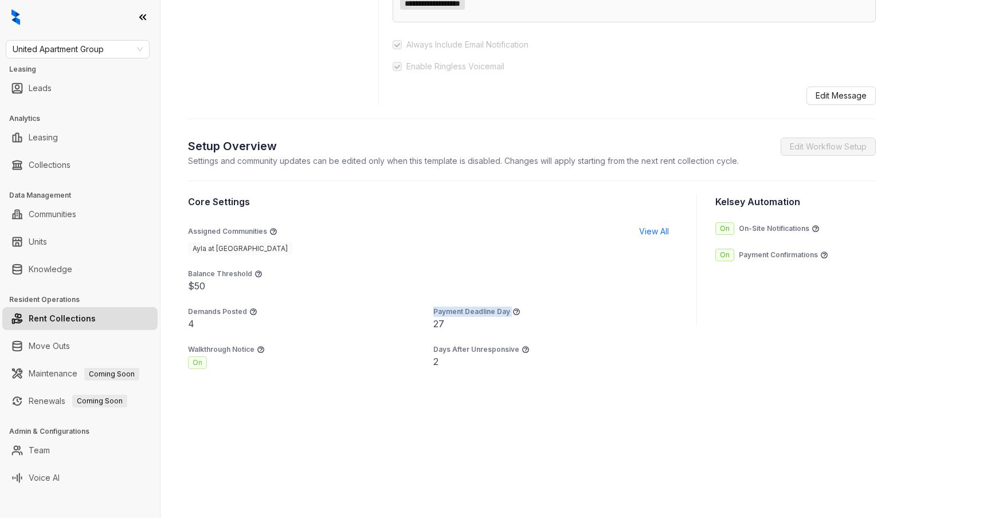
click at [444, 313] on p "Payment Deadline Day" at bounding box center [471, 312] width 77 height 10
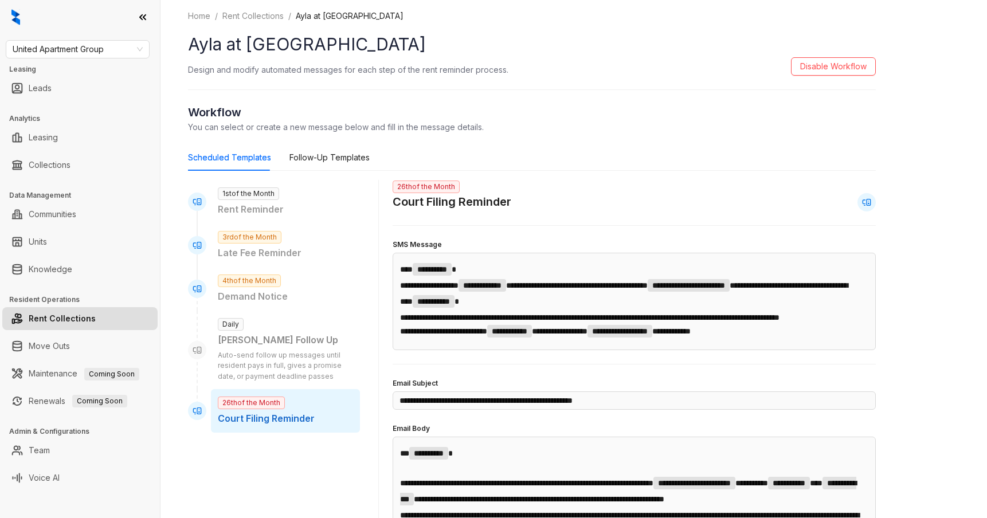
scroll to position [24, 0]
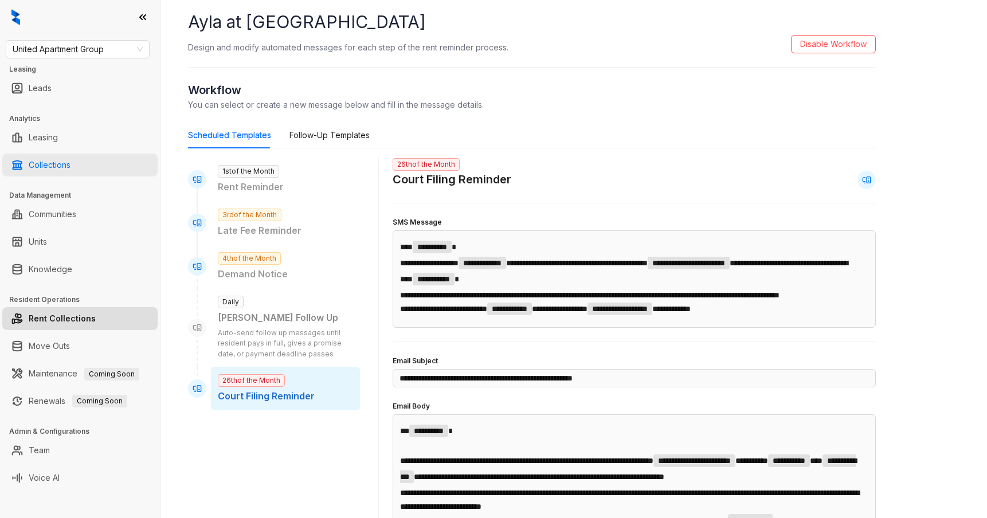
click at [70, 168] on link "Collections" at bounding box center [50, 165] width 42 height 23
click at [55, 168] on link "Collections" at bounding box center [50, 165] width 42 height 23
click at [62, 164] on link "Collections" at bounding box center [50, 165] width 42 height 23
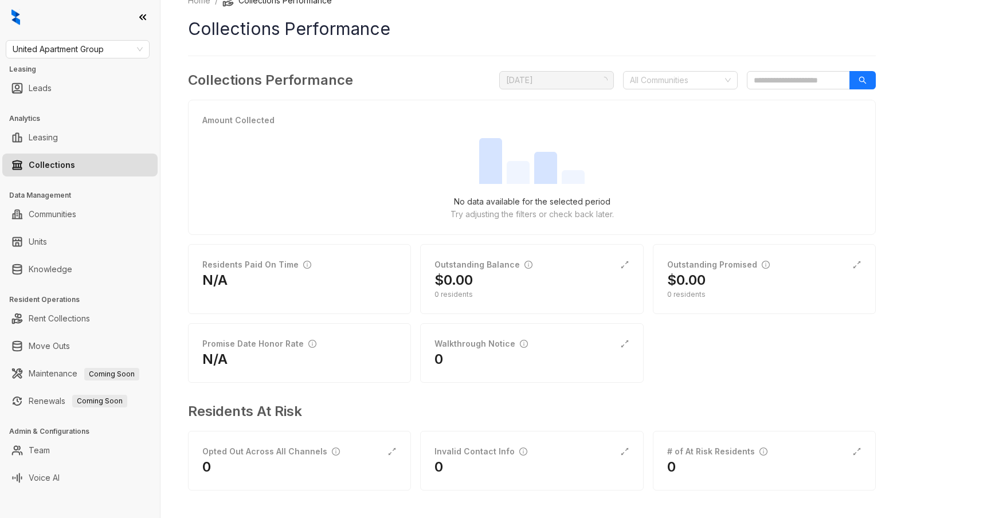
scroll to position [17, 0]
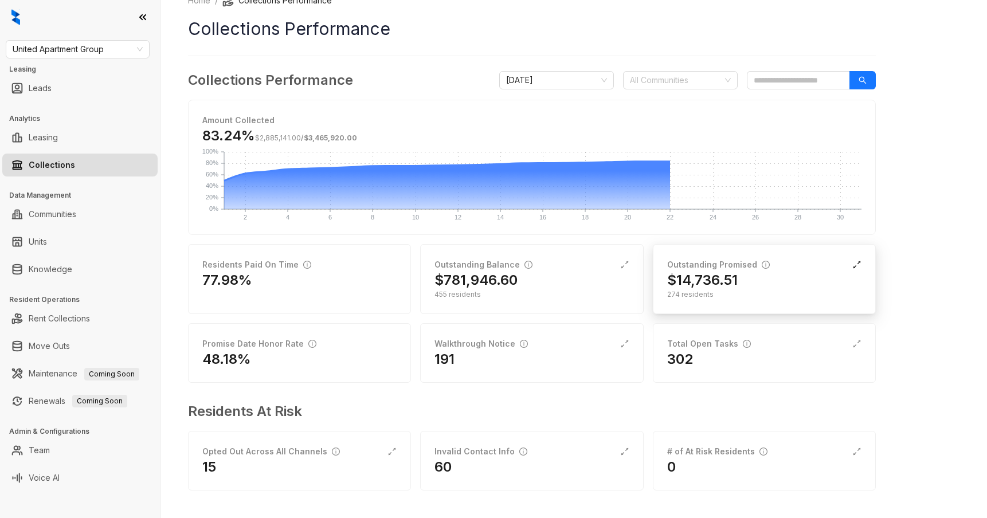
click at [857, 264] on icon "expand-alt" at bounding box center [856, 264] width 9 height 9
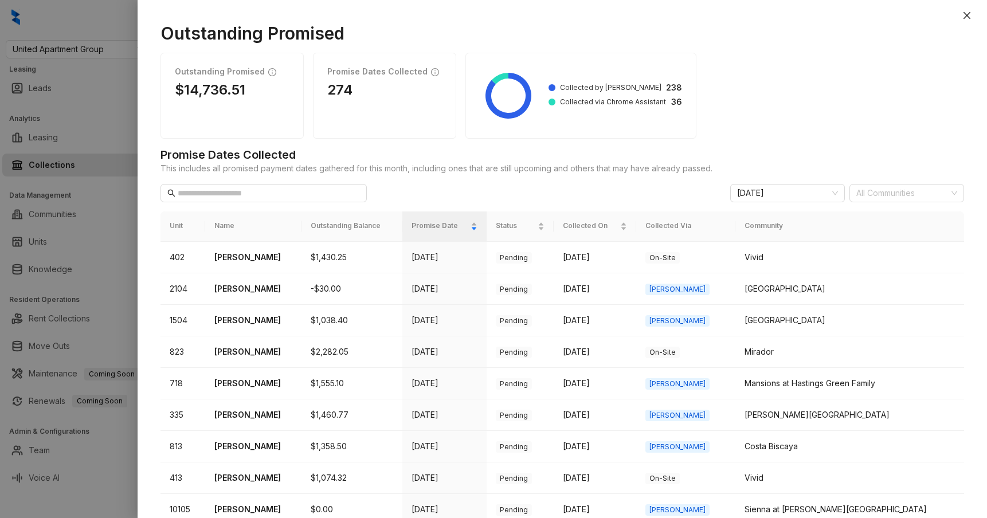
click at [116, 216] on div at bounding box center [493, 259] width 987 height 518
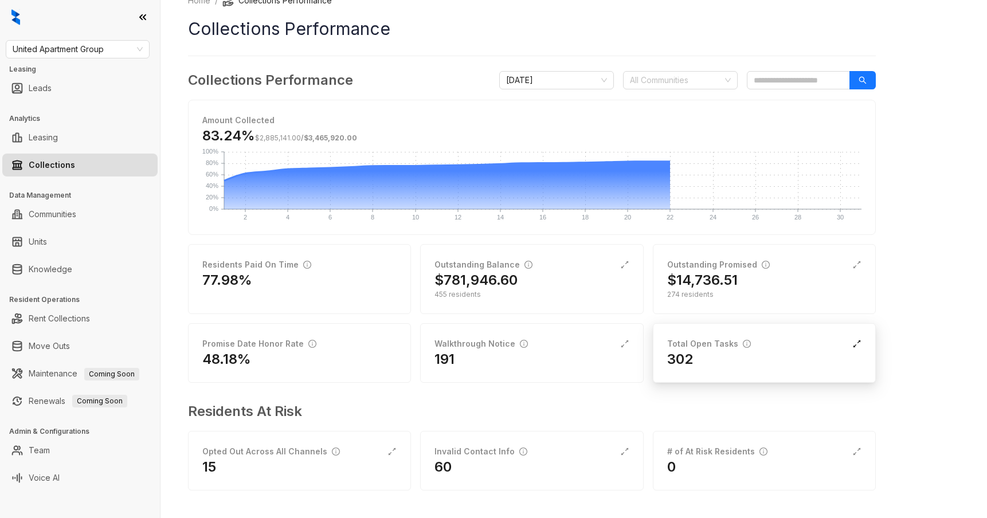
click at [854, 346] on icon "expand-alt" at bounding box center [856, 343] width 7 height 7
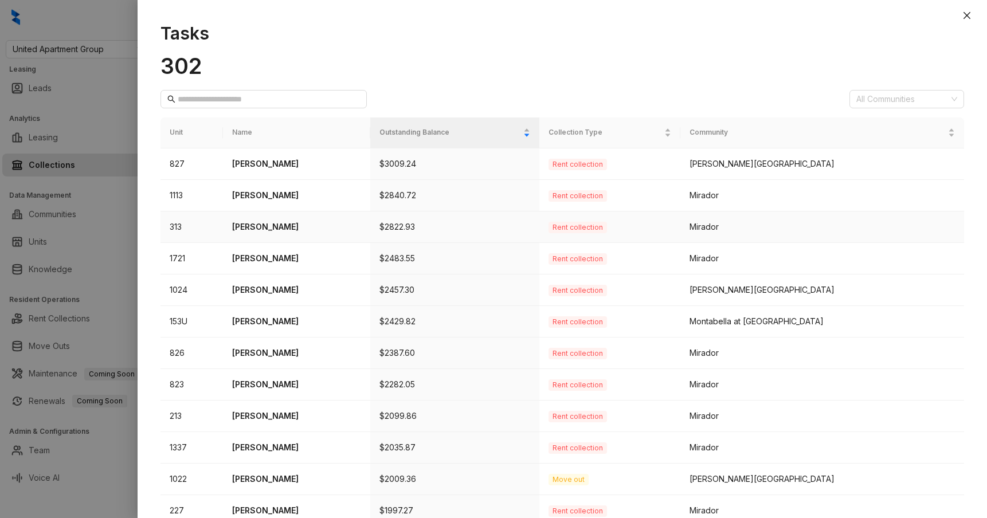
scroll to position [299, 0]
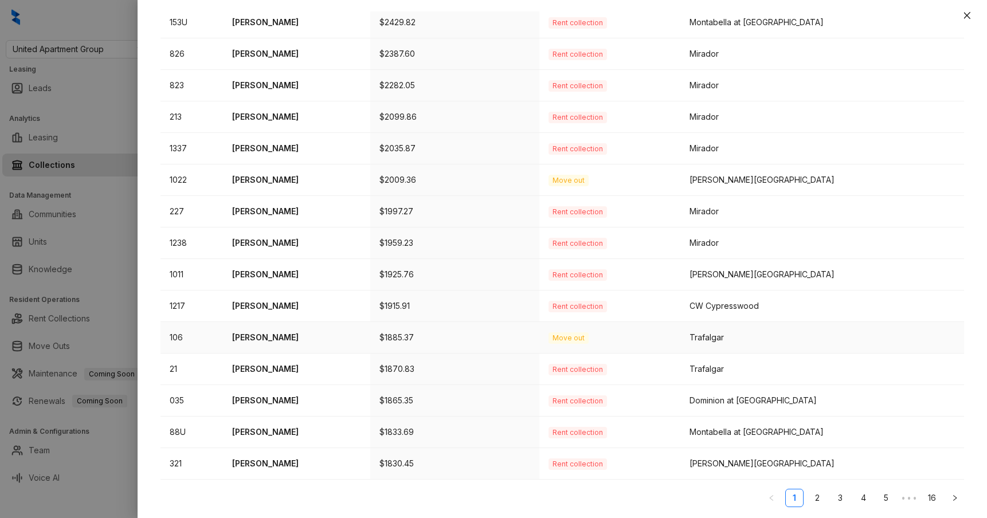
click at [275, 338] on p "[PERSON_NAME]" at bounding box center [296, 337] width 129 height 13
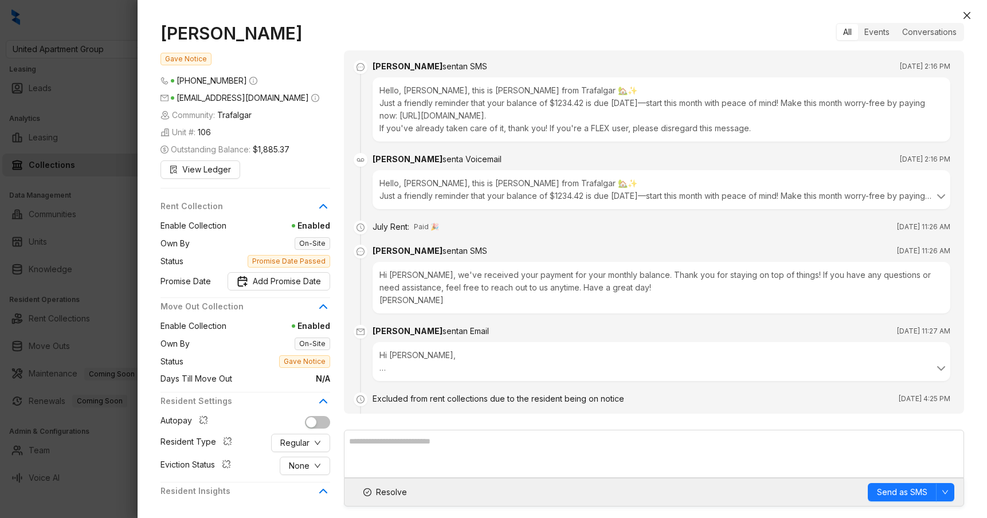
scroll to position [1764, 0]
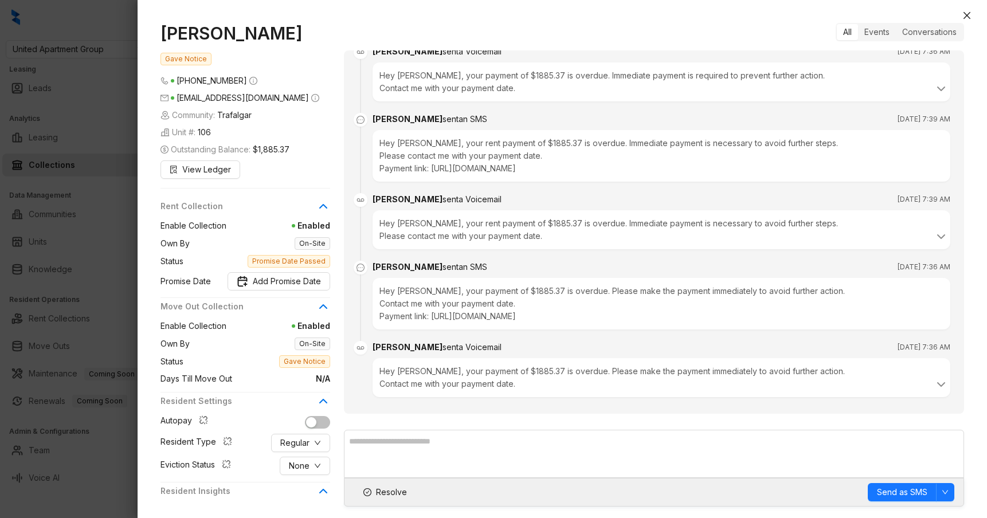
click at [458, 293] on div "Hey [PERSON_NAME], your payment of $1885.37 is overdue. Please make the payment…" at bounding box center [662, 304] width 578 height 52
click at [473, 289] on div "Hey [PERSON_NAME], your payment of $1885.37 is overdue. Please make the payment…" at bounding box center [662, 304] width 578 height 52
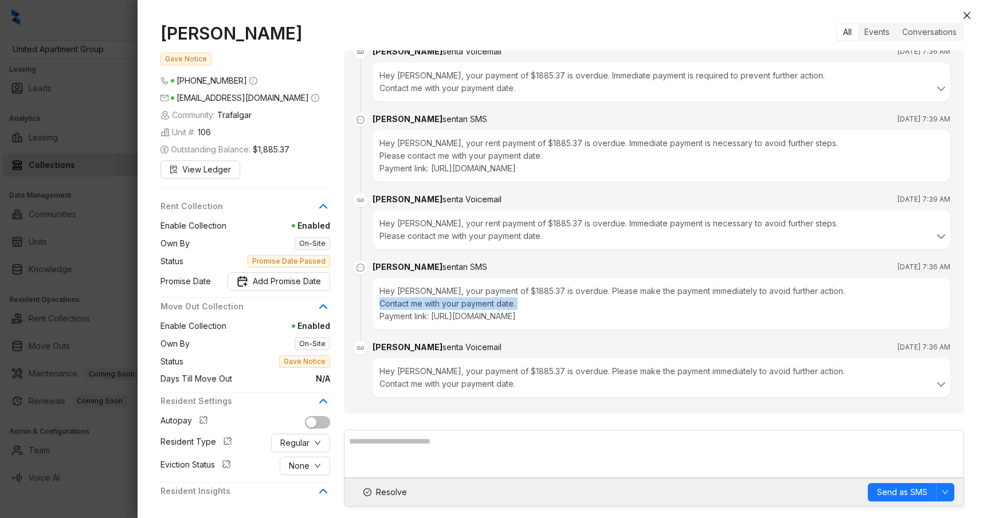
click at [473, 289] on div "Hey [PERSON_NAME], your payment of $1885.37 is overdue. Please make the payment…" at bounding box center [662, 304] width 578 height 52
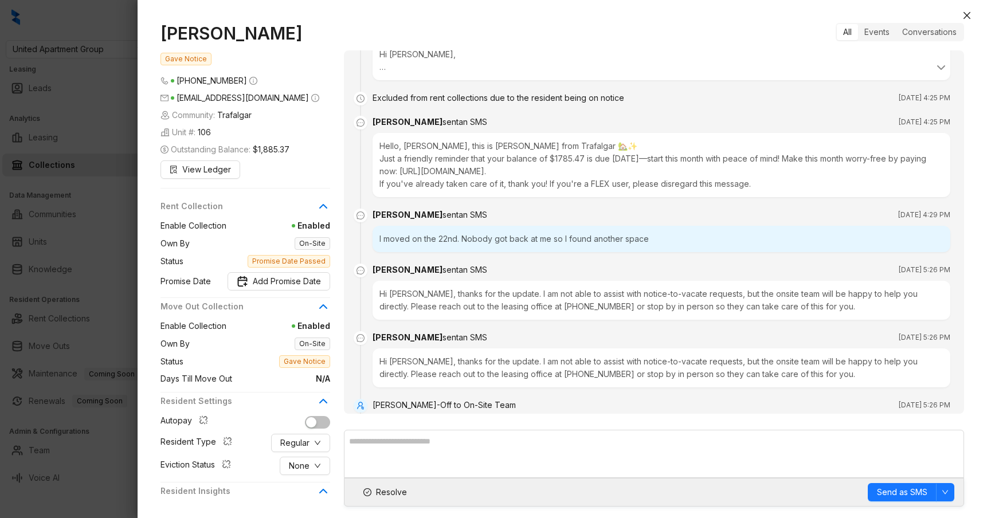
scroll to position [379, 0]
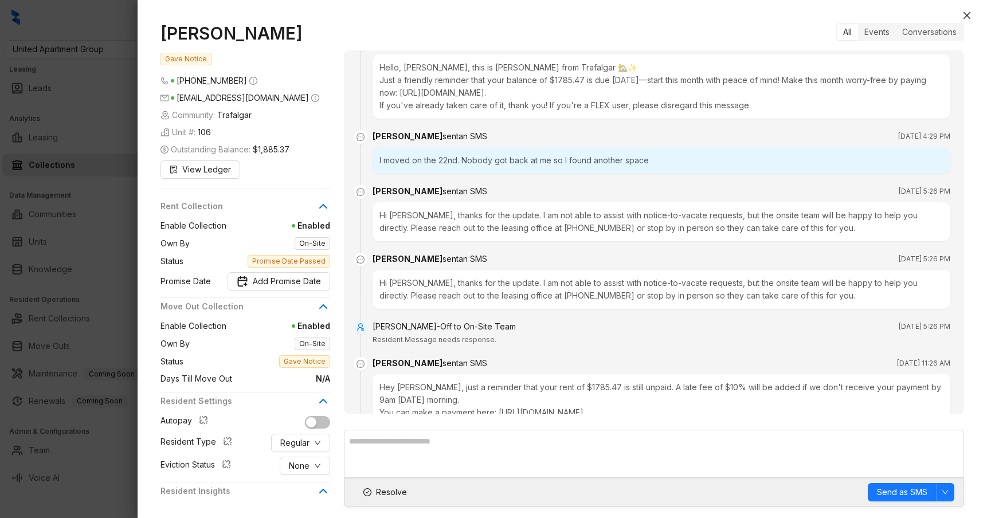
click at [485, 159] on div "I moved on the 22nd. Nobody got back at me so I found another space" at bounding box center [662, 160] width 578 height 26
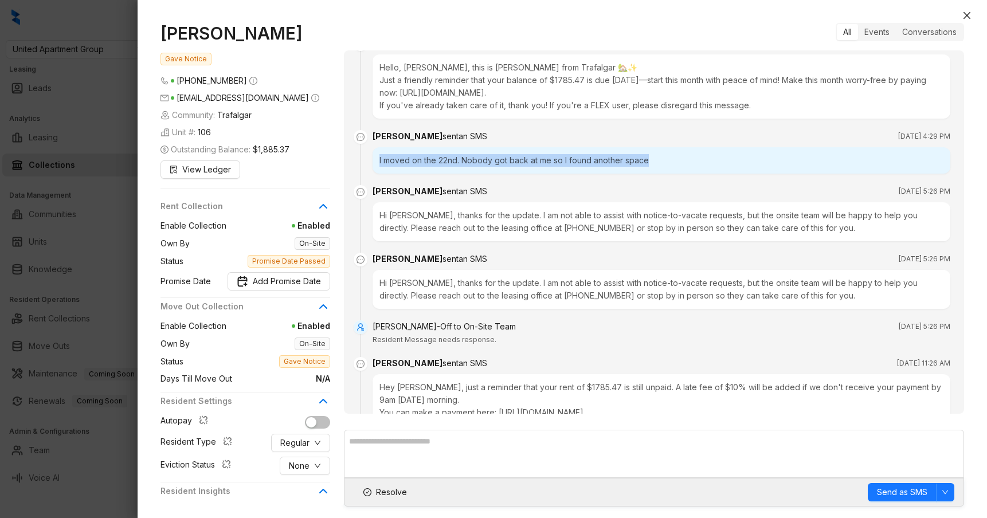
click at [485, 159] on div "I moved on the 22nd. Nobody got back at me so I found another space" at bounding box center [662, 160] width 578 height 26
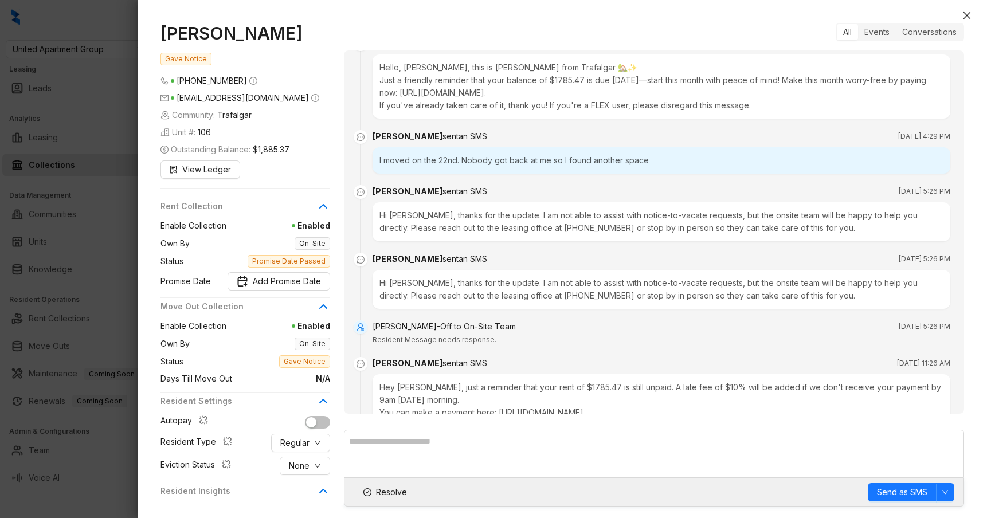
click at [477, 159] on div "I moved on the 22nd. Nobody got back at me so I found another space" at bounding box center [662, 160] width 578 height 26
click at [94, 221] on div at bounding box center [493, 259] width 987 height 518
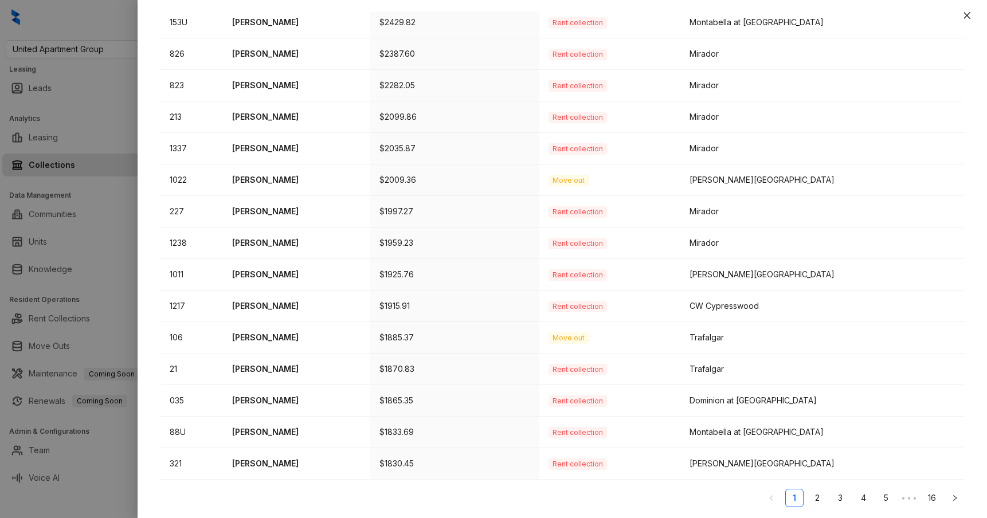
click at [75, 160] on div at bounding box center [493, 259] width 987 height 518
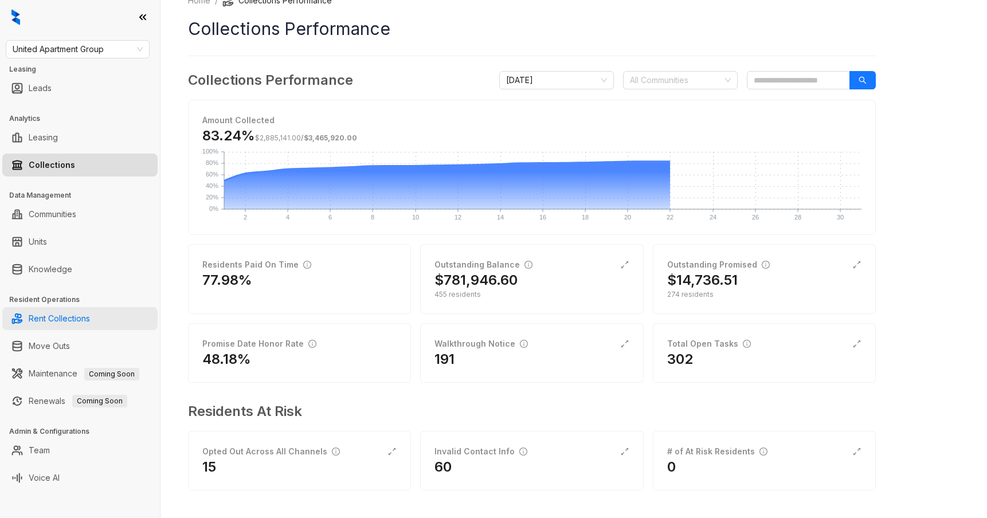
click at [72, 317] on link "Rent Collections" at bounding box center [59, 318] width 61 height 23
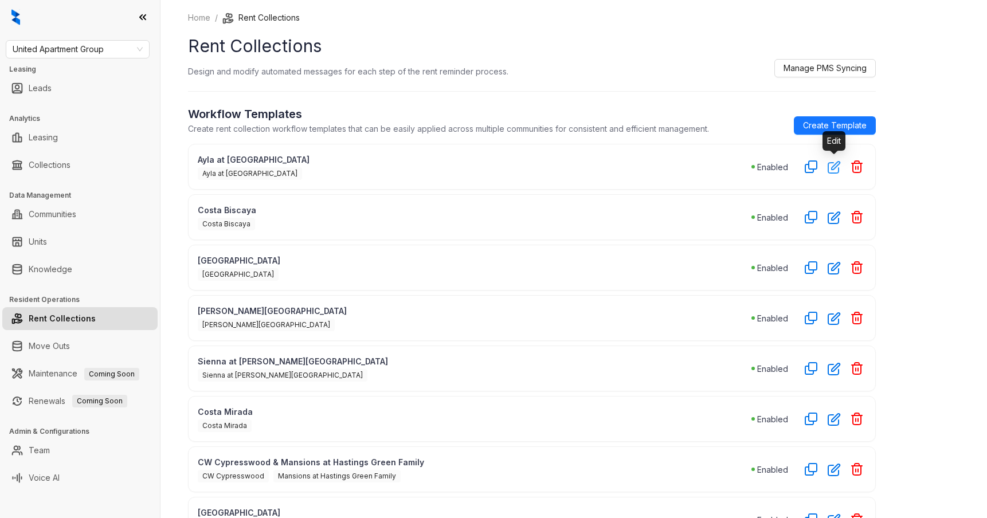
click at [830, 166] on icon "button" at bounding box center [834, 166] width 13 height 13
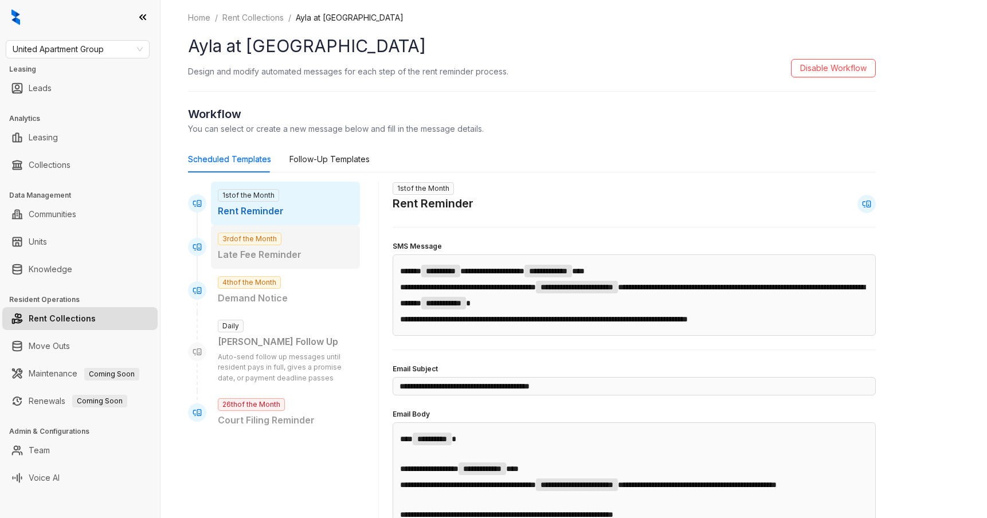
click at [309, 254] on p "Late Fee Reminder" at bounding box center [285, 255] width 135 height 14
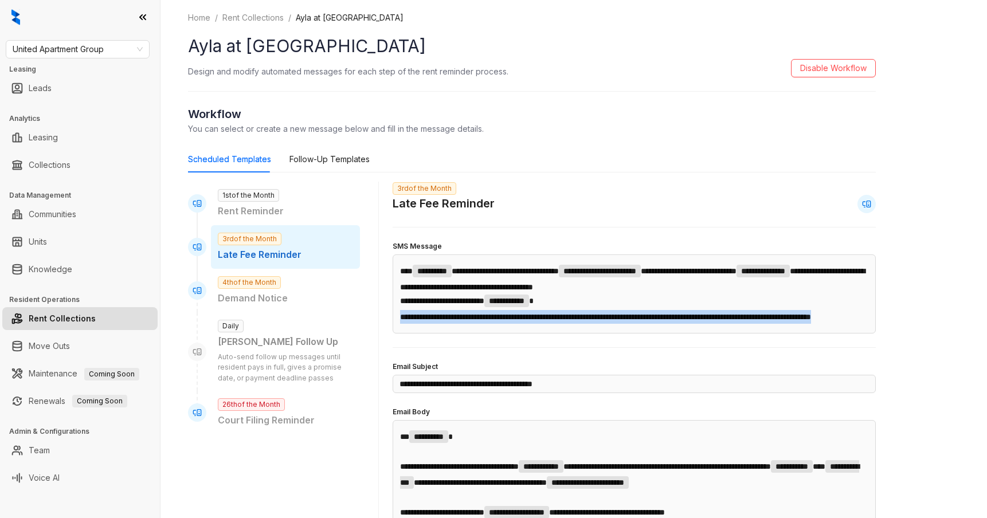
drag, startPoint x: 531, startPoint y: 328, endPoint x: 402, endPoint y: 322, distance: 128.5
click at [402, 322] on p "**********" at bounding box center [634, 317] width 468 height 14
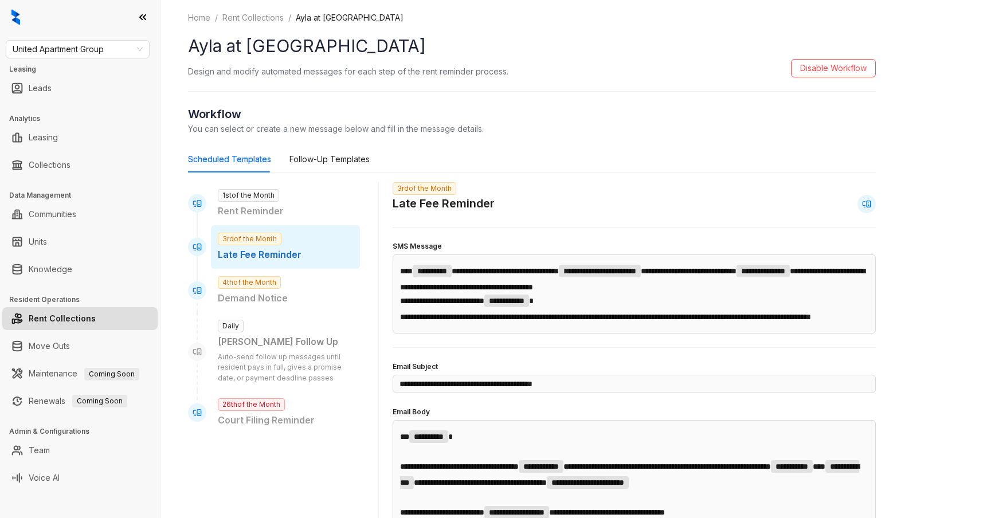
click at [445, 324] on p "**********" at bounding box center [634, 317] width 468 height 14
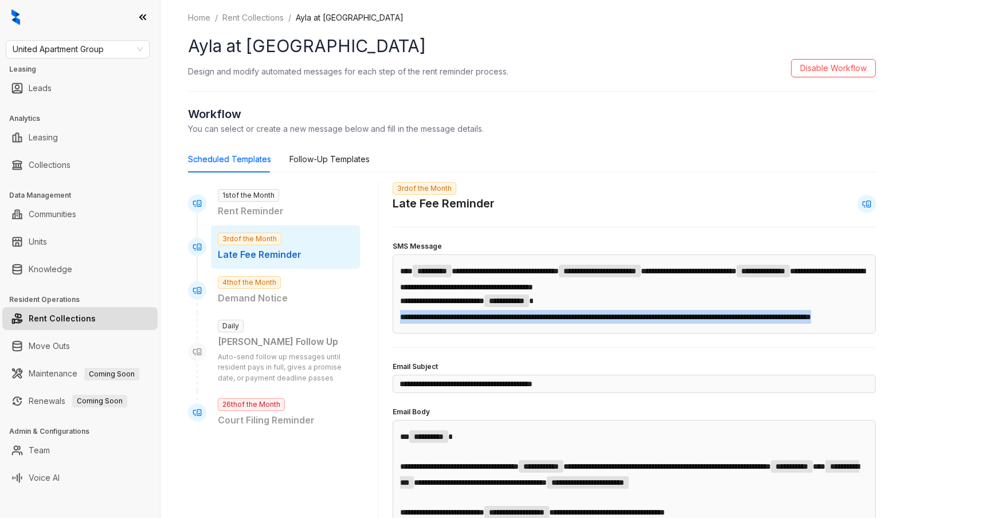
click at [445, 324] on p "**********" at bounding box center [634, 317] width 468 height 14
click at [434, 321] on span "**********" at bounding box center [605, 317] width 411 height 8
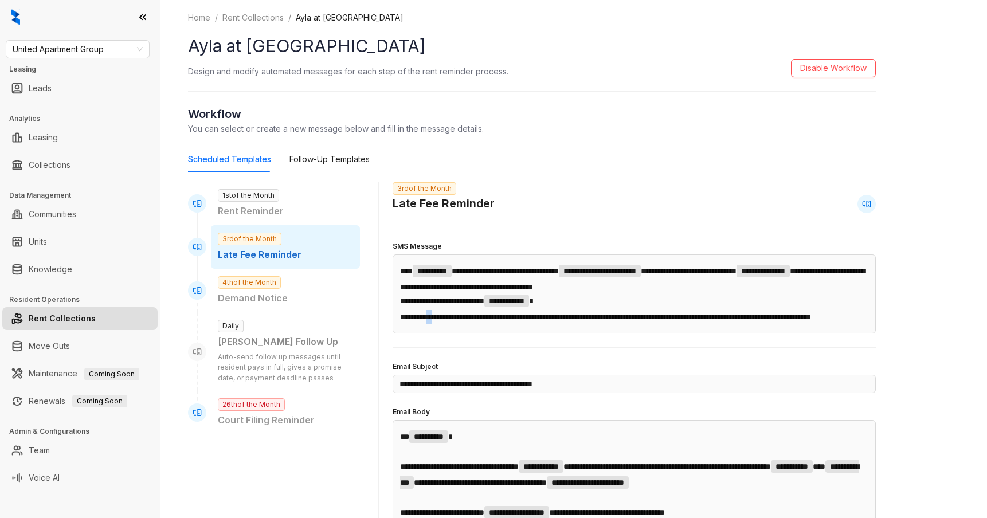
click at [434, 321] on span "**********" at bounding box center [605, 317] width 411 height 8
click at [498, 321] on span "**********" at bounding box center [605, 317] width 411 height 8
click at [617, 321] on span "**********" at bounding box center [605, 317] width 411 height 8
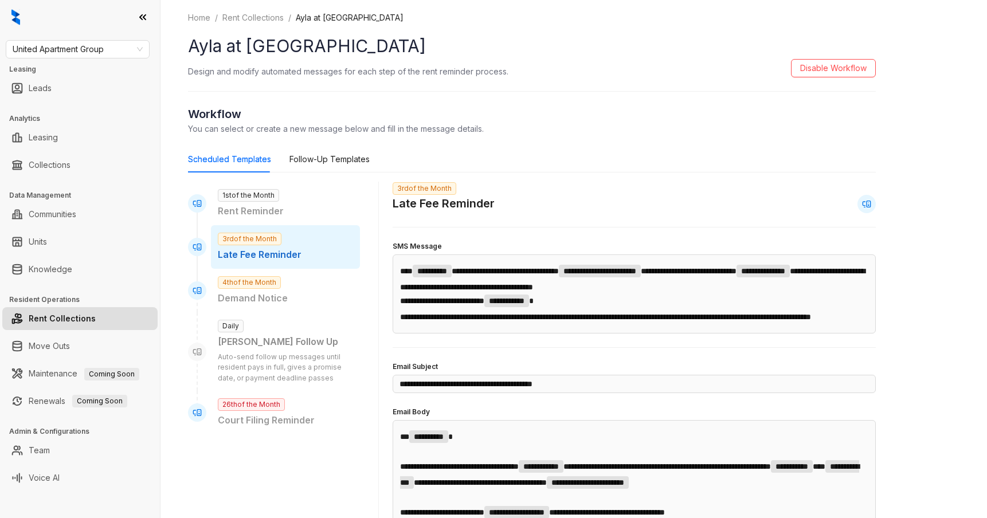
click at [685, 321] on span "**********" at bounding box center [605, 317] width 411 height 8
click at [483, 334] on div "**********" at bounding box center [634, 293] width 483 height 79
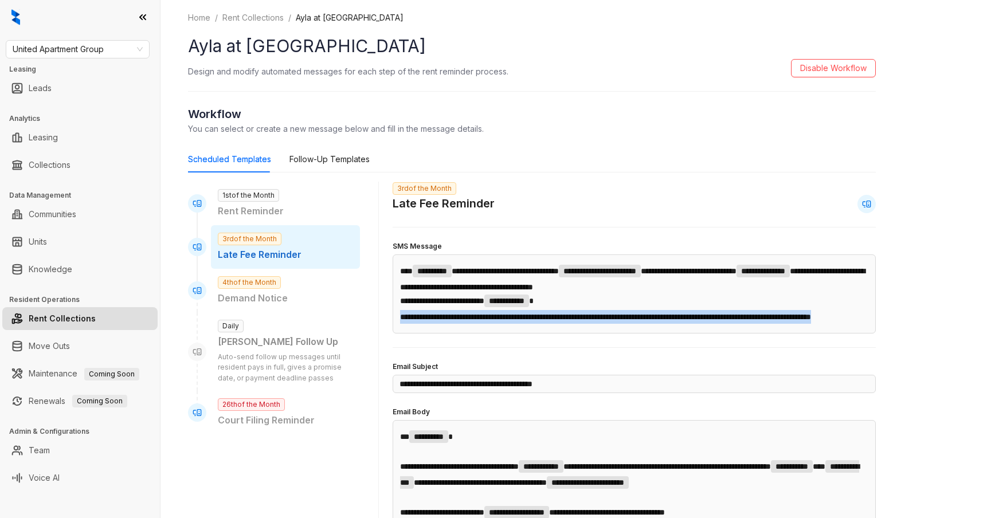
drag, startPoint x: 484, startPoint y: 336, endPoint x: 402, endPoint y: 323, distance: 83.5
click at [402, 323] on p "**********" at bounding box center [634, 317] width 468 height 14
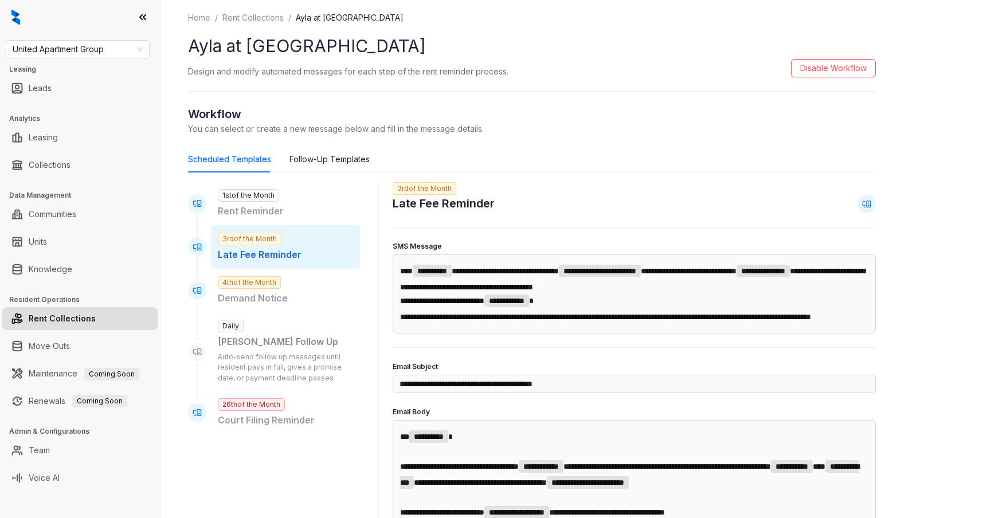
click at [476, 321] on span "**********" at bounding box center [605, 317] width 411 height 8
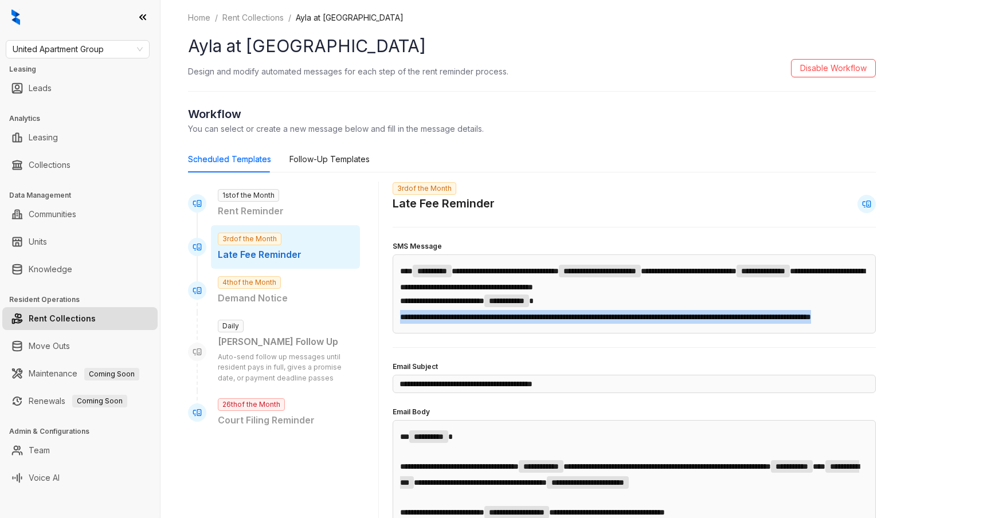
click at [476, 321] on span "**********" at bounding box center [605, 317] width 411 height 8
click at [575, 321] on span "**********" at bounding box center [605, 317] width 411 height 8
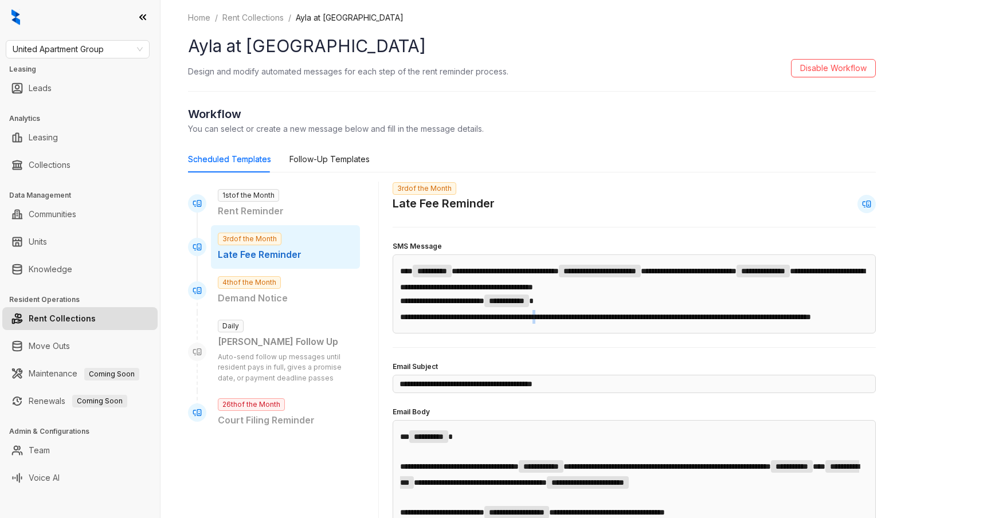
click at [575, 321] on span "**********" at bounding box center [605, 317] width 411 height 8
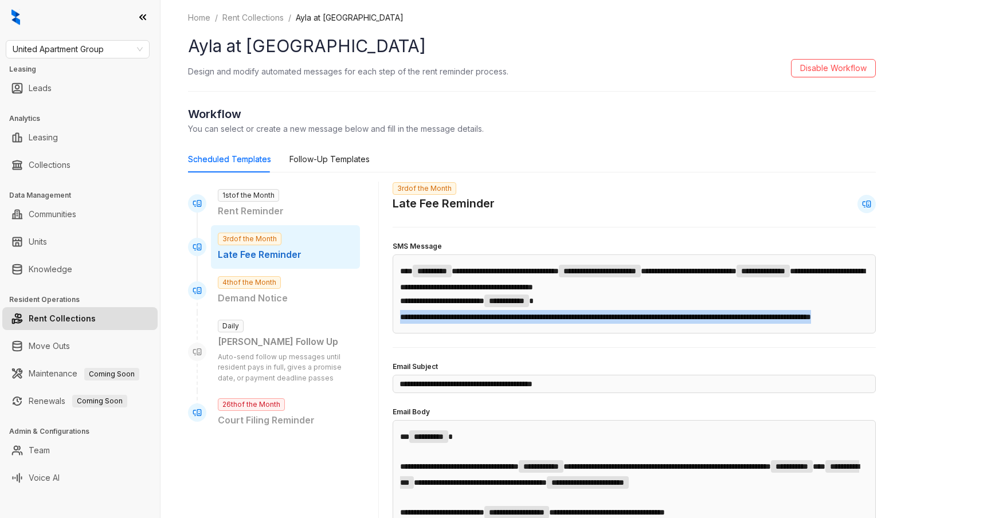
click at [575, 321] on span "**********" at bounding box center [605, 317] width 411 height 8
click at [677, 324] on p "**********" at bounding box center [634, 317] width 468 height 14
drag, startPoint x: 477, startPoint y: 334, endPoint x: 398, endPoint y: 323, distance: 79.8
click at [398, 323] on div "**********" at bounding box center [634, 293] width 483 height 79
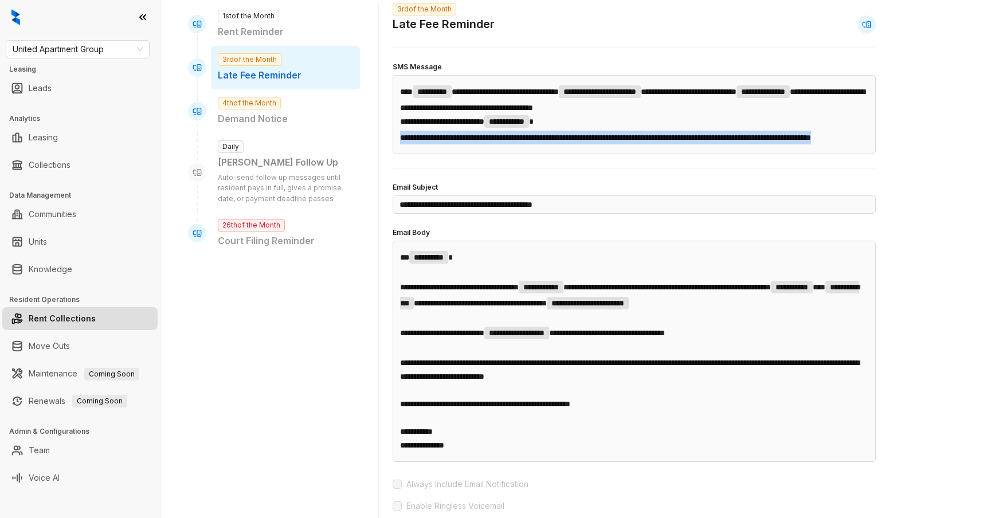
scroll to position [185, 0]
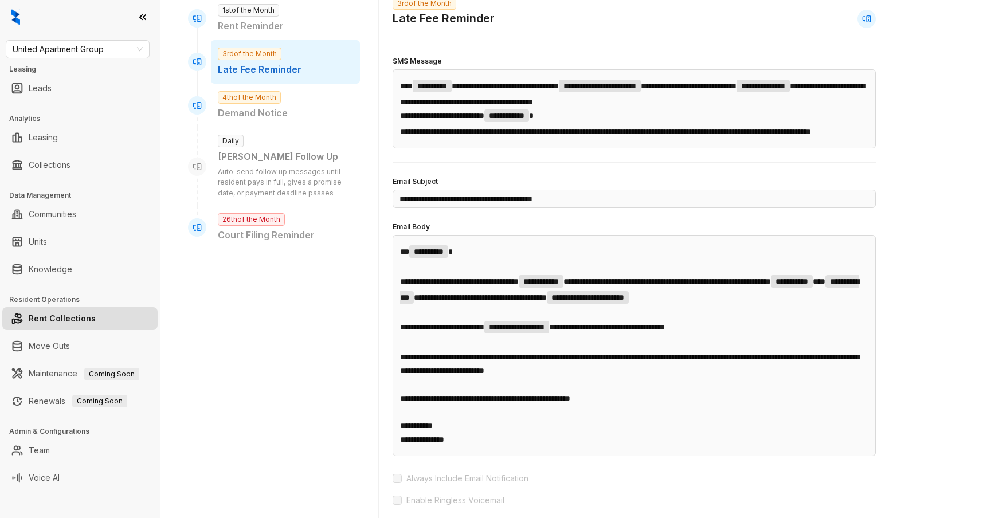
click at [559, 375] on span "**********" at bounding box center [629, 364] width 459 height 22
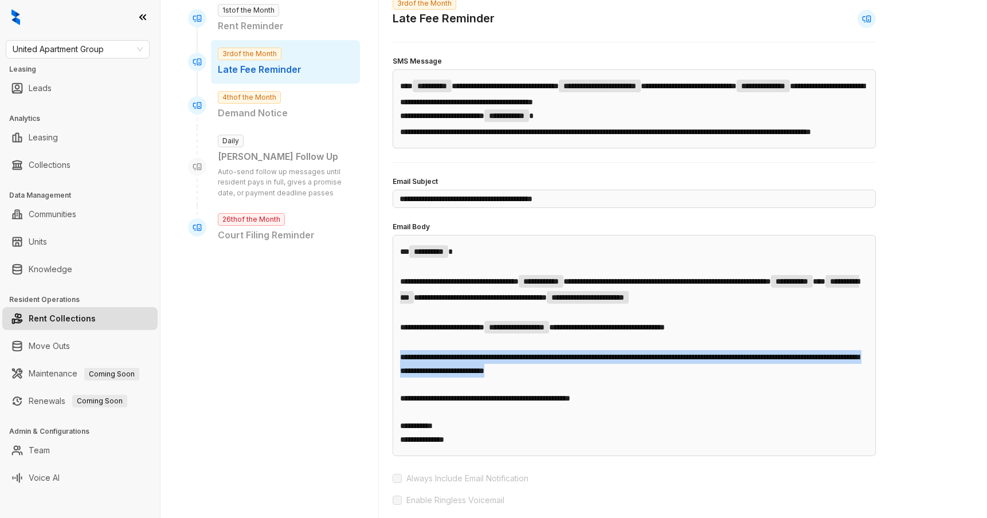
click at [559, 375] on span "**********" at bounding box center [629, 364] width 459 height 22
click at [577, 375] on span "**********" at bounding box center [629, 364] width 459 height 22
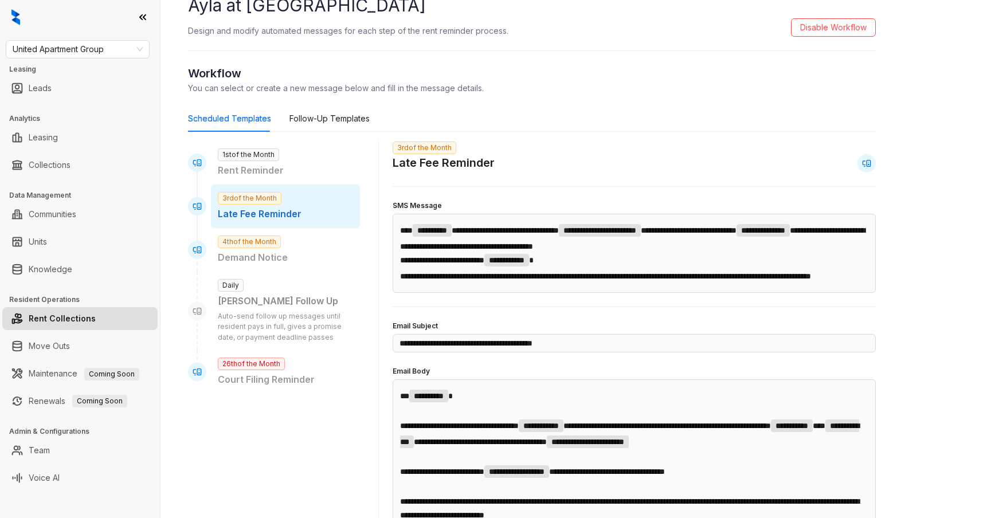
scroll to position [11, 0]
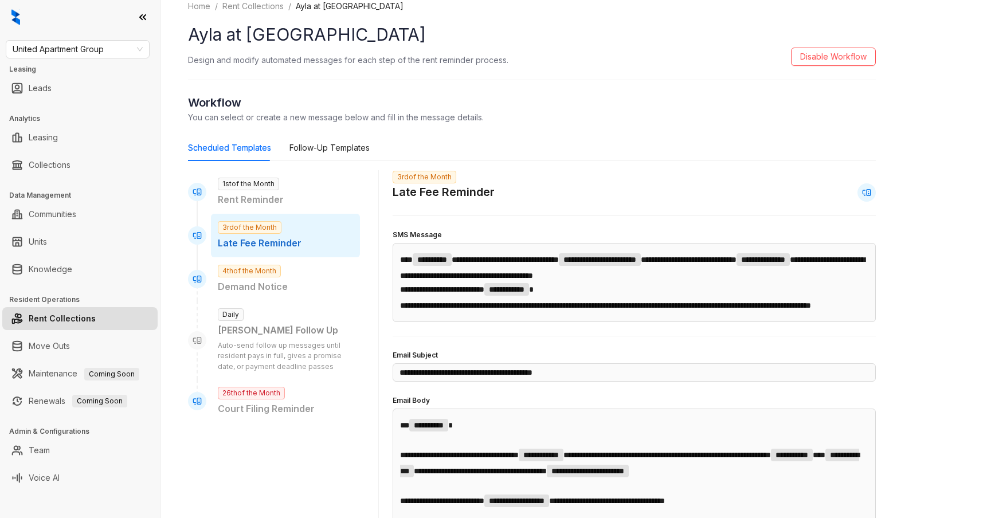
click at [496, 309] on span "**********" at bounding box center [605, 305] width 411 height 8
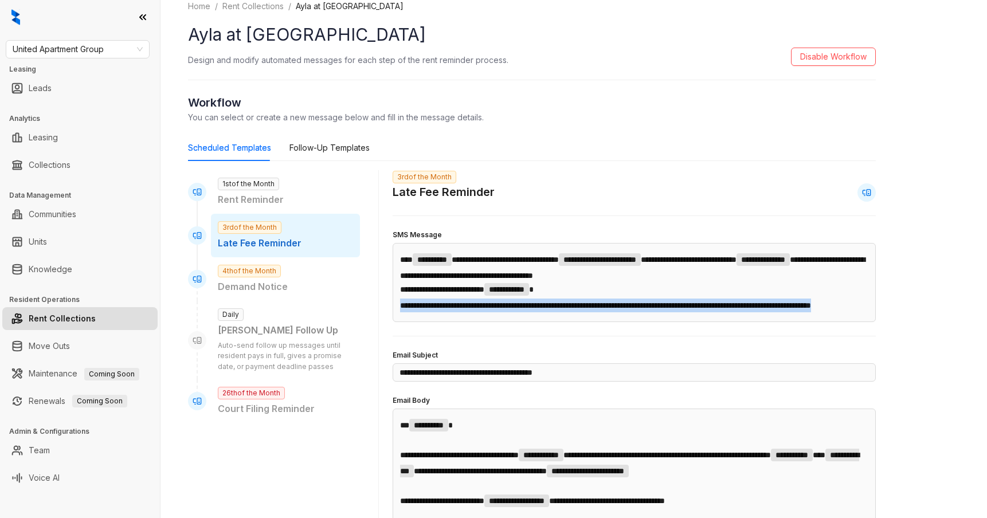
click at [496, 309] on span "**********" at bounding box center [605, 305] width 411 height 8
click at [459, 309] on span "**********" at bounding box center [605, 305] width 411 height 8
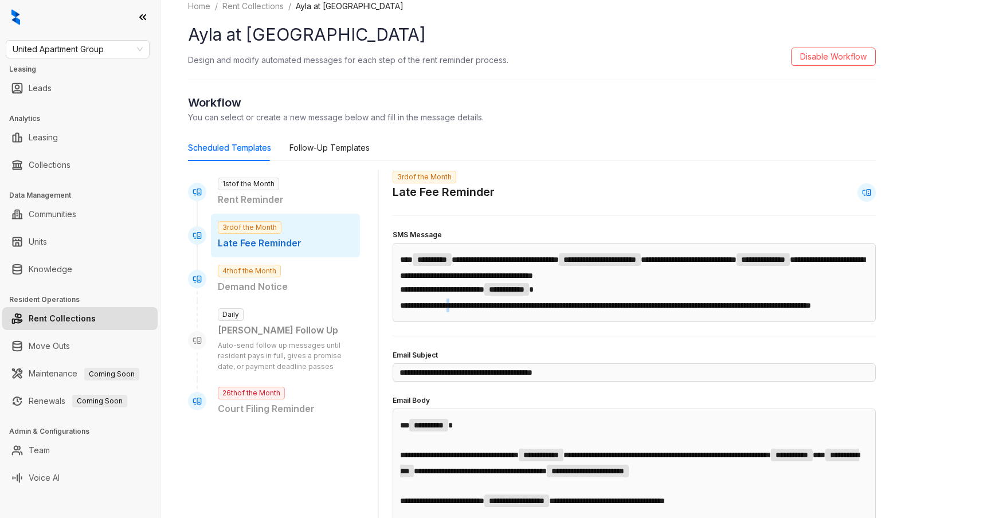
click at [459, 309] on span "**********" at bounding box center [605, 305] width 411 height 8
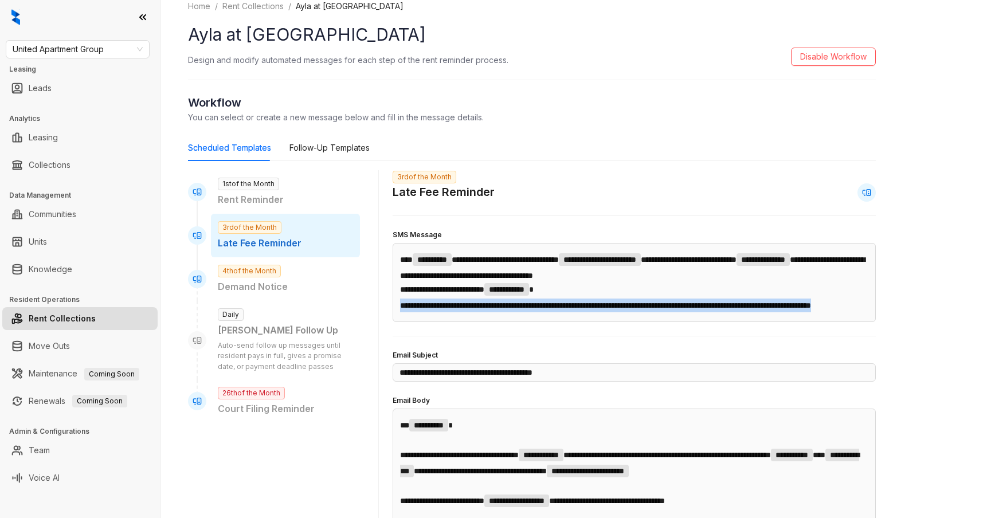
click at [459, 309] on span "**********" at bounding box center [605, 305] width 411 height 8
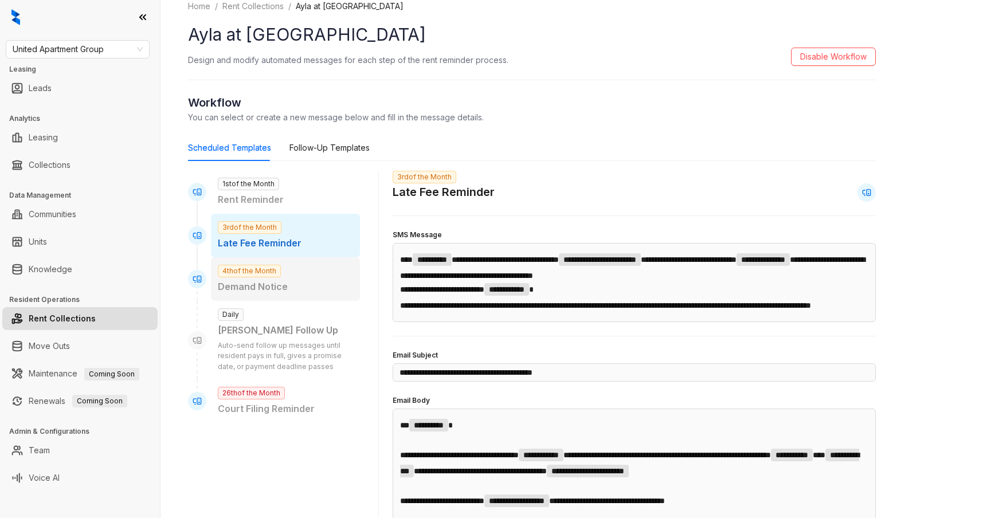
click at [308, 276] on div "4th of the Month Demand Notice" at bounding box center [285, 279] width 149 height 44
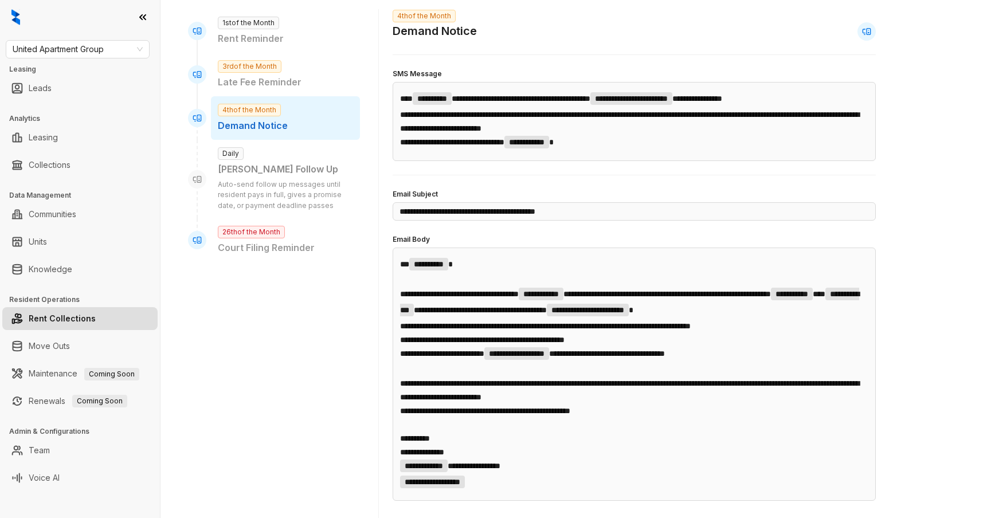
scroll to position [213, 0]
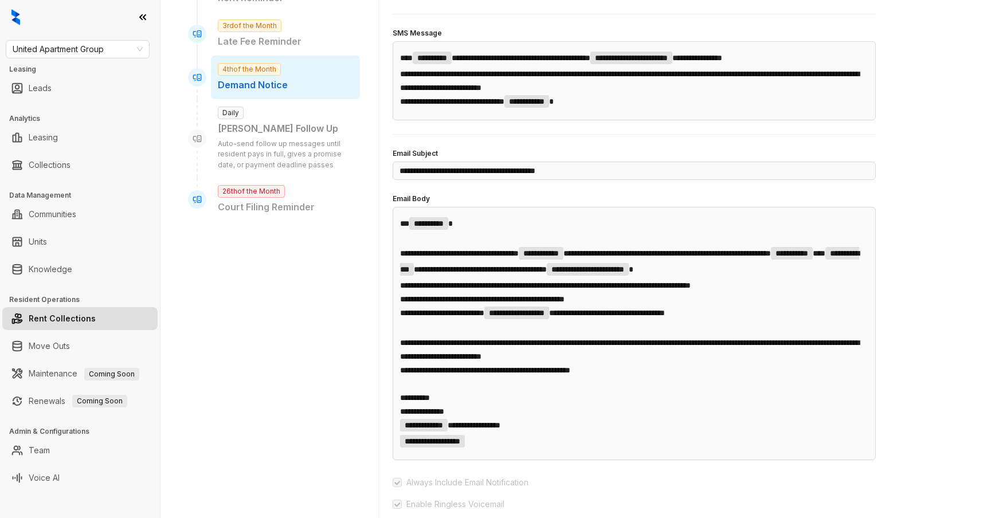
click at [499, 354] on p "**********" at bounding box center [634, 350] width 468 height 28
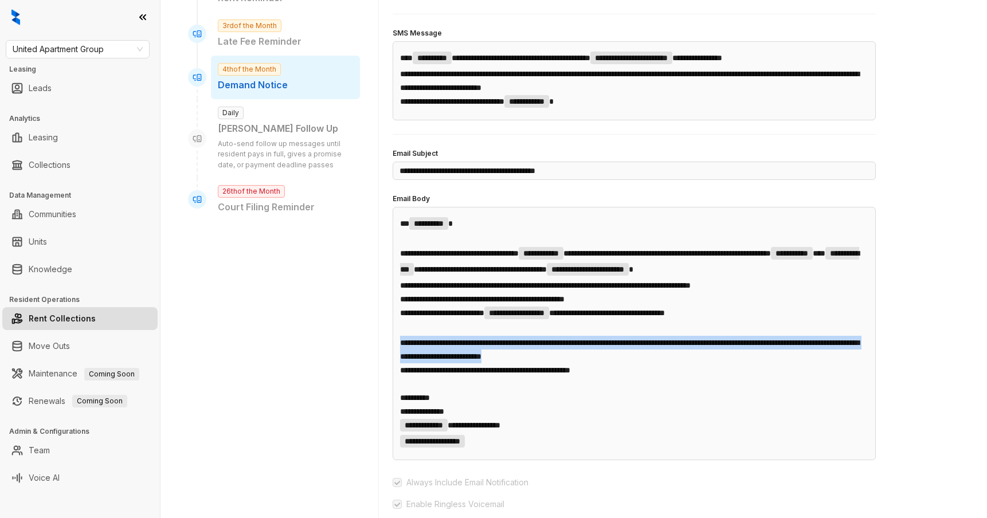
click at [499, 354] on p "**********" at bounding box center [634, 350] width 468 height 28
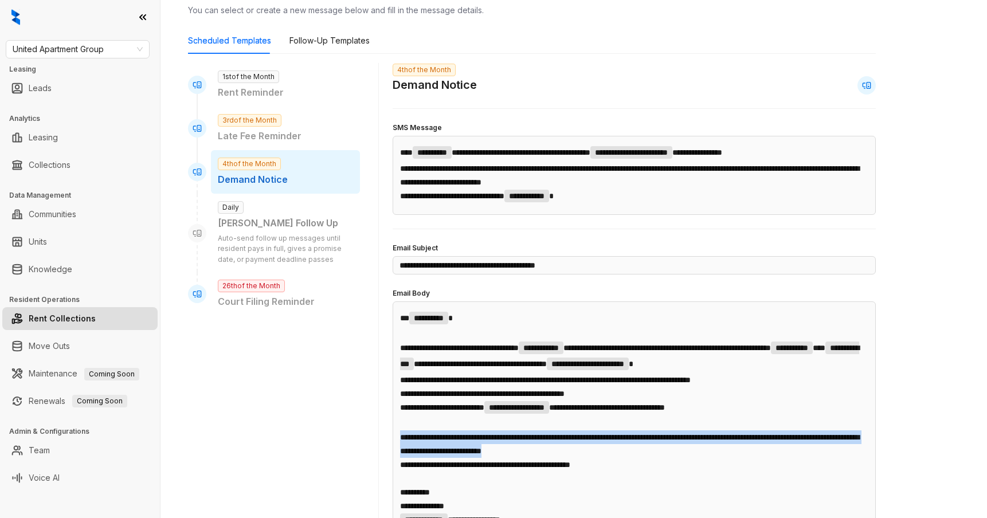
scroll to position [0, 0]
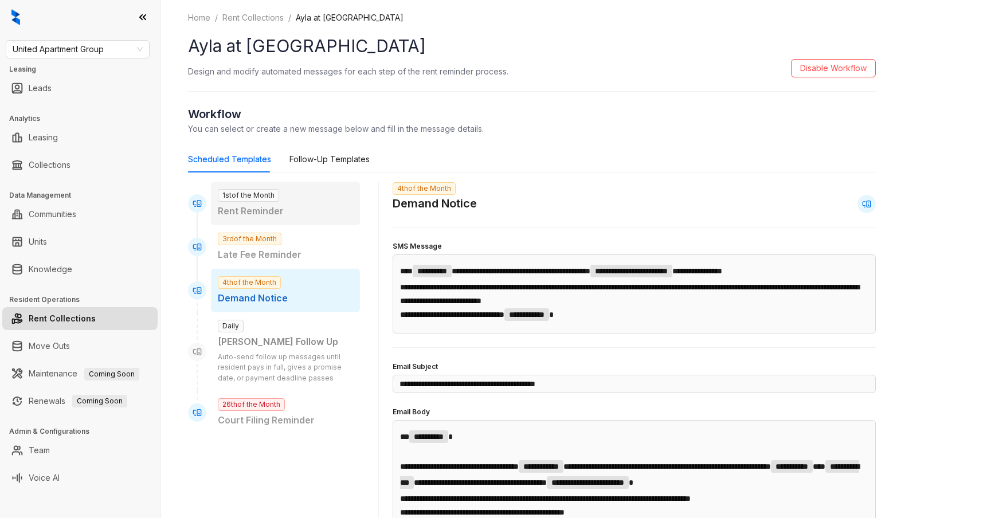
click at [272, 198] on span "1st of the Month" at bounding box center [248, 195] width 61 height 13
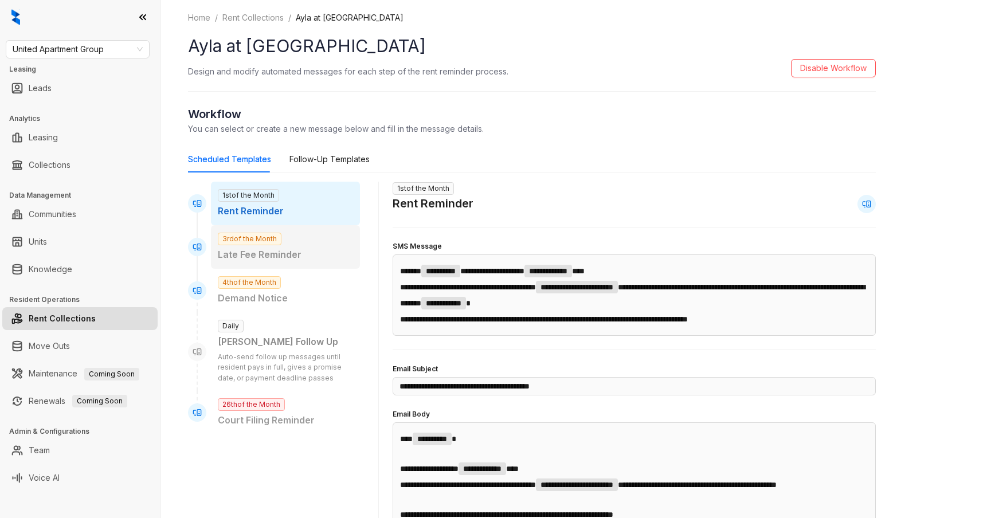
click at [271, 240] on span "3rd of the Month" at bounding box center [250, 239] width 64 height 13
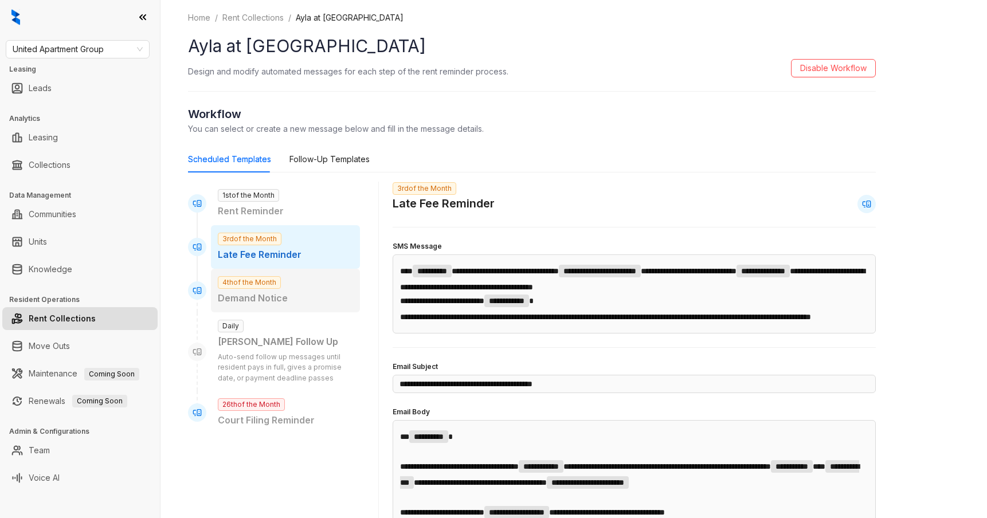
click at [281, 295] on p "Demand Notice" at bounding box center [285, 298] width 135 height 14
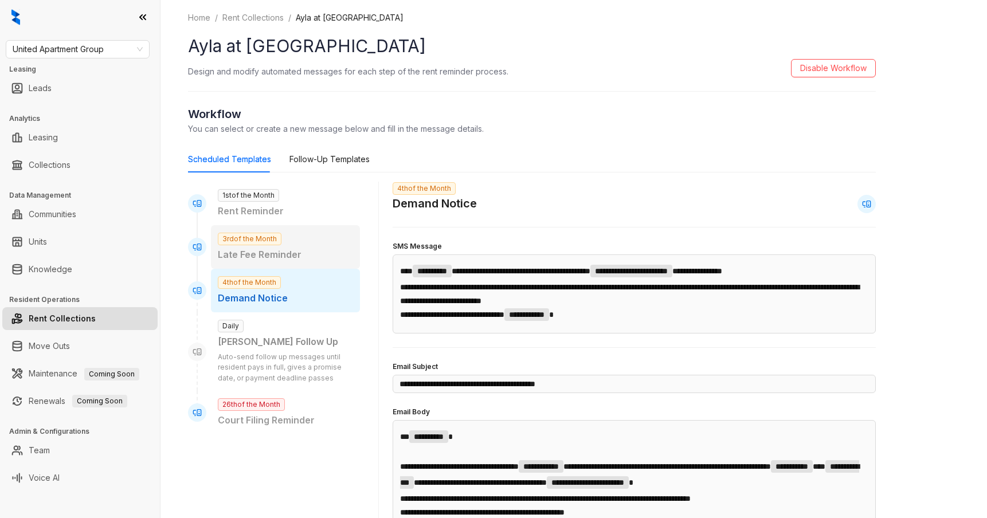
click at [304, 254] on p "Late Fee Reminder" at bounding box center [285, 255] width 135 height 14
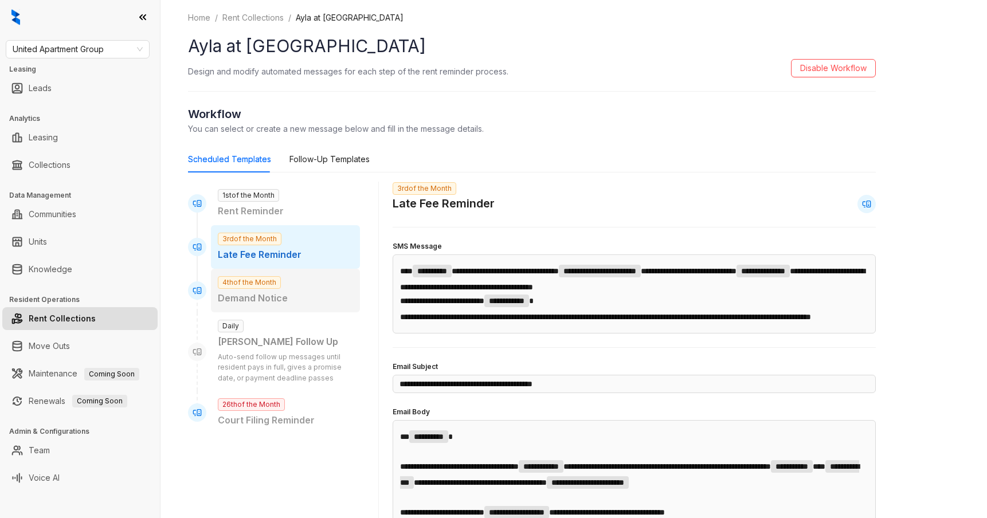
click at [292, 291] on p "Demand Notice" at bounding box center [285, 298] width 135 height 14
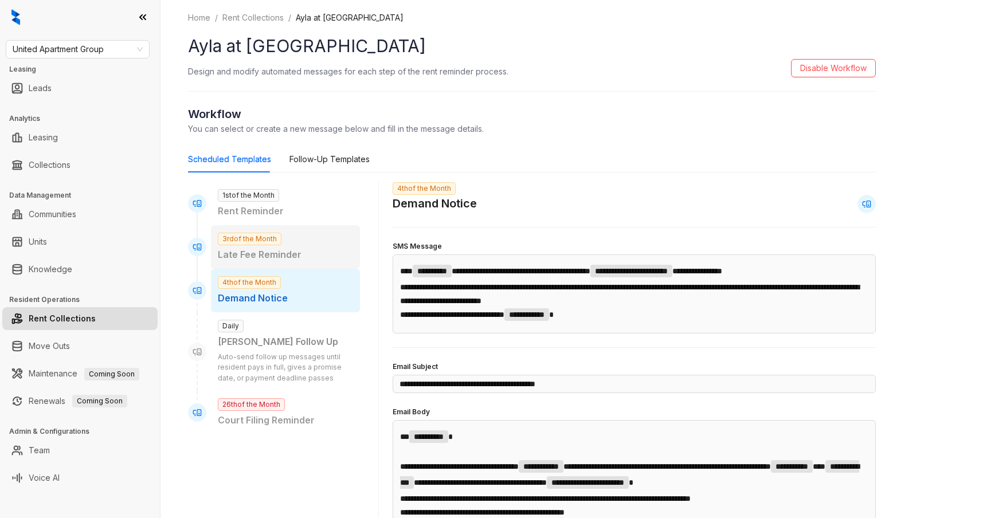
click at [289, 238] on div "3rd of the Month Late Fee Reminder" at bounding box center [285, 247] width 149 height 44
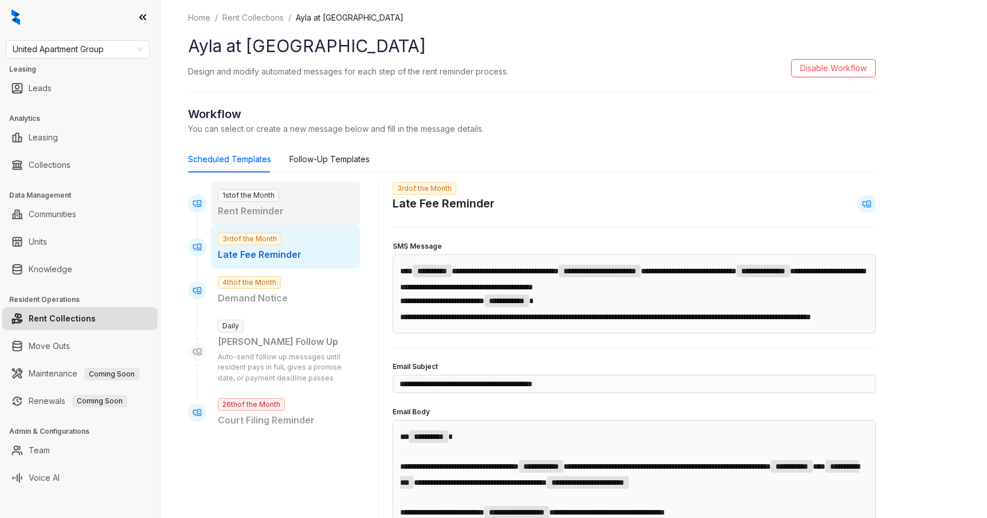
click at [305, 200] on div "1st of the Month Rent Reminder" at bounding box center [285, 204] width 149 height 44
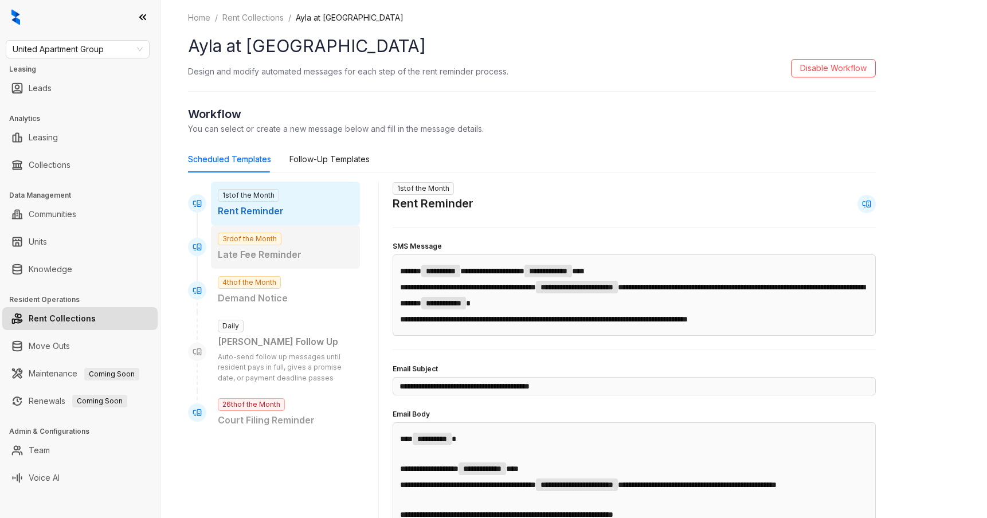
click at [291, 232] on div "3rd of the Month Late Fee Reminder" at bounding box center [285, 247] width 149 height 44
type input "**********"
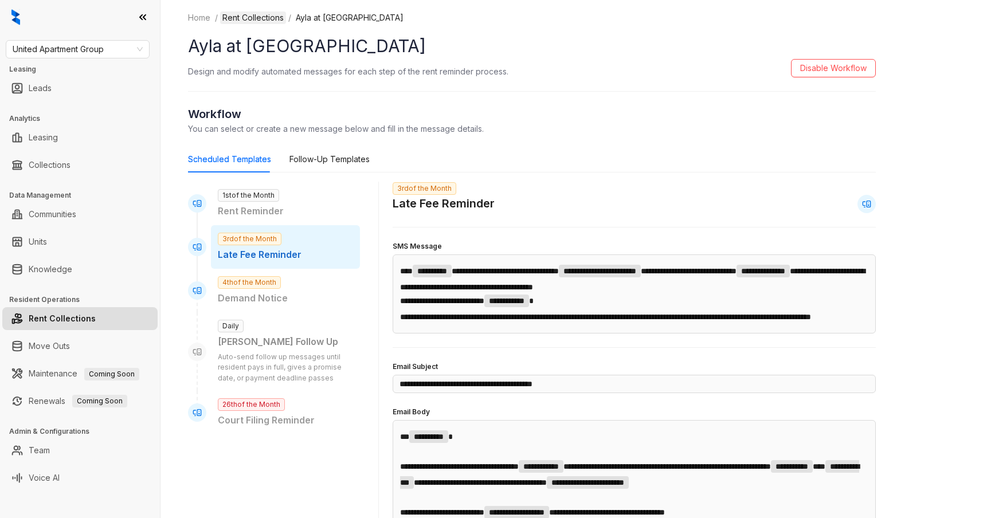
click at [265, 15] on link "Rent Collections" at bounding box center [253, 17] width 66 height 13
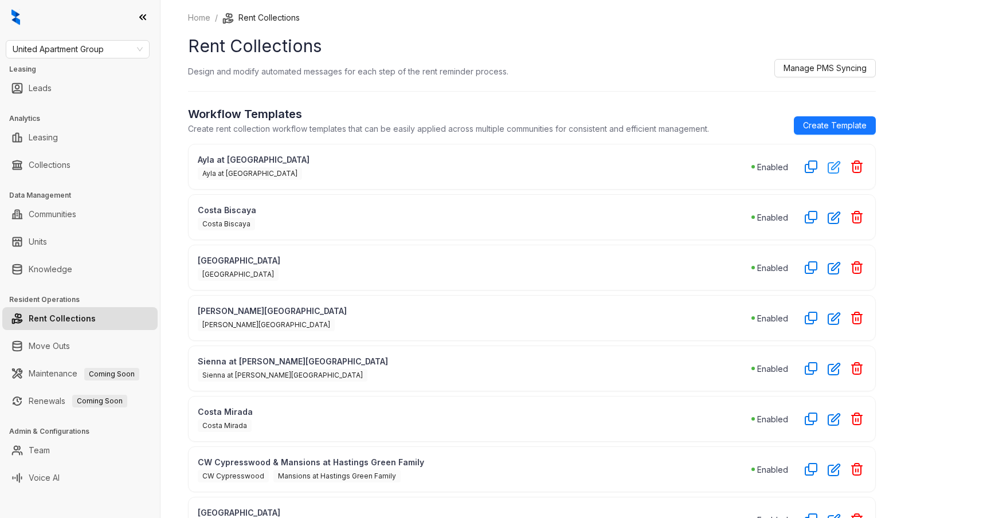
click at [833, 168] on icon "button" at bounding box center [833, 167] width 11 height 11
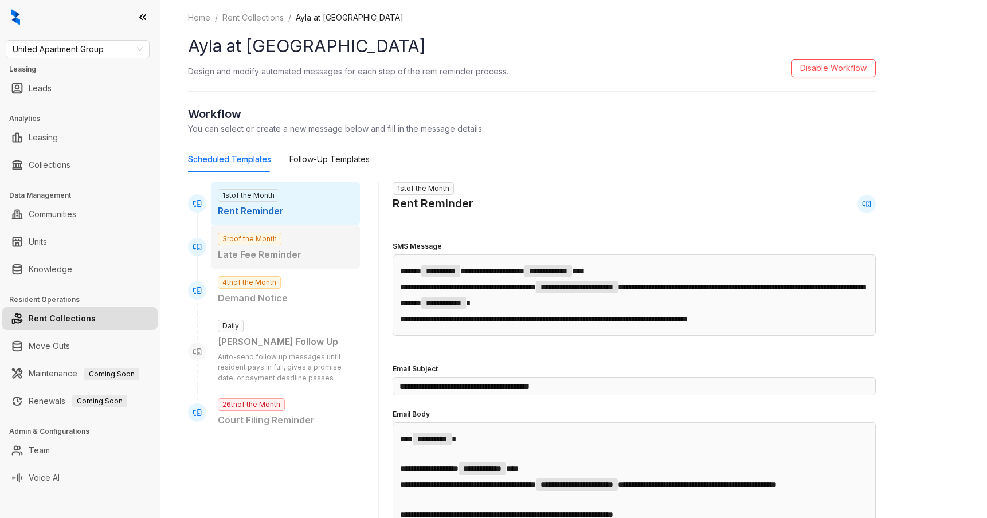
click at [311, 251] on p "Late Fee Reminder" at bounding box center [285, 255] width 135 height 14
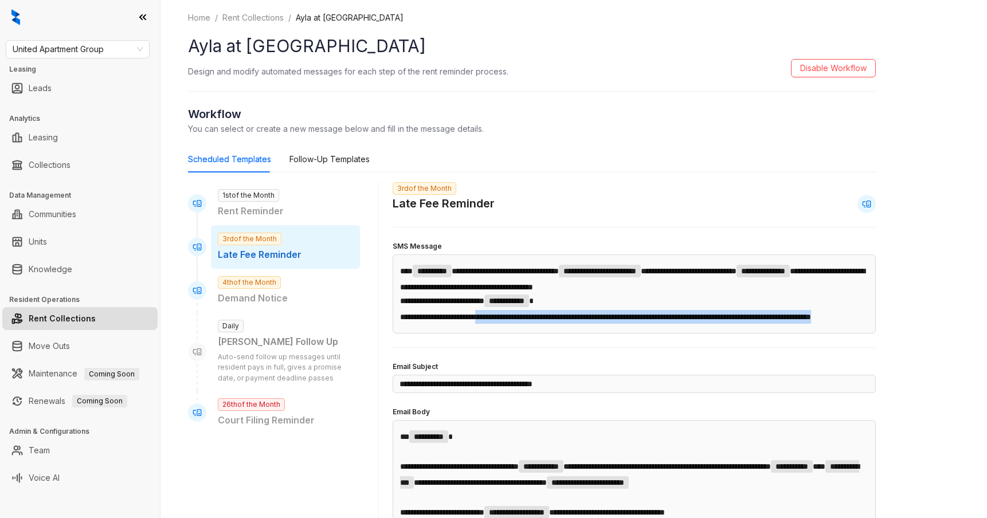
drag, startPoint x: 483, startPoint y: 335, endPoint x: 496, endPoint y: 319, distance: 20.7
click at [497, 319] on p "**********" at bounding box center [634, 317] width 468 height 14
click at [597, 321] on span "**********" at bounding box center [605, 317] width 411 height 8
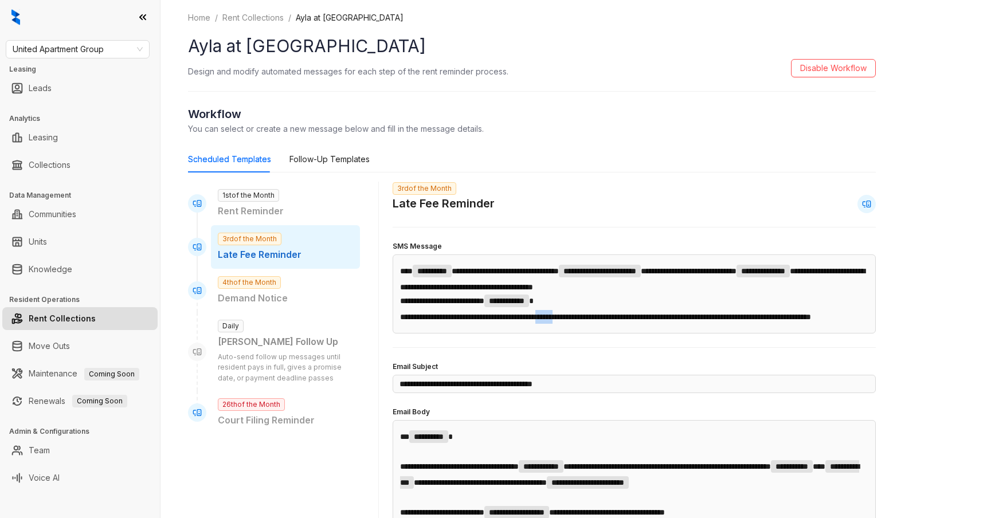
click at [597, 321] on span "**********" at bounding box center [605, 317] width 411 height 8
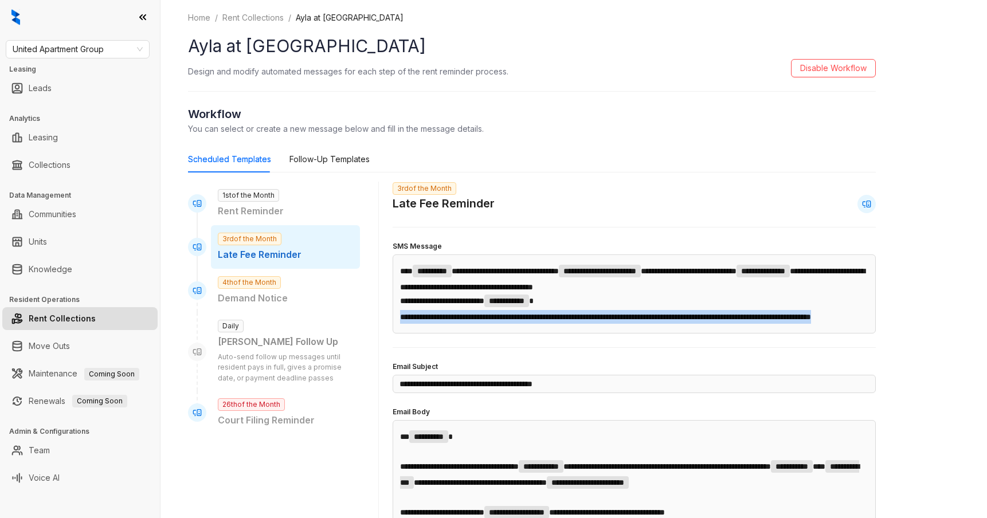
click at [597, 321] on span "**********" at bounding box center [605, 317] width 411 height 8
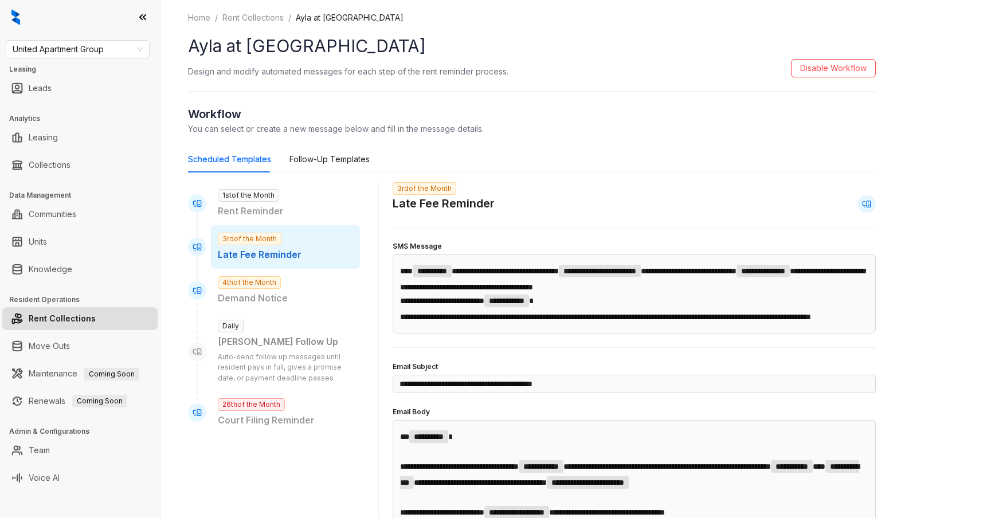
click at [633, 319] on span "**********" at bounding box center [605, 317] width 411 height 8
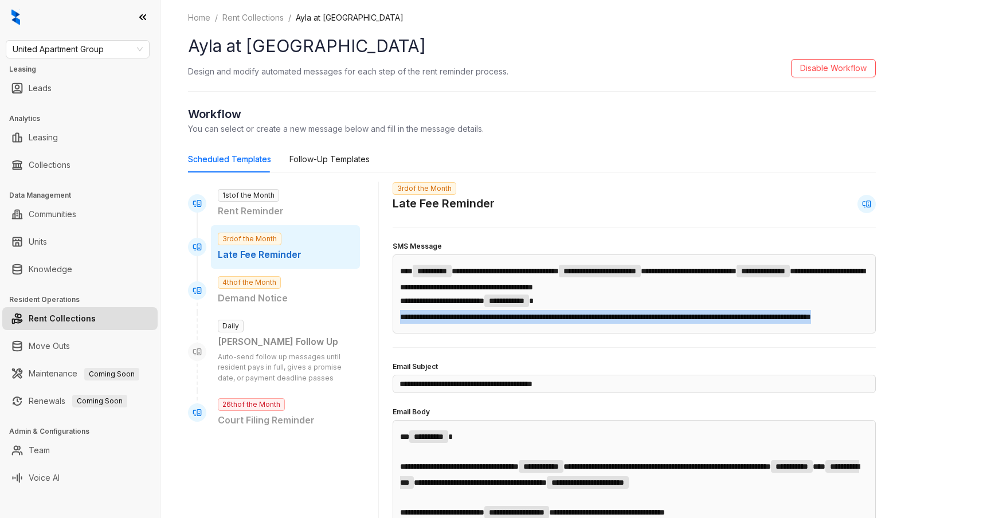
click at [633, 319] on span "**********" at bounding box center [605, 317] width 411 height 8
click at [488, 324] on p "**********" at bounding box center [634, 317] width 468 height 14
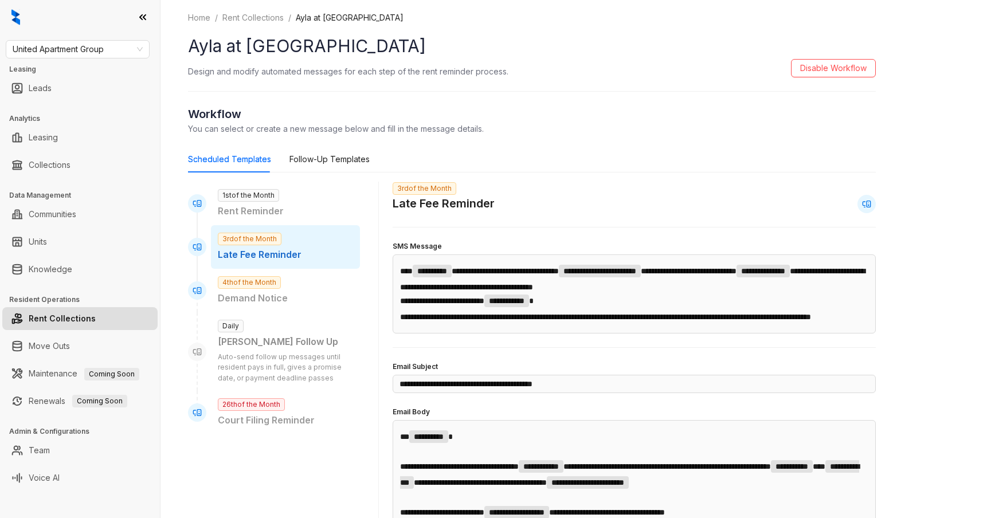
click at [488, 324] on p "**********" at bounding box center [634, 317] width 468 height 14
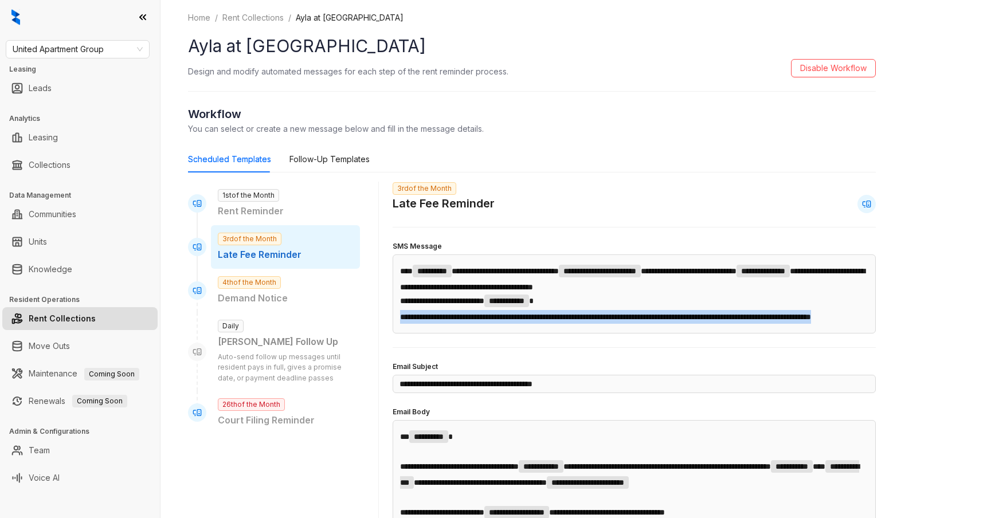
drag, startPoint x: 488, startPoint y: 336, endPoint x: 404, endPoint y: 322, distance: 84.9
click at [404, 322] on p "**********" at bounding box center [634, 317] width 468 height 14
click at [417, 321] on span "**********" at bounding box center [605, 317] width 411 height 8
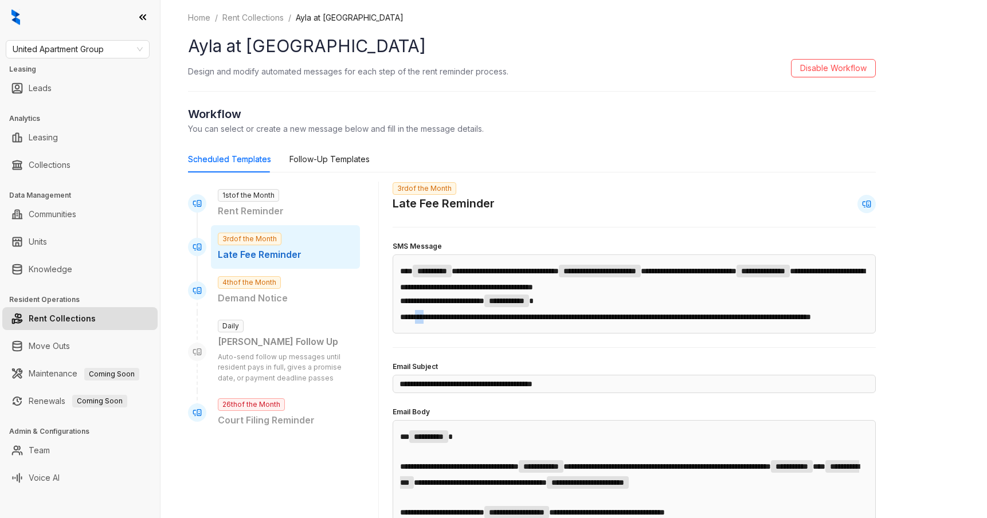
click at [417, 321] on span "**********" at bounding box center [605, 317] width 411 height 8
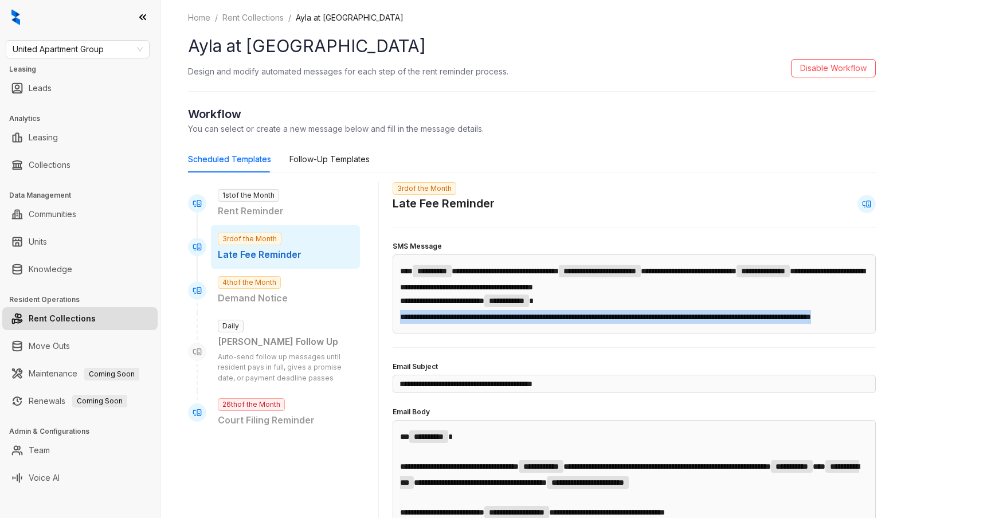
click at [417, 321] on span "**********" at bounding box center [605, 317] width 411 height 8
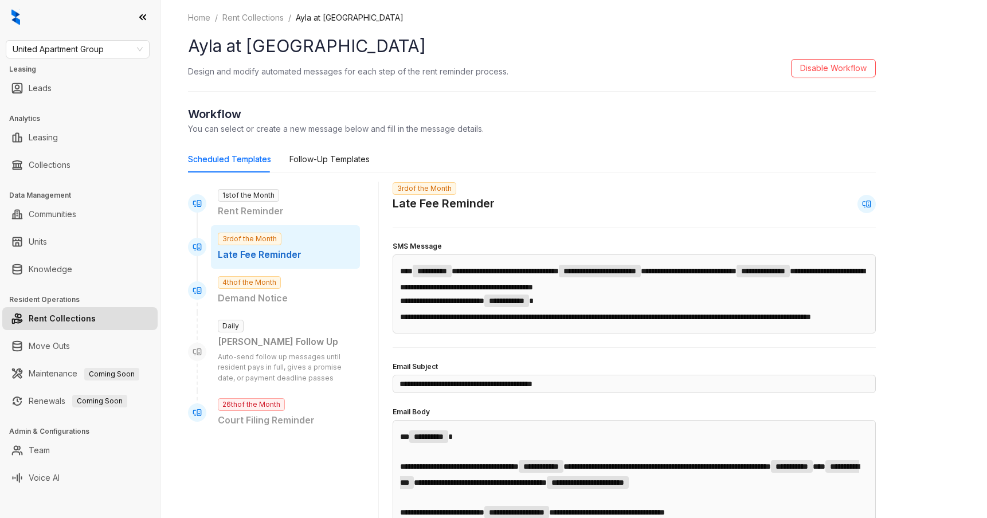
click at [453, 324] on p "**********" at bounding box center [634, 317] width 468 height 14
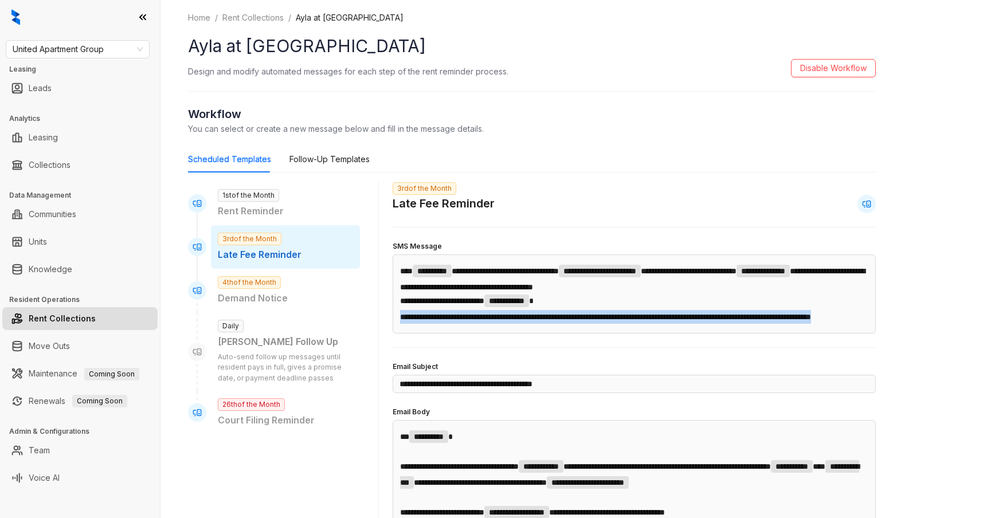
click at [453, 324] on p "**********" at bounding box center [634, 317] width 468 height 14
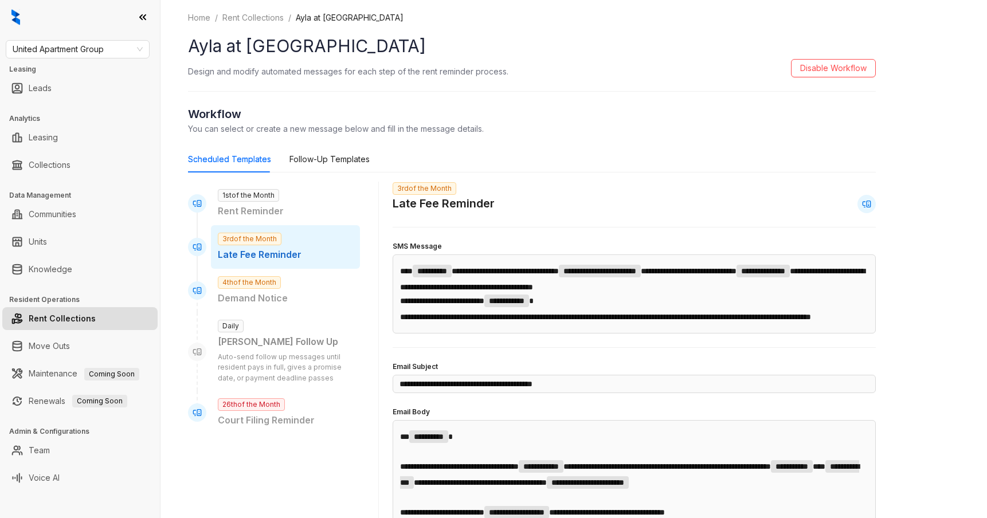
click at [448, 321] on span "**********" at bounding box center [605, 317] width 411 height 8
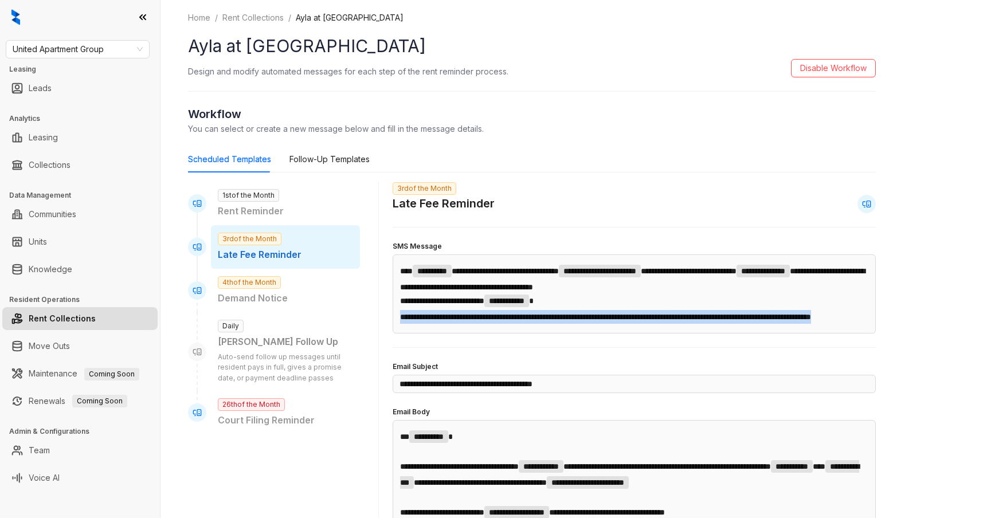
click at [448, 321] on span "**********" at bounding box center [605, 317] width 411 height 8
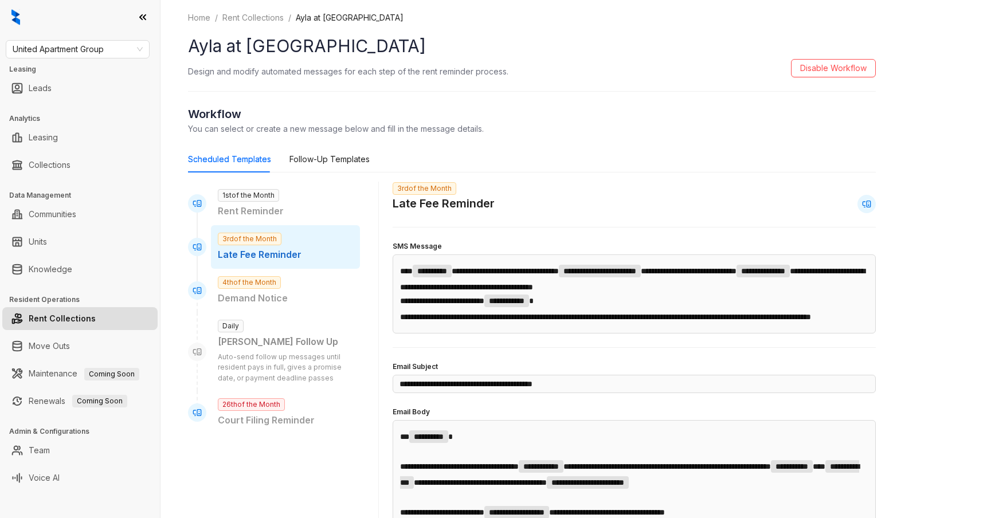
click at [462, 304] on span "**********" at bounding box center [442, 301] width 84 height 8
click at [300, 194] on div "1st of the Month Rent Reminder" at bounding box center [285, 204] width 149 height 44
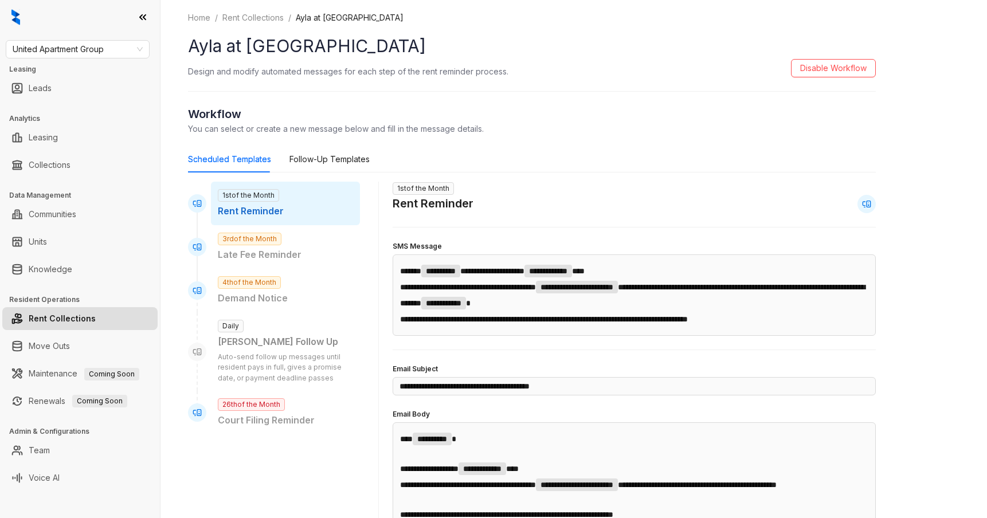
click at [441, 317] on span "**********" at bounding box center [544, 319] width 288 height 8
click at [492, 320] on span "**********" at bounding box center [544, 319] width 288 height 8
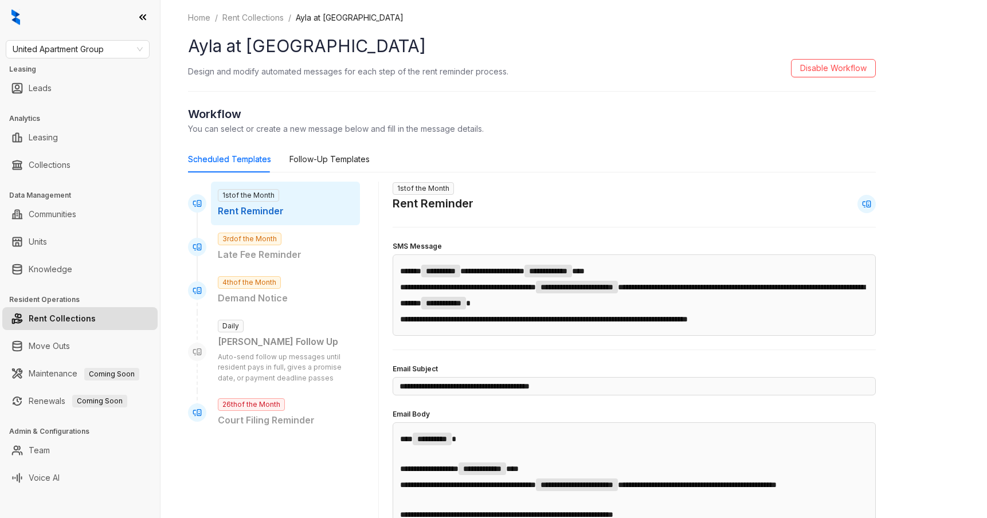
click at [582, 317] on span "**********" at bounding box center [544, 319] width 288 height 8
click at [483, 291] on span "**********" at bounding box center [468, 287] width 136 height 8
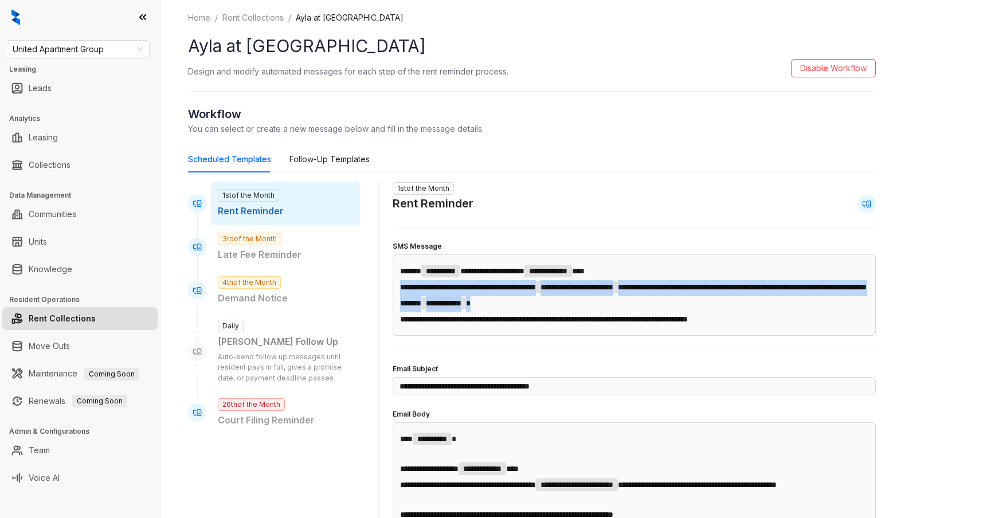
click at [483, 291] on span "**********" at bounding box center [468, 287] width 136 height 8
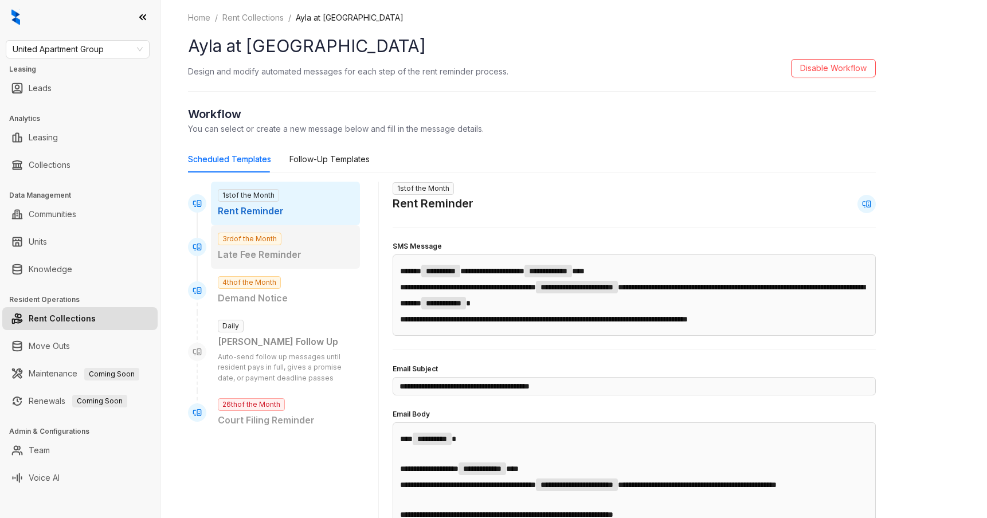
click at [256, 242] on span "3rd of the Month" at bounding box center [250, 239] width 64 height 13
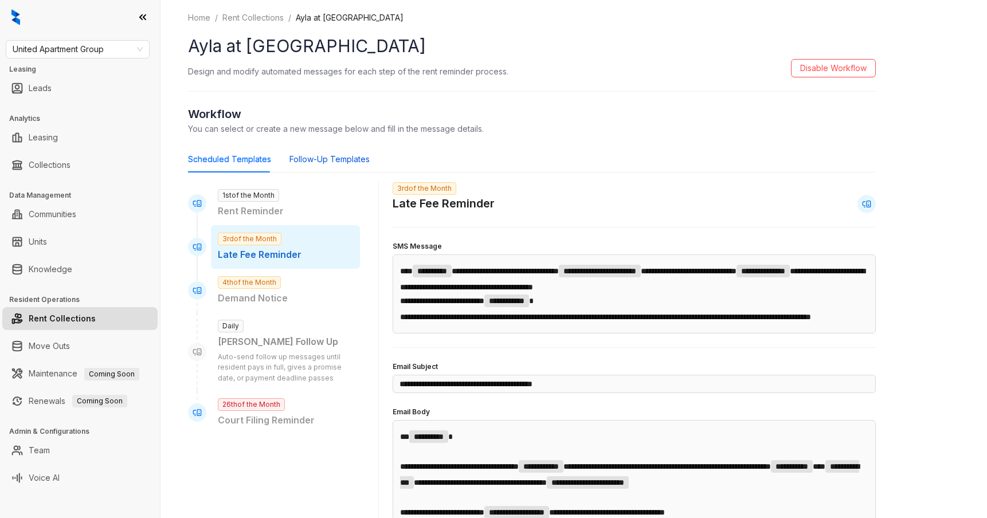
click at [313, 156] on div "Follow-Up Templates" at bounding box center [329, 159] width 80 height 13
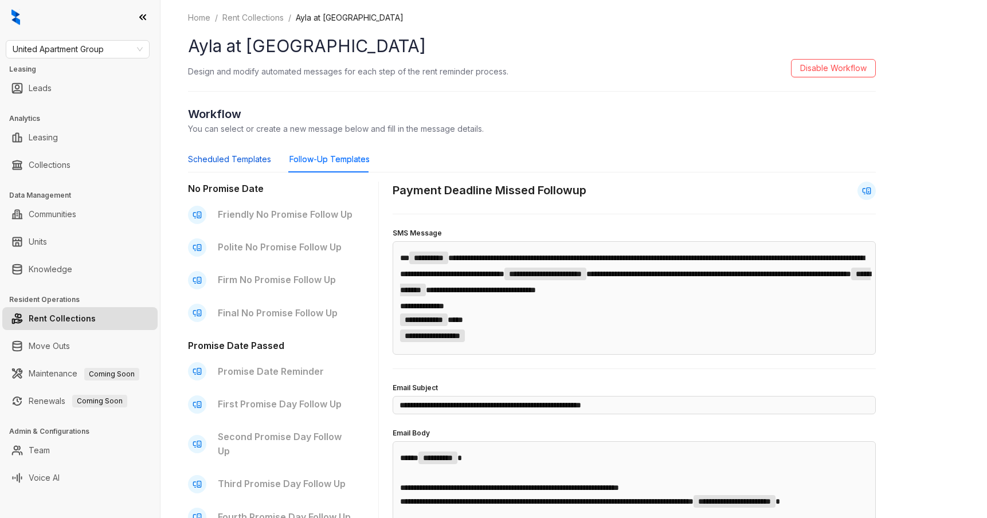
click at [234, 155] on div "Scheduled Templates" at bounding box center [229, 159] width 83 height 13
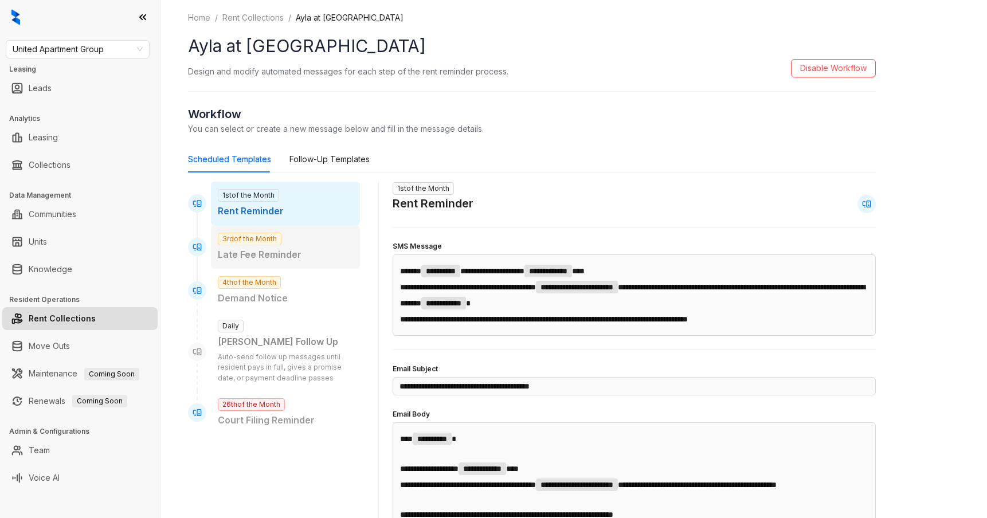
click at [250, 244] on span "3rd of the Month" at bounding box center [250, 239] width 64 height 13
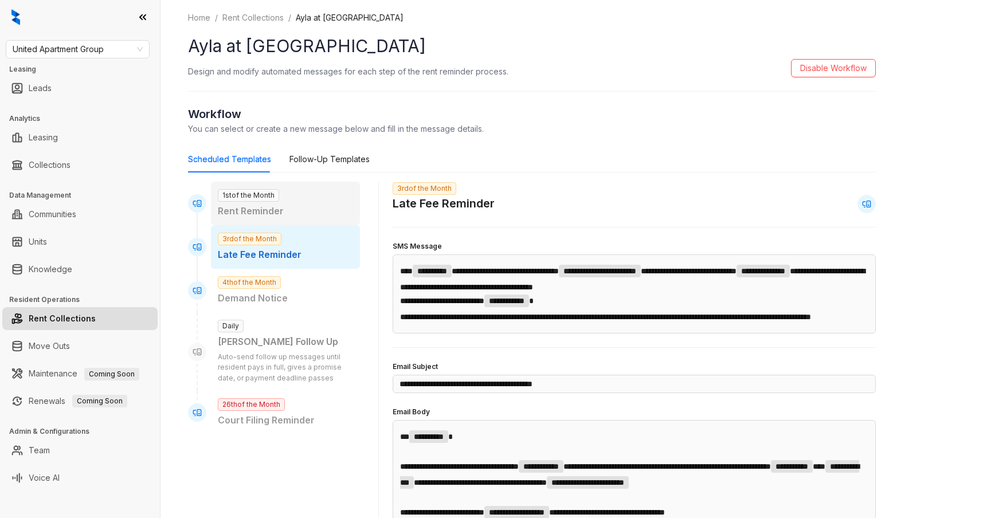
click at [287, 200] on div "1st of the Month Rent Reminder" at bounding box center [285, 204] width 149 height 44
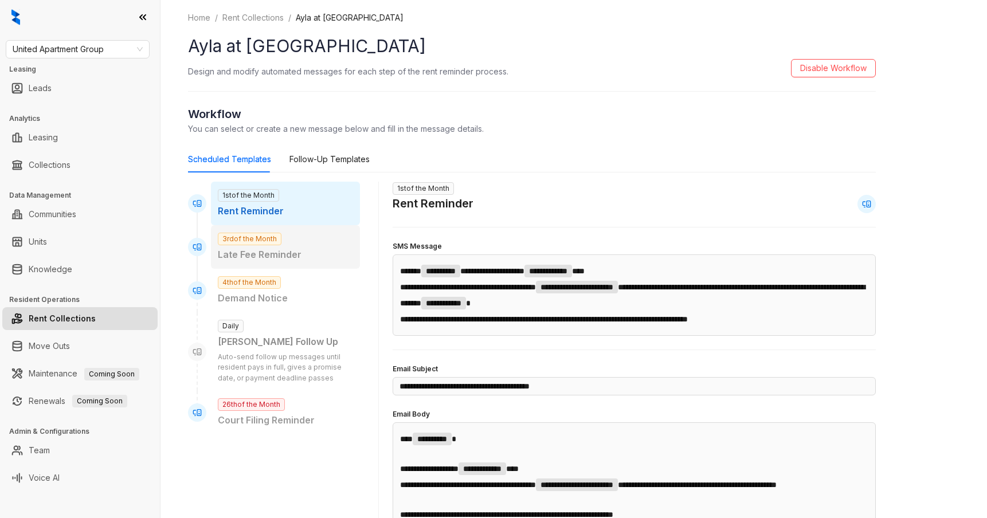
click at [252, 241] on span "3rd of the Month" at bounding box center [250, 239] width 64 height 13
type input "**********"
